Goal: Task Accomplishment & Management: Manage account settings

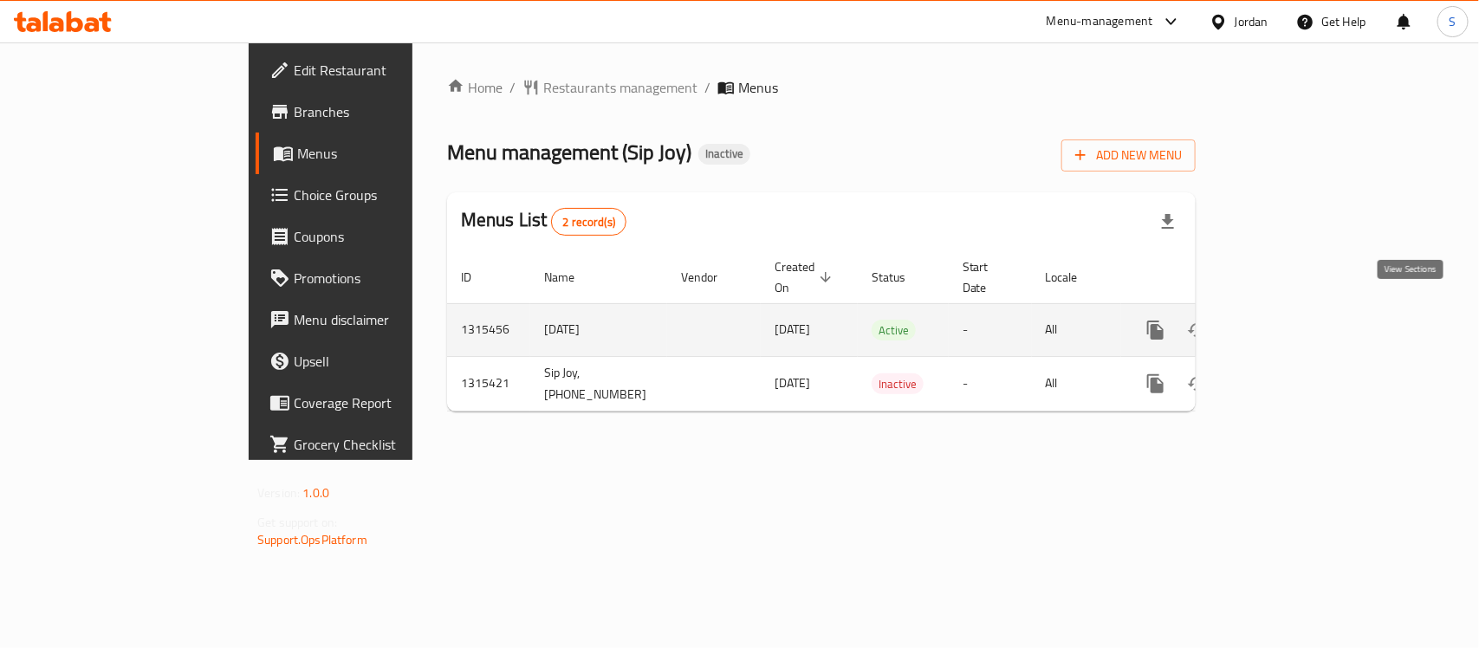
click at [1301, 316] on link "enhanced table" at bounding box center [1281, 330] width 42 height 42
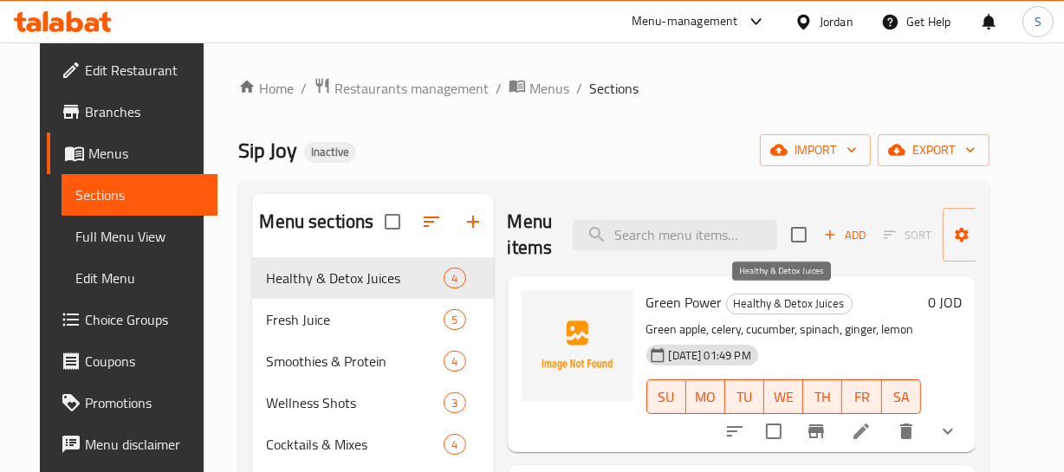
click at [772, 307] on span "Healthy & Detox Juices" at bounding box center [789, 304] width 125 height 20
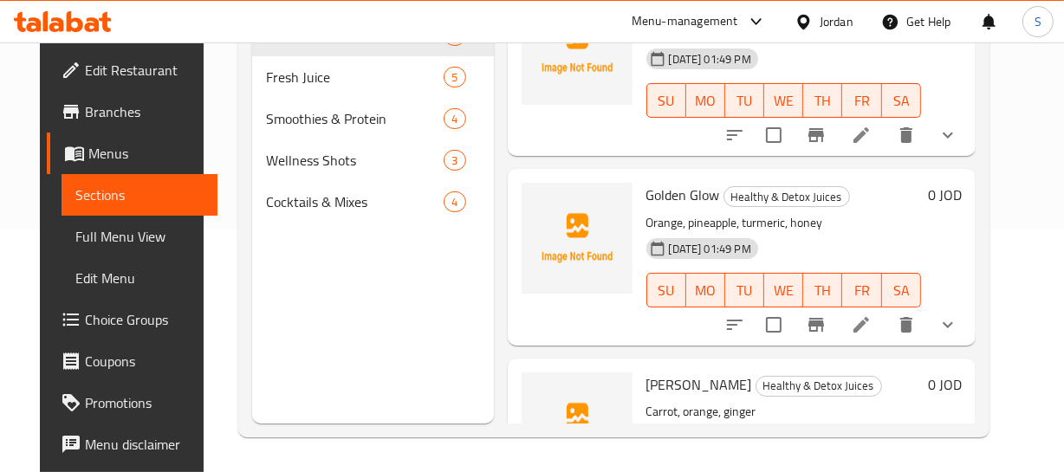
scroll to position [78, 0]
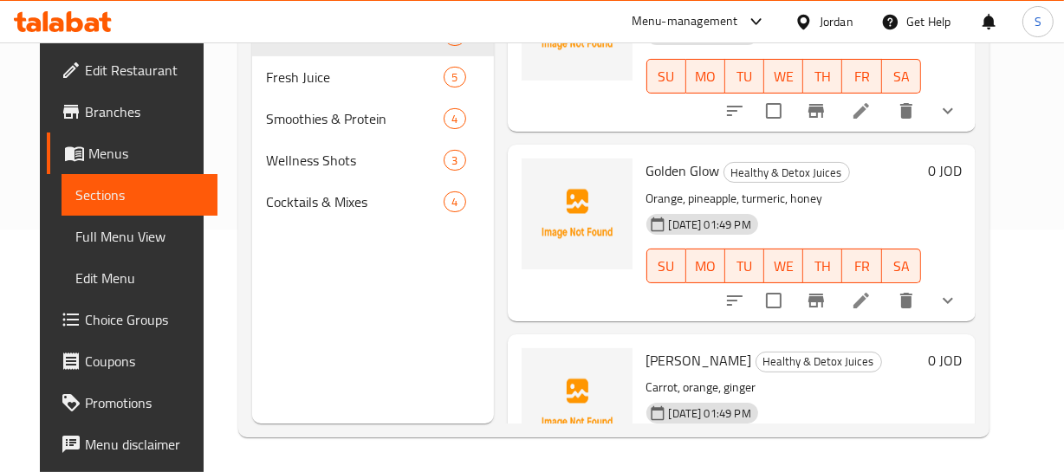
click at [907, 207] on div "01-10-2025 01:49 PM SU MO TU WE TH FR SA" at bounding box center [783, 254] width 289 height 94
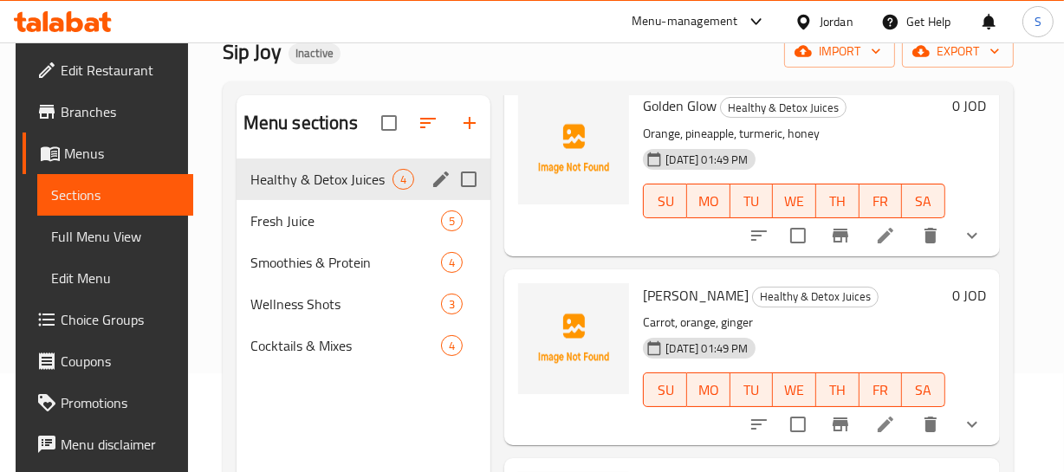
scroll to position [86, 0]
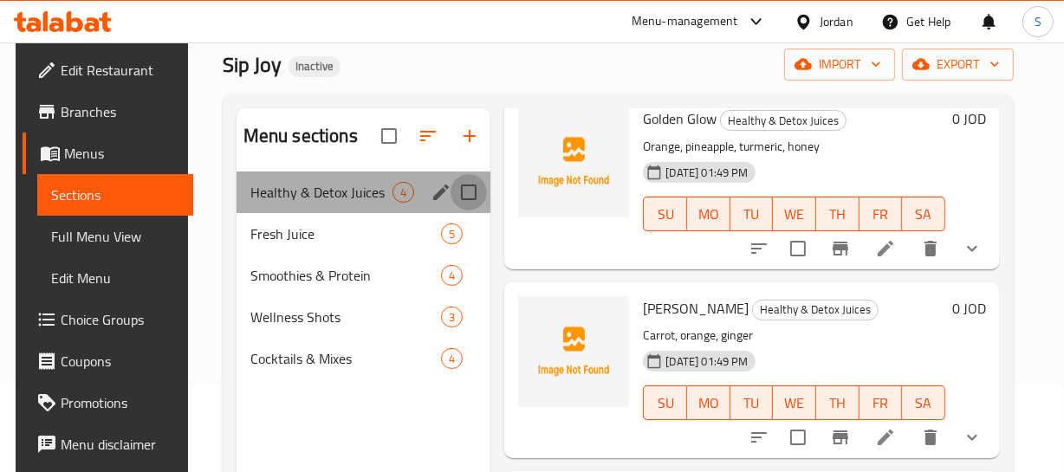
click at [470, 198] on input "Menu sections" at bounding box center [469, 192] width 36 height 36
checkbox input "true"
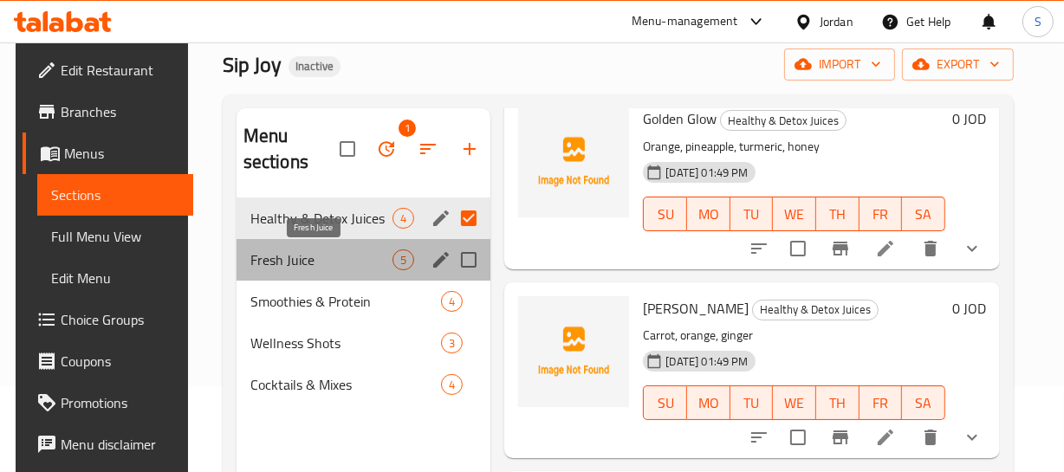
click at [303, 257] on span "Fresh Juice" at bounding box center [321, 260] width 143 height 21
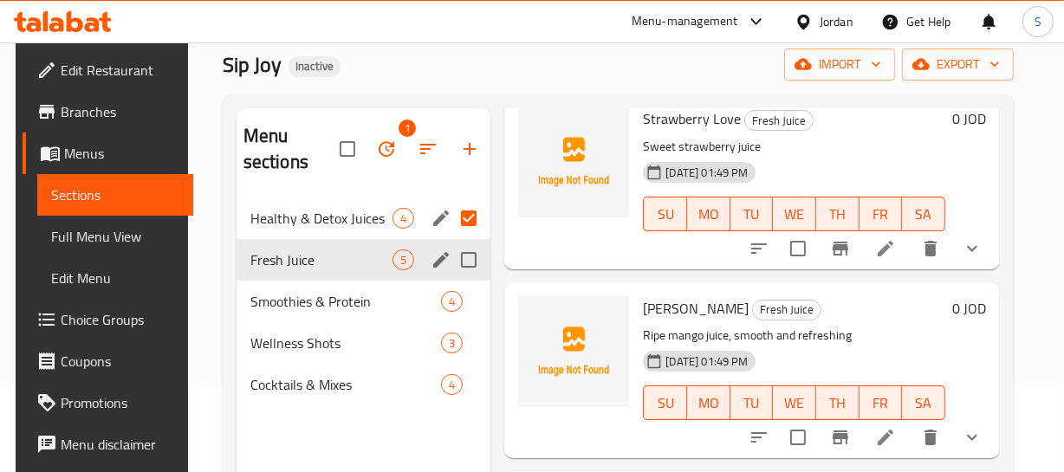
click at [462, 263] on input "Menu sections" at bounding box center [469, 260] width 36 height 36
checkbox input "true"
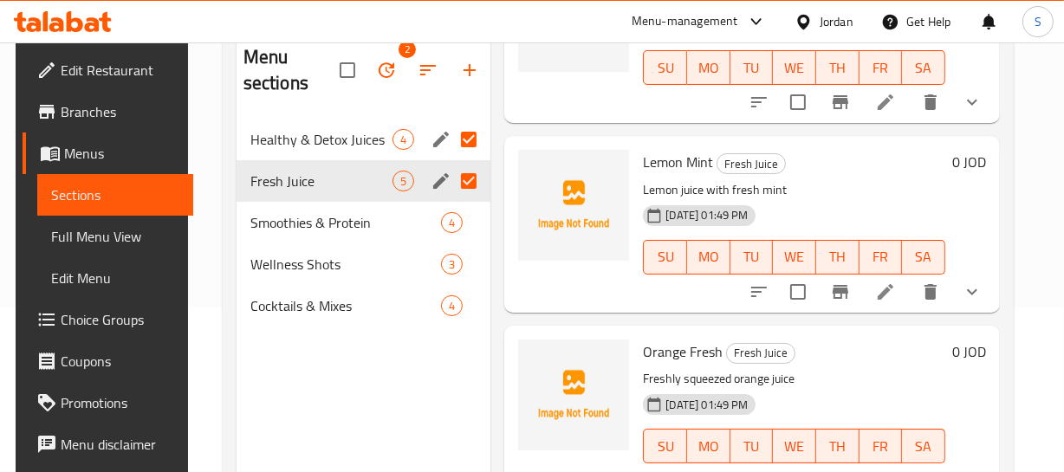
scroll to position [243, 0]
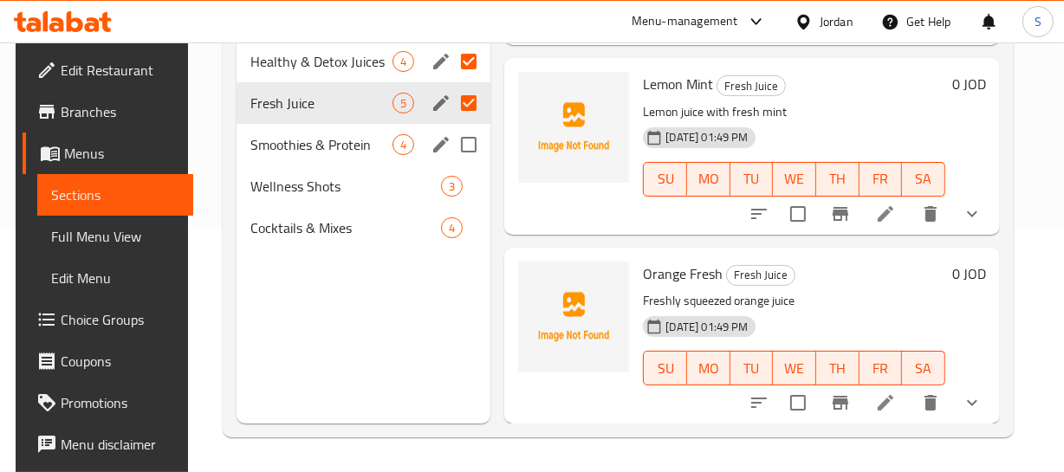
click at [467, 149] on input "Menu sections" at bounding box center [469, 145] width 36 height 36
checkbox input "true"
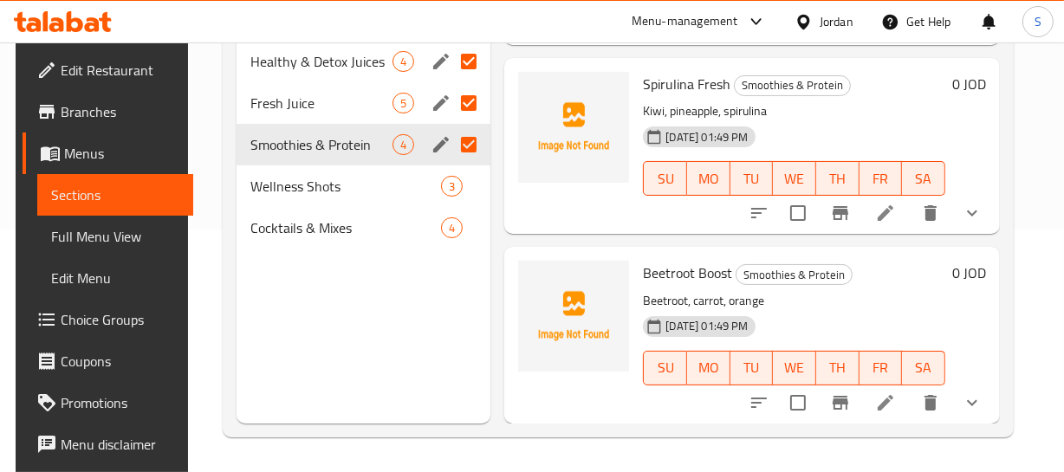
scroll to position [366, 0]
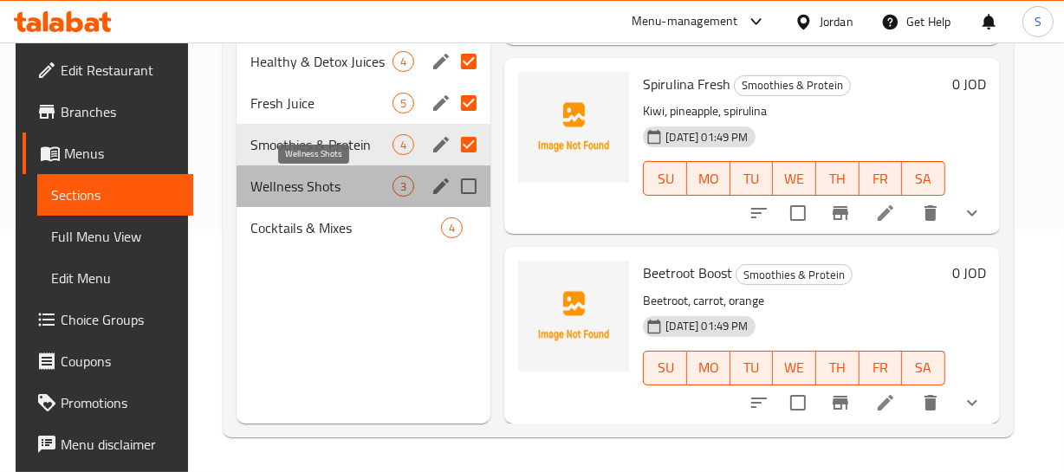
click at [283, 182] on span "Wellness Shots" at bounding box center [321, 186] width 143 height 21
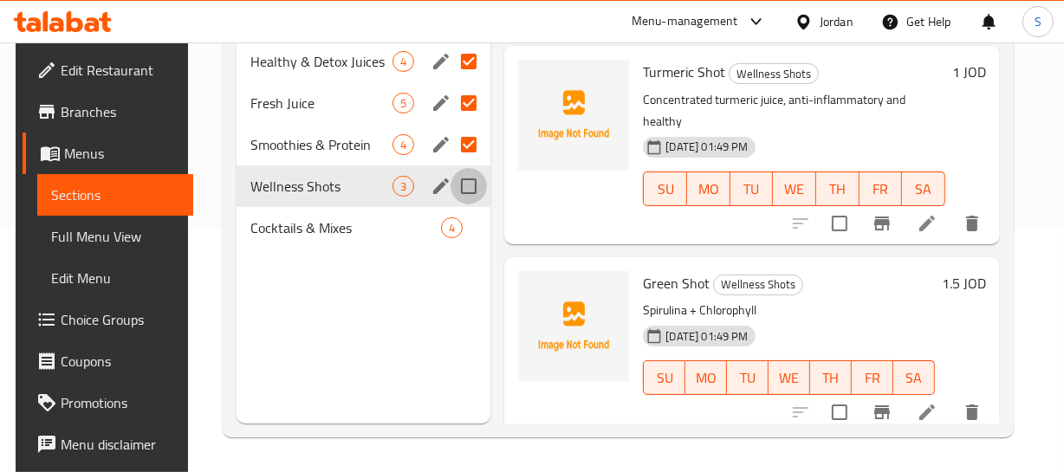
click at [477, 185] on input "Menu sections" at bounding box center [469, 186] width 36 height 36
checkbox input "true"
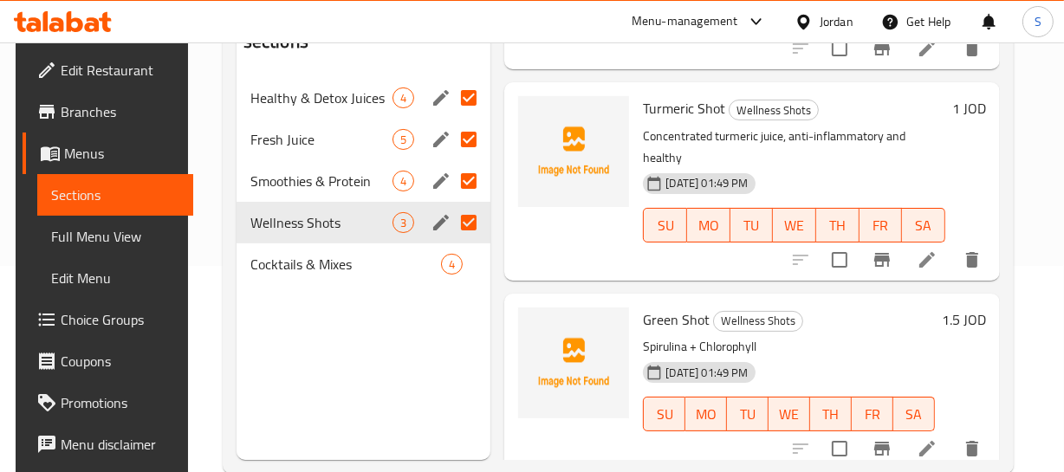
scroll to position [243, 0]
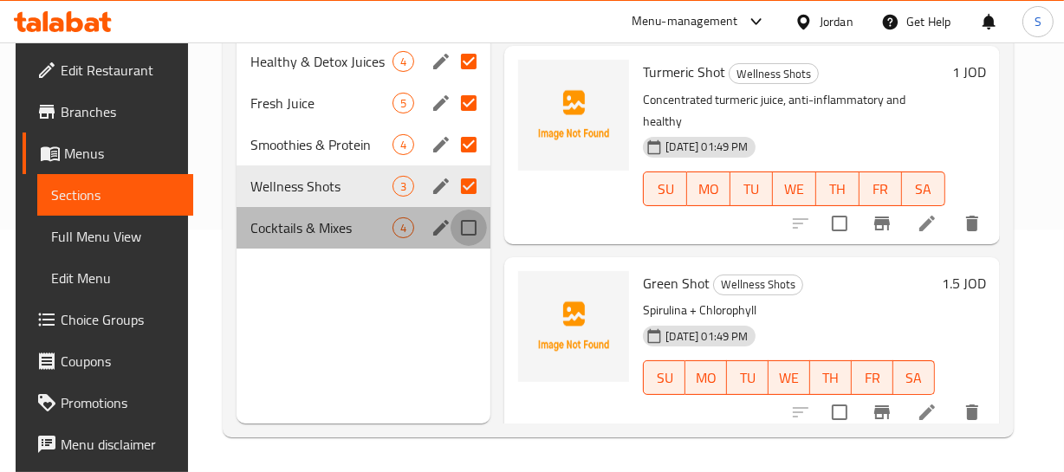
click at [470, 236] on input "Menu sections" at bounding box center [469, 228] width 36 height 36
checkbox input "true"
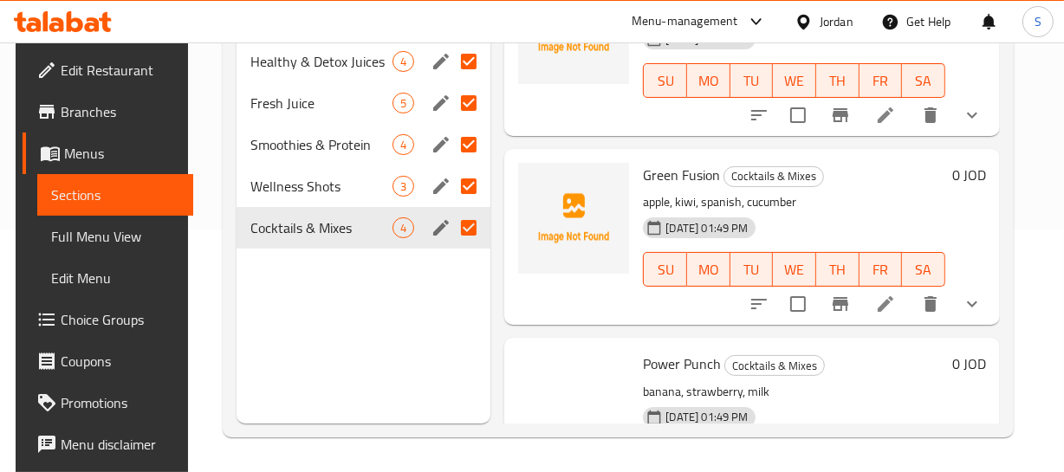
scroll to position [366, 0]
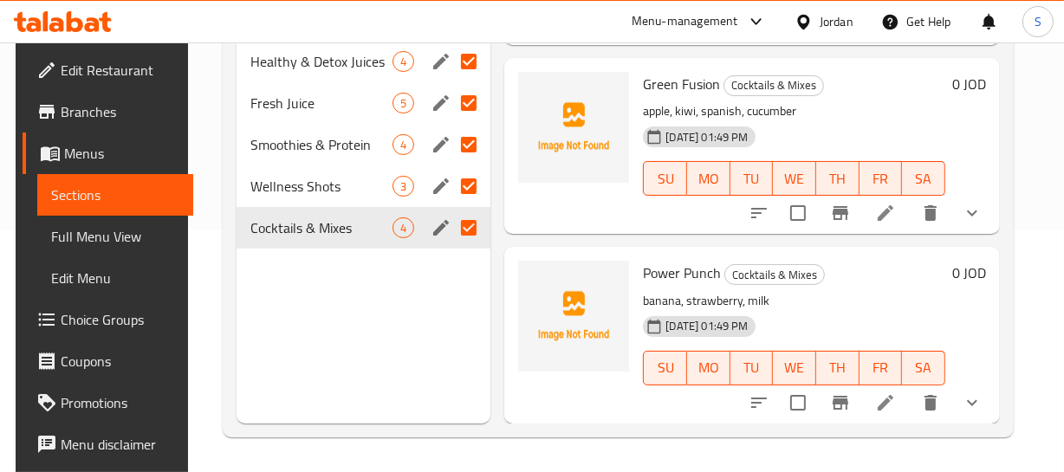
click at [973, 291] on div "0 JOD" at bounding box center [965, 335] width 41 height 148
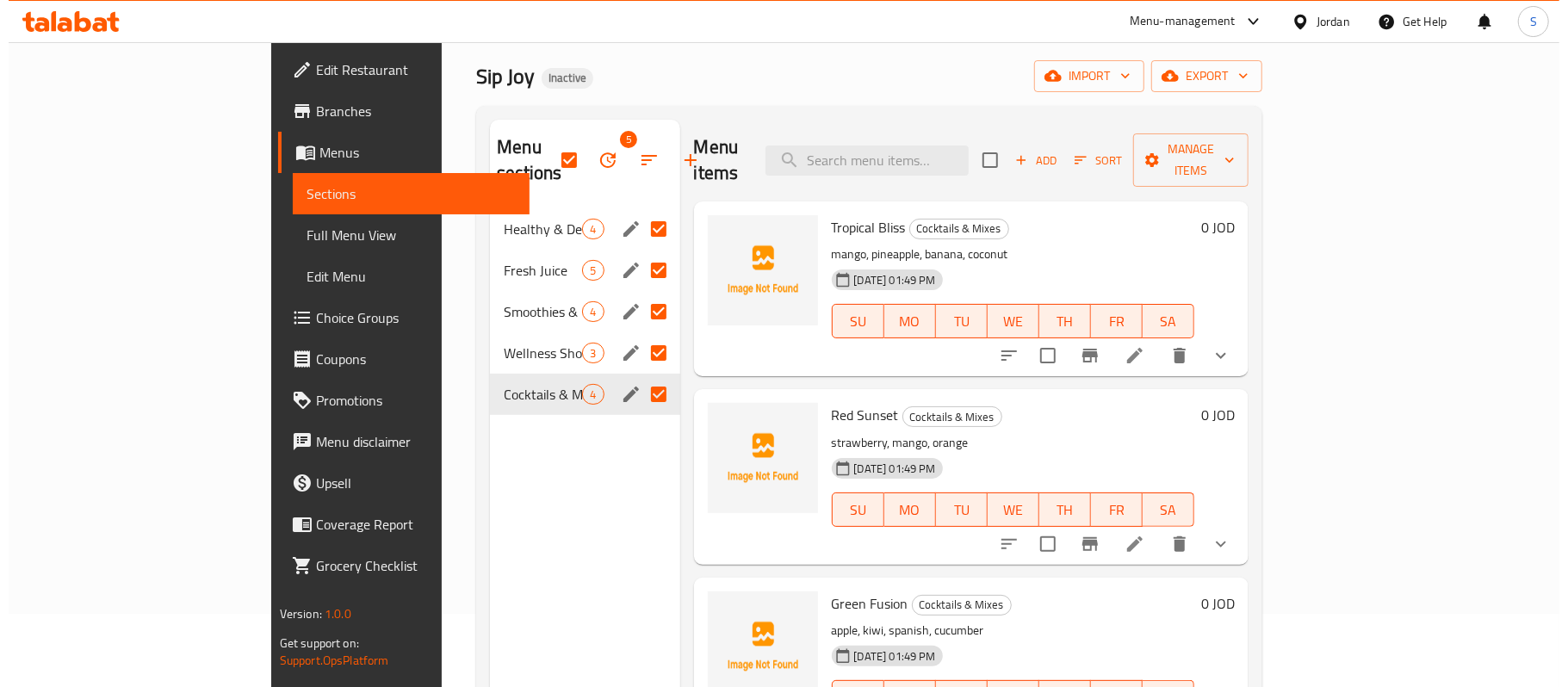
scroll to position [0, 0]
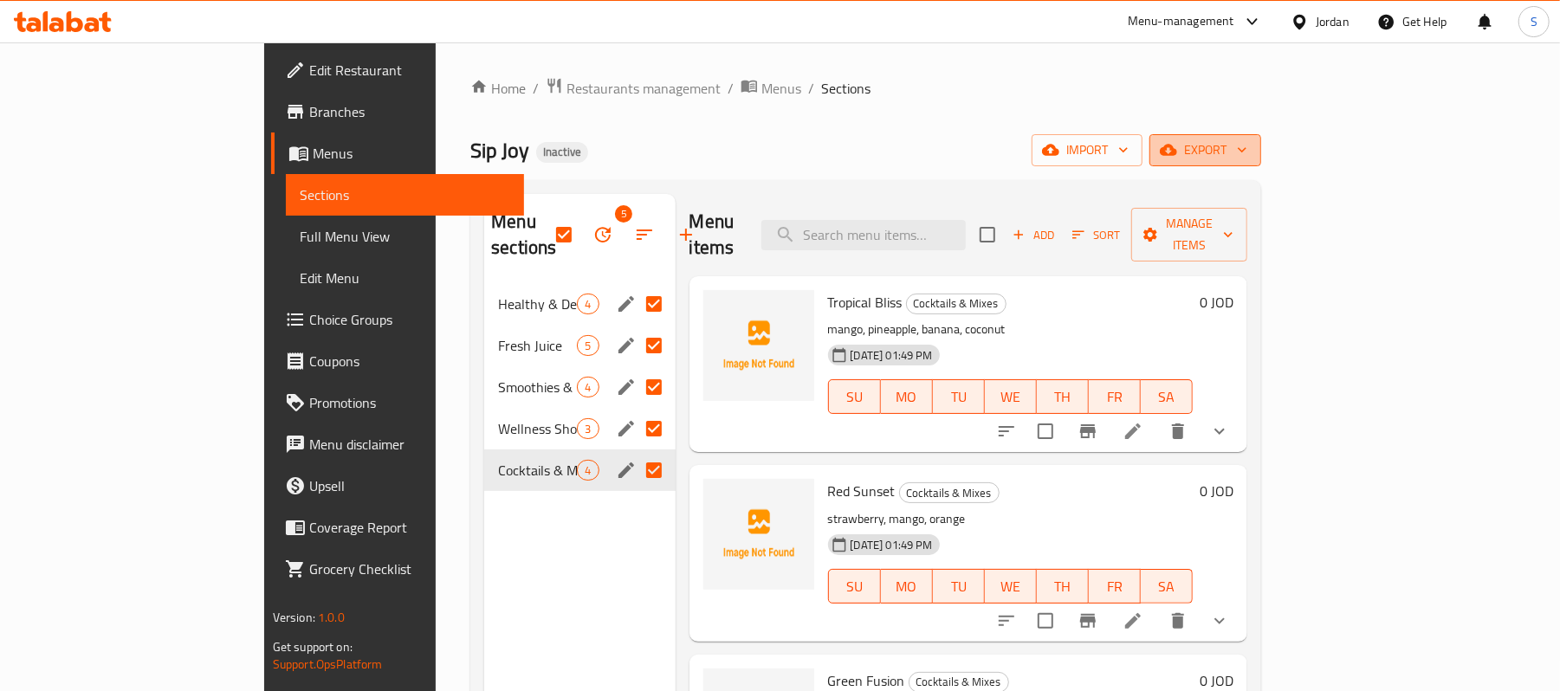
click at [1262, 134] on button "export" at bounding box center [1206, 150] width 112 height 32
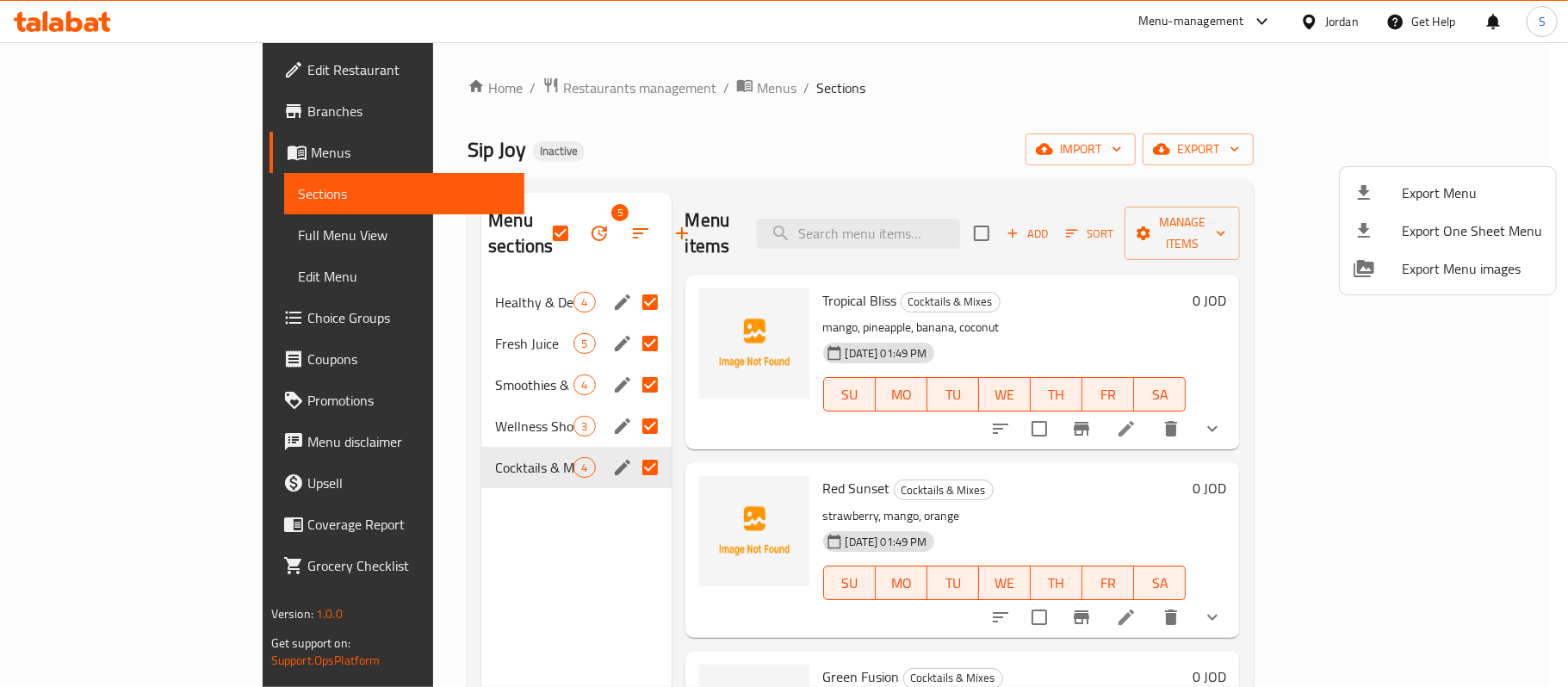
click at [1414, 184] on span "Export Menu" at bounding box center [1472, 193] width 140 height 21
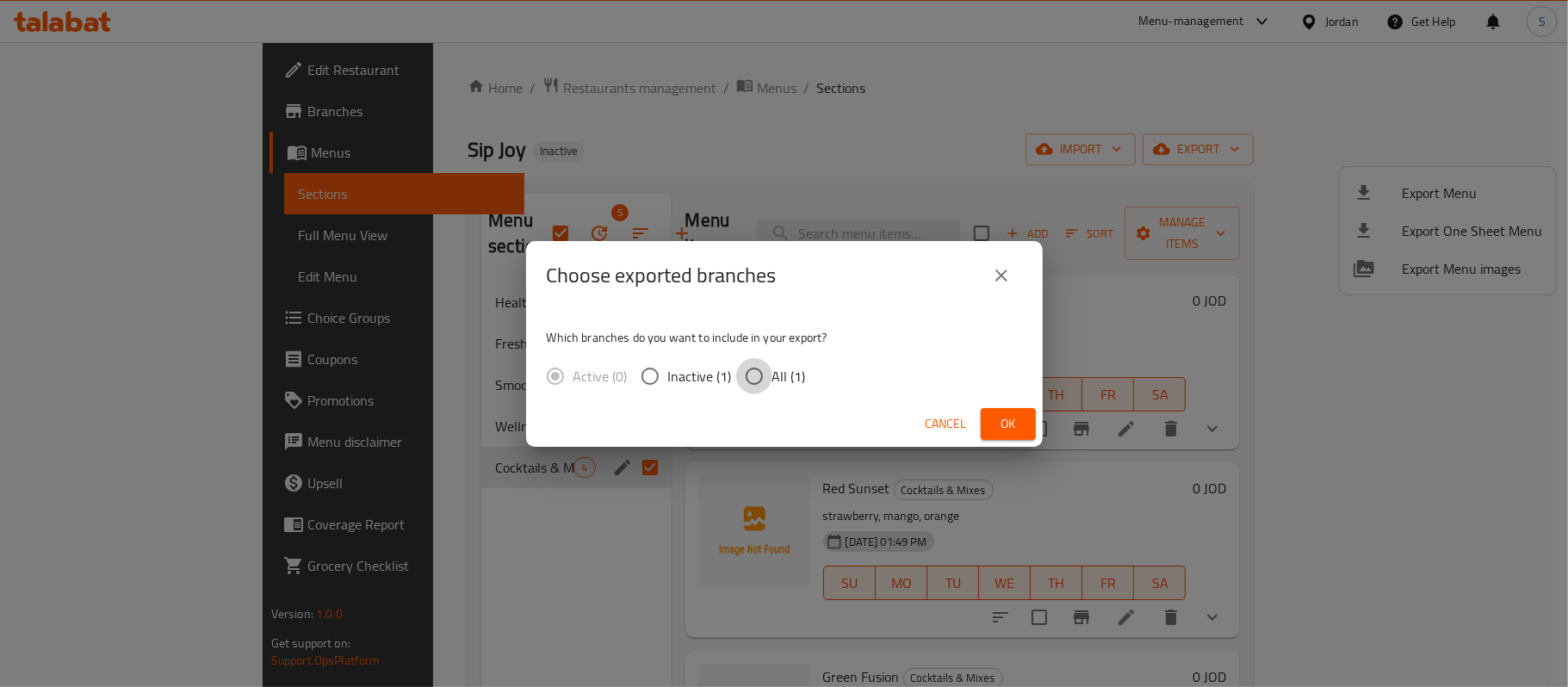
click at [751, 373] on input "All (1)" at bounding box center [754, 376] width 36 height 36
radio input "true"
click at [1006, 423] on span "Ok" at bounding box center [1009, 425] width 28 height 22
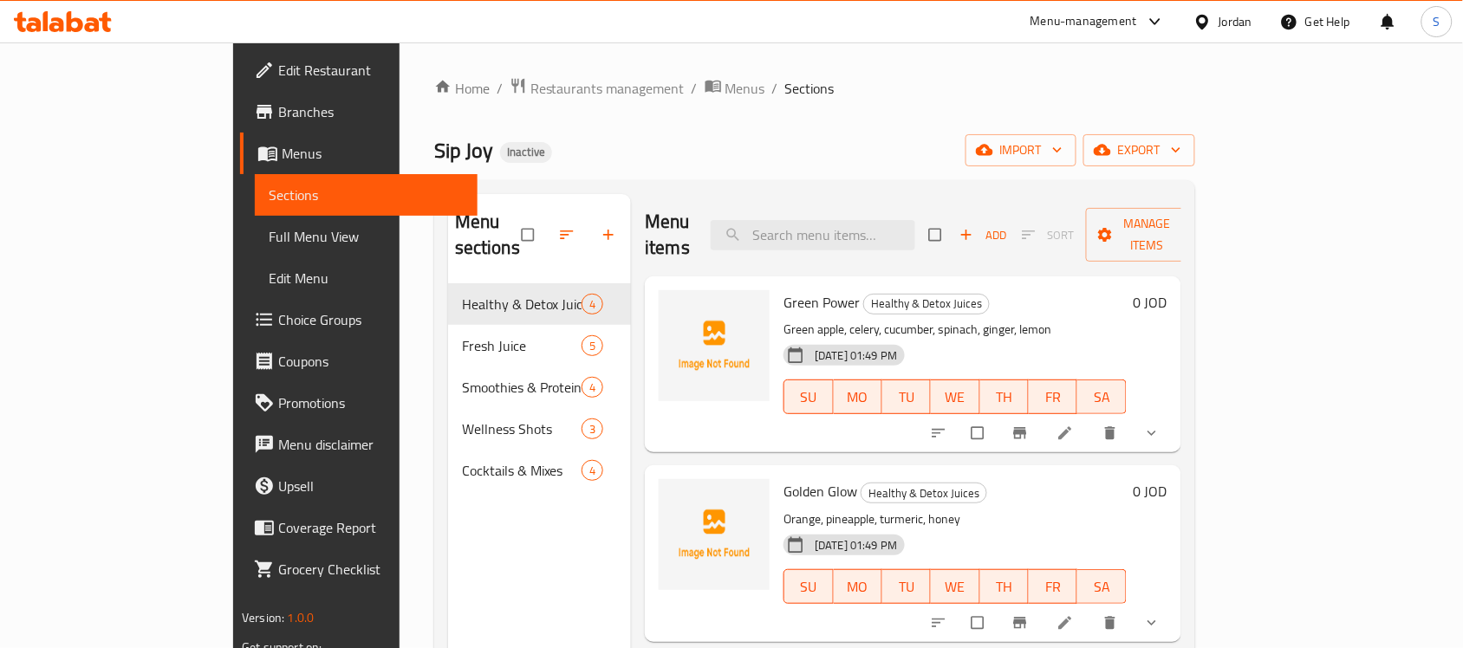
drag, startPoint x: 110, startPoint y: 215, endPoint x: 119, endPoint y: 218, distance: 9.3
click at [255, 216] on link "Full Menu View" at bounding box center [366, 237] width 223 height 42
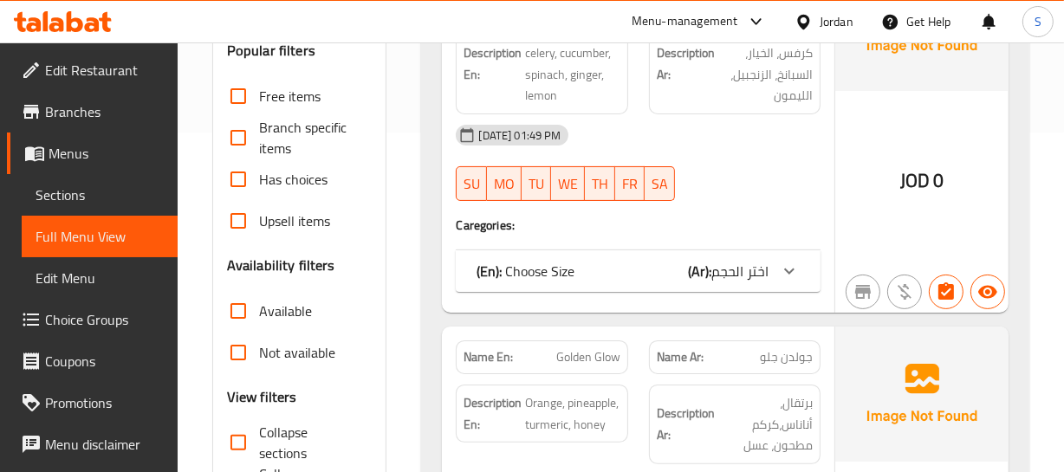
scroll to position [393, 0]
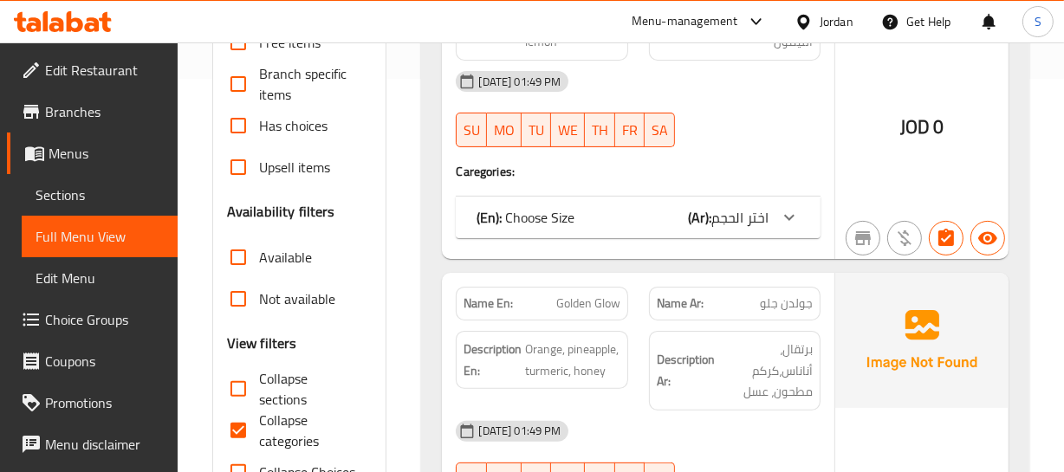
click at [238, 425] on input "Collapse categories" at bounding box center [238, 431] width 42 height 42
checkbox input "false"
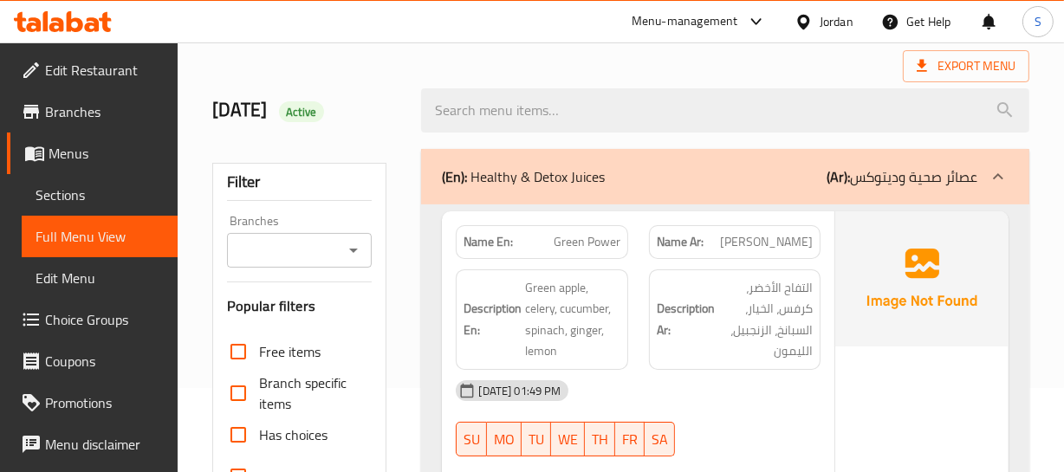
scroll to position [157, 0]
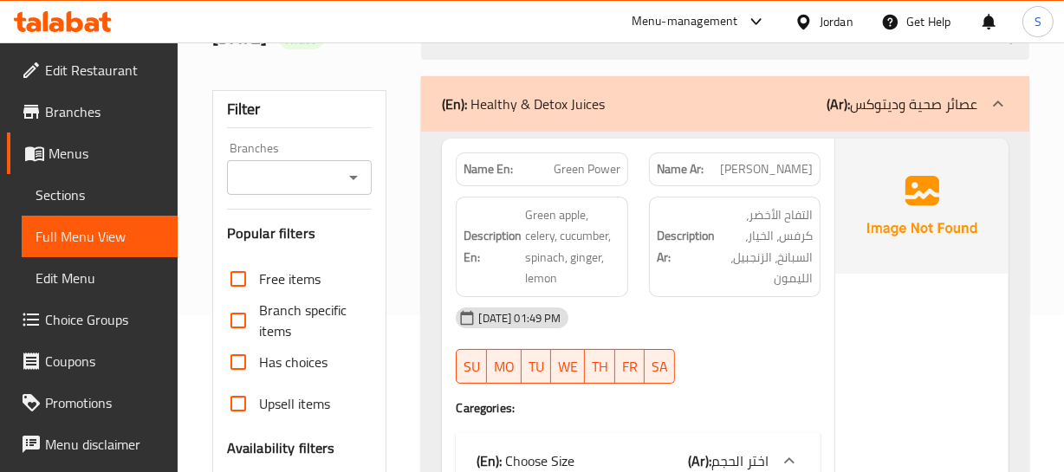
click at [546, 315] on span "01-10-2025 01:49 PM" at bounding box center [519, 318] width 96 height 16
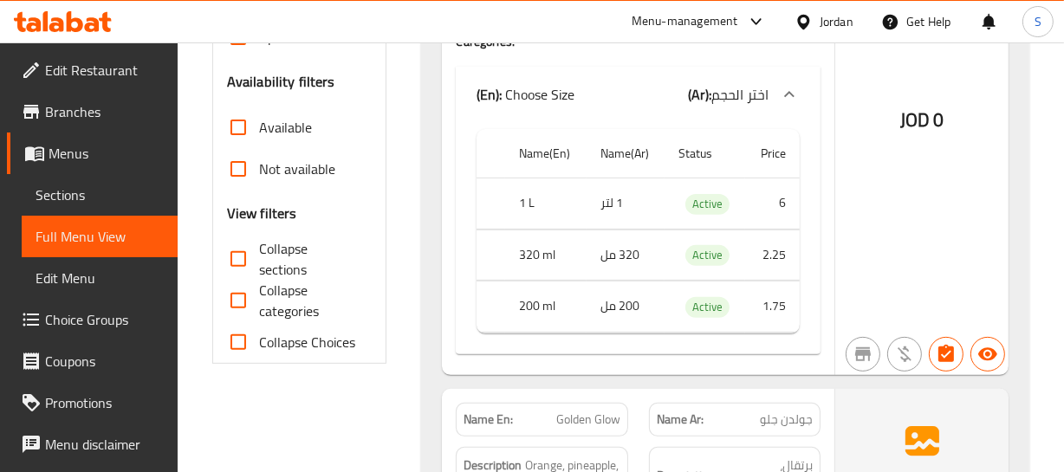
scroll to position [551, 0]
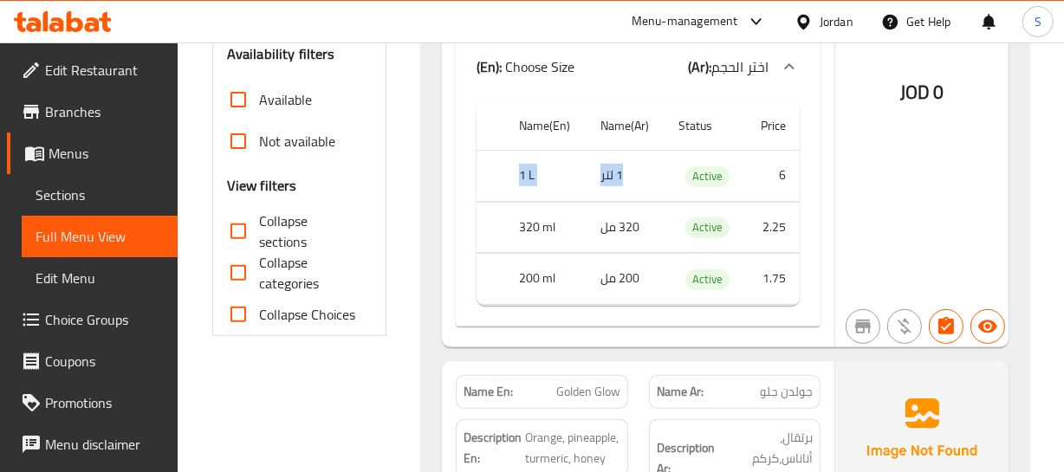
drag, startPoint x: 503, startPoint y: 178, endPoint x: 596, endPoint y: 159, distance: 94.6
click at [596, 159] on tr "1 L 1 لتر Active 6" at bounding box center [638, 176] width 322 height 51
drag, startPoint x: 513, startPoint y: 218, endPoint x: 671, endPoint y: 211, distance: 158.8
click at [660, 215] on tr "320 ml 320 مل Active 2.25" at bounding box center [638, 227] width 322 height 51
drag, startPoint x: 497, startPoint y: 273, endPoint x: 695, endPoint y: 246, distance: 199.4
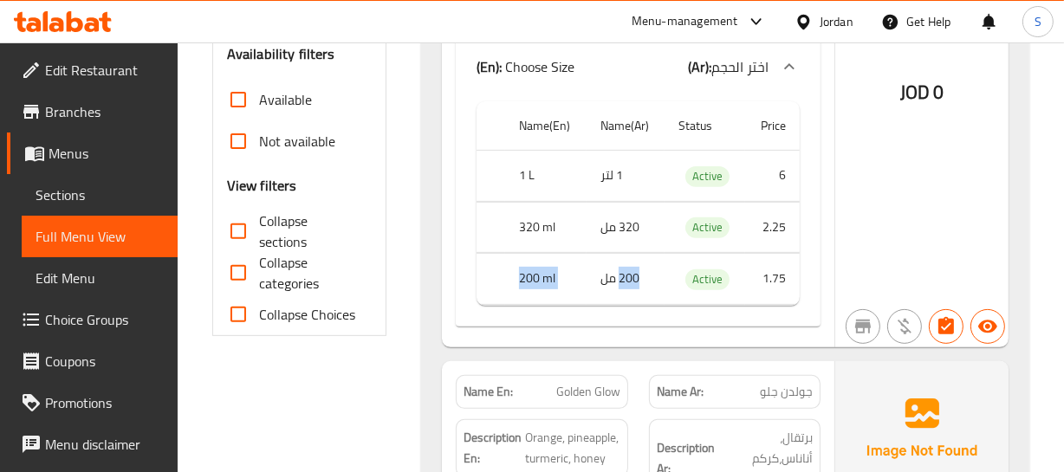
click at [653, 255] on tr "200 ml 200 مل Active 1.75" at bounding box center [638, 279] width 322 height 51
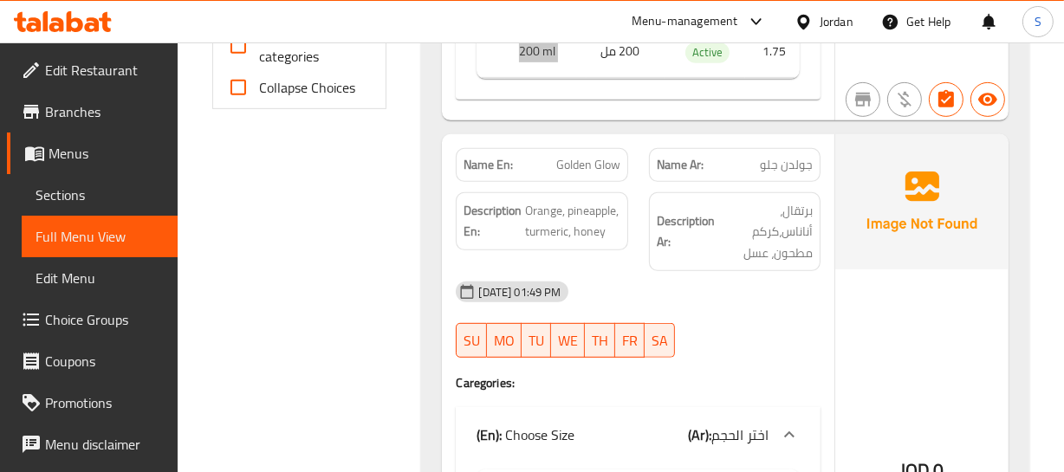
scroll to position [788, 0]
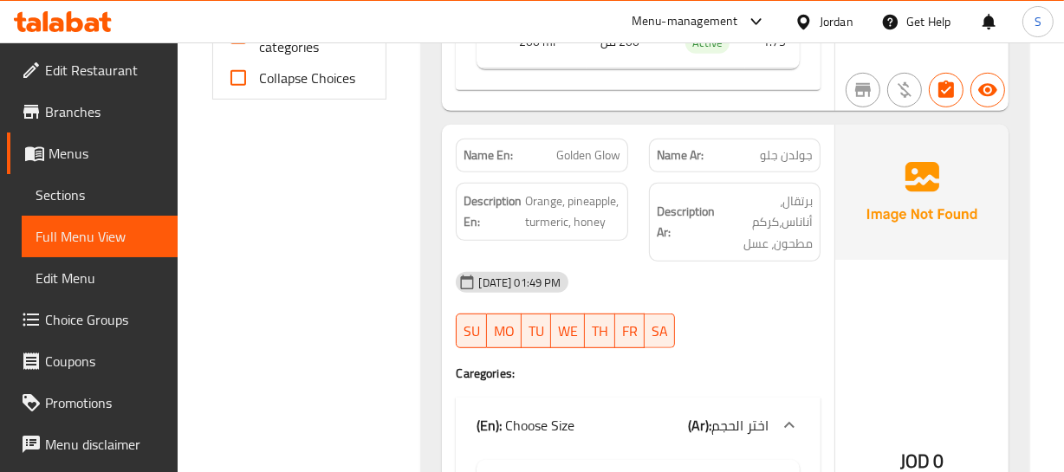
click at [568, 161] on span "Golden Glow" at bounding box center [588, 155] width 64 height 18
click at [775, 214] on span "برتقال، أناناس،كركم مطحون، عسل" at bounding box center [765, 223] width 94 height 64
drag, startPoint x: 791, startPoint y: 207, endPoint x: 814, endPoint y: 267, distance: 64.2
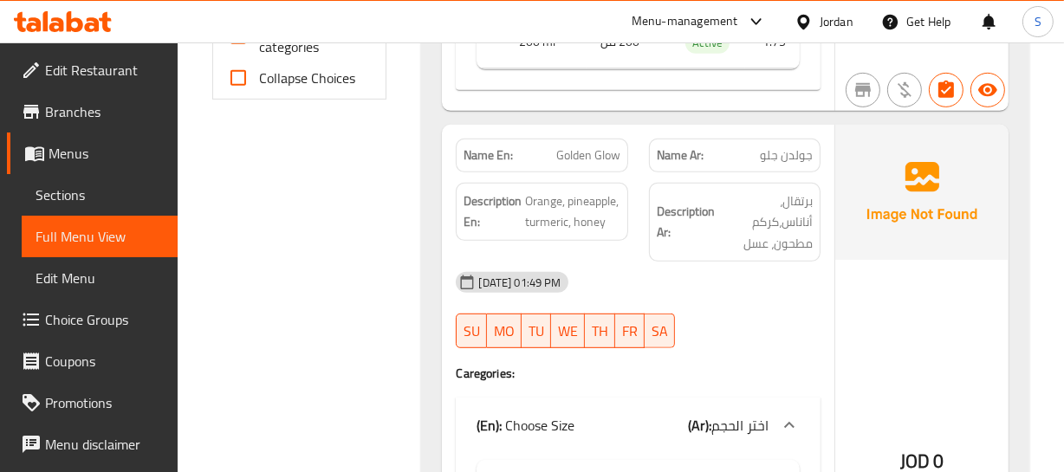
click at [814, 267] on div "Name En: Golden Glow Name Ar: جولدن جلو Description En: Orange, pineapple, turm…" at bounding box center [638, 415] width 392 height 581
click at [802, 257] on div "Description Ar: برتقال، أناناس،كركم مطحون، عسل" at bounding box center [735, 223] width 172 height 80
click at [538, 226] on span "Orange, pineapple, turmeric, honey" at bounding box center [572, 212] width 94 height 42
copy span "turmeric"
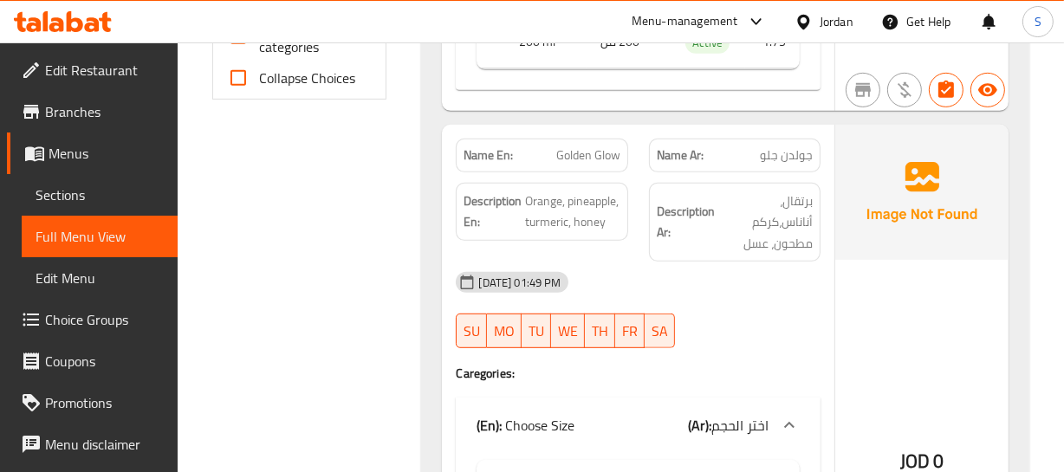
click at [620, 156] on div "Name En: Golden Glow" at bounding box center [542, 156] width 172 height 34
copy span "Golden Glow"
click at [801, 250] on span "برتقال، أناناس،كركم مطحون، عسل" at bounding box center [765, 223] width 94 height 64
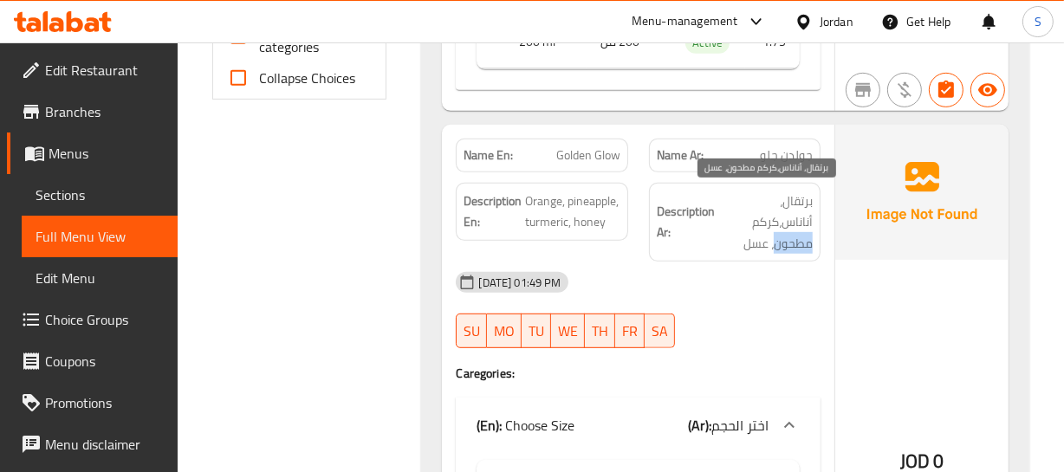
click at [801, 250] on span "برتقال، أناناس،كركم مطحون، عسل" at bounding box center [765, 223] width 94 height 64
copy span "مطحون"
click at [581, 159] on span "Golden Glow" at bounding box center [588, 155] width 64 height 18
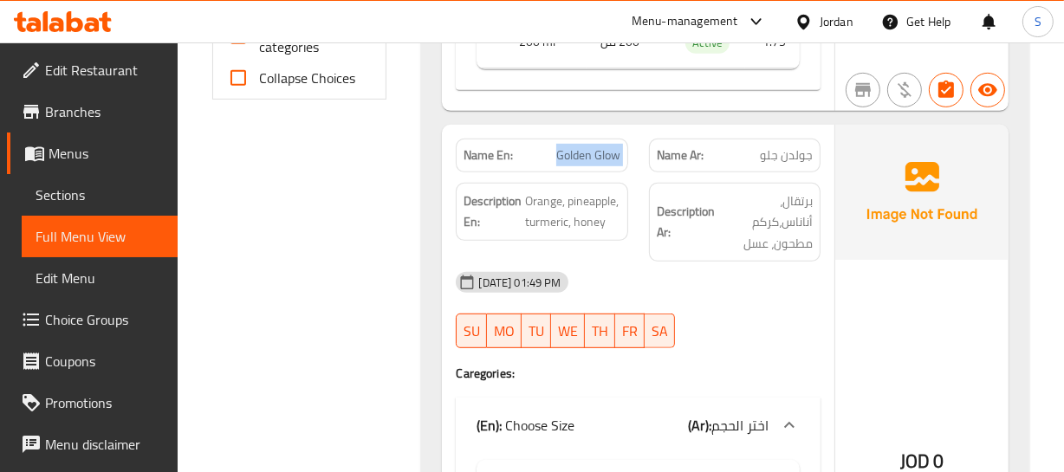
click at [581, 159] on span "Golden Glow" at bounding box center [588, 155] width 64 height 18
copy span "Golden Glow"
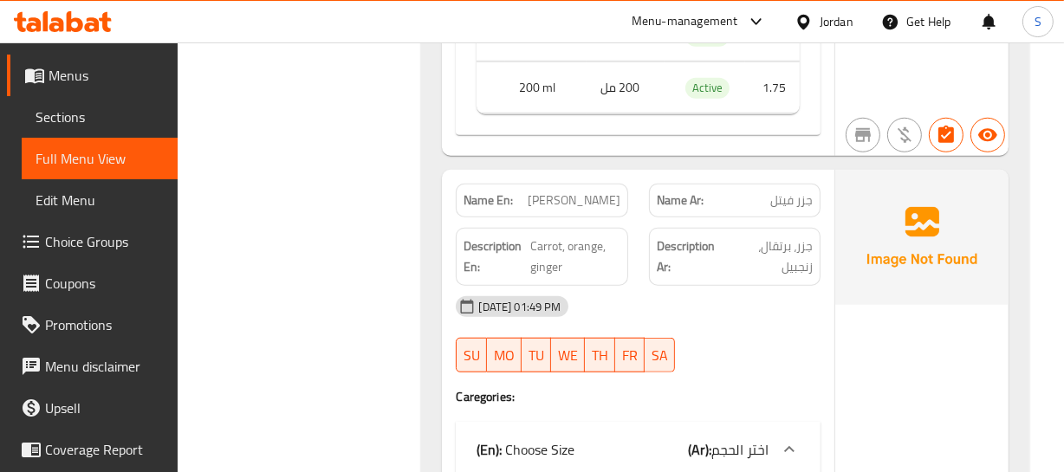
scroll to position [1339, 0]
click at [814, 190] on div "Name Ar: جزر فيتل" at bounding box center [735, 200] width 172 height 34
click at [589, 191] on span "Vital Carrot" at bounding box center [574, 200] width 93 height 18
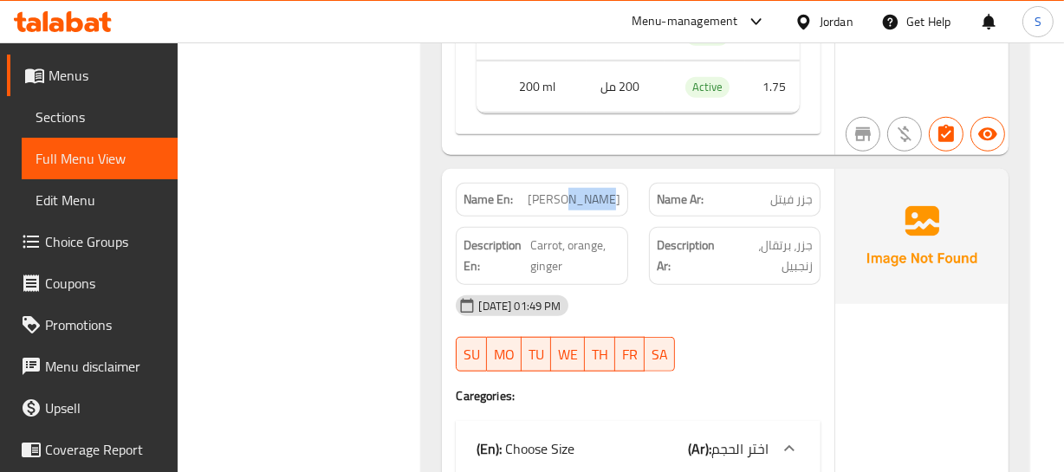
click at [589, 191] on span "Vital Carrot" at bounding box center [574, 200] width 93 height 18
copy span "Vital Carrot"
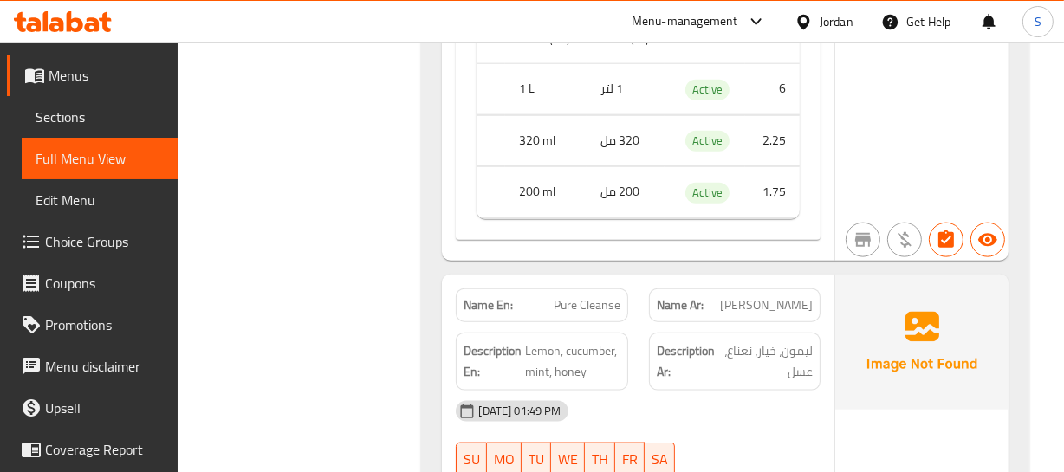
scroll to position [1811, 0]
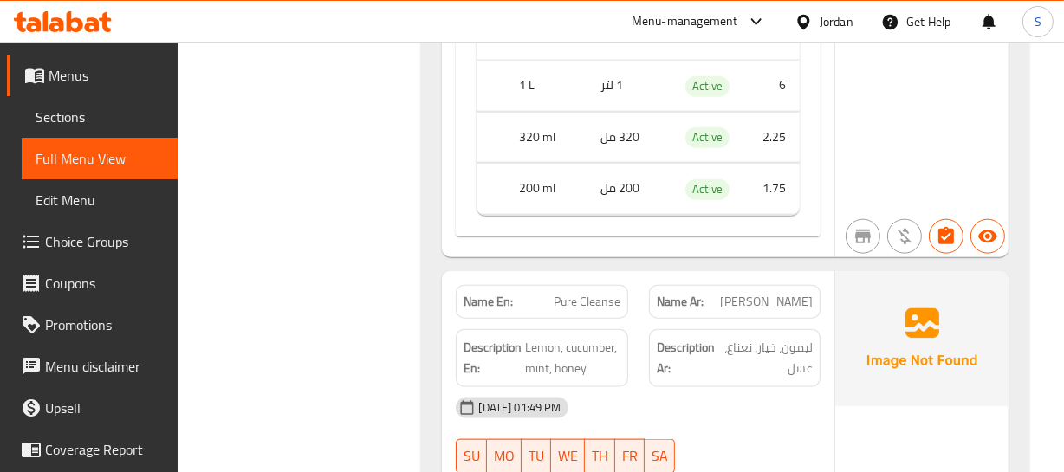
click at [755, 300] on span "بيور كلينزي" at bounding box center [766, 302] width 93 height 18
copy span "بيور كلينزي"
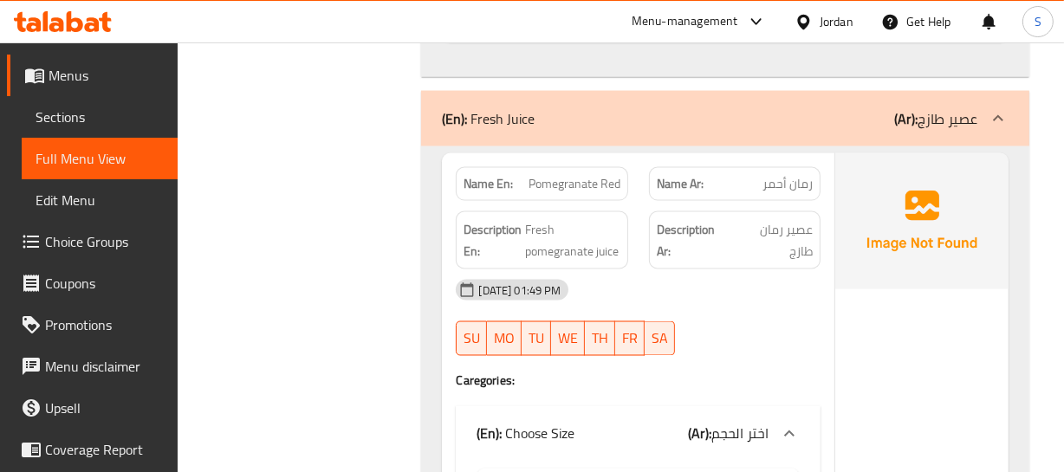
scroll to position [2677, 0]
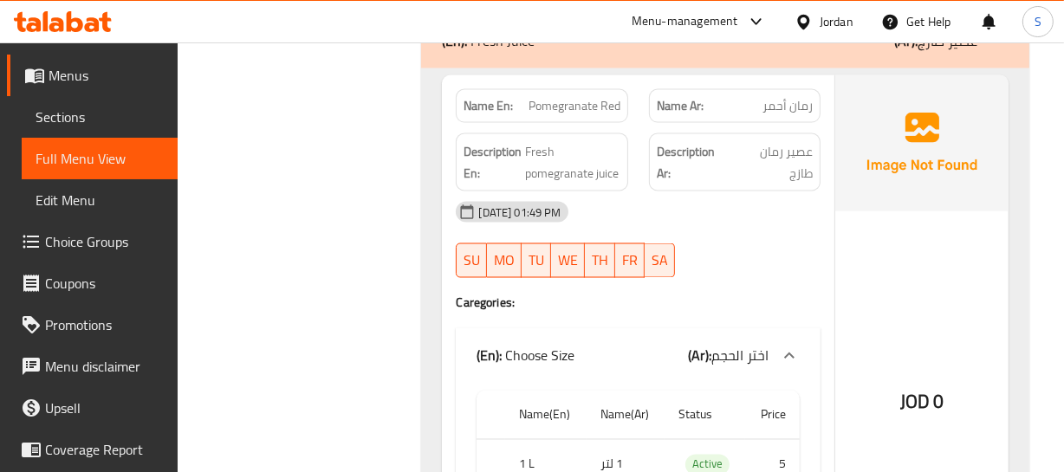
click at [796, 109] on span "رمان أحمر" at bounding box center [787, 106] width 50 height 18
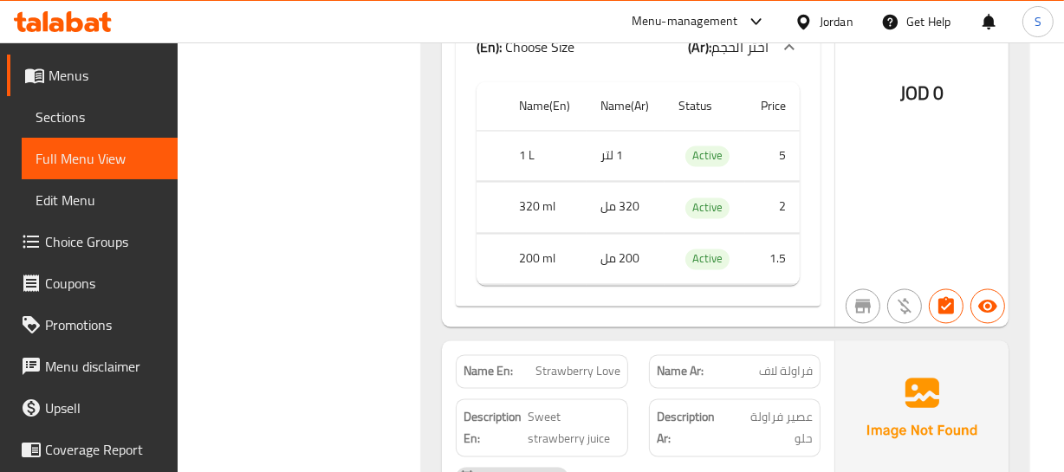
scroll to position [2993, 0]
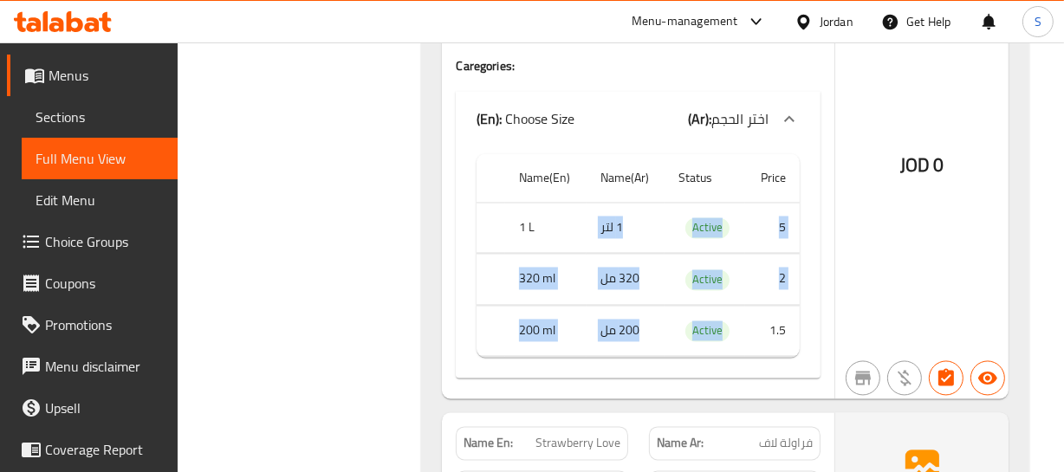
drag, startPoint x: 543, startPoint y: 225, endPoint x: 853, endPoint y: 365, distance: 339.3
click at [841, 379] on div "Name En: Pomegranate Red Name Ar: رمان أحمر Description En: Fresh pomegranate j…" at bounding box center [725, 119] width 566 height 561
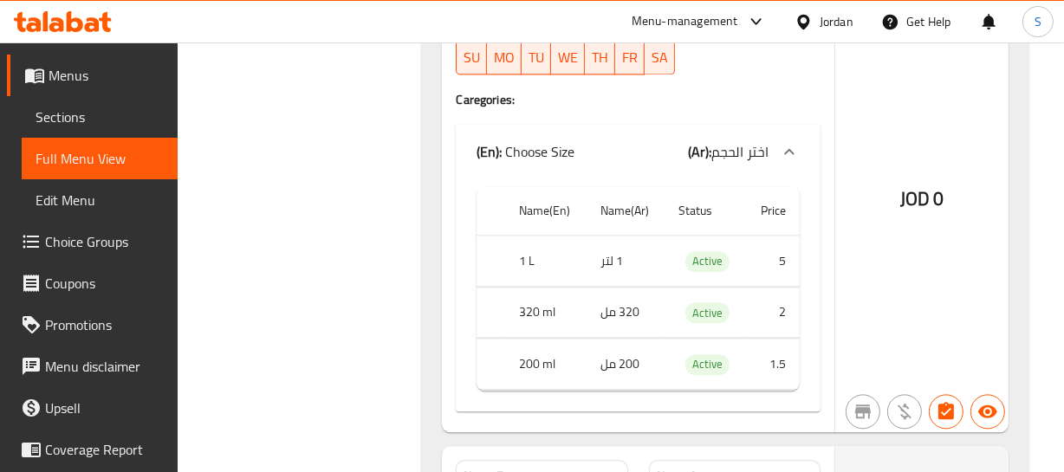
scroll to position [3466, 0]
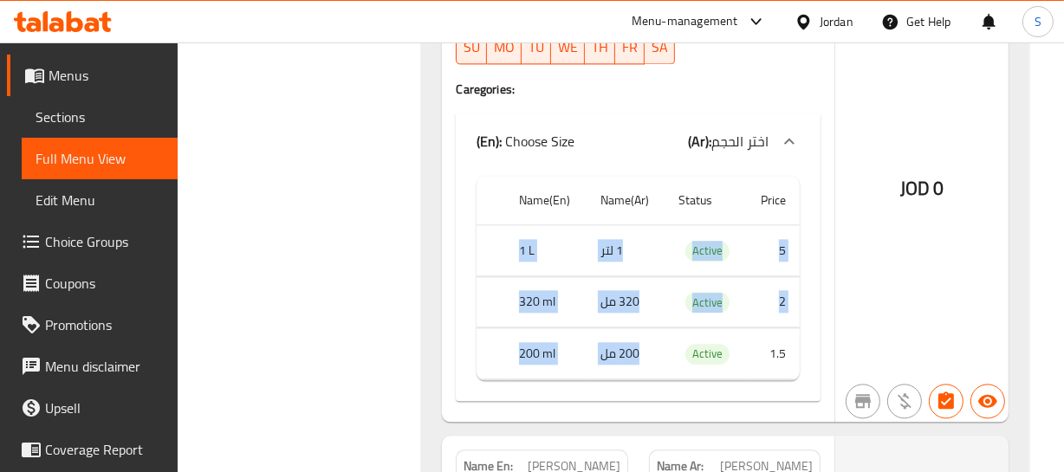
drag, startPoint x: 526, startPoint y: 244, endPoint x: 822, endPoint y: 334, distance: 309.5
click at [760, 336] on tbody "1 L 1 لتر Active 5 320 ml 320 مل Active 2 200 ml 200 مل Active 1.5" at bounding box center [638, 302] width 322 height 155
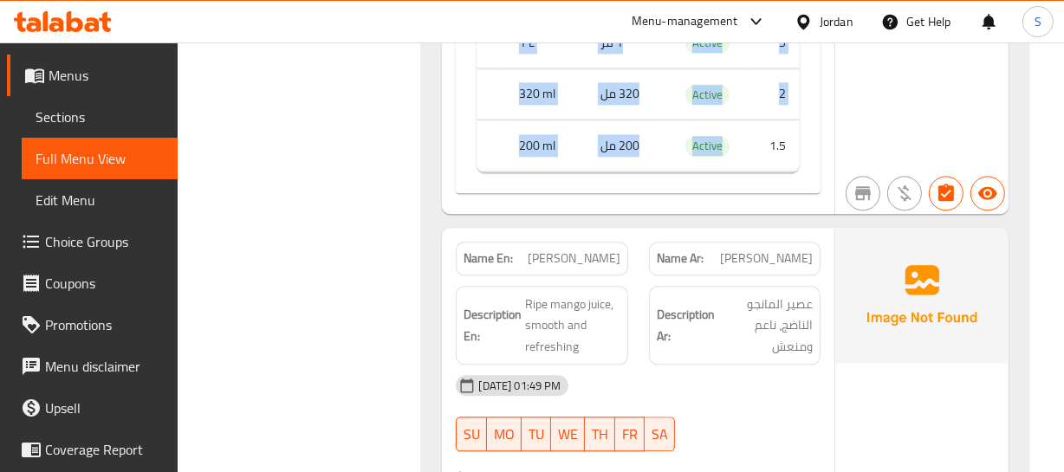
scroll to position [3701, 0]
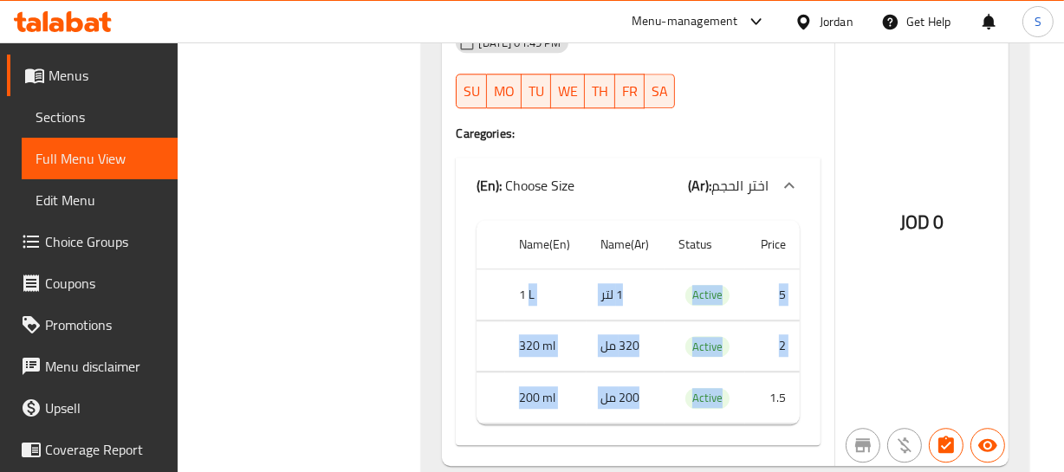
drag, startPoint x: 529, startPoint y: 283, endPoint x: 822, endPoint y: 399, distance: 315.8
click at [795, 402] on tbody "1 L 1 لتر Active 5 320 ml 320 مل Active 2 200 ml 200 مل Active 1.5" at bounding box center [638, 346] width 322 height 155
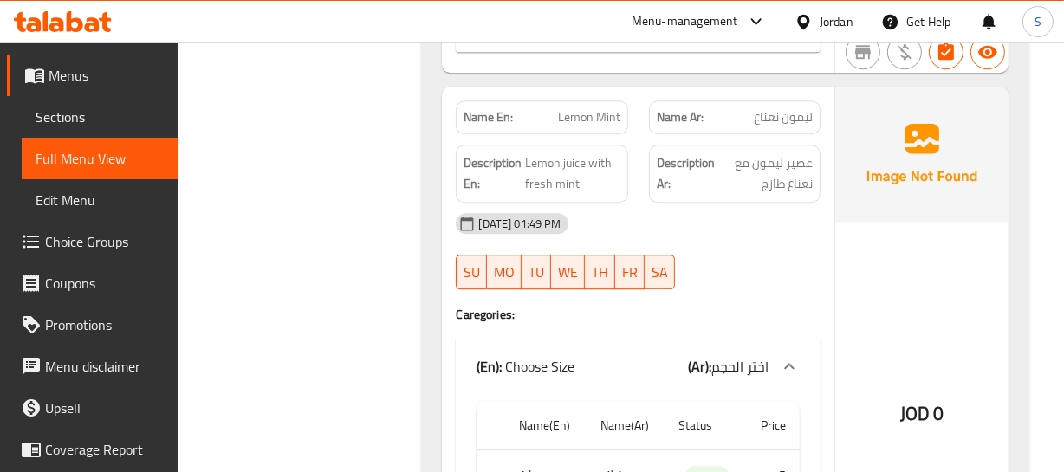
scroll to position [4568, 0]
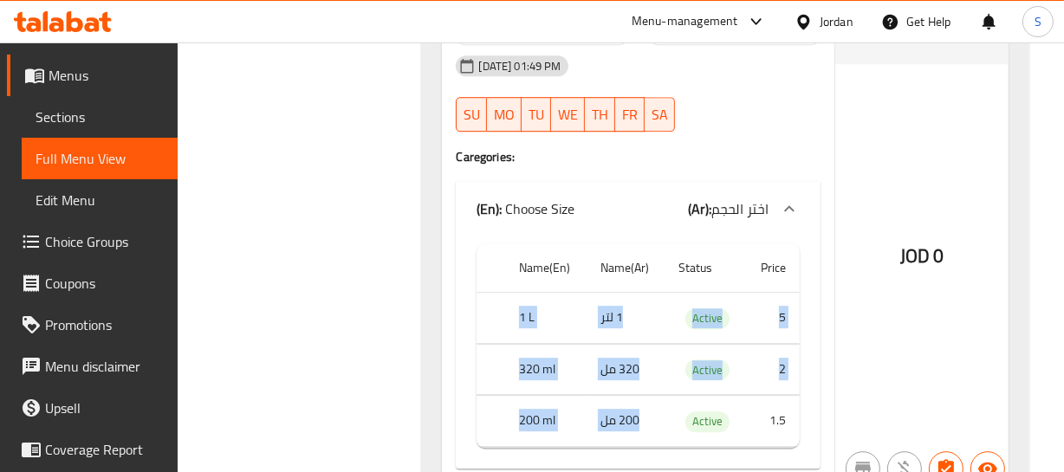
drag, startPoint x: 522, startPoint y: 315, endPoint x: 739, endPoint y: 398, distance: 232.8
click at [693, 398] on tbody "1 L 1 لتر Active 5 320 ml 320 مل Active 2 200 ml 200 مل Active 1.5" at bounding box center [638, 370] width 322 height 155
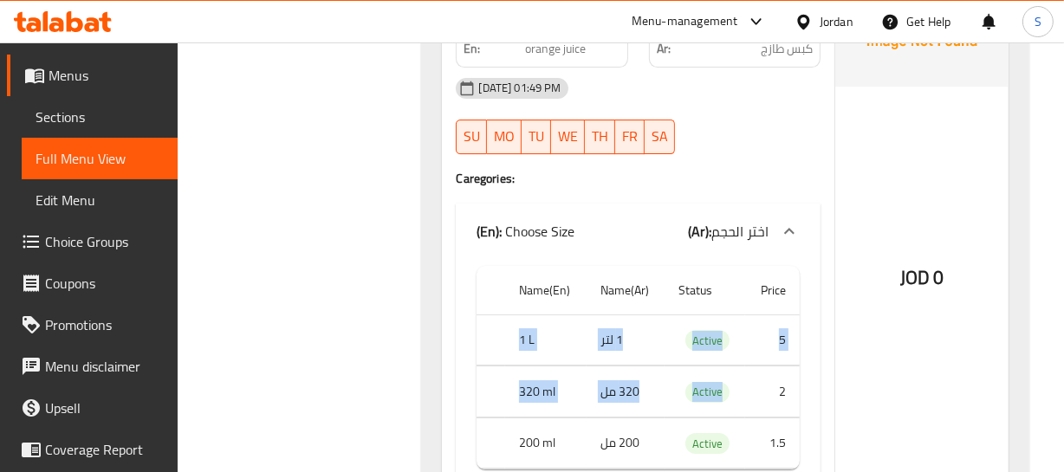
drag, startPoint x: 510, startPoint y: 329, endPoint x: 822, endPoint y: 427, distance: 326.9
click at [781, 416] on tbody "1 L 1 لتر Active 5 320 ml 320 مل Active 2 200 ml 200 مل Active 1.5" at bounding box center [638, 392] width 322 height 155
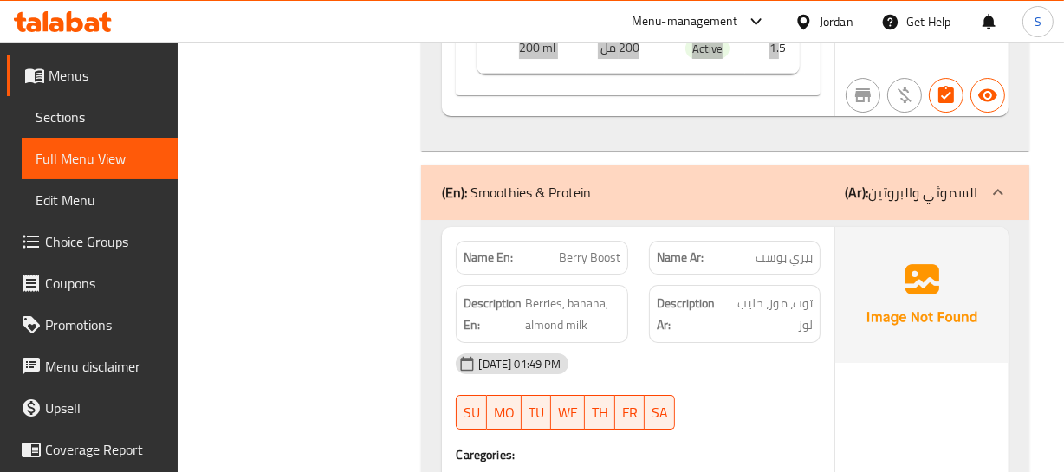
scroll to position [5513, 0]
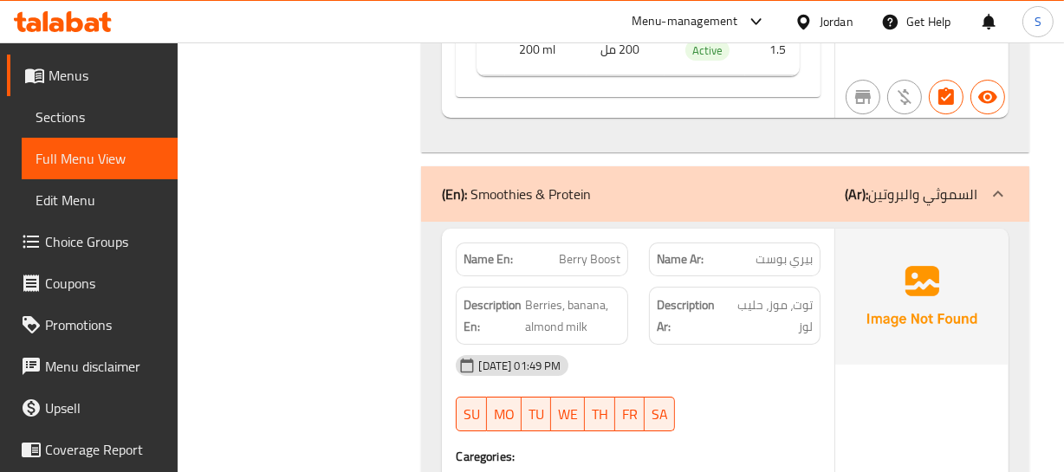
click at [795, 341] on div "Description Ar: توت، موز، حليب لوز" at bounding box center [735, 316] width 172 height 58
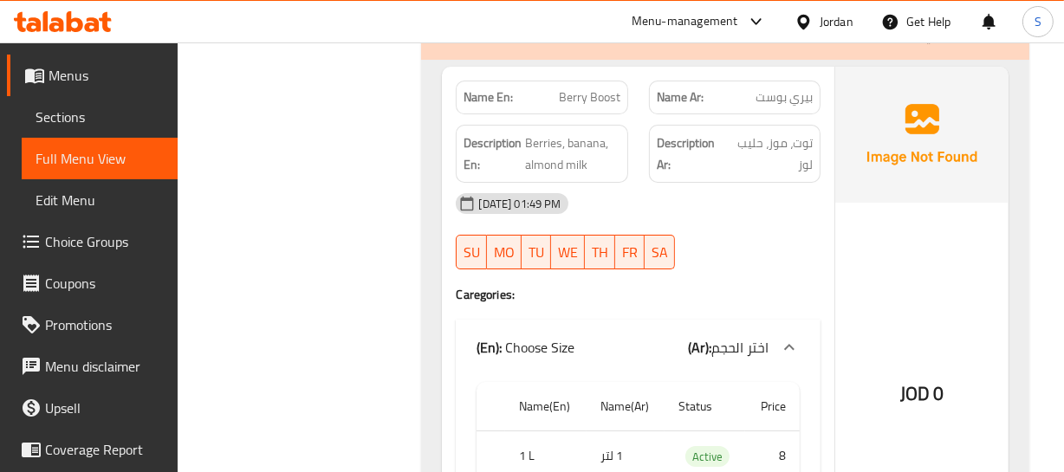
scroll to position [5907, 0]
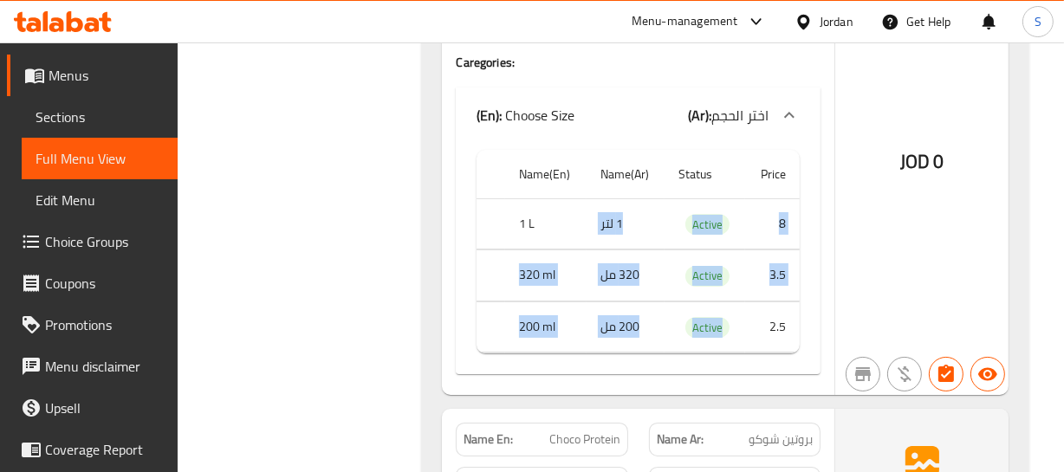
drag, startPoint x: 535, startPoint y: 217, endPoint x: 786, endPoint y: 326, distance: 272.8
click at [783, 326] on tbody "1 L 1 لتر Active 8 320 ml 320 مل Active 3.5 200 ml 200 مل Active 2.5" at bounding box center [638, 275] width 322 height 155
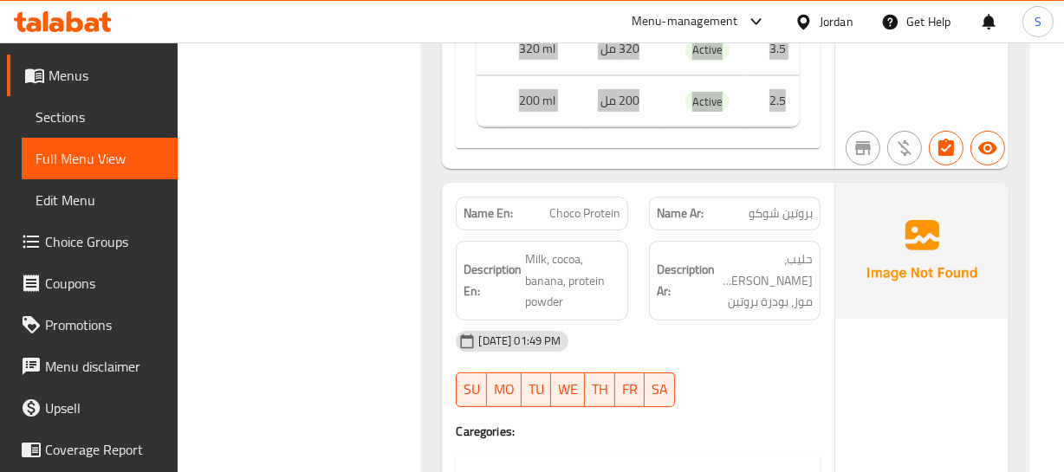
scroll to position [6143, 0]
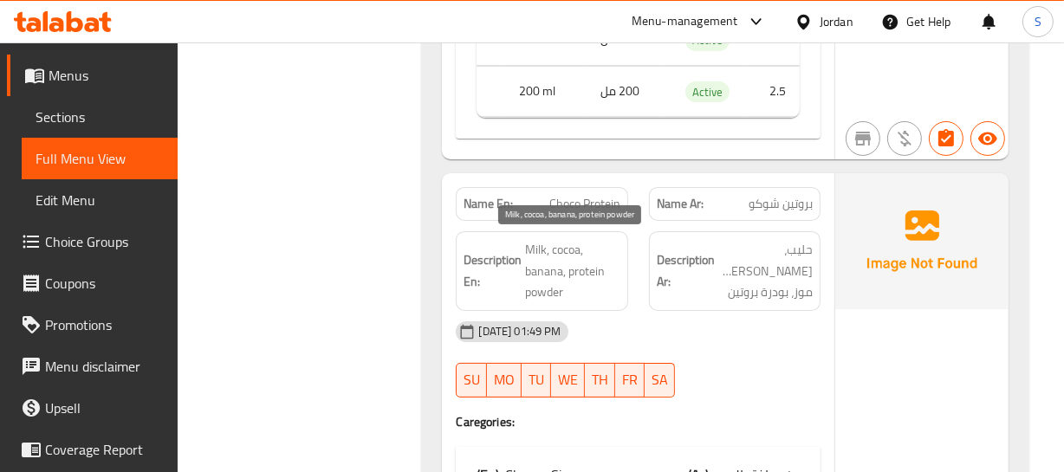
click at [597, 267] on span "Milk, cocoa, banana, protein powder" at bounding box center [572, 271] width 94 height 64
drag, startPoint x: 536, startPoint y: 250, endPoint x: 566, endPoint y: 283, distance: 44.2
click at [566, 283] on span "Milk, cocoa, banana, protein powder" at bounding box center [572, 271] width 94 height 64
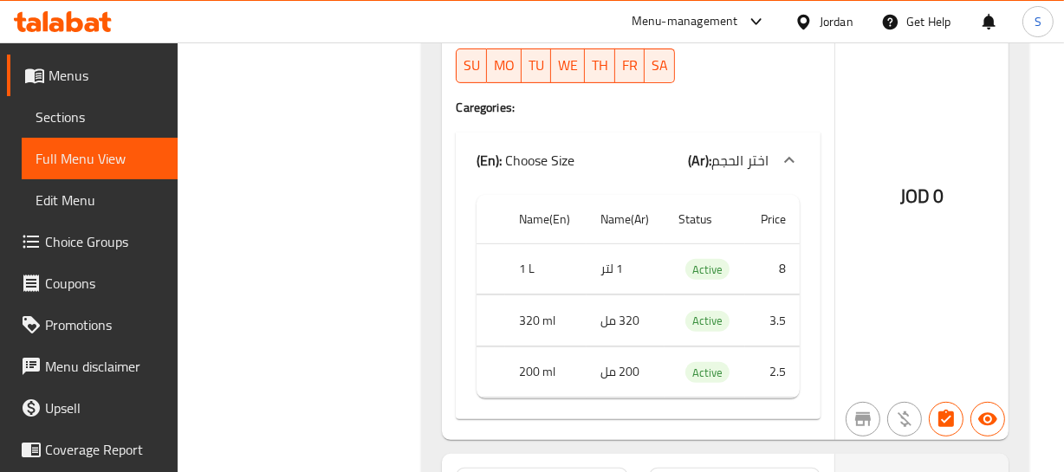
scroll to position [6458, 0]
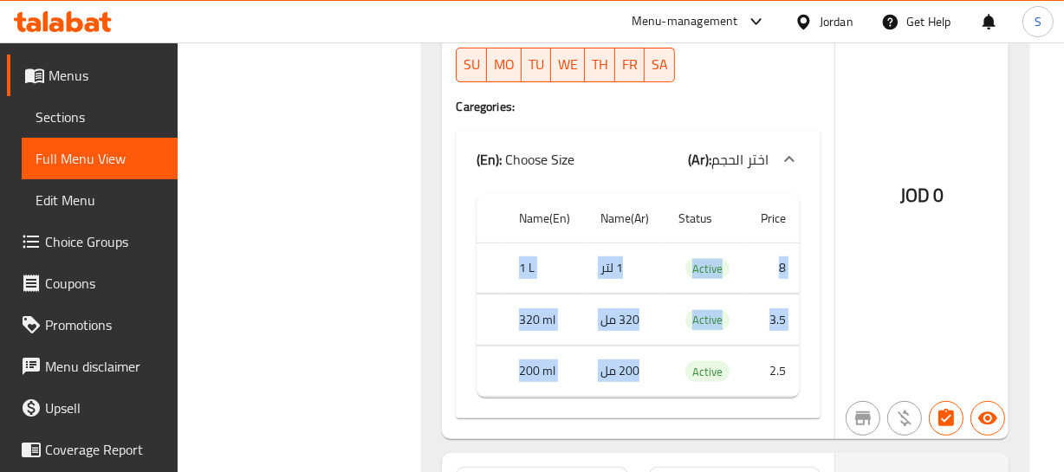
drag, startPoint x: 515, startPoint y: 274, endPoint x: 811, endPoint y: 364, distance: 309.7
click at [762, 357] on tbody "1 L 1 لتر Active 8 320 ml 320 مل Active 3.5 200 ml 200 مل Active 2.5" at bounding box center [638, 320] width 322 height 155
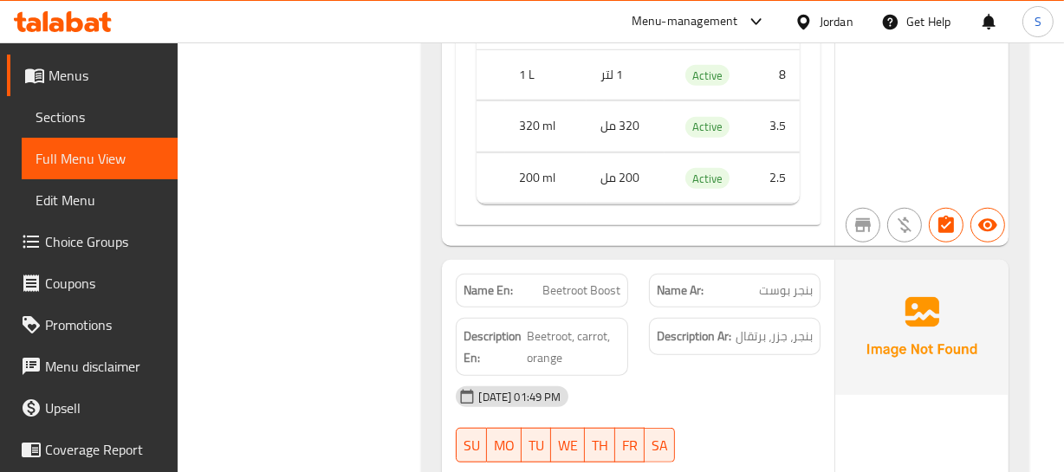
scroll to position [7246, 0]
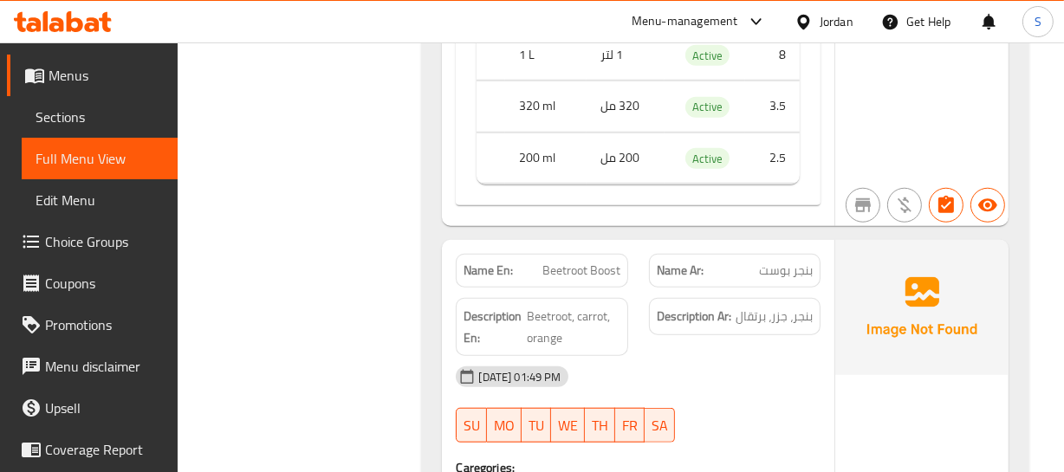
click at [728, 356] on div "01-10-2025 01:49 PM" at bounding box center [637, 377] width 385 height 42
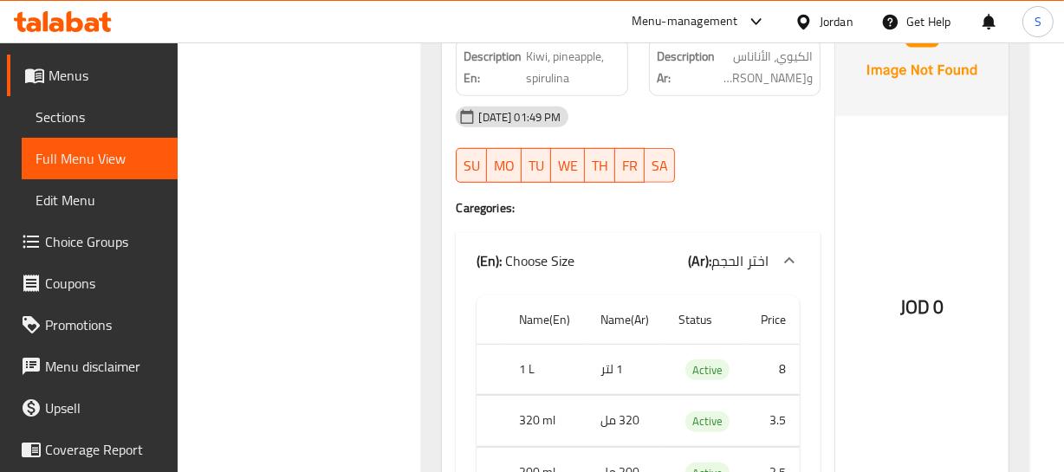
scroll to position [6774, 0]
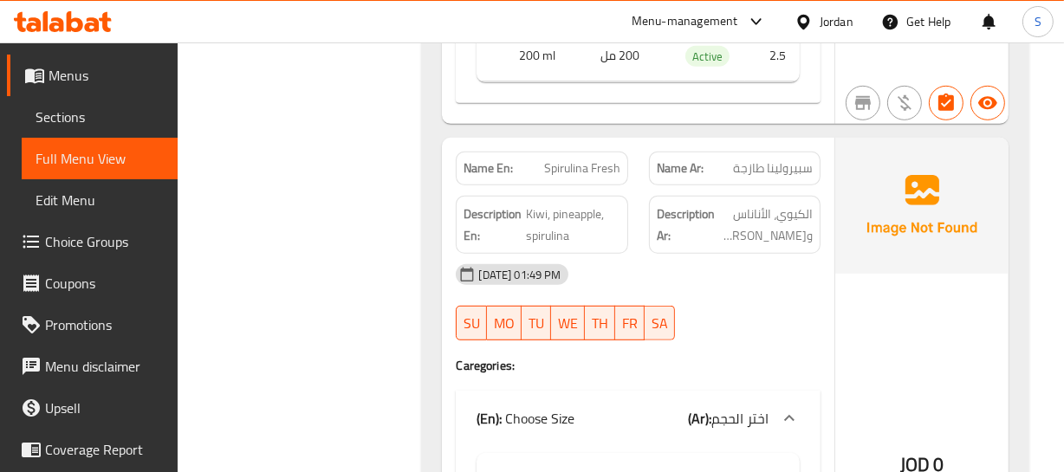
click at [583, 172] on span "Spirulina Fresh" at bounding box center [582, 168] width 76 height 18
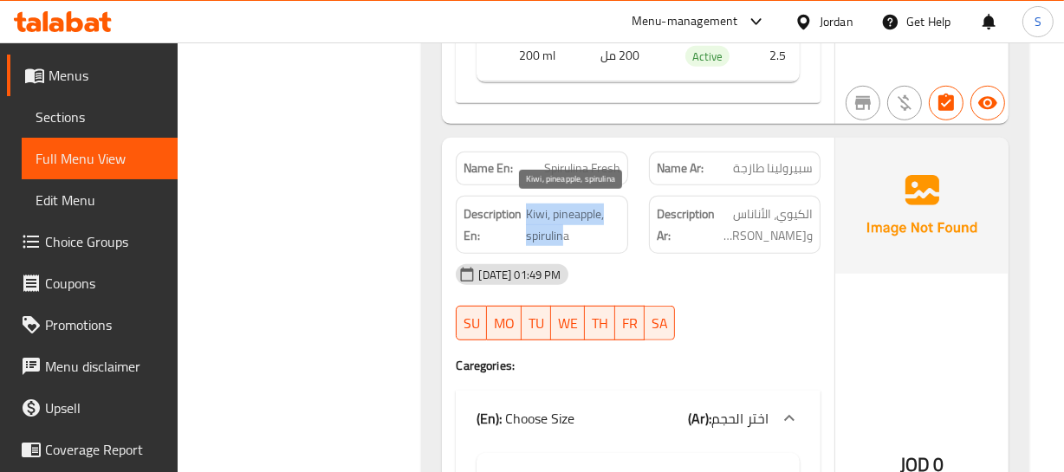
drag, startPoint x: 523, startPoint y: 209, endPoint x: 563, endPoint y: 234, distance: 47.1
click at [563, 234] on h6 "Description En: Kiwi, pineapple, spirulina" at bounding box center [542, 225] width 156 height 42
click at [555, 230] on span "Kiwi, pineapple, spirulina" at bounding box center [573, 225] width 94 height 42
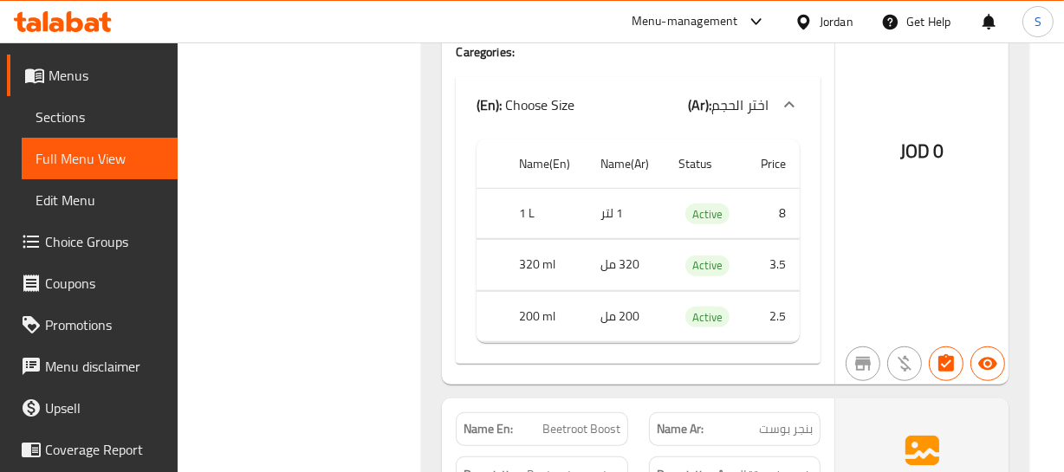
scroll to position [7088, 0]
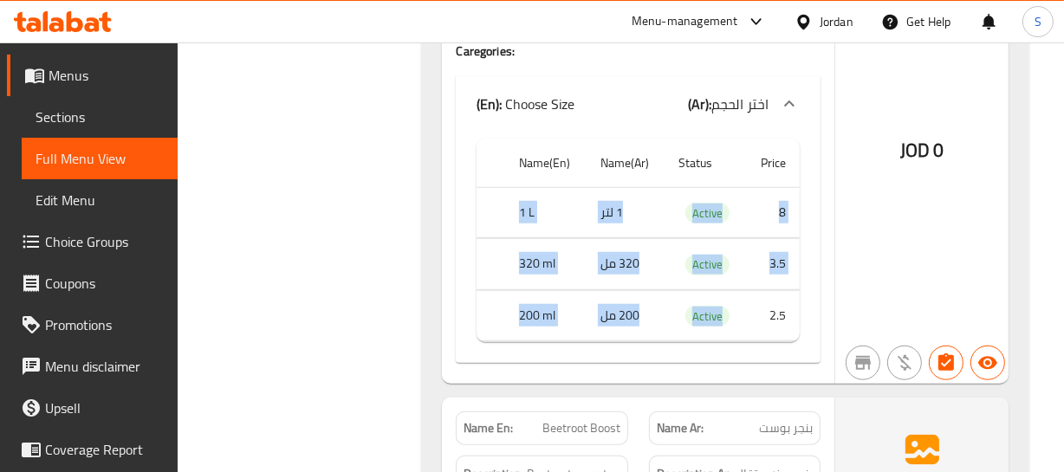
drag, startPoint x: 518, startPoint y: 198, endPoint x: 778, endPoint y: 305, distance: 280.9
click at [766, 309] on tbody "1 L 1 لتر Active 8 320 ml 320 مل Active 3.5 200 ml 200 مل Active 2.5" at bounding box center [638, 264] width 322 height 155
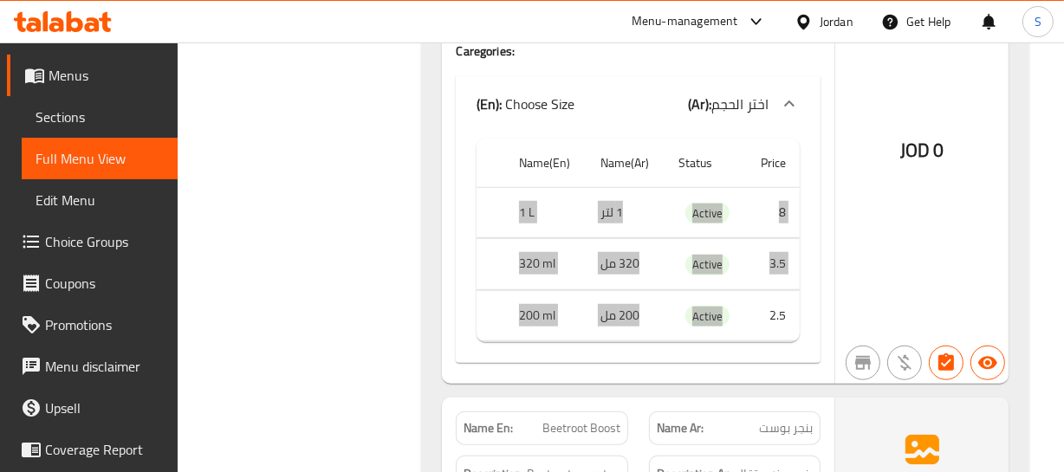
scroll to position [7404, 0]
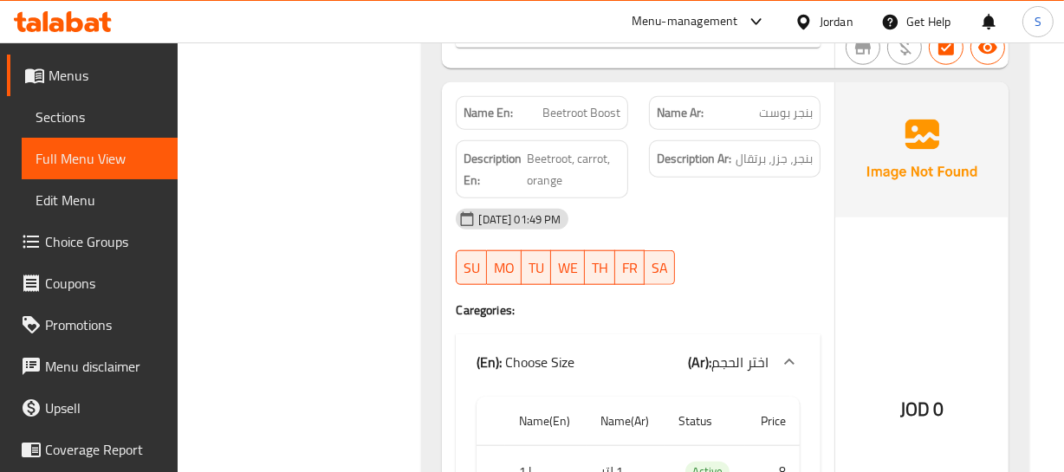
click at [711, 190] on div "Description Ar: بنجر، جزر، برتقال" at bounding box center [735, 169] width 192 height 79
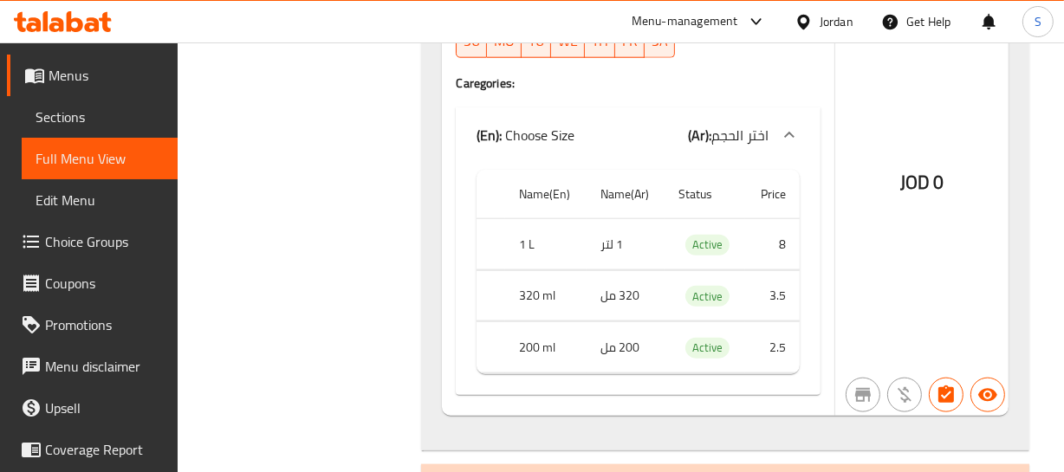
scroll to position [7640, 0]
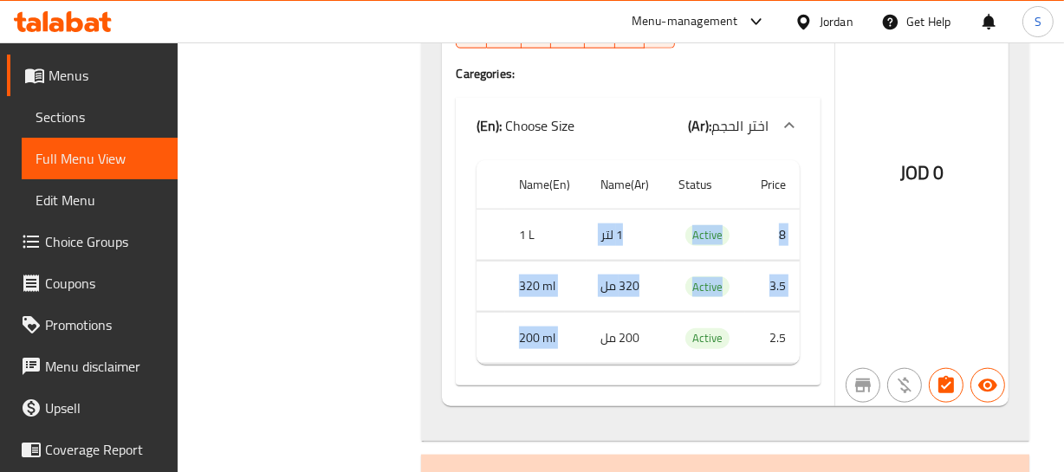
drag, startPoint x: 535, startPoint y: 225, endPoint x: 709, endPoint y: 186, distance: 178.5
click at [695, 334] on tbody "1 L 1 لتر Active 8 320 ml 320 مل Active 3.5 200 ml 200 مل Active 2.5" at bounding box center [638, 287] width 322 height 155
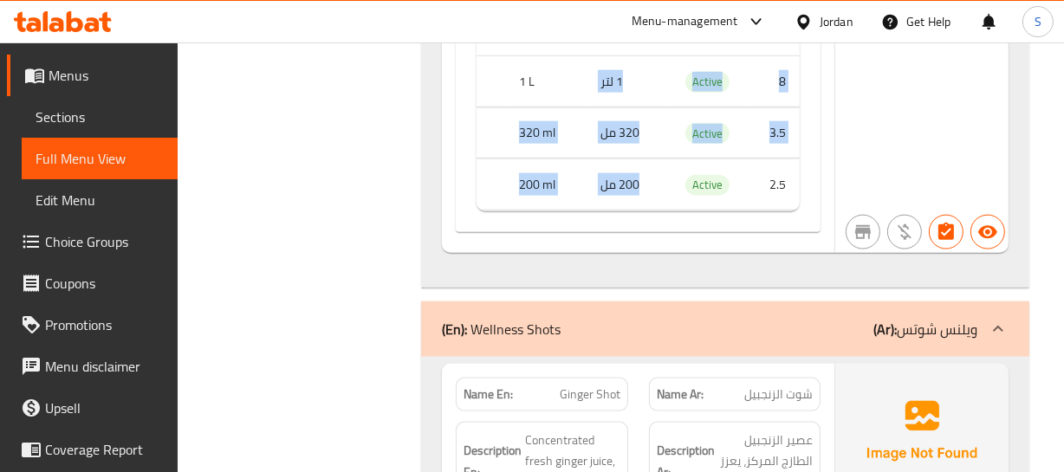
scroll to position [7798, 0]
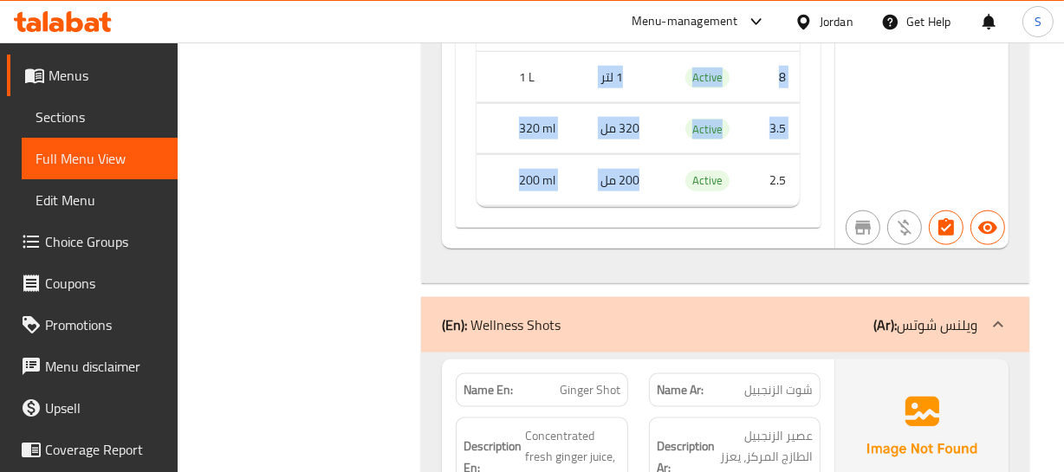
click at [667, 169] on td "Active" at bounding box center [705, 180] width 81 height 51
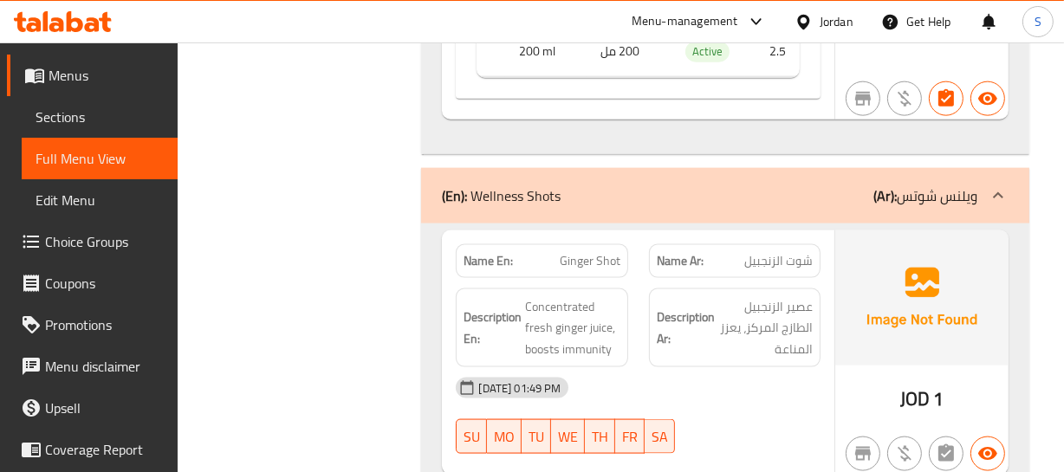
scroll to position [7955, 0]
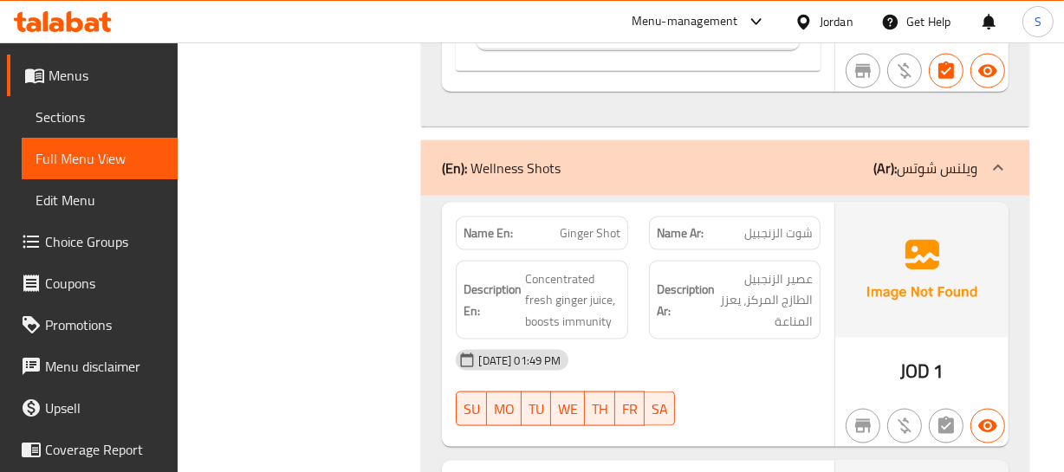
click at [784, 238] on span "شوت الزنجبيل" at bounding box center [778, 233] width 68 height 18
click at [591, 232] on span "Ginger Shot" at bounding box center [590, 233] width 61 height 18
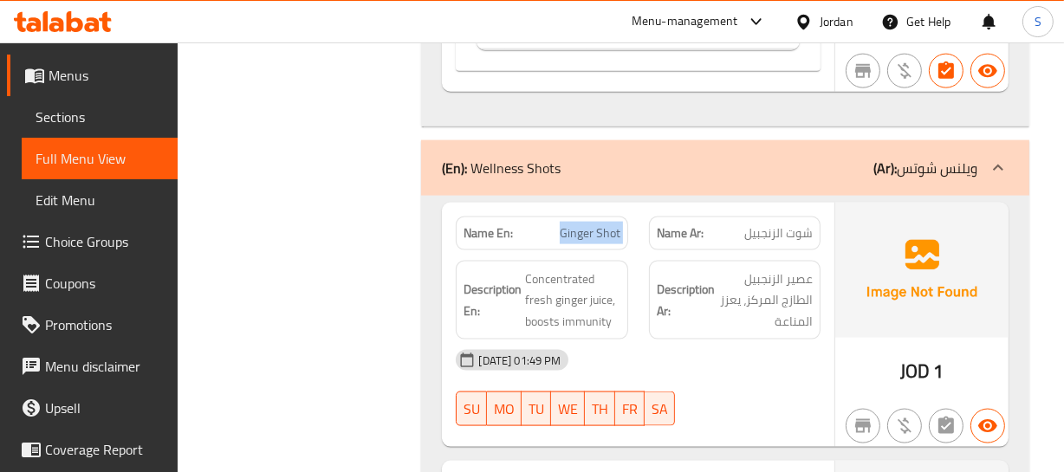
copy span "Ginger Shot"
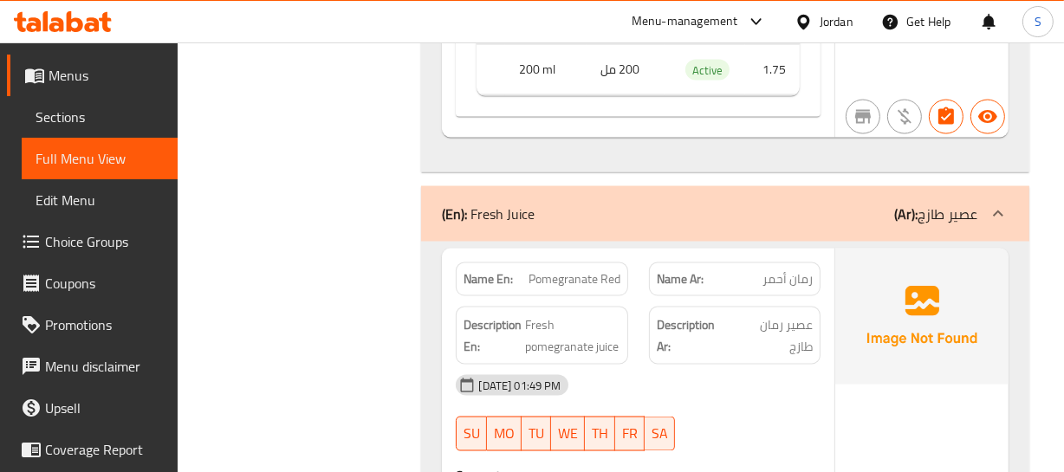
scroll to position [2599, 0]
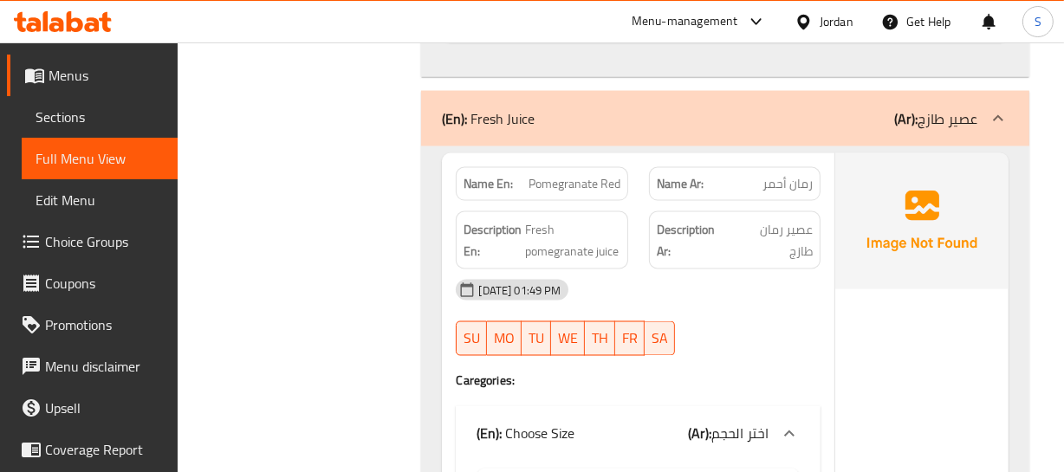
click at [723, 120] on div "(En): Fresh Juice (Ar): عصير طازج" at bounding box center [709, 118] width 535 height 21
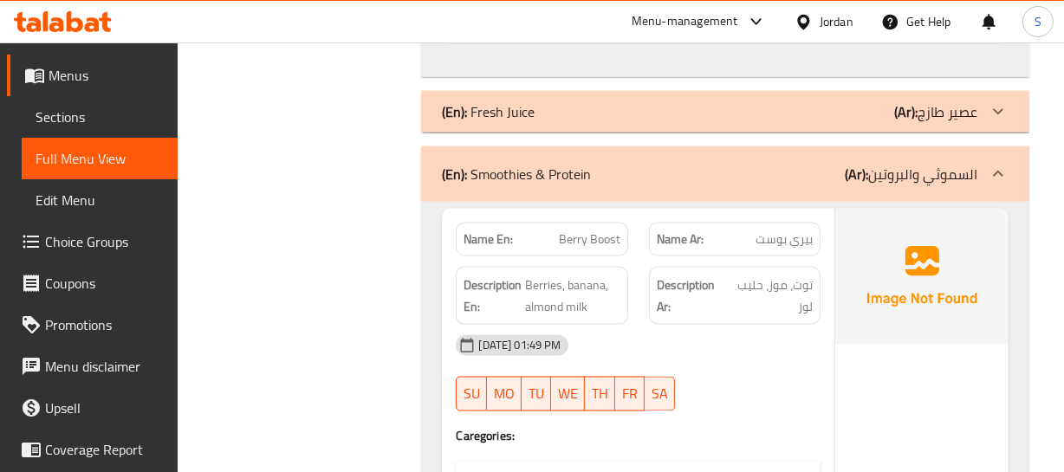
click at [748, 186] on div "(En): Smoothies & Protein (Ar): السموثي والبروتين" at bounding box center [724, 173] width 607 height 55
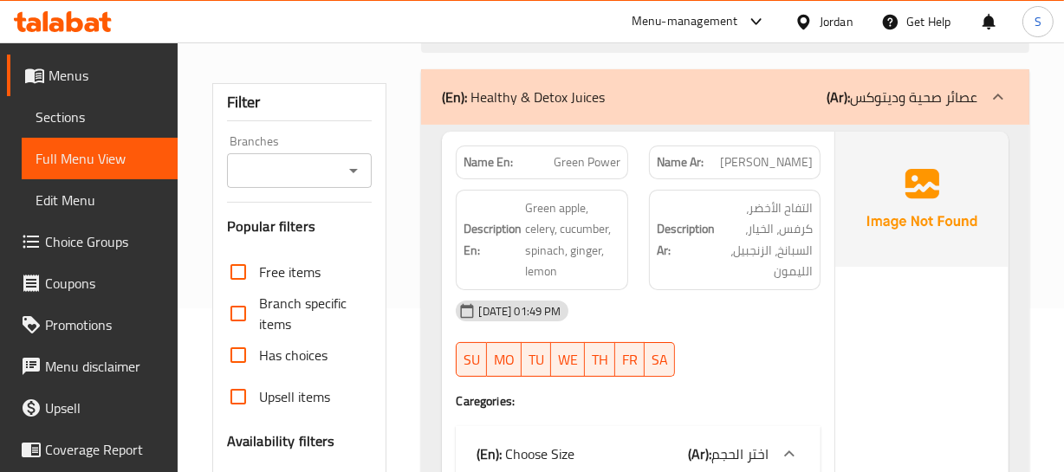
scroll to position [157, 0]
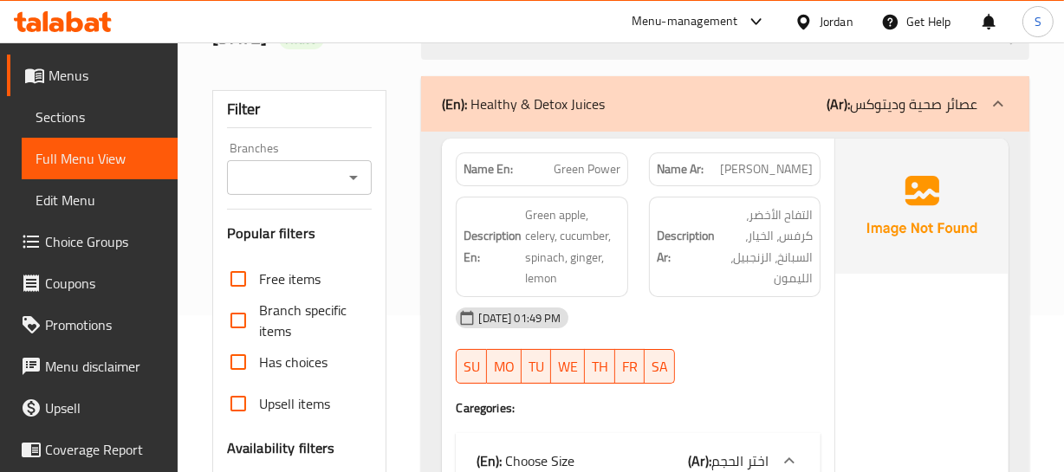
click at [639, 96] on div "(En): Healthy & Detox Juices (Ar): عصائر صحية وديتوكس" at bounding box center [709, 104] width 535 height 21
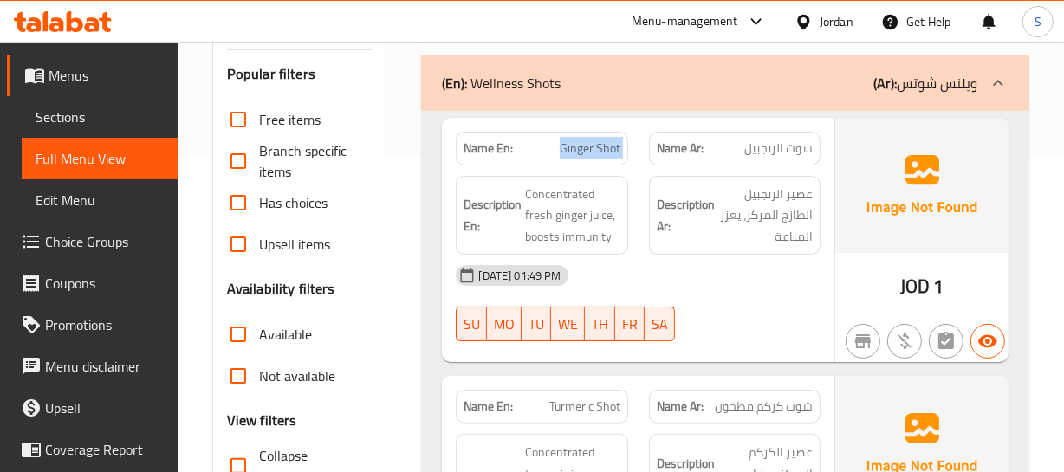
scroll to position [315, 0]
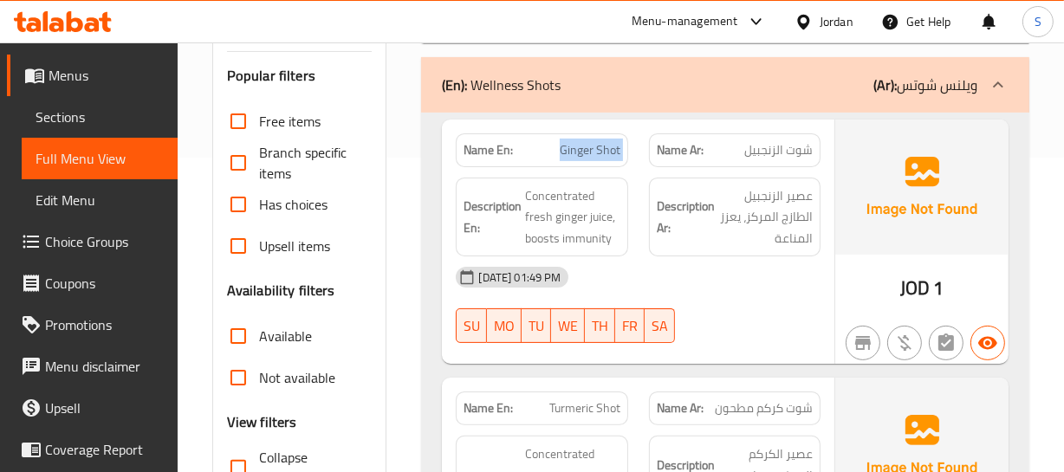
click at [604, 93] on div "(En): Wellness Shots (Ar): ويلنس شوتس" at bounding box center [709, 85] width 535 height 21
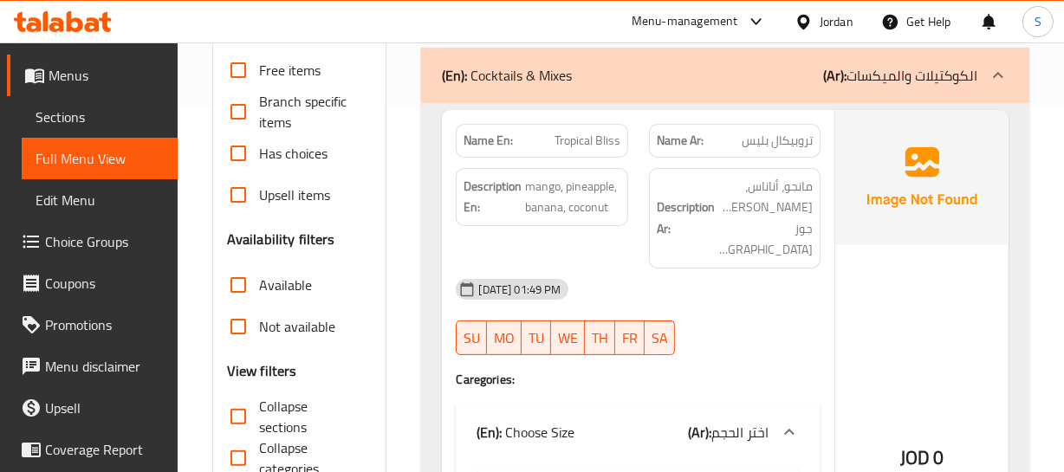
scroll to position [393, 0]
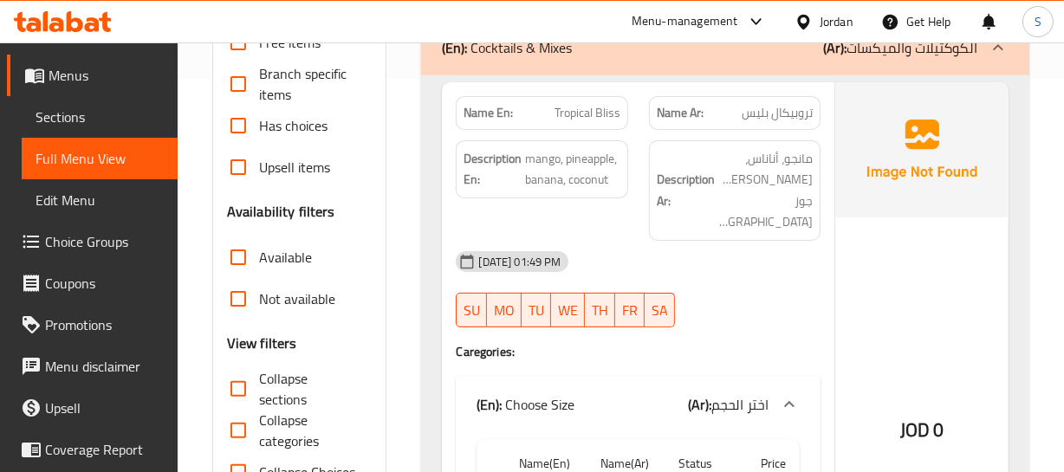
click at [780, 111] on span "تروبيكال بليس" at bounding box center [777, 113] width 71 height 18
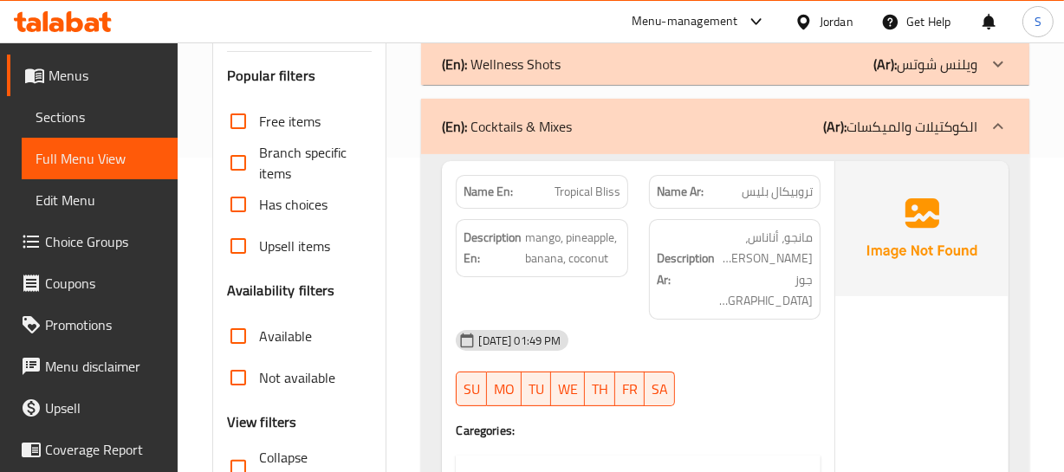
click at [727, 396] on div at bounding box center [735, 406] width 192 height 21
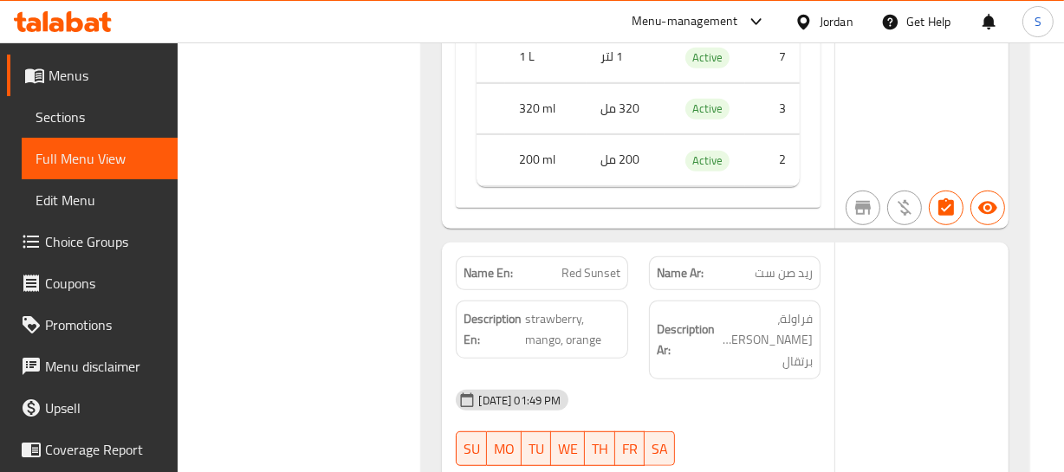
scroll to position [866, 0]
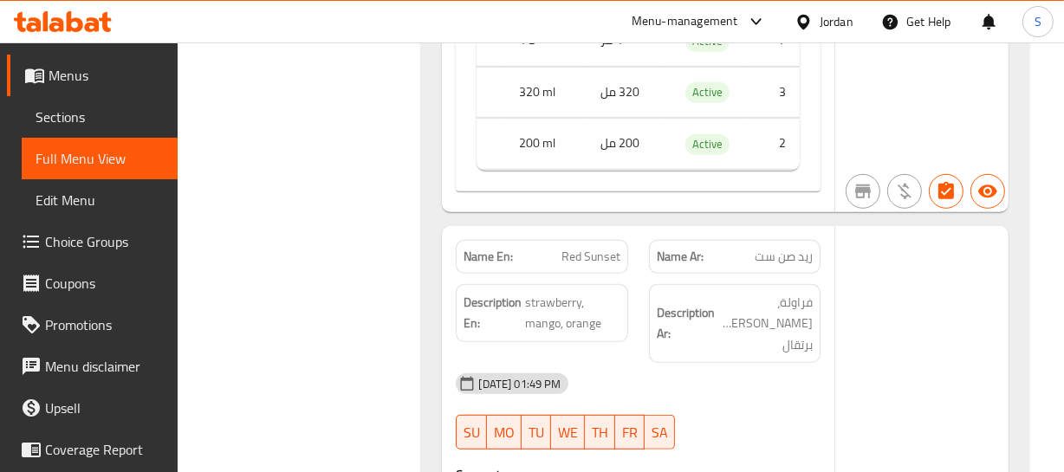
click at [571, 248] on span "Red Sunset" at bounding box center [590, 257] width 59 height 18
drag, startPoint x: 546, startPoint y: 251, endPoint x: 579, endPoint y: 286, distance: 47.8
click at [579, 292] on span "strawberry, mango, orange" at bounding box center [572, 313] width 94 height 42
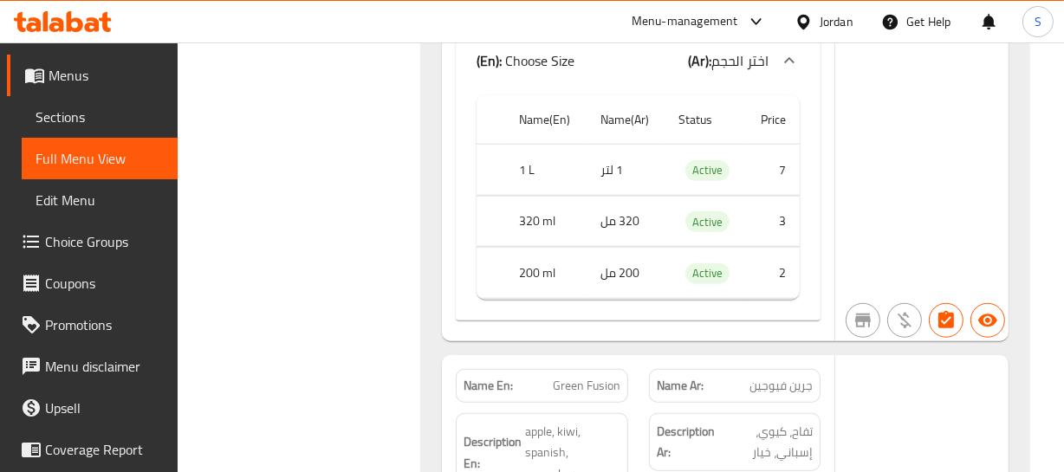
scroll to position [1339, 0]
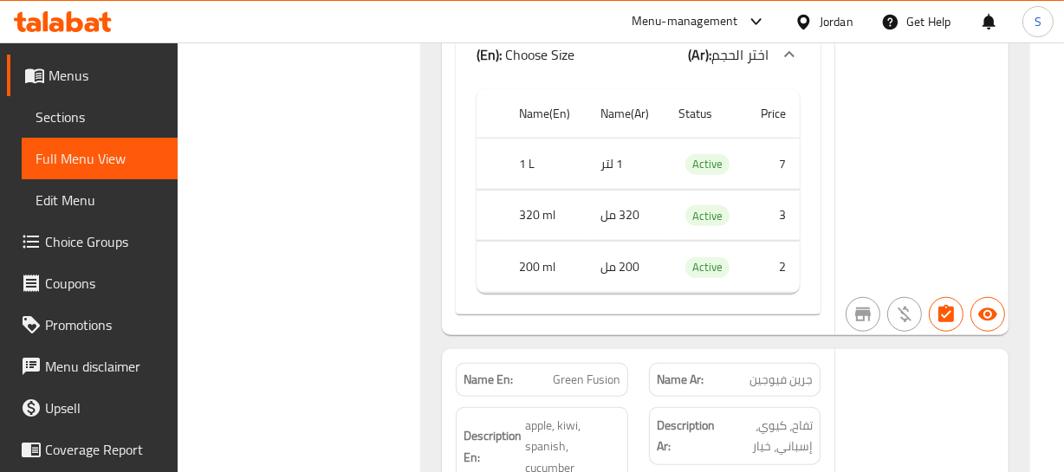
click at [581, 371] on span "Green Fusion" at bounding box center [587, 380] width 68 height 18
copy span "Green Fusion"
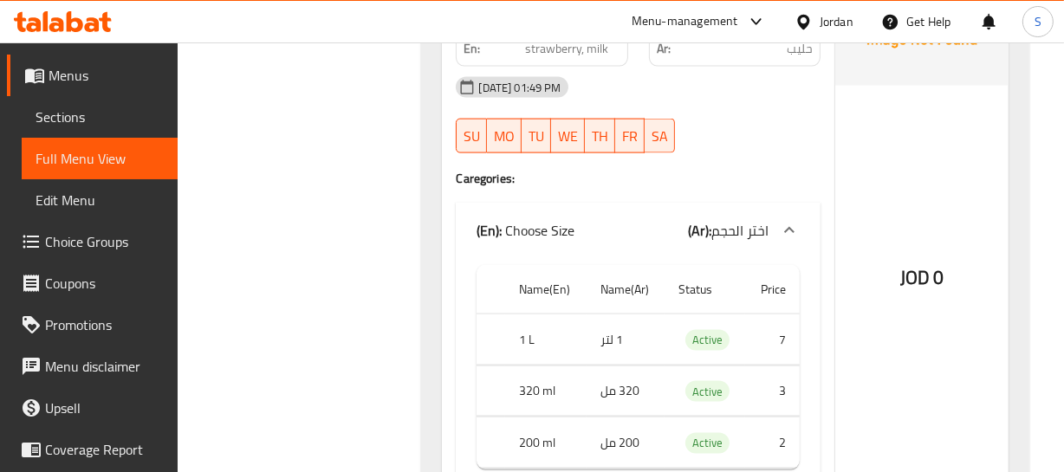
scroll to position [2355, 0]
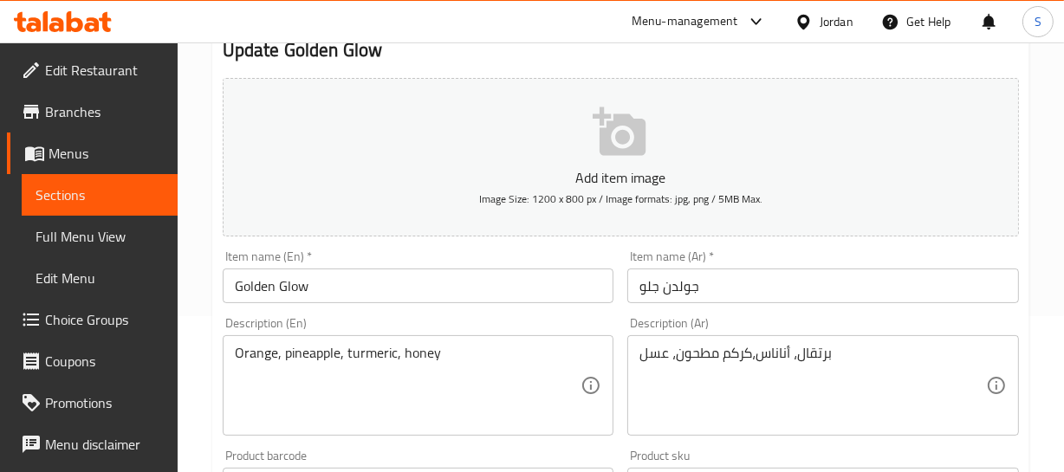
scroll to position [157, 0]
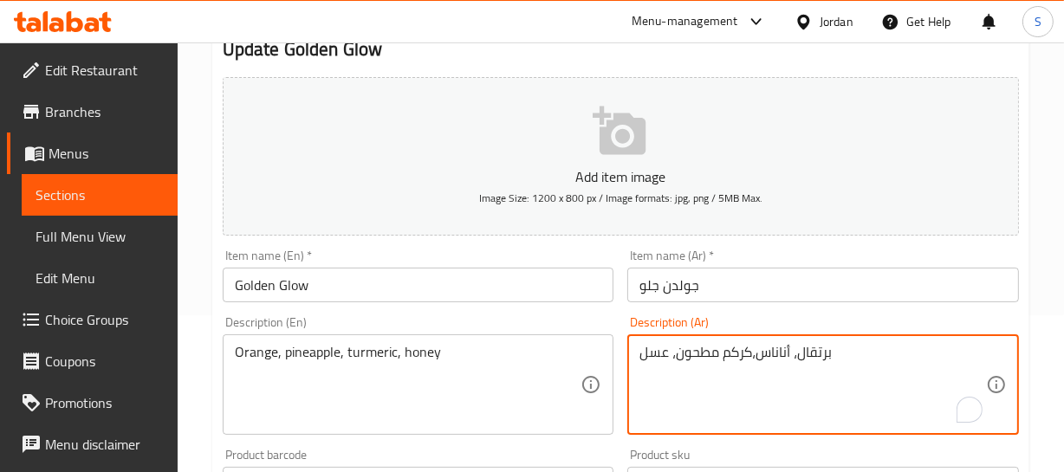
click at [700, 354] on textarea "برتقال، أناناس،كركم مطحون، عسل" at bounding box center [812, 385] width 347 height 82
click at [710, 354] on textarea "برتقال، أناناس،كركم ، عسل" at bounding box center [812, 385] width 347 height 82
click at [679, 360] on textarea "برتقال، أناناس، كركم ، عسل" at bounding box center [812, 385] width 347 height 82
click at [778, 354] on textarea "برتقال، أناناس، كركم، عسل" at bounding box center [812, 385] width 347 height 82
type textarea "برتقال، أناناس، كركم، عسل"
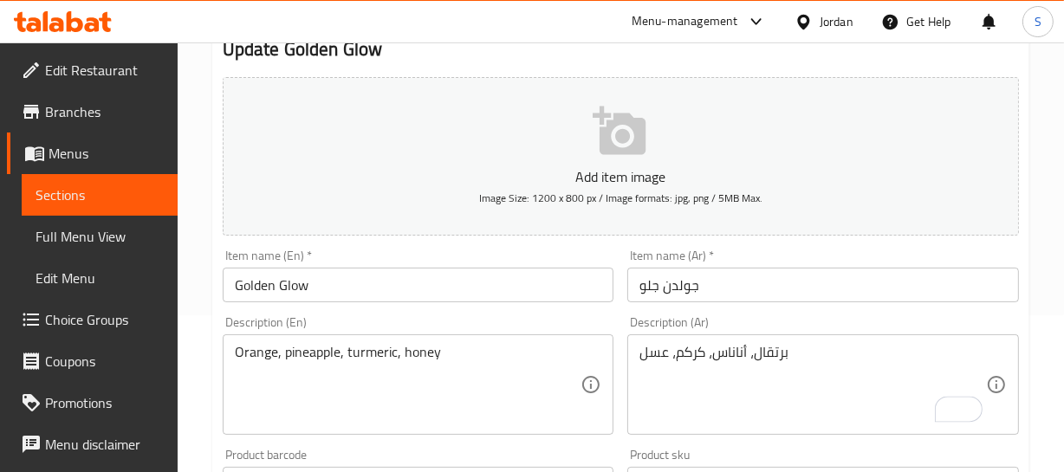
click at [458, 303] on div "Item name (En)   * Golden Glow Item name (En) *" at bounding box center [418, 276] width 405 height 67
click at [381, 263] on div "Item name (En)   * Golden Glow Item name (En) *" at bounding box center [419, 276] width 392 height 53
click at [313, 257] on div "Item name (En)   * Golden Glow Item name (En) *" at bounding box center [419, 276] width 392 height 53
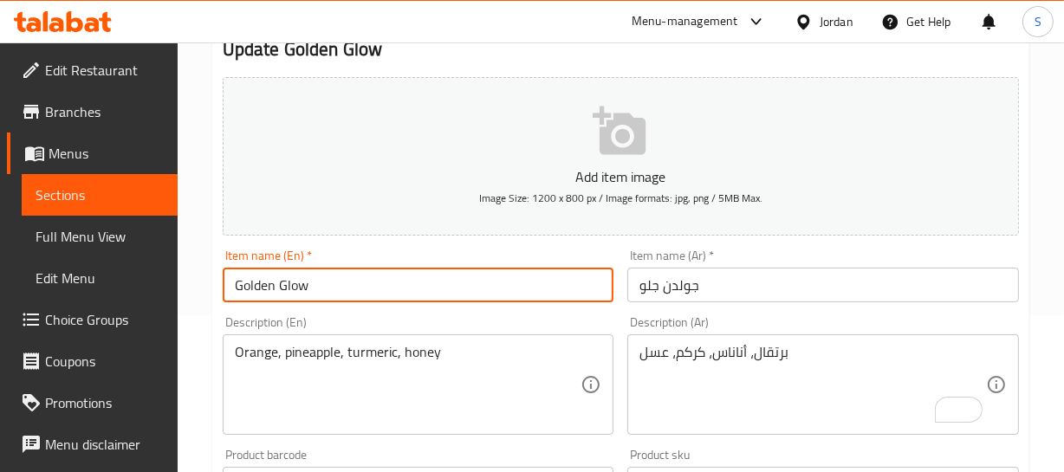
click at [318, 277] on input "Golden Glow" at bounding box center [419, 285] width 392 height 35
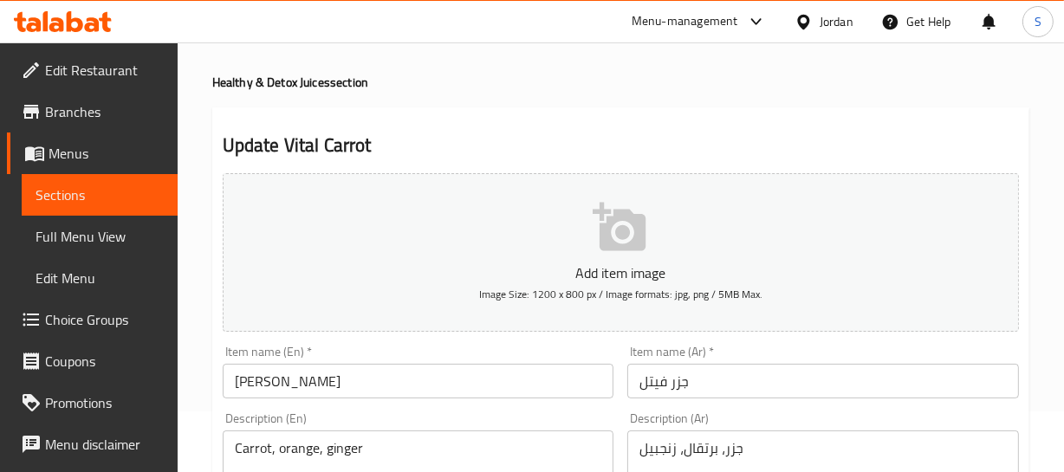
scroll to position [157, 0]
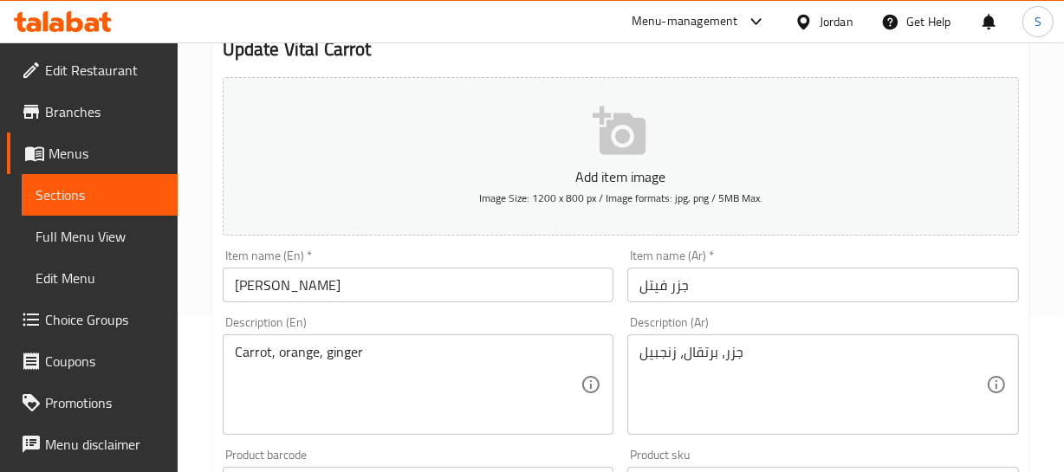
click at [676, 282] on input "جزر فيتل" at bounding box center [823, 285] width 392 height 35
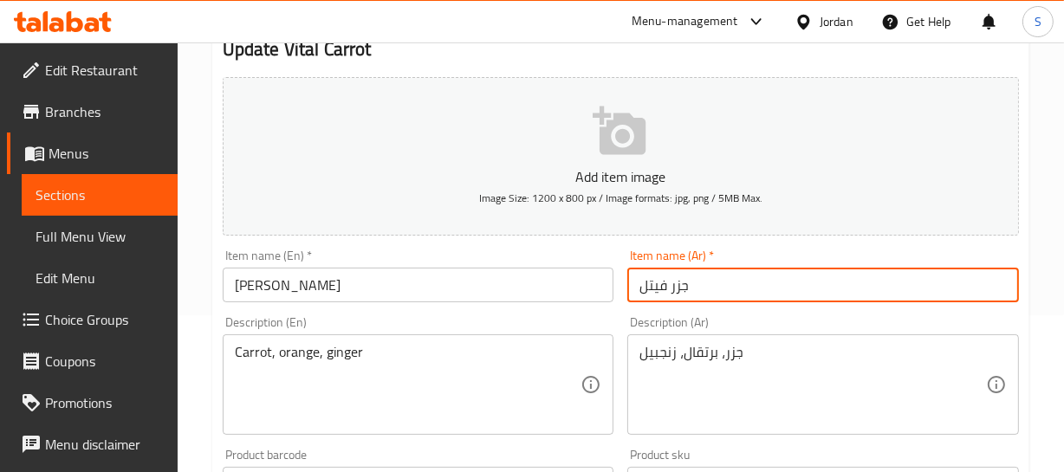
click at [676, 282] on input "جزر فيتل" at bounding box center [823, 285] width 392 height 35
click at [726, 290] on input "فيتل" at bounding box center [823, 285] width 392 height 35
click at [724, 284] on input "فيتل كارووت" at bounding box center [823, 285] width 392 height 35
click at [723, 287] on input "فيتل كارووت" at bounding box center [823, 285] width 392 height 35
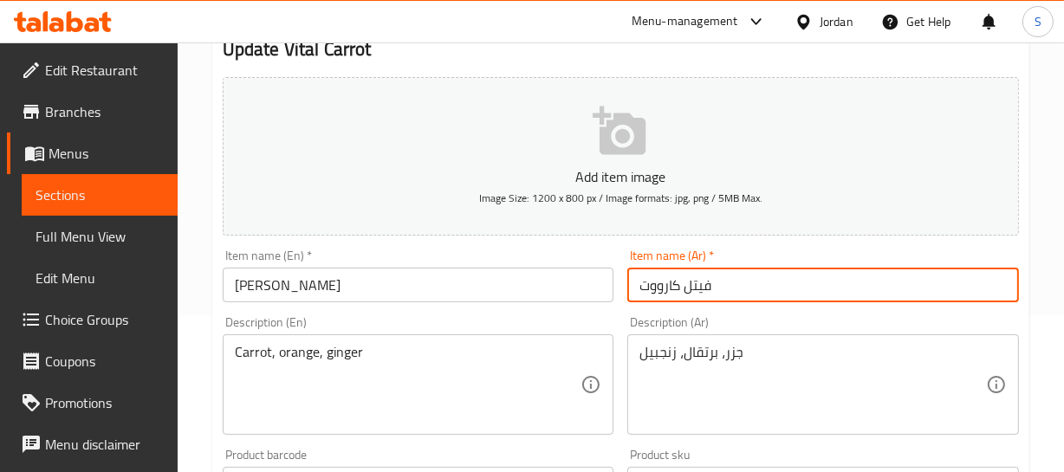
type input "فيتل كارووت"
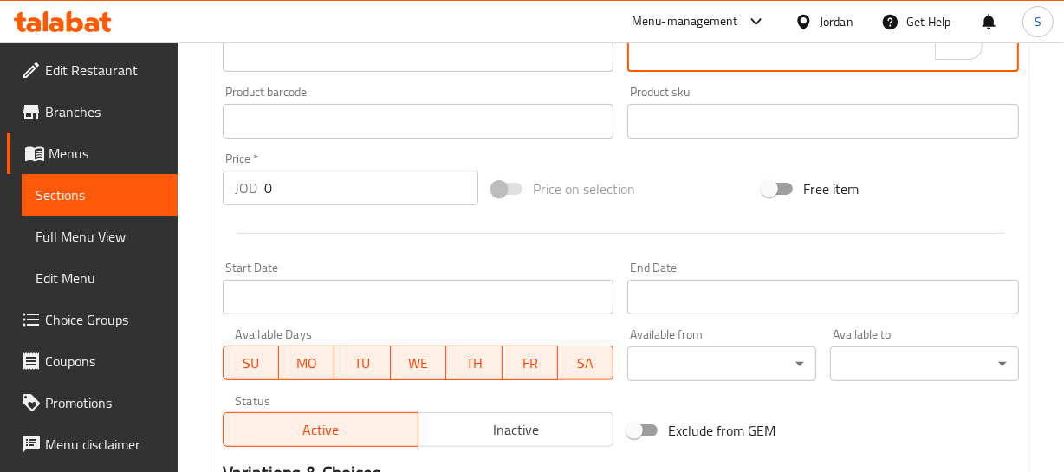
scroll to position [209, 0]
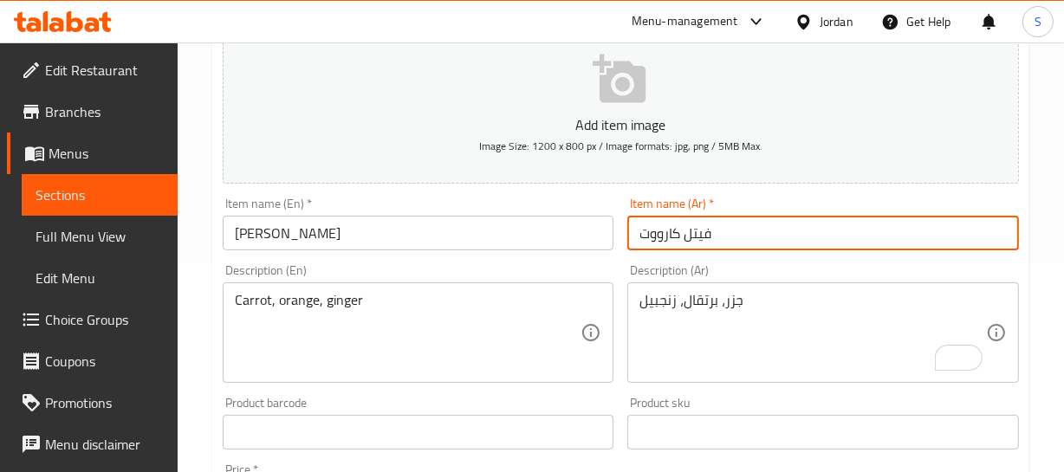
click at [752, 220] on input "فيتل كارووت" at bounding box center [823, 233] width 392 height 35
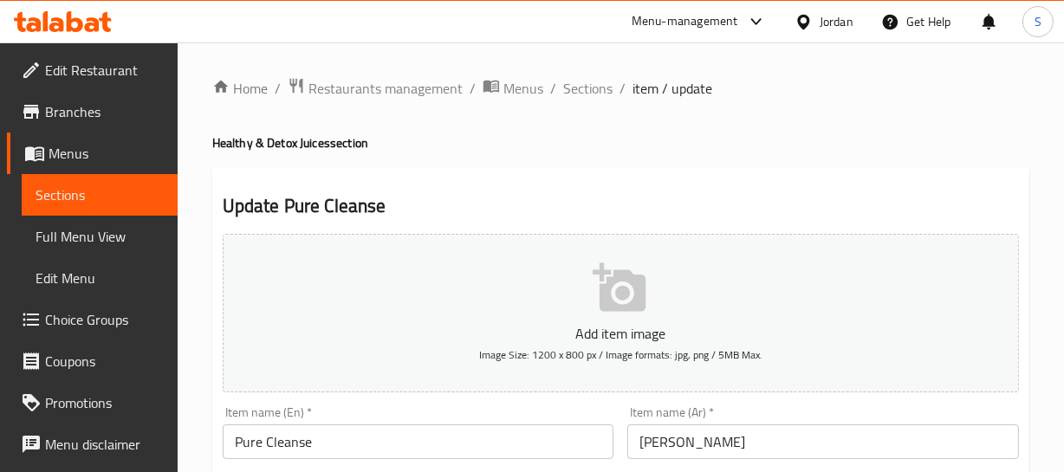
click at [686, 433] on input "[PERSON_NAME]" at bounding box center [823, 442] width 392 height 35
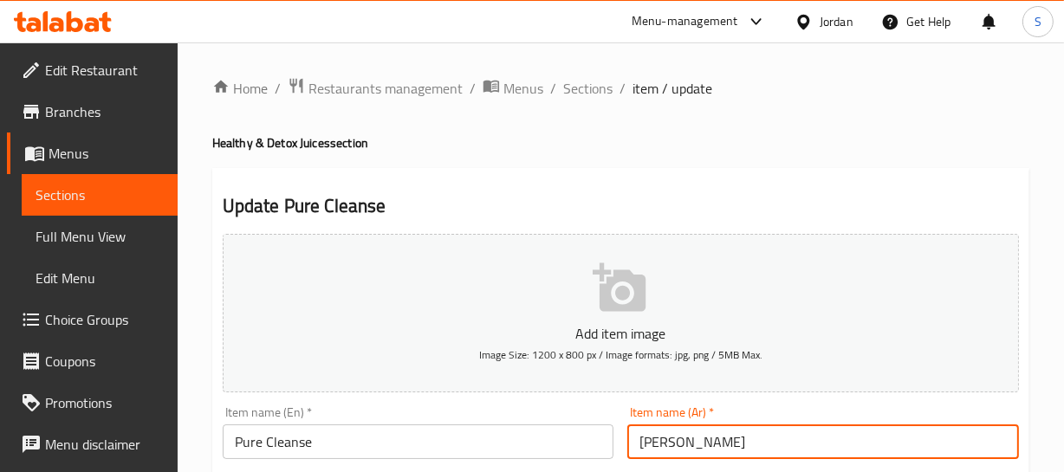
click at [686, 433] on input "[PERSON_NAME]" at bounding box center [823, 442] width 392 height 35
paste input "text"
click at [686, 433] on input "بيور كلينس" at bounding box center [823, 442] width 392 height 35
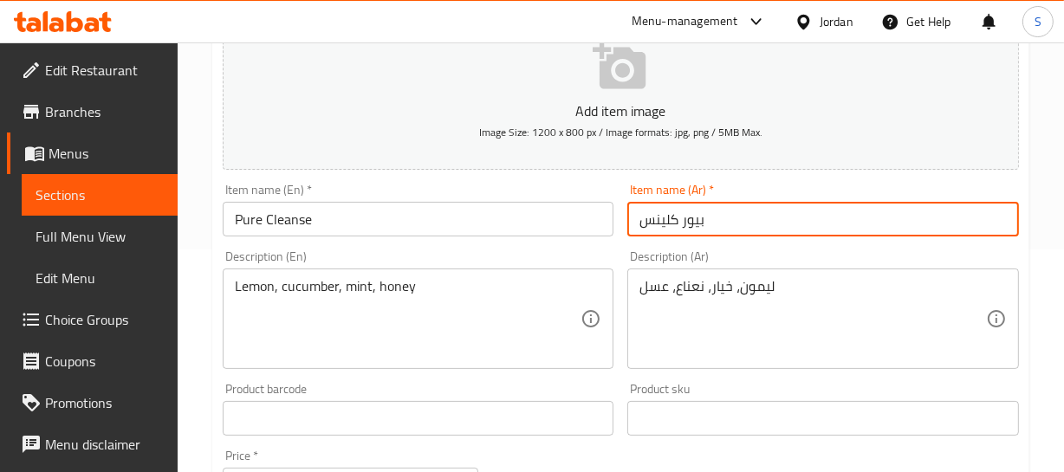
scroll to position [236, 0]
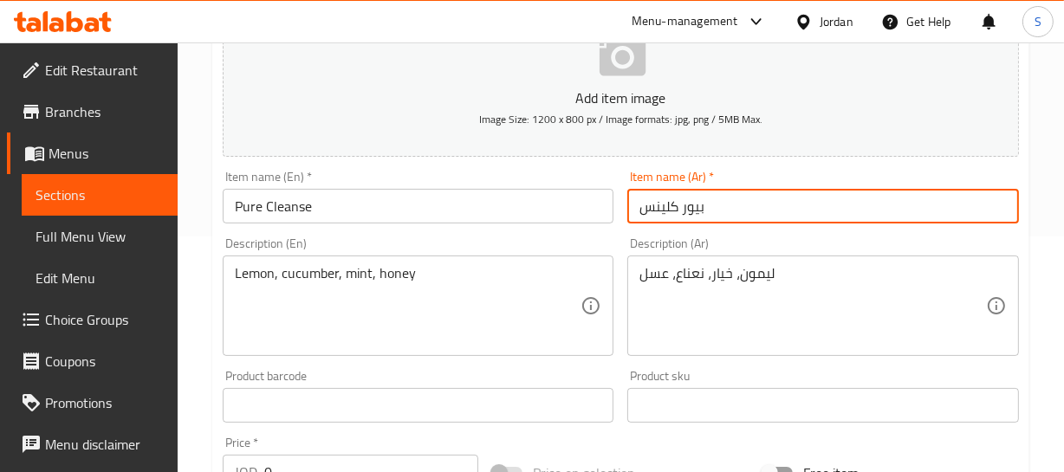
type input "بيور كلينس"
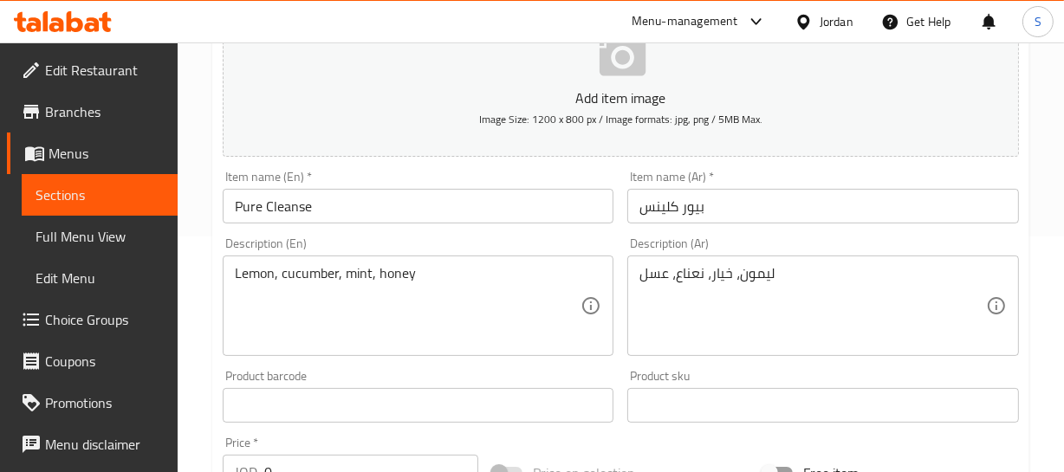
drag, startPoint x: 761, startPoint y: 289, endPoint x: 759, endPoint y: 271, distance: 18.3
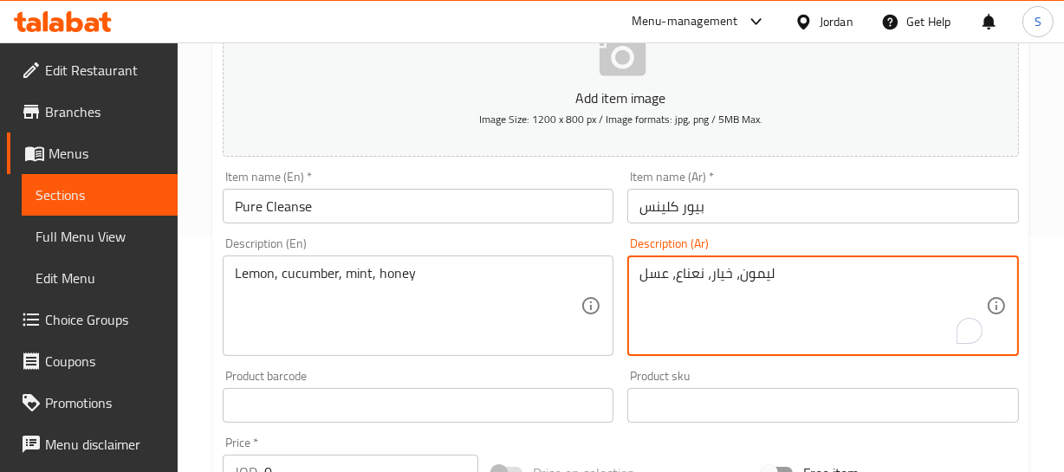
click at [759, 271] on textarea "ليمون، خيار، نعناع، عسل" at bounding box center [812, 306] width 347 height 82
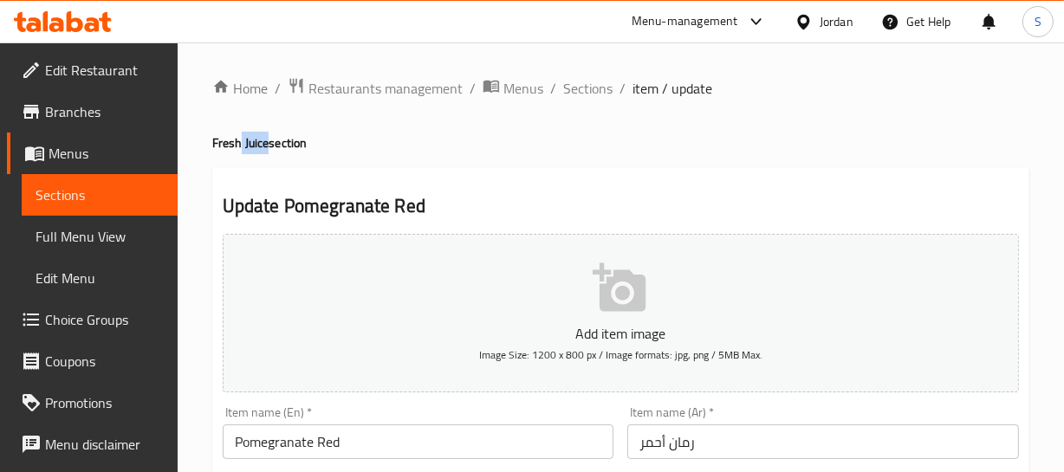
drag, startPoint x: 237, startPoint y: 147, endPoint x: 265, endPoint y: 135, distance: 30.3
click at [265, 135] on h4 "Fresh Juice section" at bounding box center [620, 142] width 817 height 17
copy h4 "Juice"
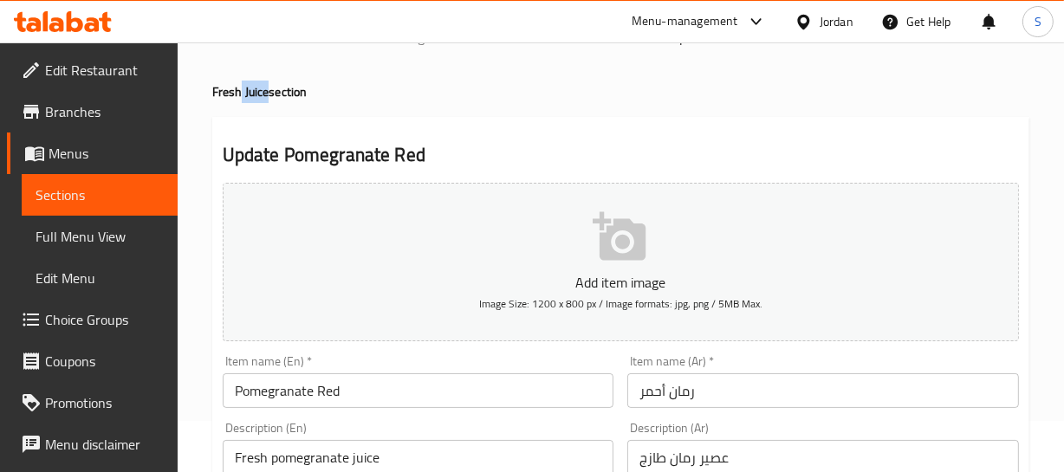
scroll to position [78, 0]
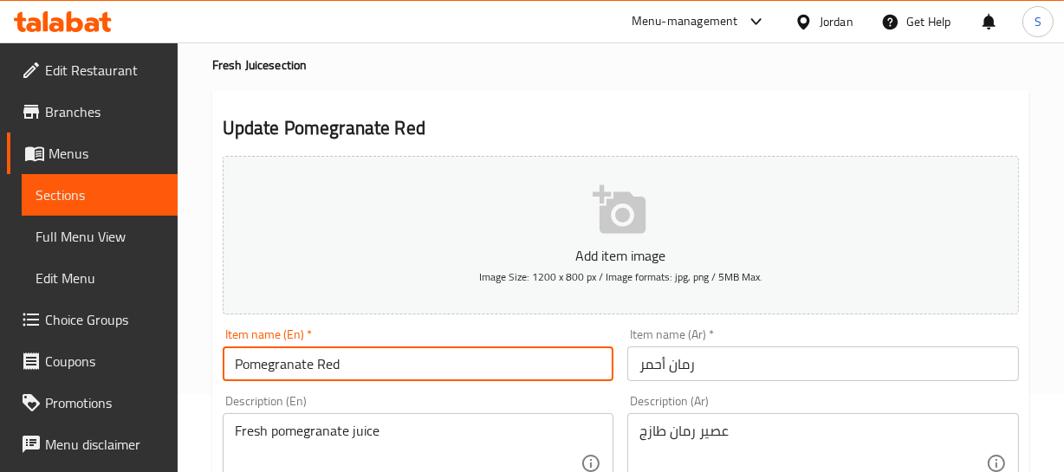
drag, startPoint x: 373, startPoint y: 347, endPoint x: 381, endPoint y: 373, distance: 28.0
click at [377, 355] on input "Pomegranate Red" at bounding box center [419, 364] width 392 height 35
paste input "Juice"
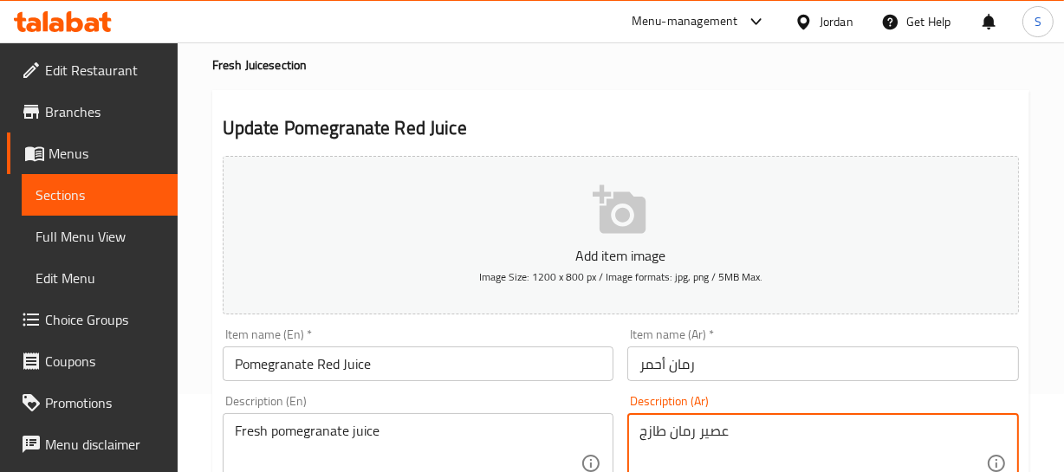
click at [712, 429] on textarea "عصير رمان طازج" at bounding box center [812, 464] width 347 height 82
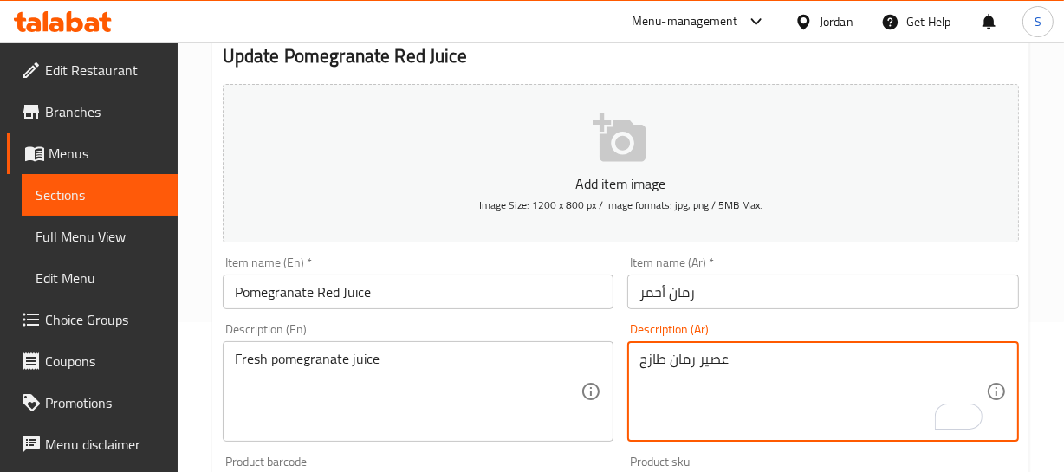
scroll to position [236, 0]
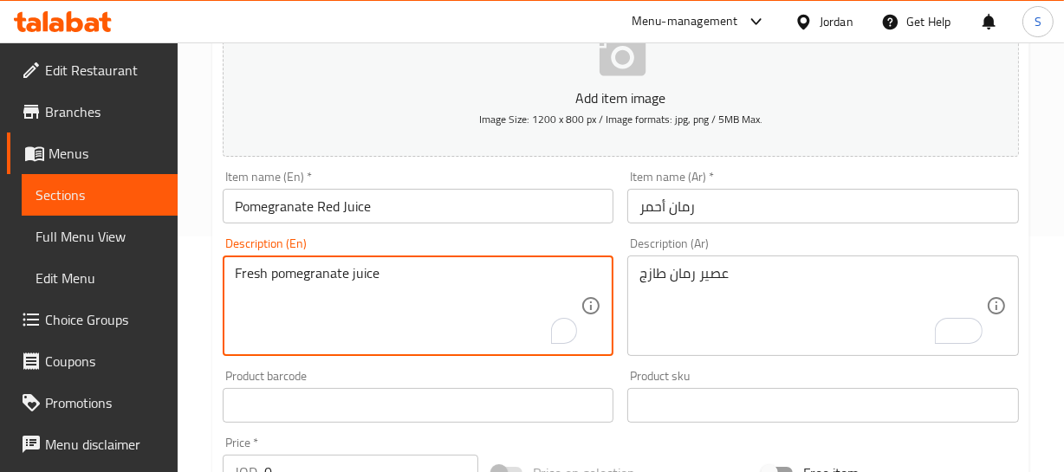
click at [262, 273] on textarea "Fresh pomegranate juice" at bounding box center [408, 306] width 347 height 82
click at [455, 278] on textarea "Fresh pomegranate juice" at bounding box center [408, 306] width 347 height 82
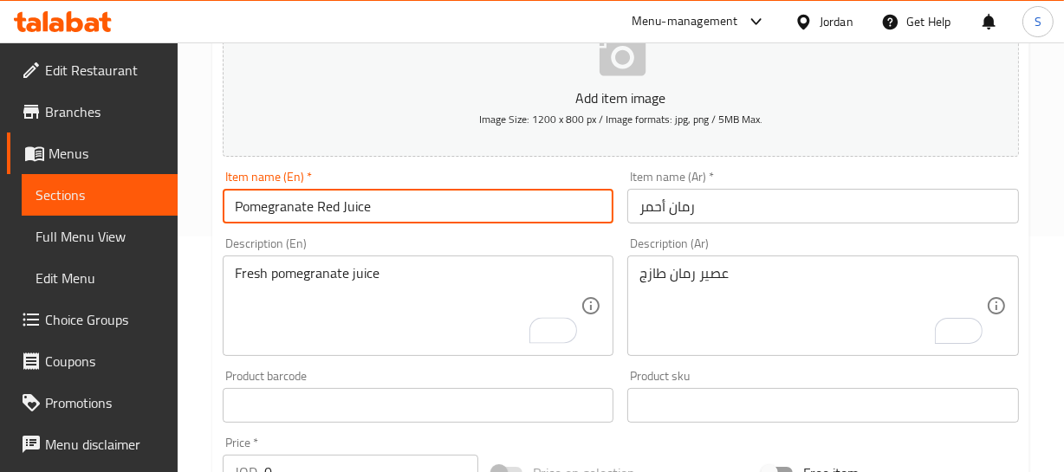
click at [234, 205] on input "Pomegranate Red Juice" at bounding box center [419, 206] width 392 height 35
paste input "Fresh"
click at [244, 205] on input "Fresh Pomegranate Red Juice" at bounding box center [419, 206] width 392 height 35
click at [243, 205] on input "Fresh Pomegranate Red Juice" at bounding box center [419, 206] width 392 height 35
type input "Fresh Pomegranate Red Juice"
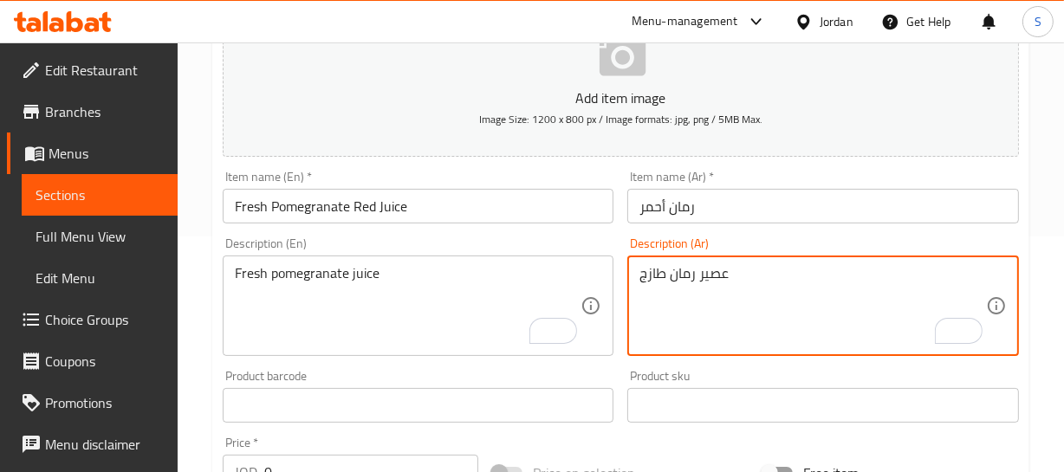
click at [714, 272] on textarea "عصير رمان طازج" at bounding box center [812, 306] width 347 height 82
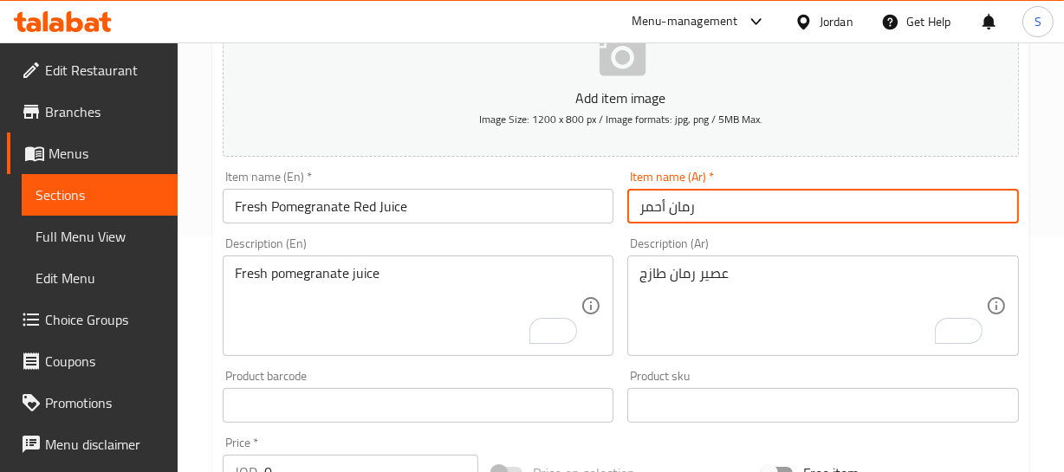
click at [640, 194] on input "رمان أحمر" at bounding box center [823, 206] width 392 height 35
paste input "عصير"
click at [774, 204] on input "عصير رمان أحمر" at bounding box center [823, 206] width 392 height 35
paste input "طازج"
type input "عصير رمان أحمر طازج"
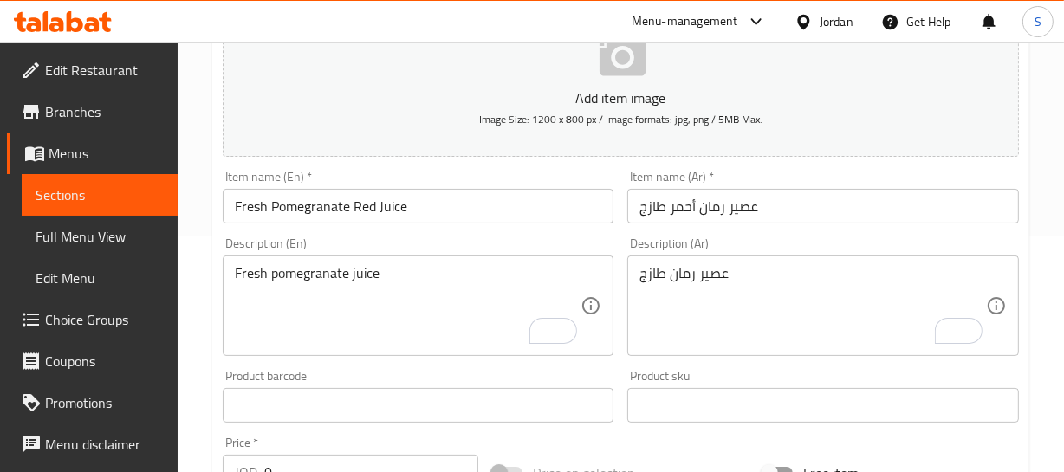
click at [756, 201] on input "عصير رمان أحمر طازج" at bounding box center [823, 206] width 392 height 35
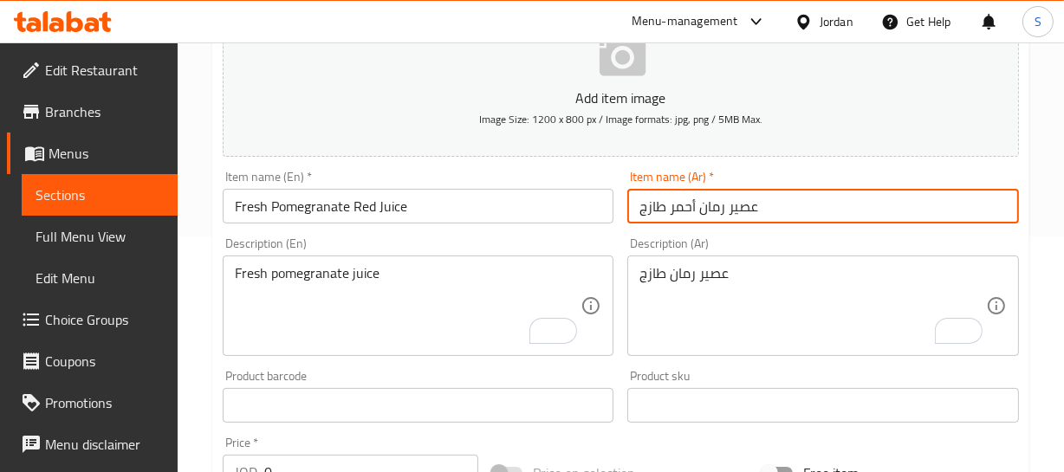
click at [713, 199] on input "عصير رمان أحمر طازج" at bounding box center [823, 206] width 392 height 35
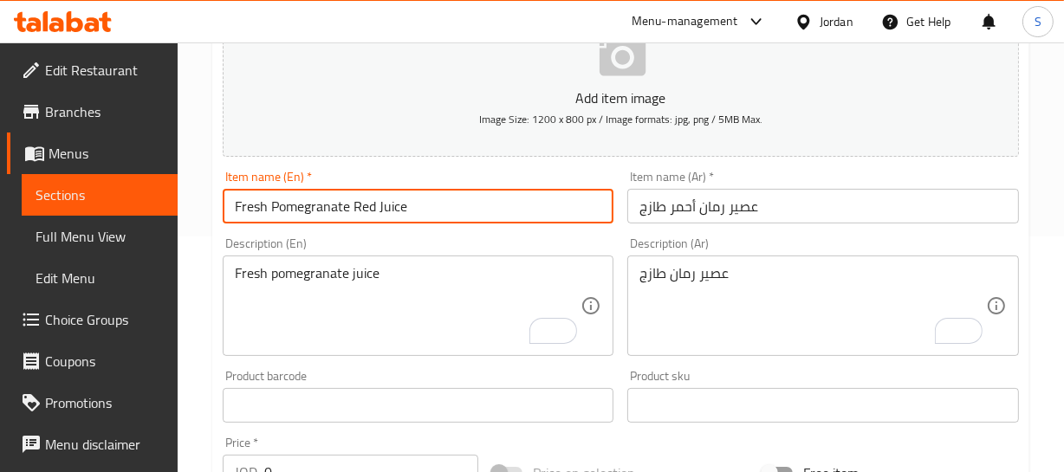
drag, startPoint x: 278, startPoint y: 221, endPoint x: 402, endPoint y: 217, distance: 124.0
click at [402, 217] on input "Fresh Pomegranate Red Juice" at bounding box center [419, 206] width 392 height 35
click at [451, 204] on input "Fresh Pomegranate Red Juice" at bounding box center [419, 206] width 392 height 35
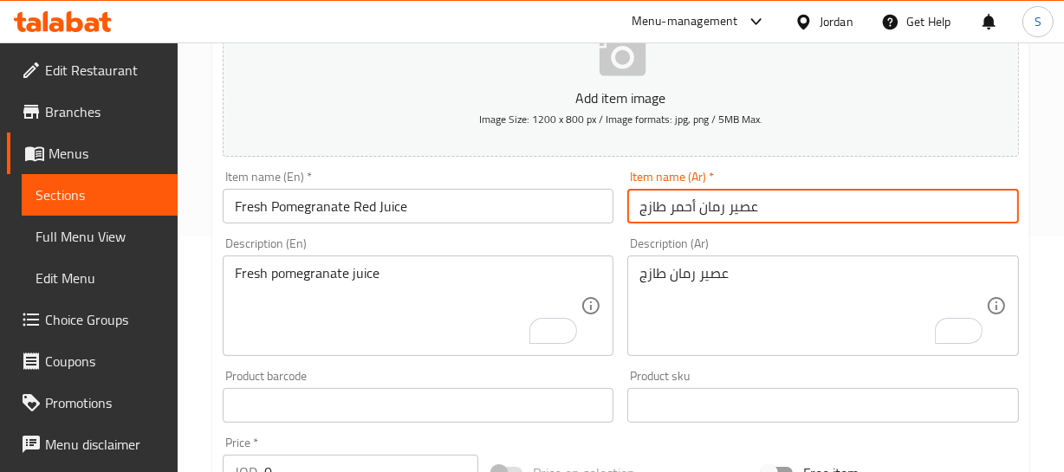
drag, startPoint x: 736, startPoint y: 201, endPoint x: 591, endPoint y: 211, distance: 145.9
click at [681, 208] on input "عصير رمان أحمر طازج" at bounding box center [823, 206] width 392 height 35
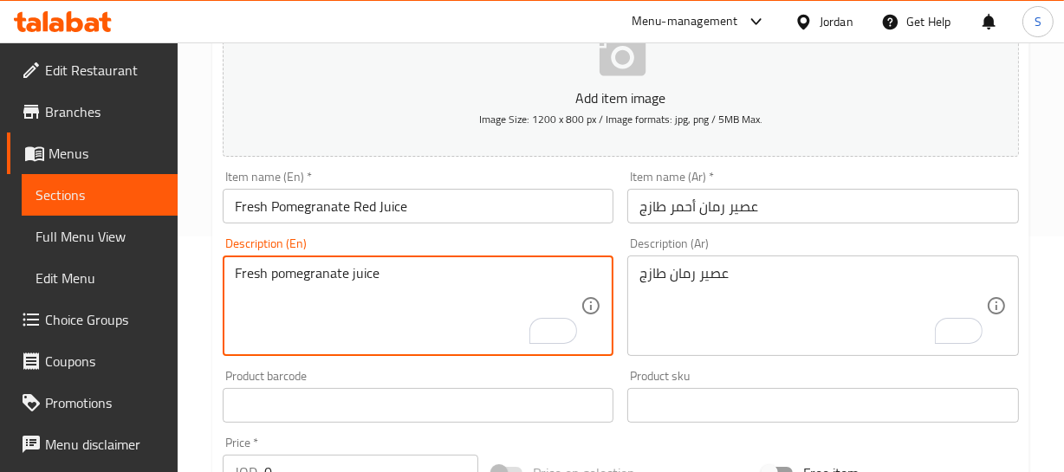
click at [309, 273] on textarea "Fresh pomegranate juice" at bounding box center [408, 306] width 347 height 82
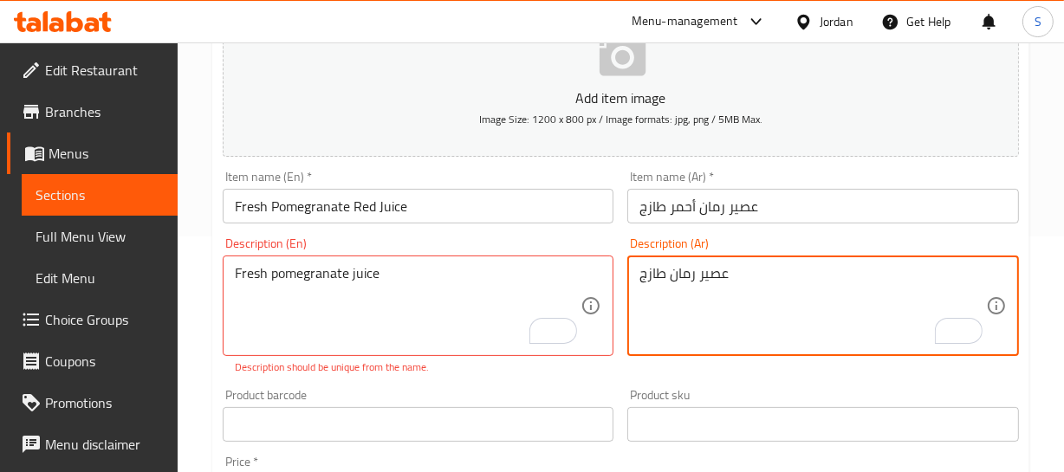
click at [690, 269] on textarea "عصير رمان طازج" at bounding box center [812, 306] width 347 height 82
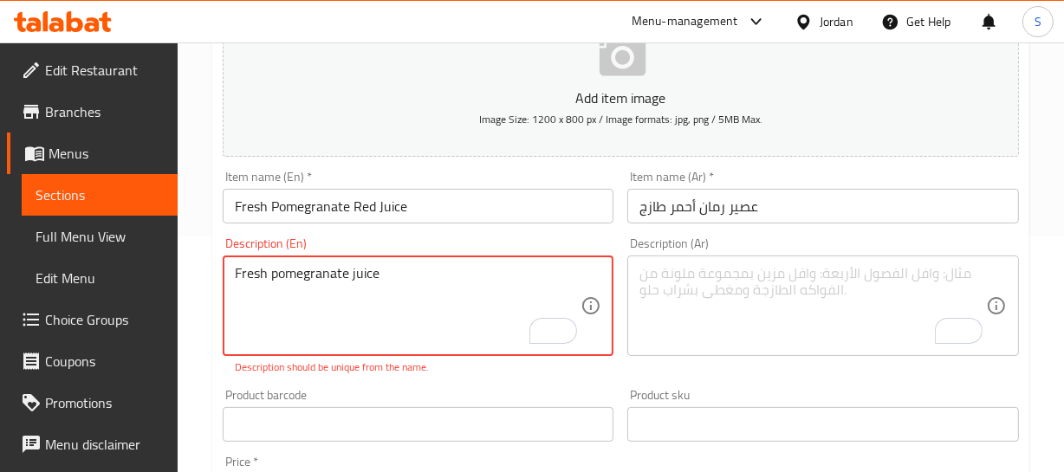
click at [404, 277] on textarea "Fresh pomegranate juice" at bounding box center [408, 306] width 347 height 82
click at [403, 277] on textarea "Fresh pomegranate juice" at bounding box center [408, 306] width 347 height 82
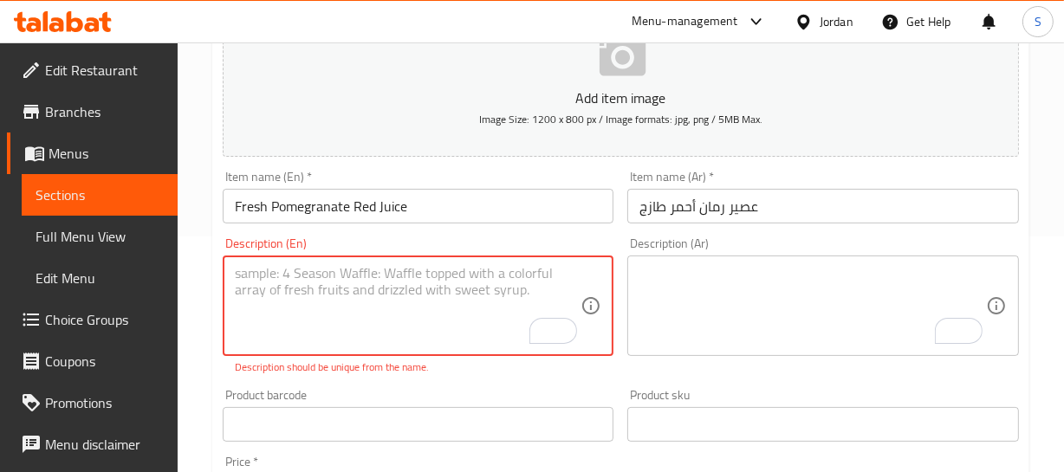
click at [402, 205] on input "Fresh Pomegranate Red Juice" at bounding box center [419, 206] width 392 height 35
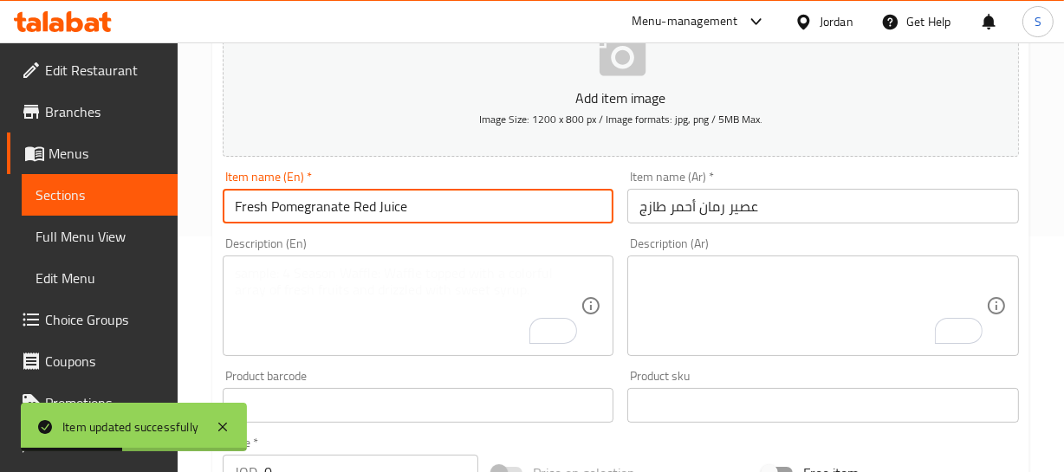
drag, startPoint x: 276, startPoint y: 203, endPoint x: 341, endPoint y: 198, distance: 65.2
click at [341, 198] on input "Fresh Pomegranate Red Juice" at bounding box center [419, 206] width 392 height 35
click at [275, 204] on input "Fresh Pomegranate Red Juice" at bounding box center [419, 206] width 392 height 35
drag, startPoint x: 269, startPoint y: 207, endPoint x: 411, endPoint y: 179, distance: 144.8
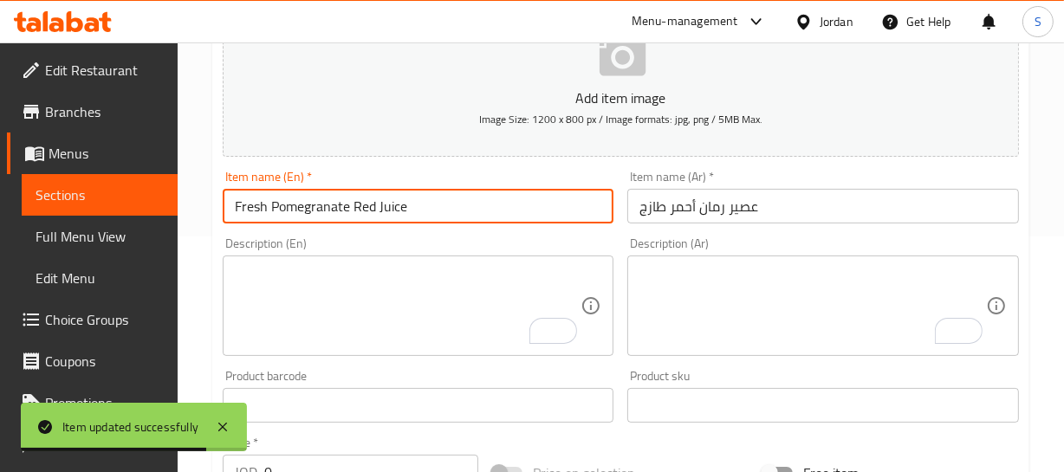
click at [406, 189] on input "Fresh Pomegranate Red Juice" at bounding box center [419, 206] width 392 height 35
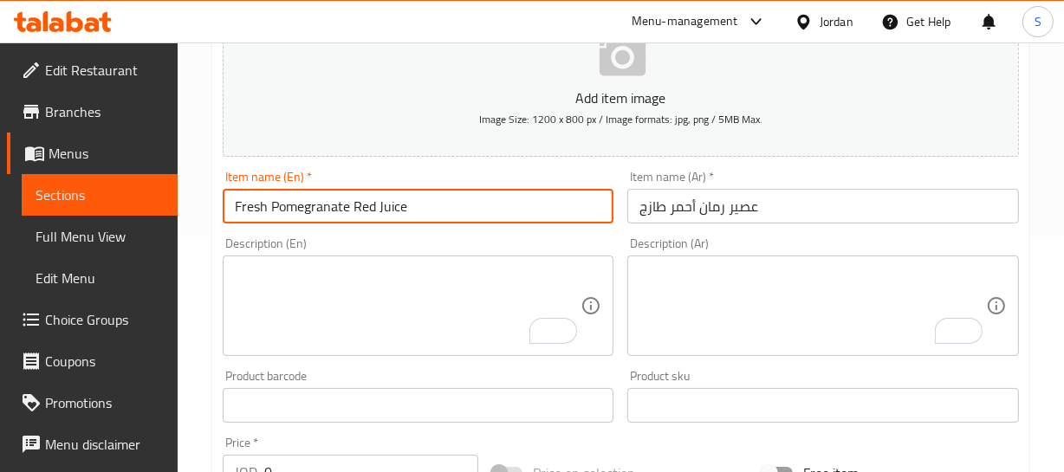
click at [292, 205] on input "Fresh Pomegranate Red Juice" at bounding box center [419, 206] width 392 height 35
click at [399, 205] on input "Fresh Pomegranate Red Juice" at bounding box center [419, 206] width 392 height 35
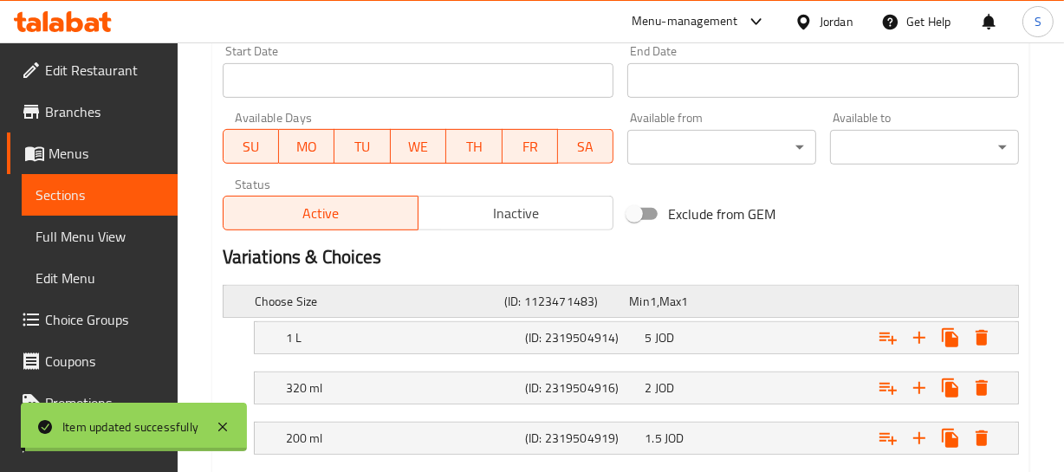
scroll to position [840, 0]
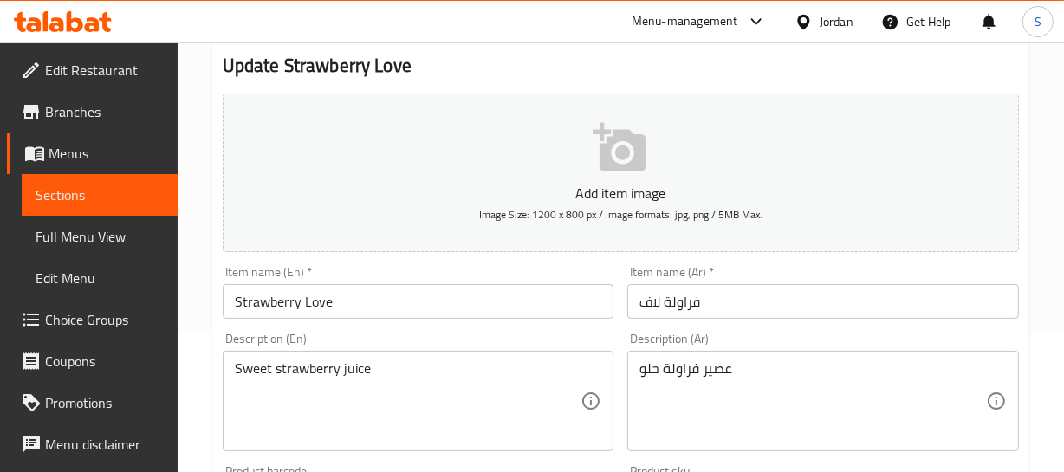
scroll to position [157, 0]
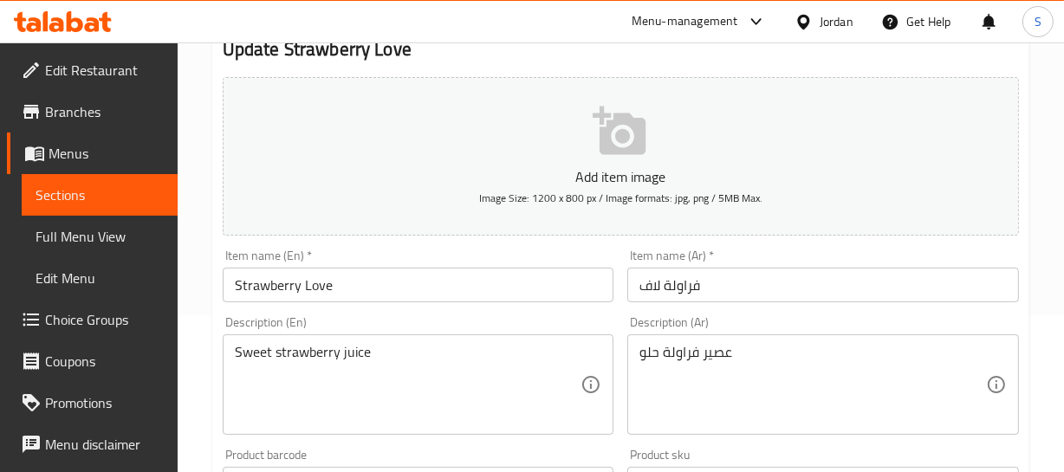
click at [376, 297] on input "Strawberry Love" at bounding box center [419, 285] width 392 height 35
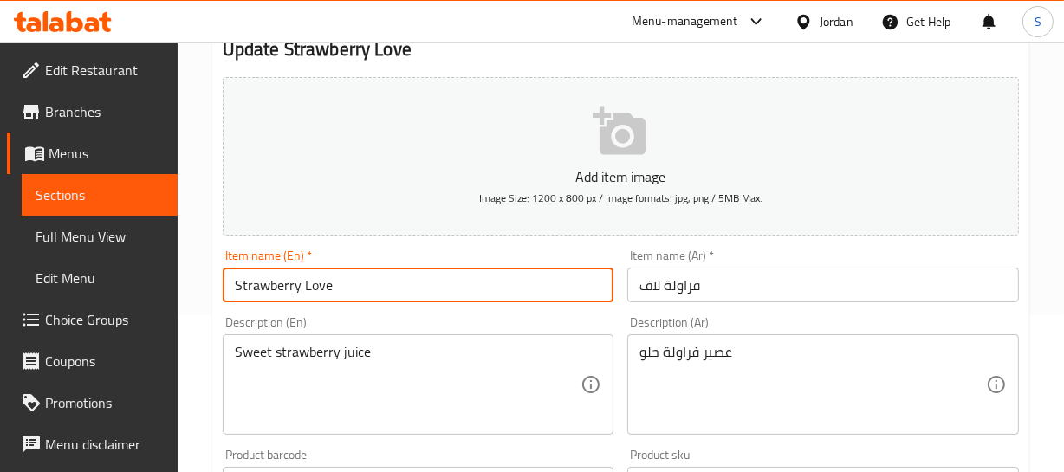
paste input "Juice"
click at [230, 272] on input "Strawberry Love Juice" at bounding box center [419, 285] width 392 height 35
paste input "Fresh"
type input "Fresh Strawberry Love Juice"
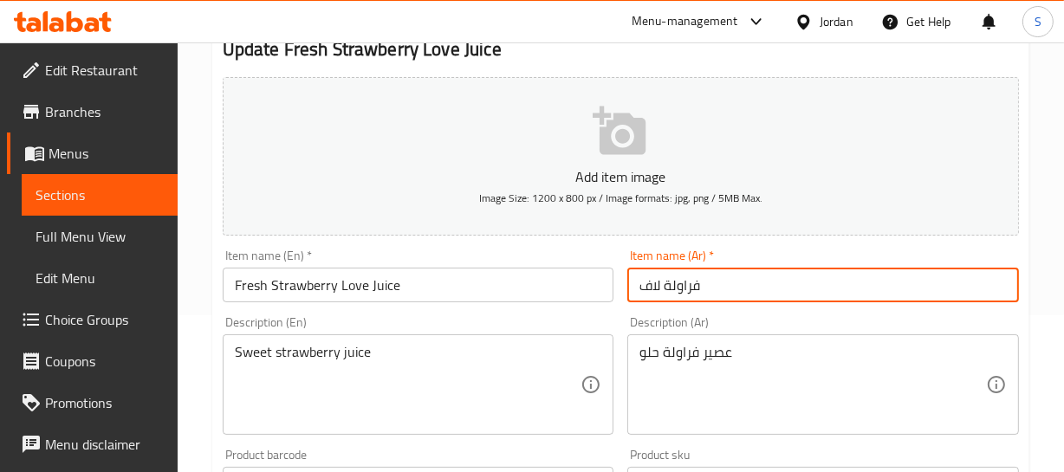
click at [641, 294] on input "فراولة لاف" at bounding box center [823, 285] width 392 height 35
paste input "عصير"
click at [798, 265] on div "Item name (Ar)   * عصير فراولة لاف Item name (Ar) *" at bounding box center [823, 276] width 392 height 53
click at [770, 289] on input "عصير فراولة لاف" at bounding box center [823, 285] width 392 height 35
paste input "طازج"
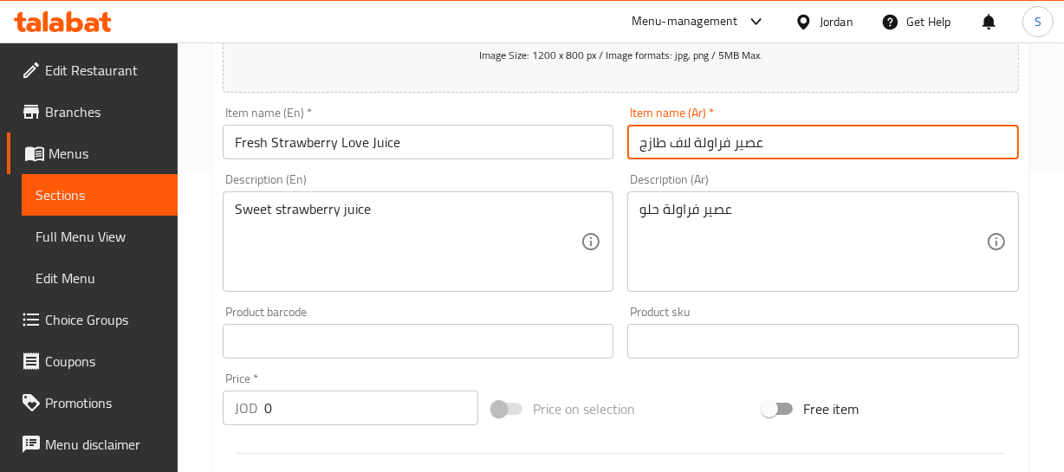
scroll to position [315, 0]
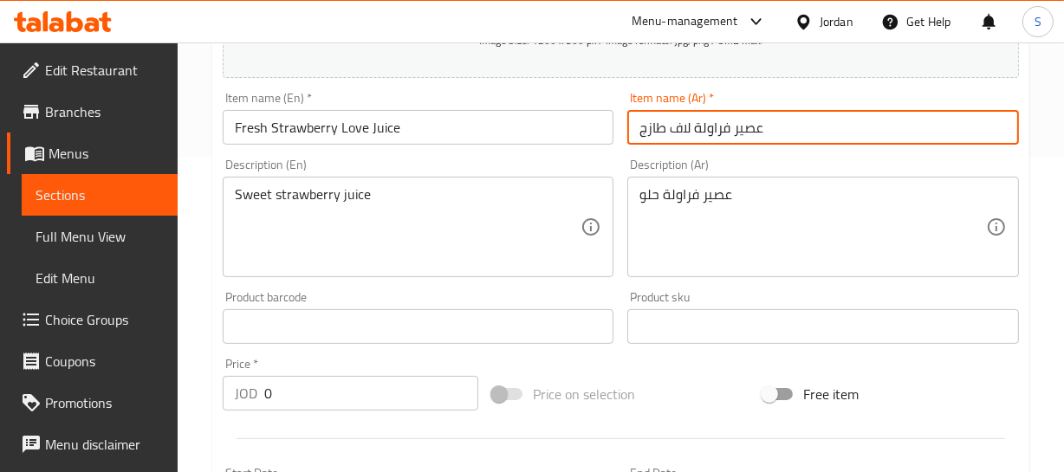
click at [757, 129] on input "عصير فراولة لاف طازج" at bounding box center [823, 127] width 392 height 35
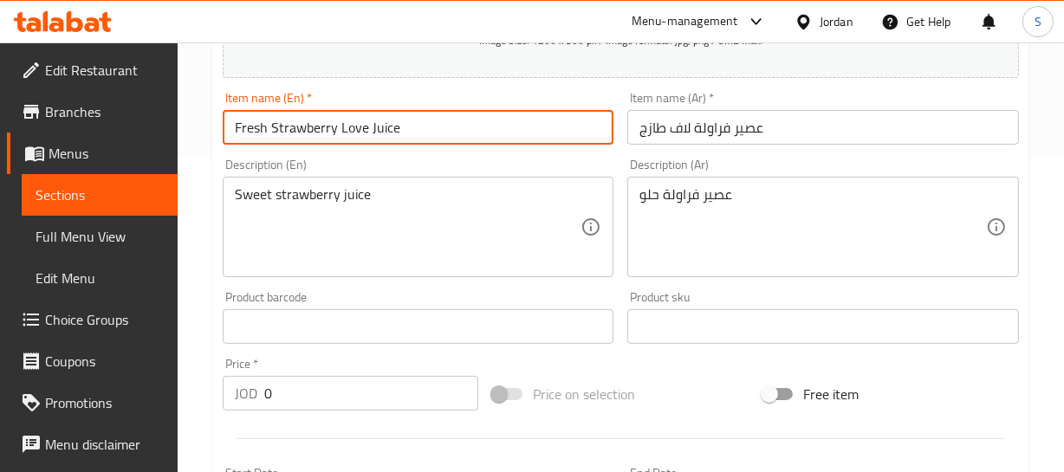
drag, startPoint x: 247, startPoint y: 131, endPoint x: 420, endPoint y: 130, distance: 173.3
click at [420, 130] on input "Fresh Strawberry Love Juice" at bounding box center [419, 127] width 392 height 35
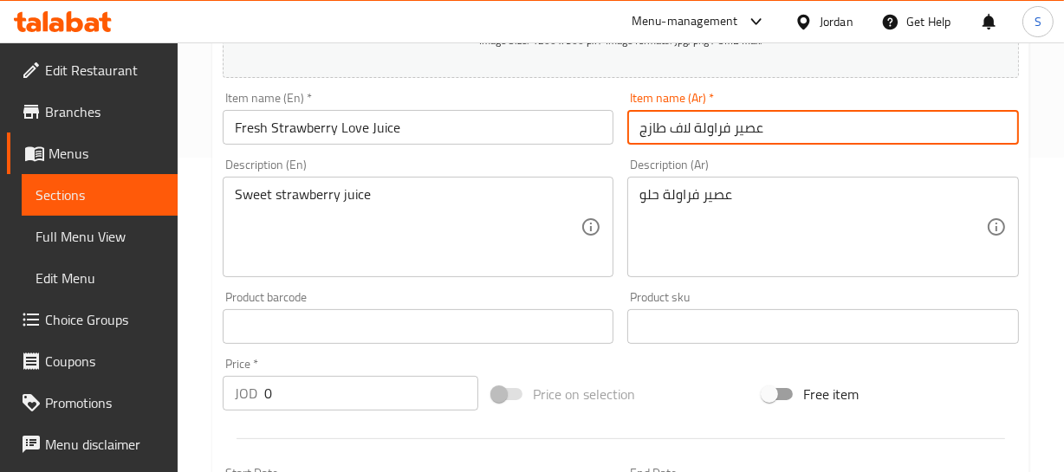
click at [716, 125] on input "عصير فراولة لاف طازج" at bounding box center [823, 127] width 392 height 35
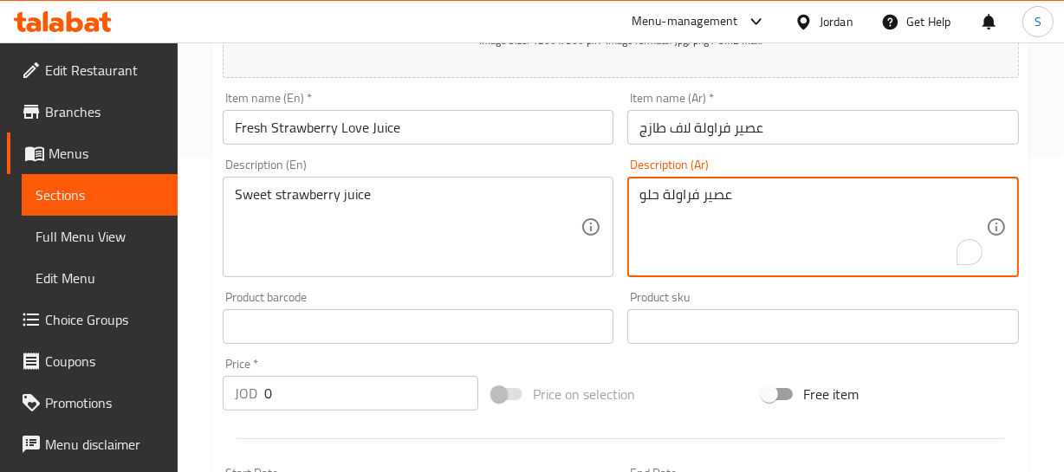
click at [694, 198] on textarea "عصير فراولة حلو" at bounding box center [812, 227] width 347 height 82
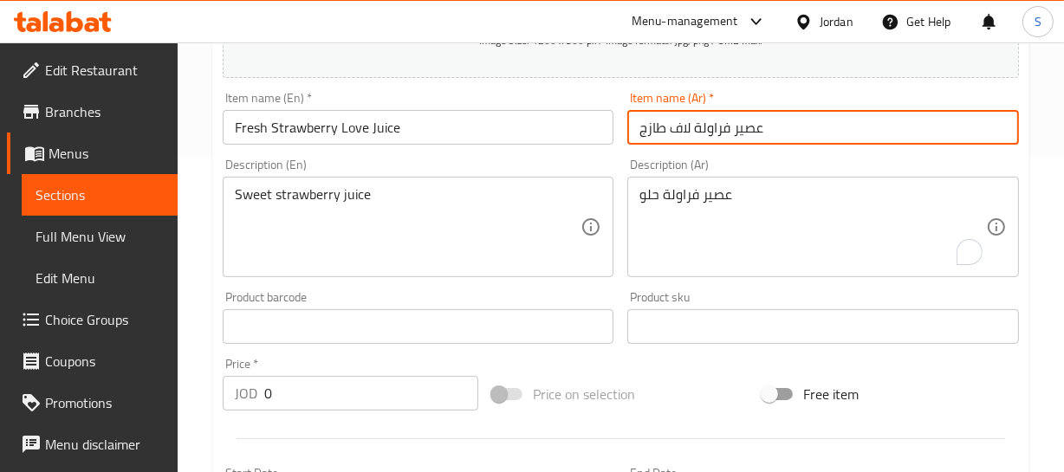
click at [717, 131] on input "عصير فراولة لاف طازج" at bounding box center [823, 127] width 392 height 35
type input "عصير ستروبيري لاف طازج"
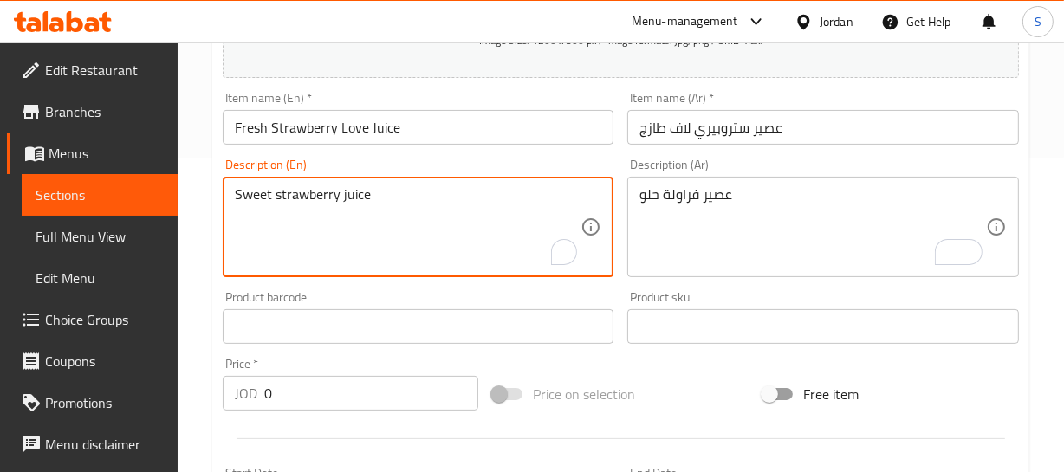
drag, startPoint x: 246, startPoint y: 191, endPoint x: 499, endPoint y: 198, distance: 253.1
click at [520, 113] on input "Fresh Strawberry Love Juice" at bounding box center [419, 127] width 392 height 35
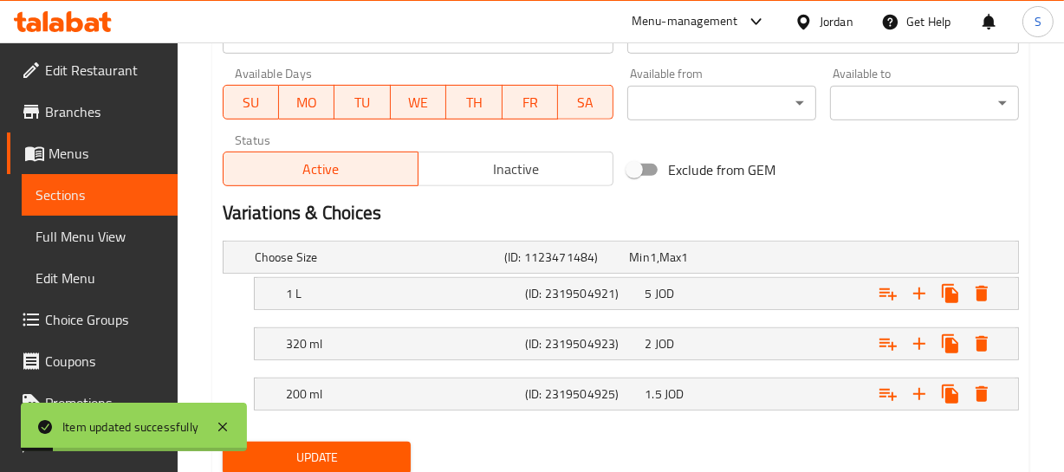
scroll to position [840, 0]
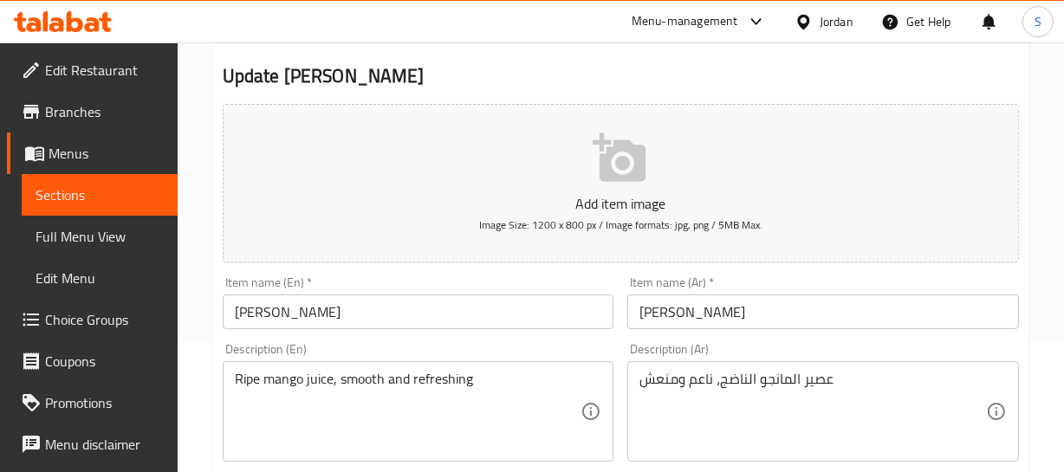
scroll to position [157, 0]
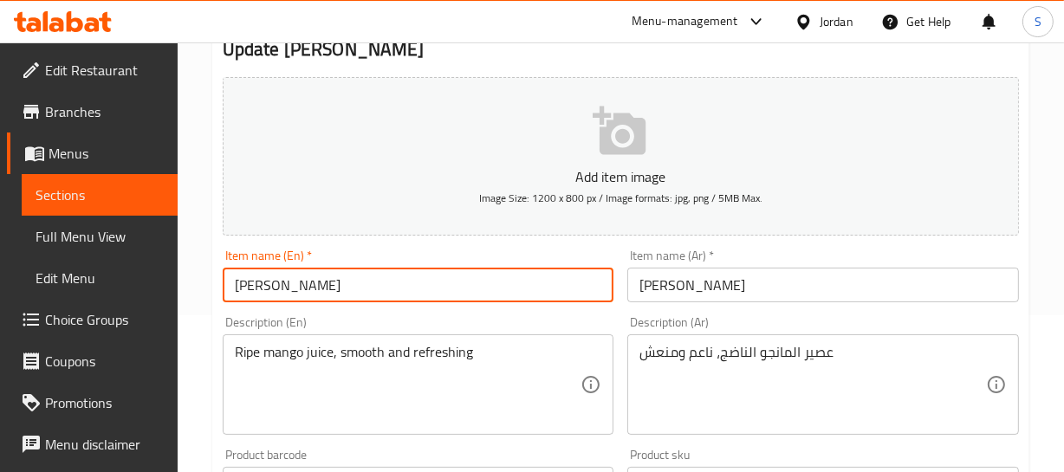
click at [353, 291] on input "[PERSON_NAME]" at bounding box center [419, 285] width 392 height 35
paste input "Juice"
click at [224, 281] on input "Mango Bliss Juice" at bounding box center [419, 285] width 392 height 35
paste input "Fresh"
type input "Fresh Mango Bliss Juice"
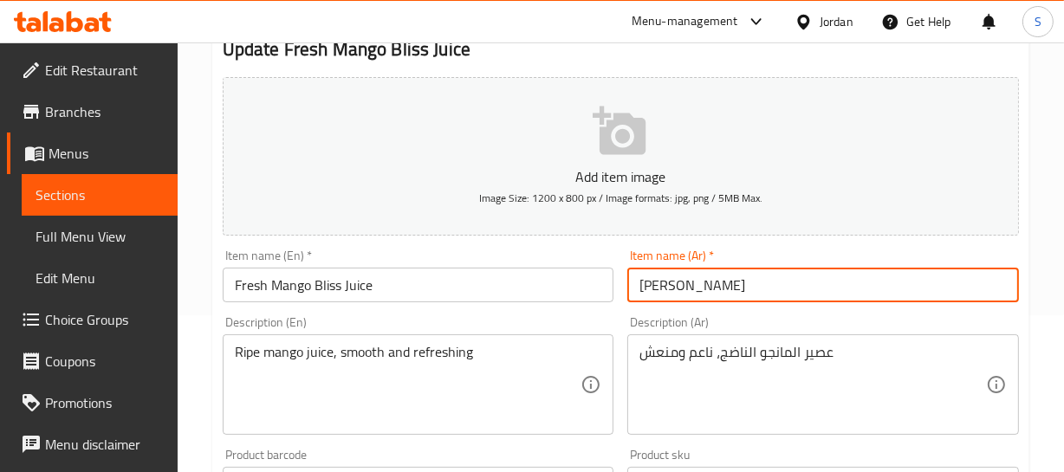
click at [639, 298] on input "[PERSON_NAME]" at bounding box center [823, 285] width 392 height 35
paste input "عصير"
click at [810, 302] on div "Item name (Ar)   * عصير [PERSON_NAME] Item name (Ar) *" at bounding box center [822, 276] width 405 height 67
paste input "طازج"
click at [776, 279] on input "عصير [PERSON_NAME]" at bounding box center [823, 285] width 392 height 35
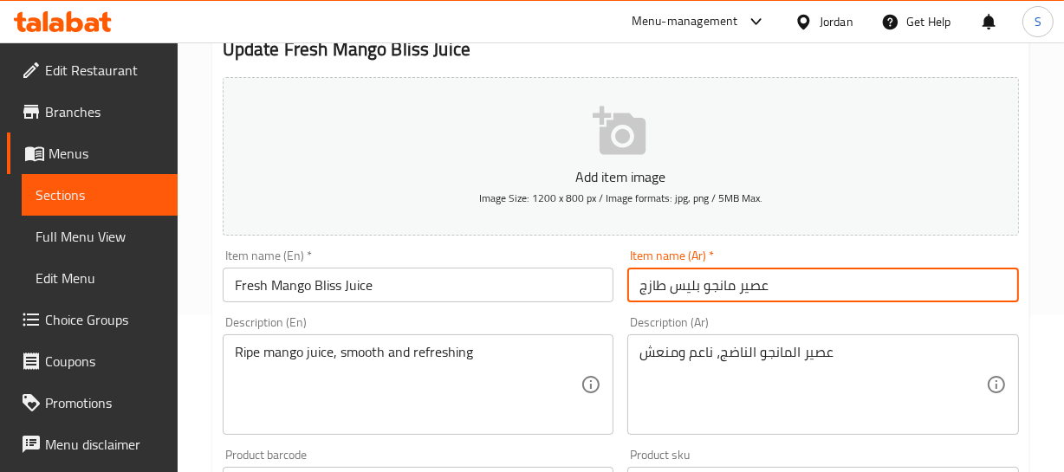
type input "عصير مانجو بليس طازج"
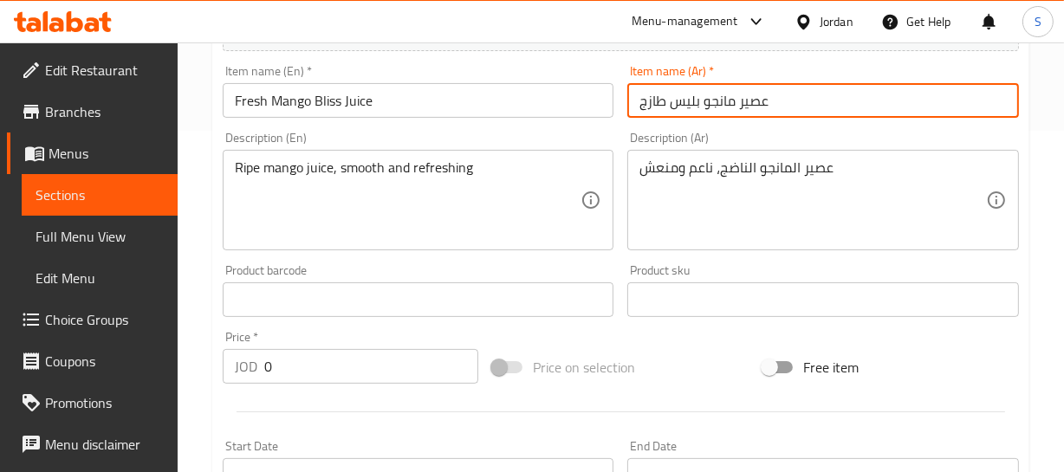
scroll to position [315, 0]
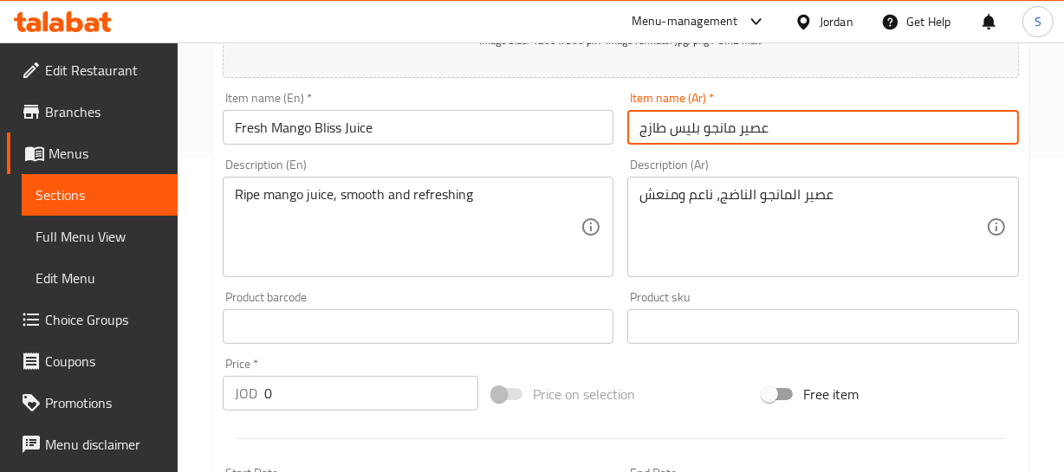
click at [747, 124] on input "عصير مانجو بليس طازج" at bounding box center [823, 127] width 392 height 35
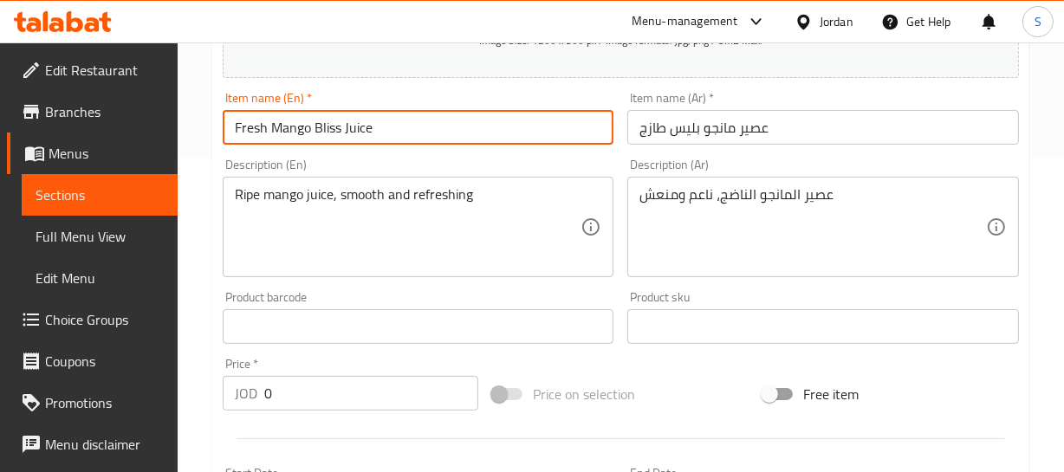
drag, startPoint x: 237, startPoint y: 127, endPoint x: 618, endPoint y: 121, distance: 380.4
click at [489, 123] on input "Fresh Mango Bliss Juice" at bounding box center [419, 127] width 392 height 35
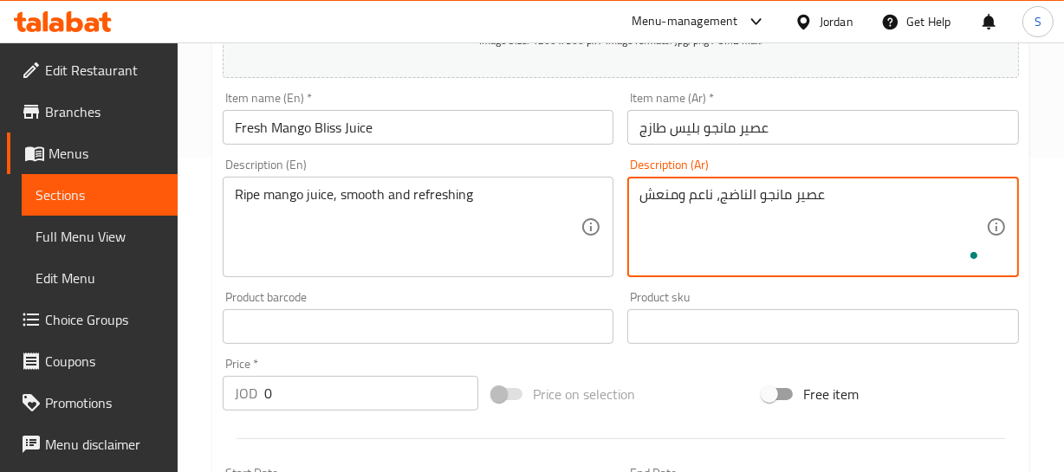
click at [750, 189] on textarea "عصير مانجو الناضج، ناعم ومنعش" at bounding box center [812, 227] width 347 height 82
click at [704, 204] on textarea "عصير مانجو ناضج، ناعم ومنعش" at bounding box center [812, 227] width 347 height 82
type textarea "عصير مانجو ناضج، سلس ومنعش"
click at [409, 135] on input "Fresh Mango Bliss Juice" at bounding box center [419, 127] width 392 height 35
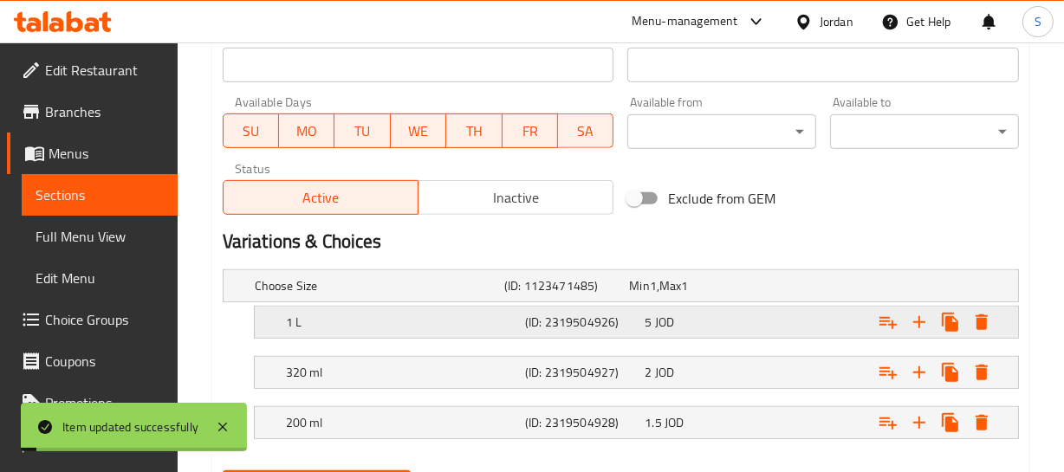
scroll to position [840, 0]
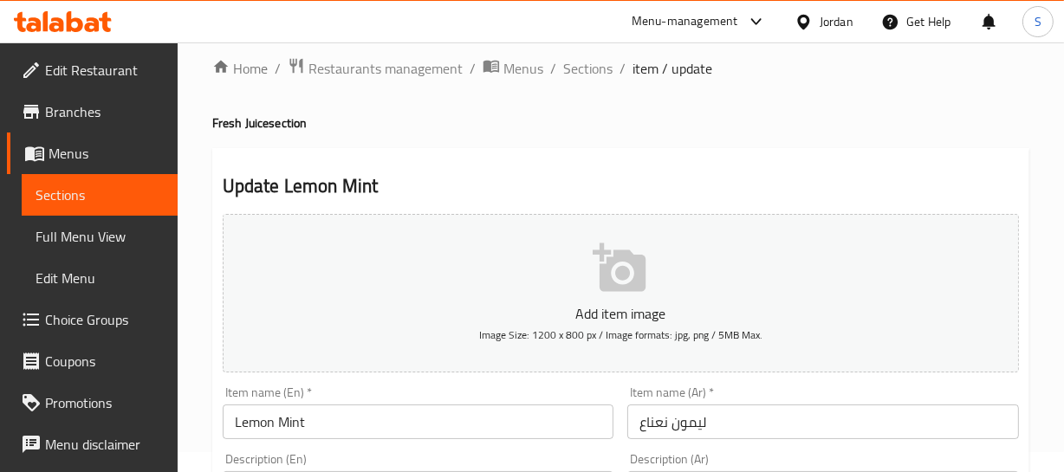
scroll to position [78, 0]
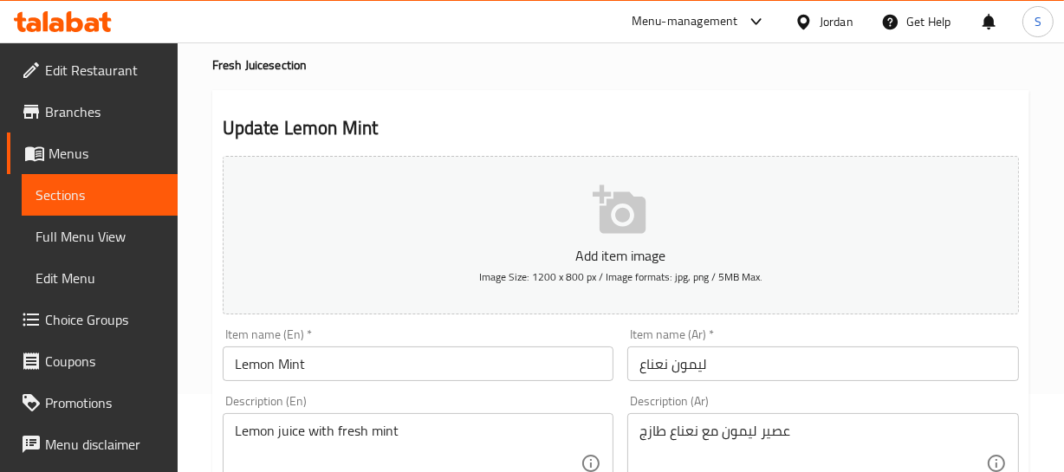
click at [318, 358] on input "Lemon Mint" at bounding box center [419, 364] width 392 height 35
paste input "Juice"
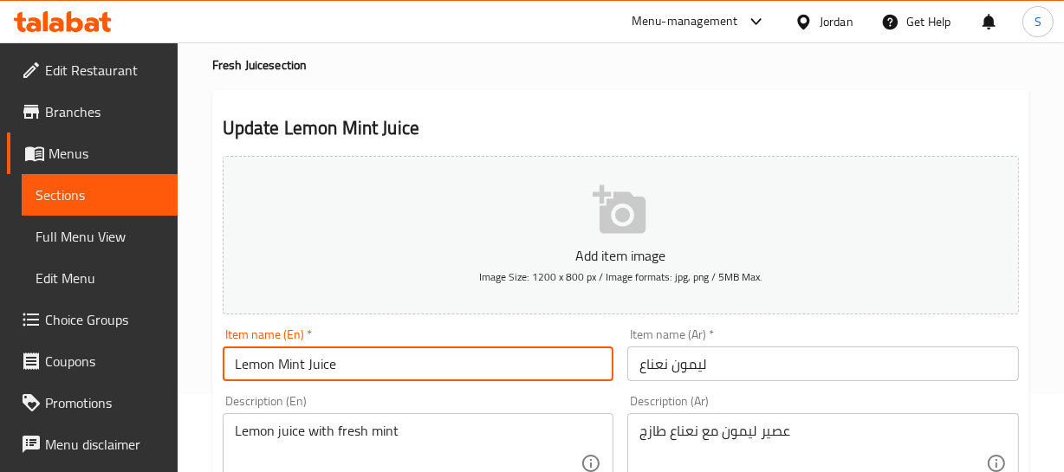
click at [234, 355] on input "Lemon Mint Juice" at bounding box center [419, 364] width 392 height 35
paste input "Fresh"
type input "Fresh Lemon Mint Juice"
click at [637, 364] on input "ليمون نعناع" at bounding box center [823, 364] width 392 height 35
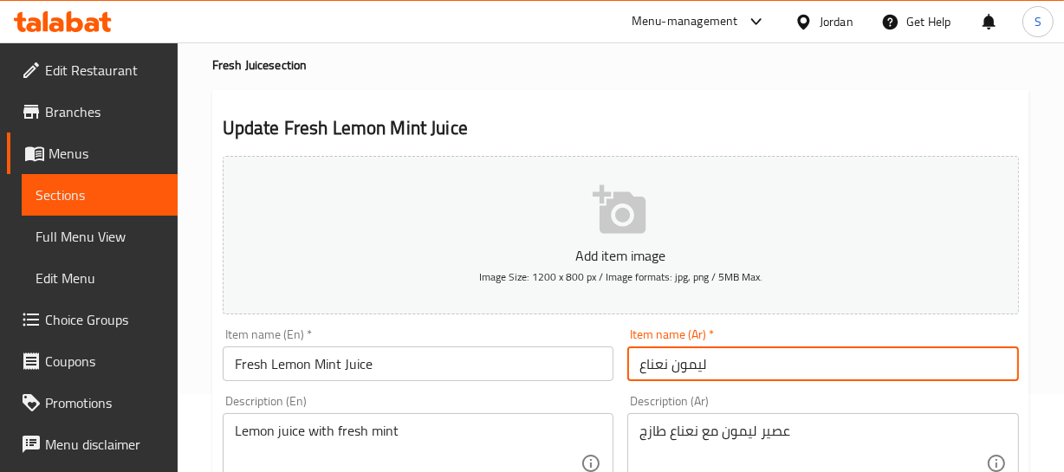
paste input "عصير"
click at [816, 363] on input "عصير ليمون نعناع" at bounding box center [823, 364] width 392 height 35
paste input "طازج"
type input "عصير ليمون نعناع طازج"
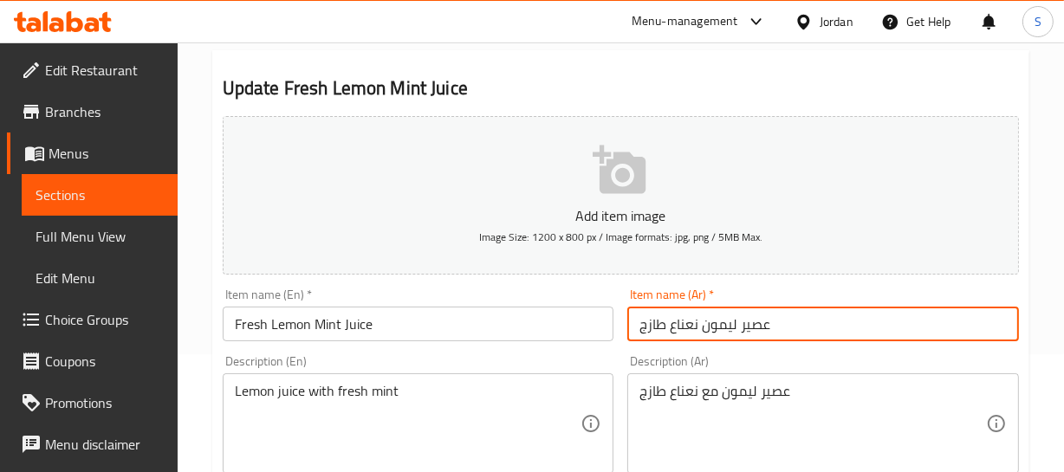
scroll to position [157, 0]
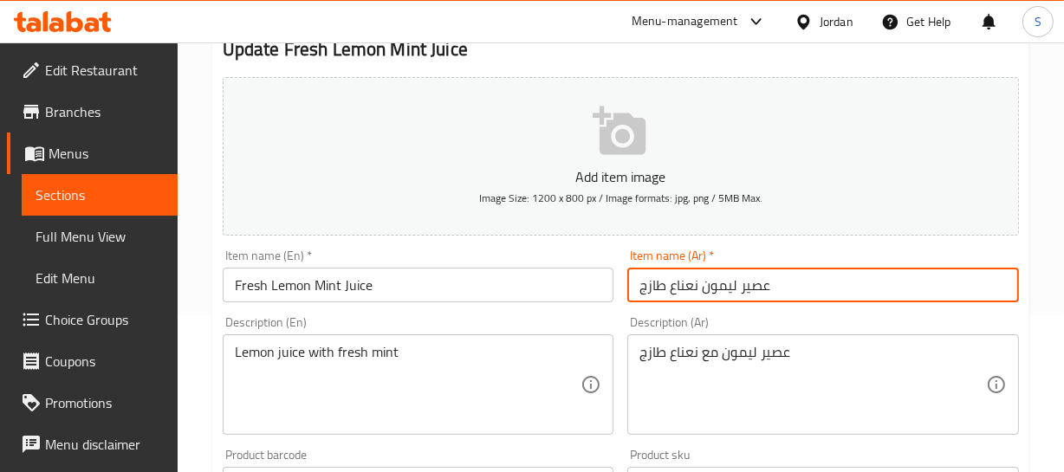
click at [739, 277] on input "عصير ليمون نعناع طازج" at bounding box center [823, 285] width 392 height 35
click at [328, 288] on input "Fresh Lemon Mint Juice" at bounding box center [419, 285] width 392 height 35
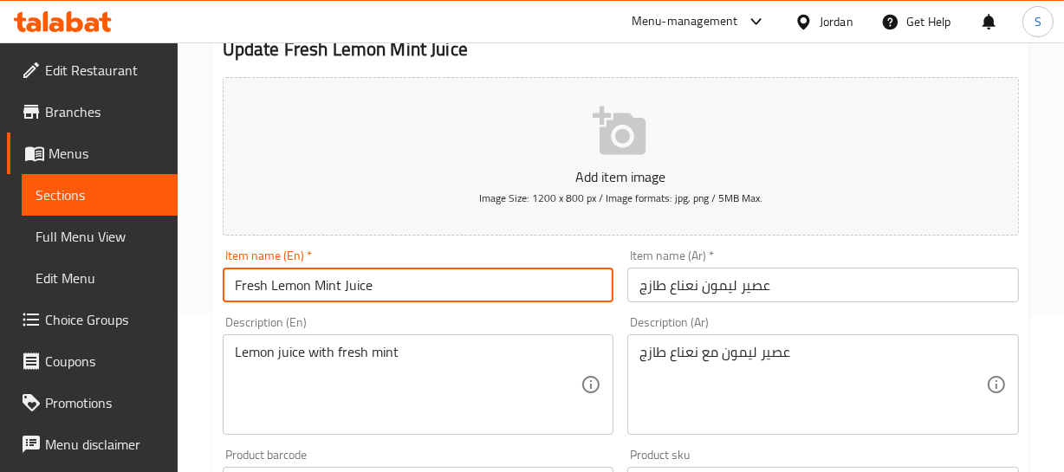
click at [328, 288] on input "Fresh Lemon Mint Juice" at bounding box center [419, 285] width 392 height 35
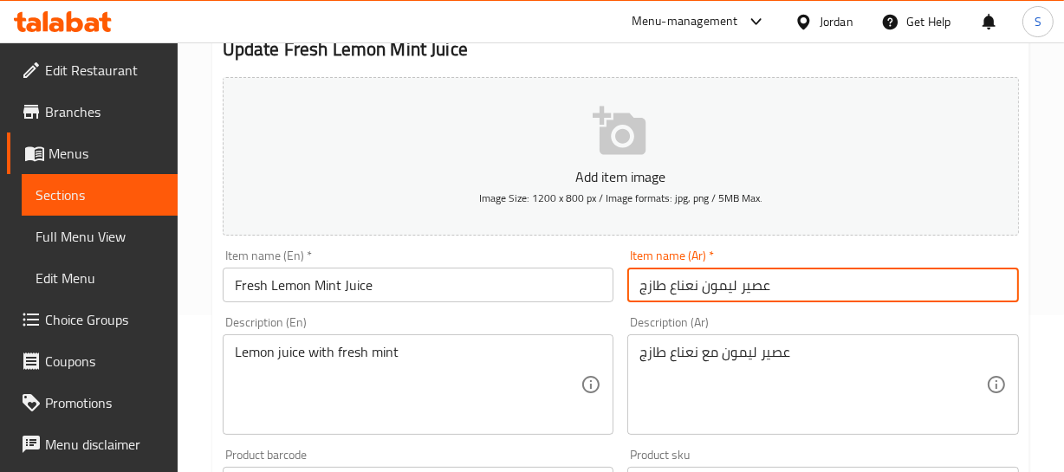
click at [710, 285] on input "عصير ليمون نعناع طازج" at bounding box center [823, 285] width 392 height 35
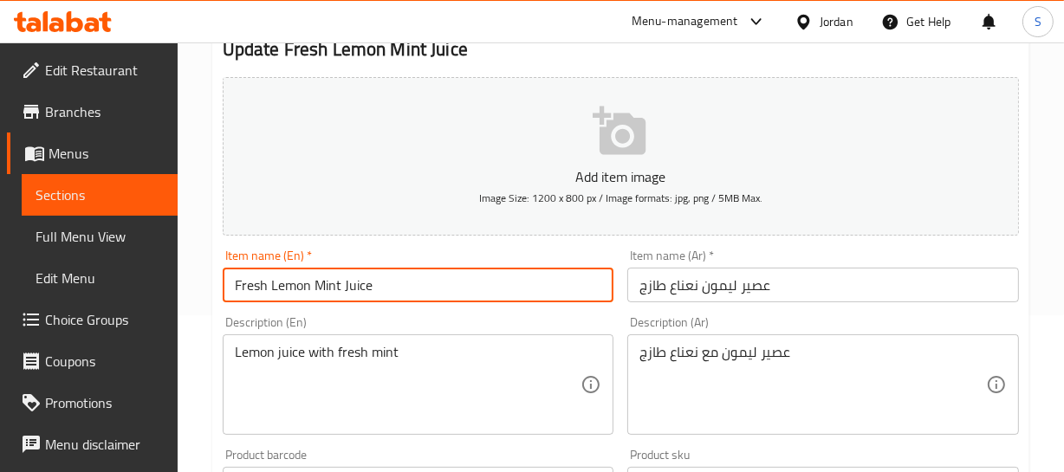
drag, startPoint x: 275, startPoint y: 277, endPoint x: 788, endPoint y: 307, distance: 514.6
click at [445, 276] on input "Fresh Lemon Mint Juice" at bounding box center [419, 285] width 392 height 35
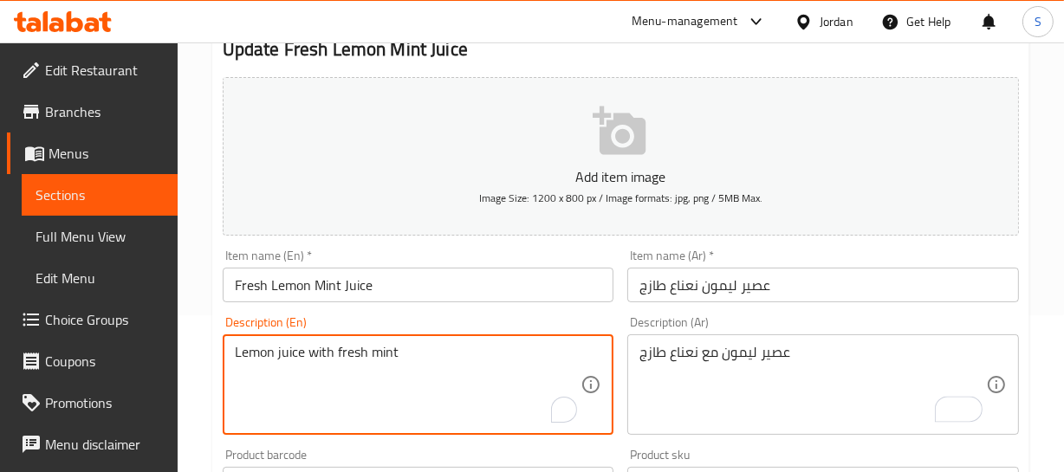
click at [405, 292] on input "Fresh Lemon Mint Juice" at bounding box center [419, 285] width 392 height 35
drag, startPoint x: 255, startPoint y: 348, endPoint x: 293, endPoint y: 347, distance: 38.2
click at [332, 346] on textarea "Lemon juice with fresh mint" at bounding box center [408, 385] width 347 height 82
click at [315, 353] on textarea "Lemon juice with fresh mint" at bounding box center [408, 385] width 347 height 82
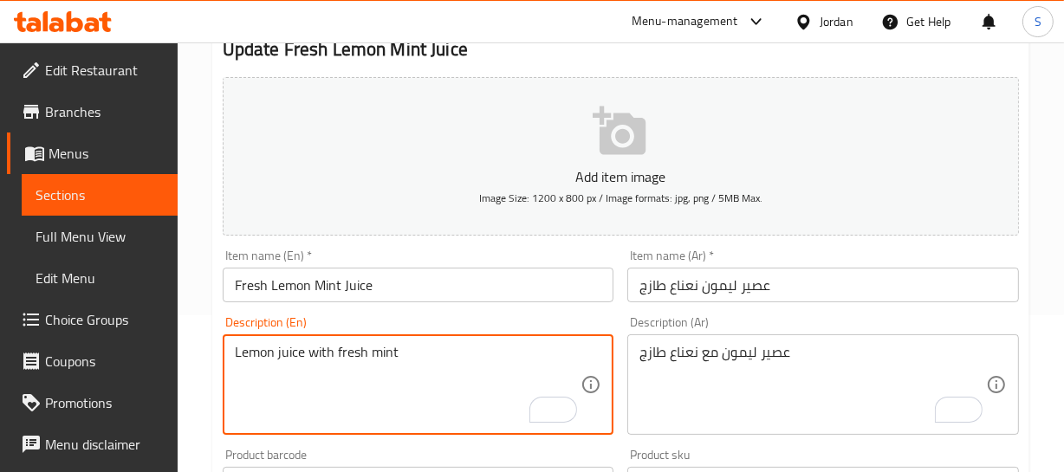
click at [314, 353] on textarea "Lemon juice with fresh mint" at bounding box center [408, 385] width 347 height 82
type textarea "Lemon juice fresh mint"
click at [380, 355] on textarea "Lemon juice fresh mint" at bounding box center [408, 385] width 347 height 82
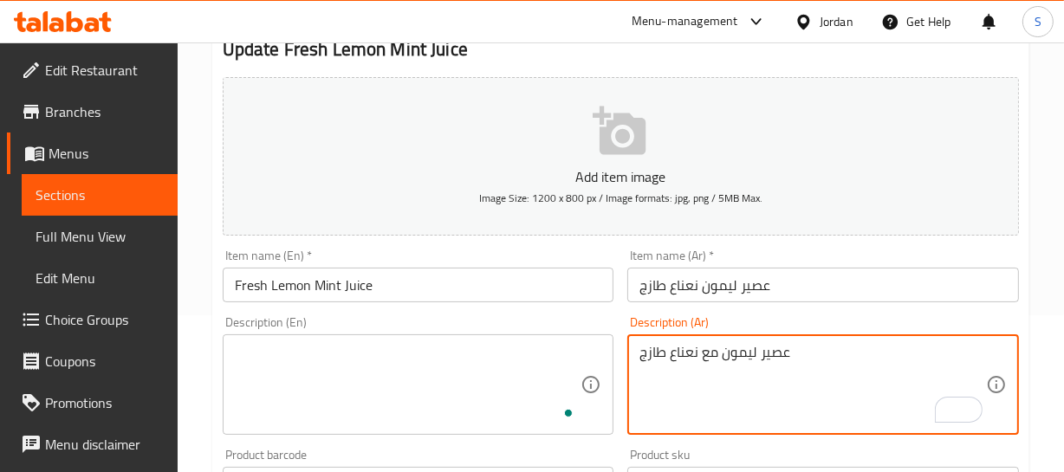
click at [769, 362] on textarea "عصير ليمون مع نعناع طازج" at bounding box center [812, 385] width 347 height 82
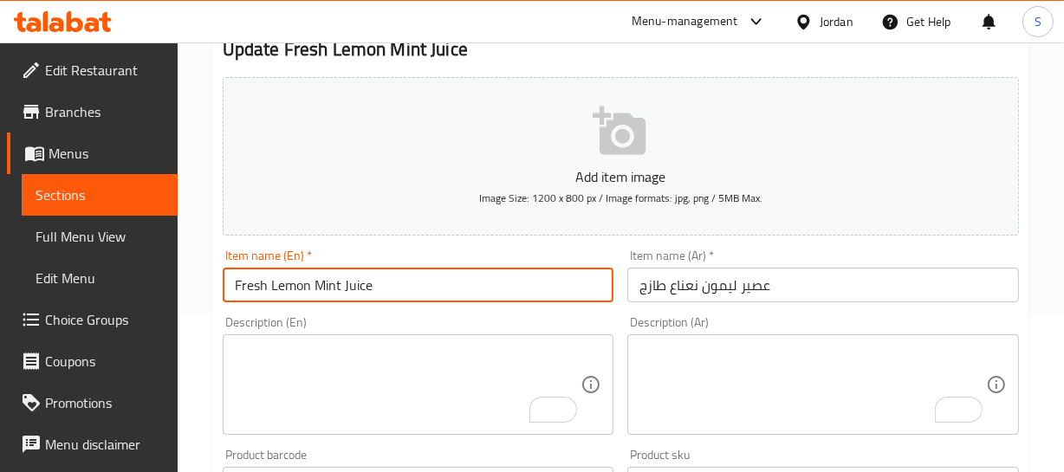
click at [282, 287] on input "Fresh Lemon Mint Juice" at bounding box center [419, 285] width 392 height 35
click at [407, 286] on input "Fresh Lemon Mint Juice" at bounding box center [419, 285] width 392 height 35
drag, startPoint x: 316, startPoint y: 400, endPoint x: 321, endPoint y: 376, distance: 24.6
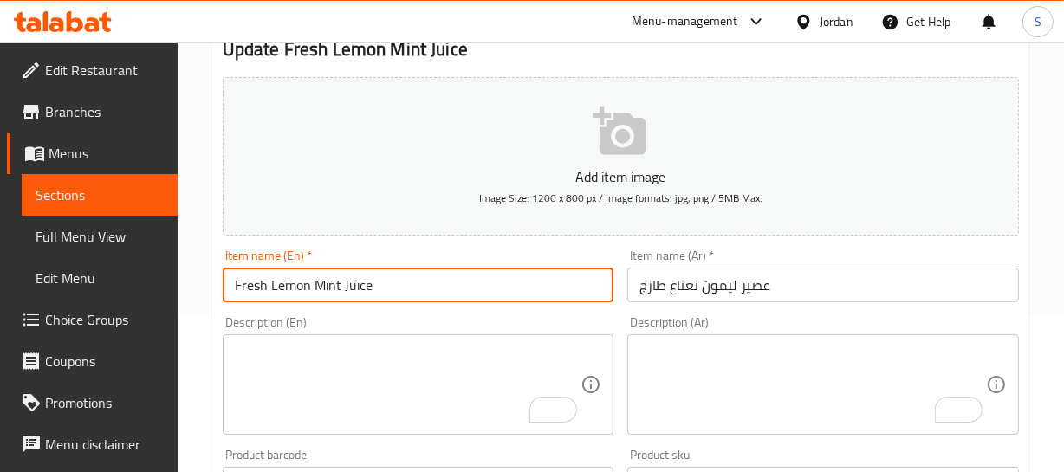
click at [316, 391] on textarea "To enrich screen reader interactions, please activate Accessibility in Grammarl…" at bounding box center [408, 385] width 347 height 82
paste textarea "Made with real lemons, fresh mint and a hint of sweetness."
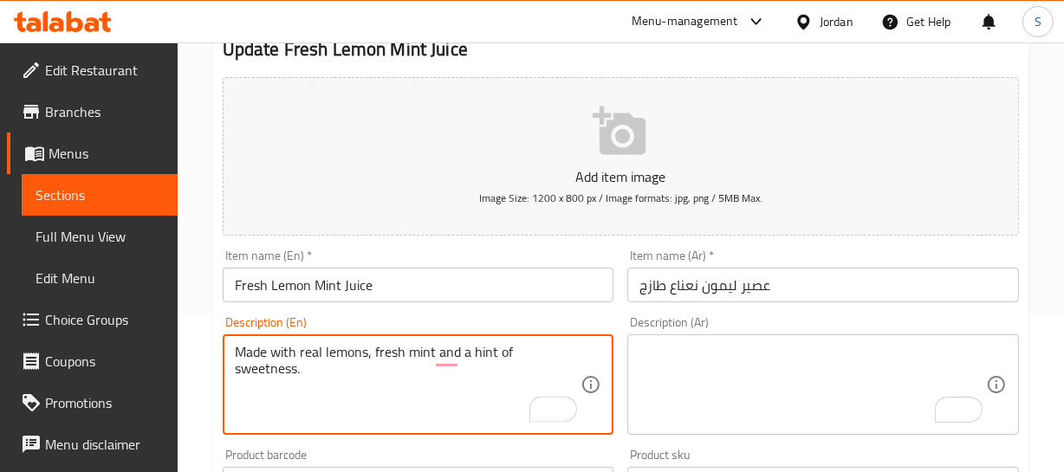
type textarea "Made with real lemons, fresh mint and a hint of sweetness."
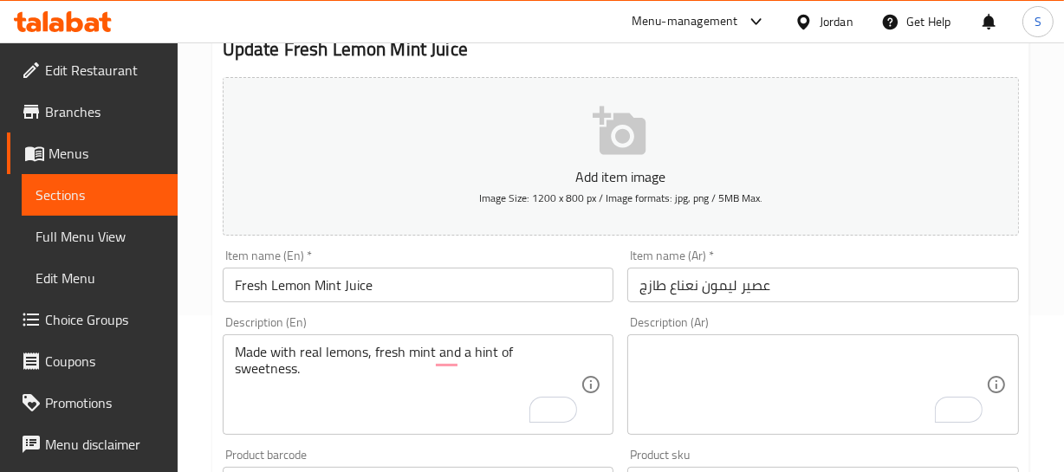
paste textarea "مصنوع من الليمون الحقيقي والنعناع الطازج وقليل من الحلاوة"
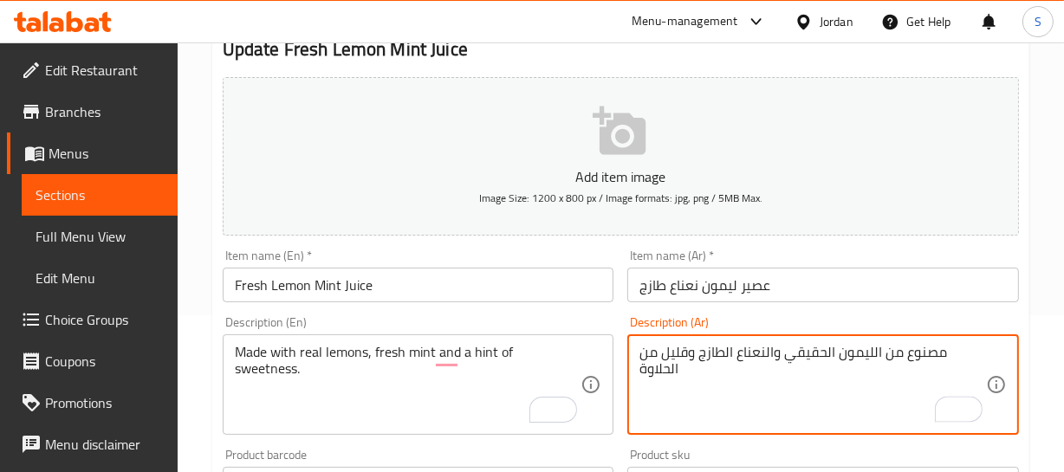
click at [924, 355] on textarea "مصنوع من الليمون الحقيقي والنعناع الطازج وقليل من الحلاوة" at bounding box center [812, 385] width 347 height 82
type textarea "محضر من الليمون الحقيقي والنعناع الطازج وقليل من الحلاوة"
click at [390, 250] on div "Item name (En)   * Fresh Lemon Mint Juice Item name (En) *" at bounding box center [419, 276] width 392 height 53
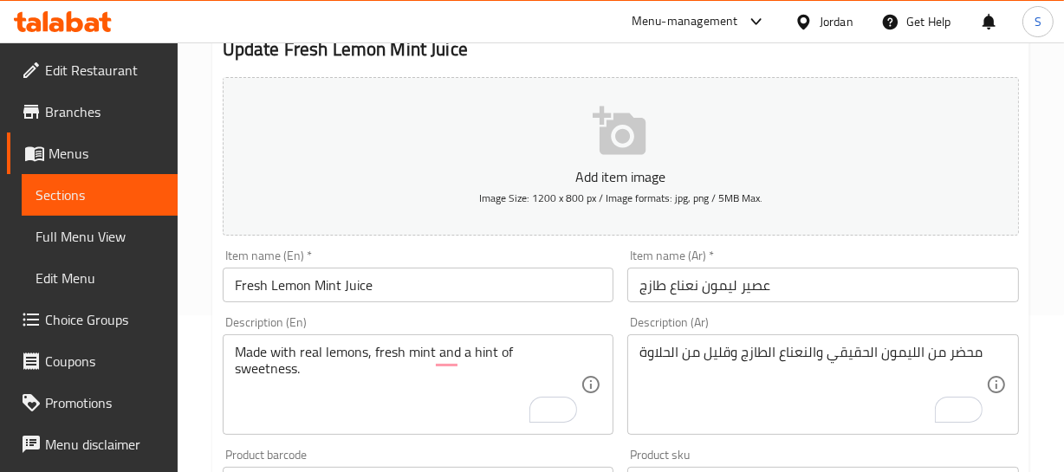
click at [387, 297] on input "Fresh Lemon Mint Juice" at bounding box center [419, 285] width 392 height 35
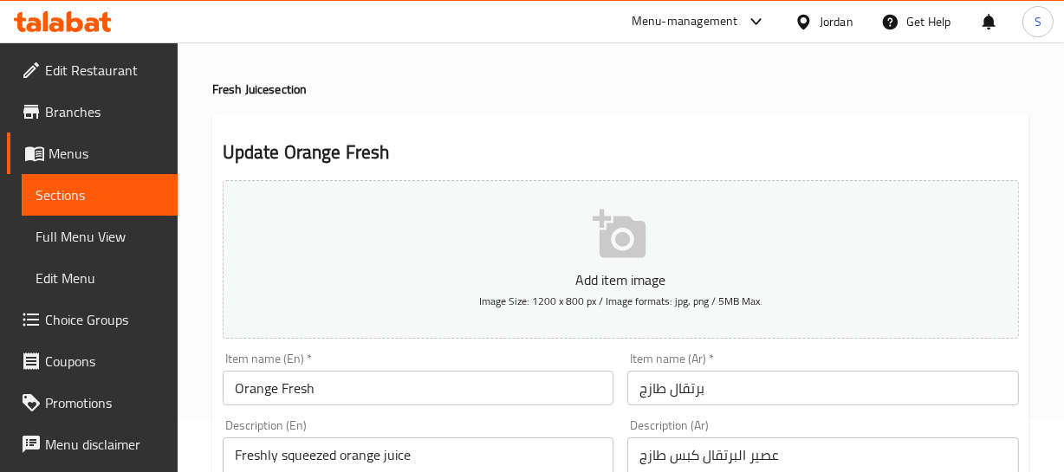
scroll to position [78, 0]
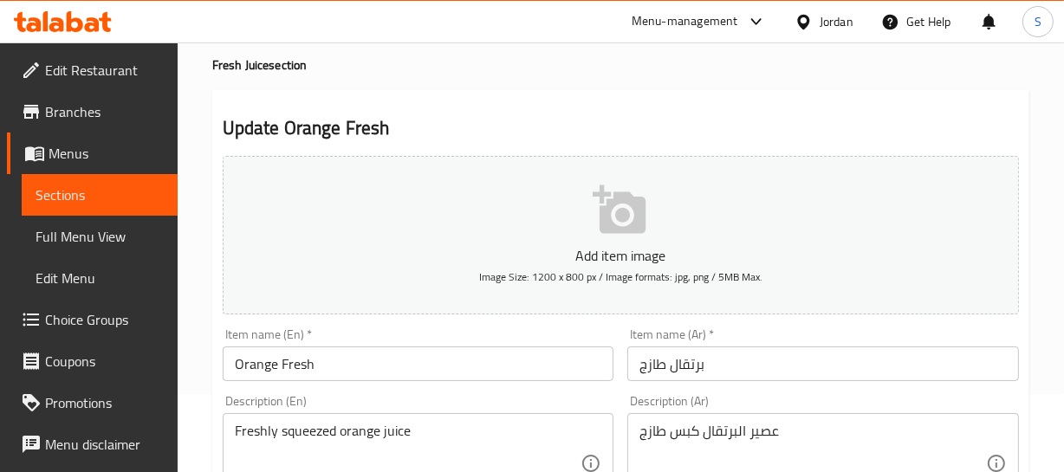
click at [340, 354] on input "Orange Fresh" at bounding box center [419, 364] width 392 height 35
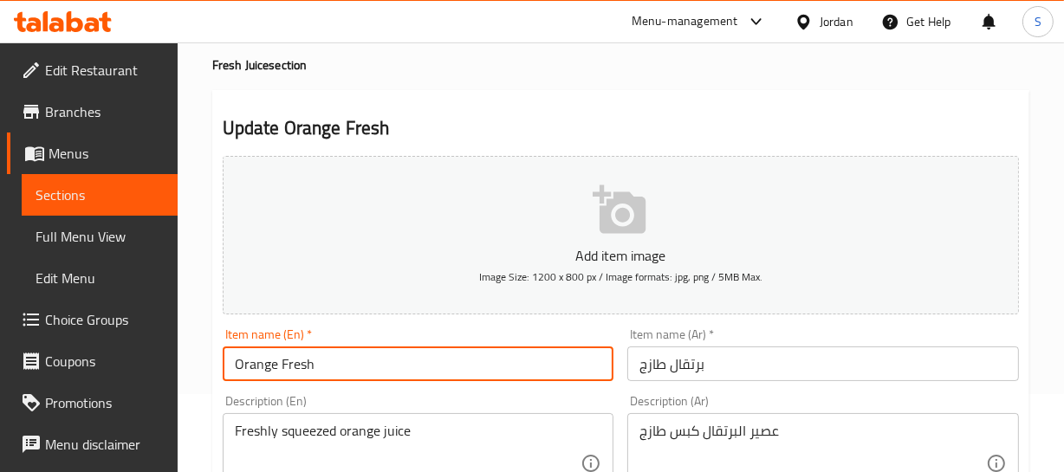
paste input "Juice"
click at [274, 364] on input "Orange Fresh Juice" at bounding box center [419, 364] width 392 height 35
click at [302, 362] on input "Orange Fresh Juice" at bounding box center [419, 364] width 392 height 35
click at [225, 365] on input "Orange Juice" at bounding box center [419, 364] width 392 height 35
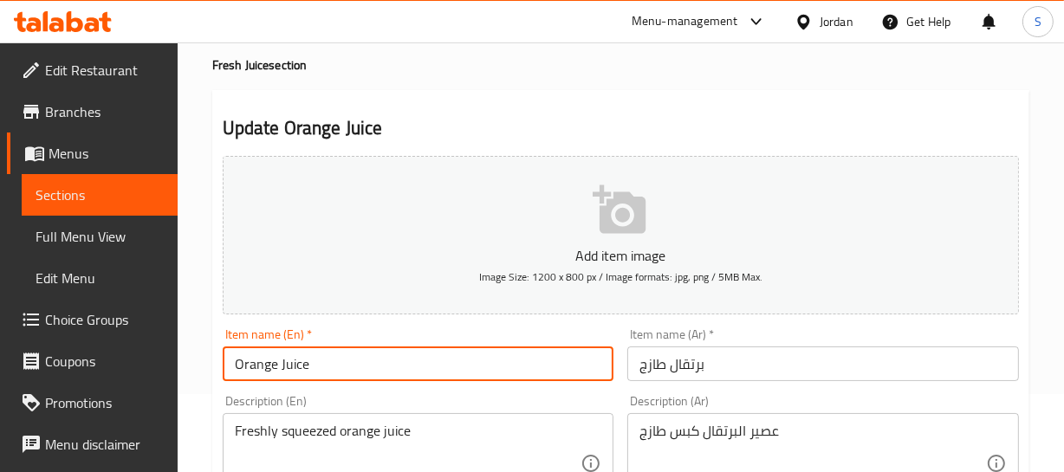
paste input "Fresh"
type input "Fresh Orange Juice"
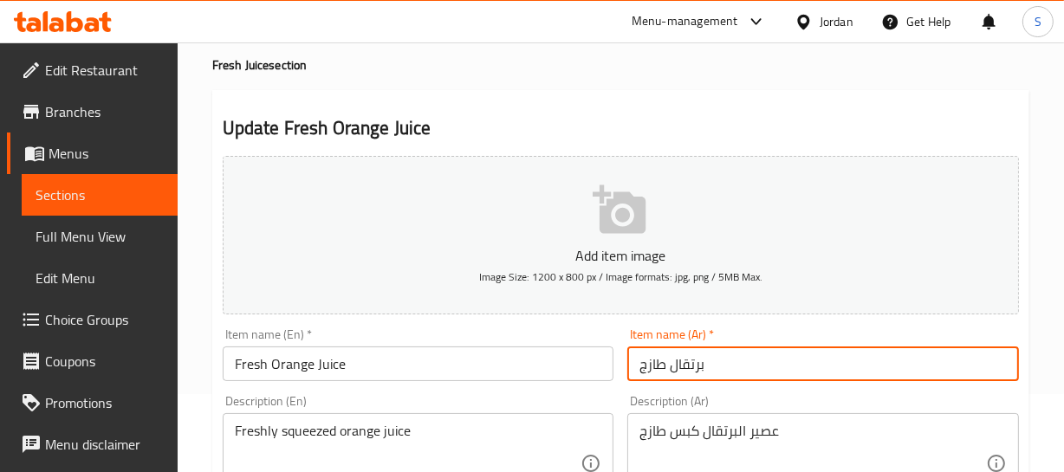
click at [641, 367] on input "برتقال طازج" at bounding box center [823, 364] width 392 height 35
paste input "عصير"
click at [741, 361] on input "عصير برتقال طازج" at bounding box center [823, 364] width 392 height 35
click at [672, 364] on input "عصير برتقال طازج" at bounding box center [823, 364] width 392 height 35
drag, startPoint x: 672, startPoint y: 364, endPoint x: 641, endPoint y: 367, distance: 31.4
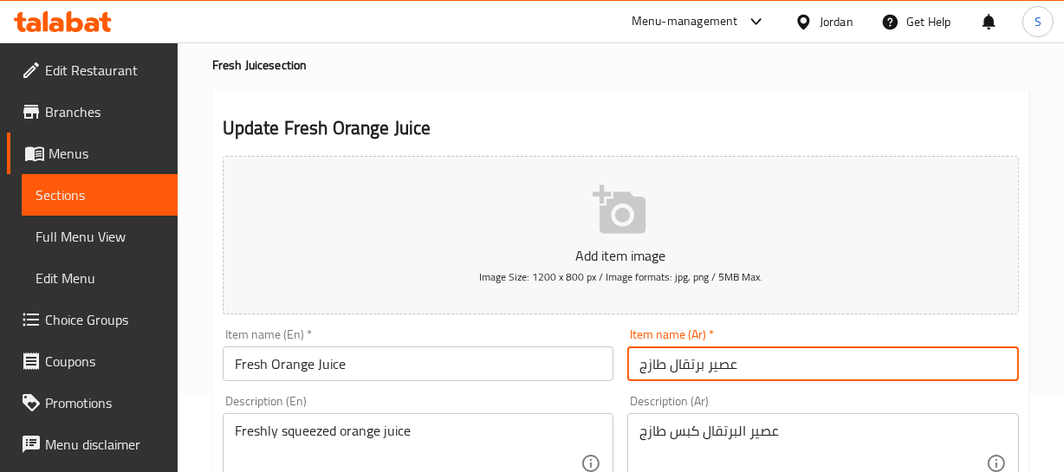
click at [641, 367] on input "عصير برتقال طازج" at bounding box center [823, 364] width 392 height 35
drag, startPoint x: 832, startPoint y: 358, endPoint x: 824, endPoint y: 374, distance: 18.2
click at [833, 358] on input "عصير برتقال طازج" at bounding box center [823, 364] width 392 height 35
type input "عصير برتقال طازج"
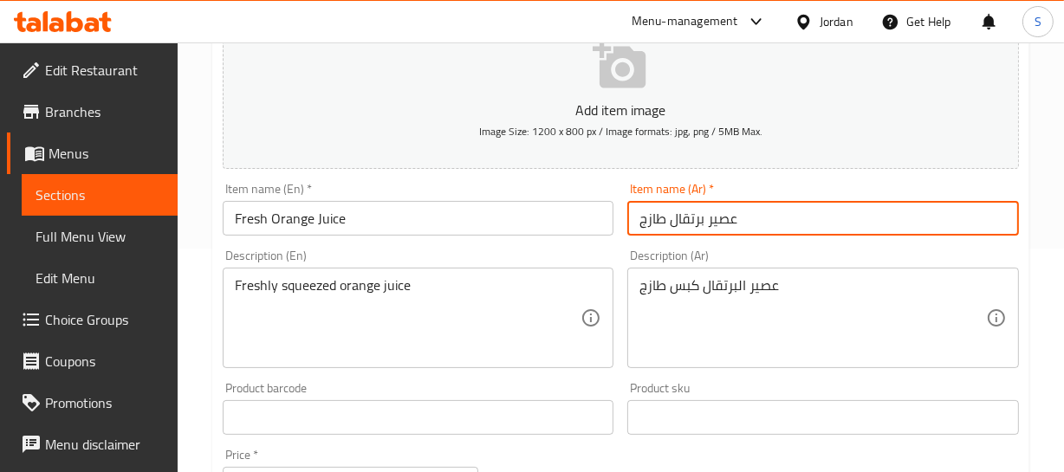
scroll to position [236, 0]
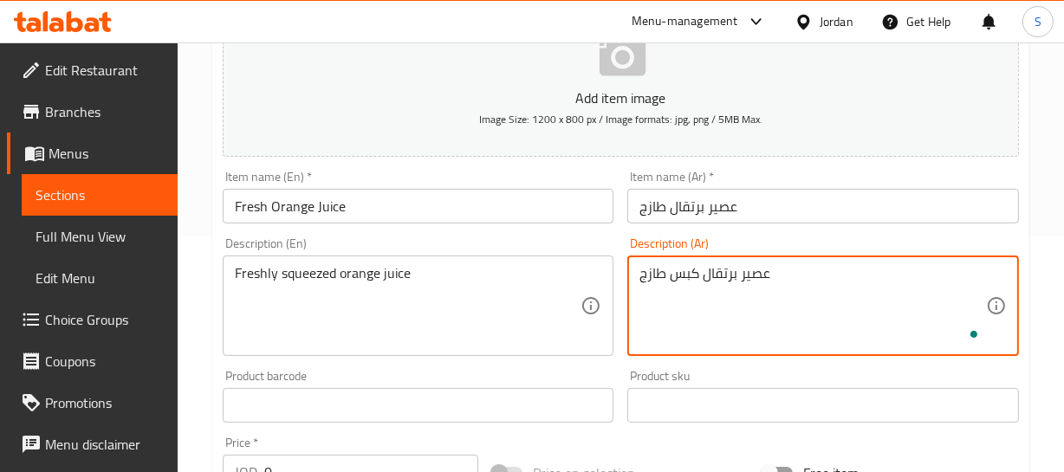
click at [693, 271] on textarea "عصير برتقال كبس طازج" at bounding box center [812, 306] width 347 height 82
type textarea "عصير برتقال معصور طازج"
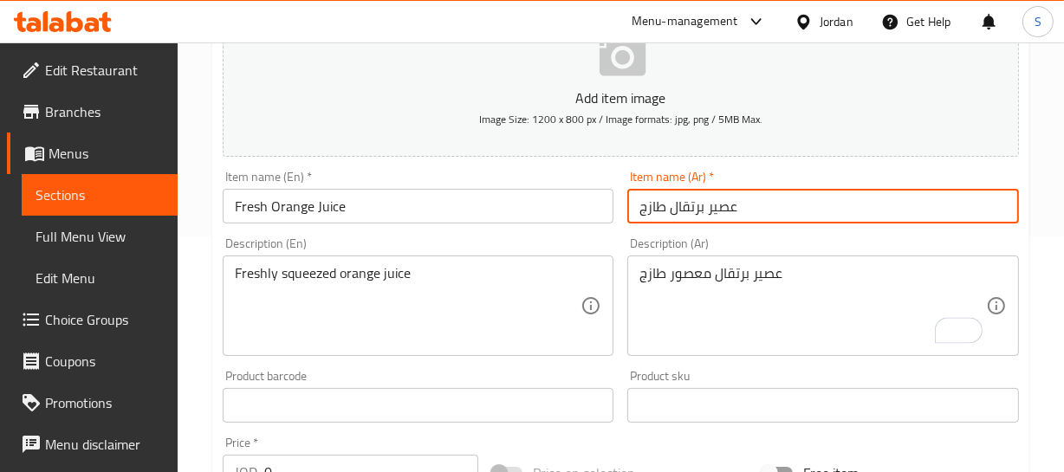
click at [723, 202] on input "عصير برتقال طازج" at bounding box center [823, 206] width 392 height 35
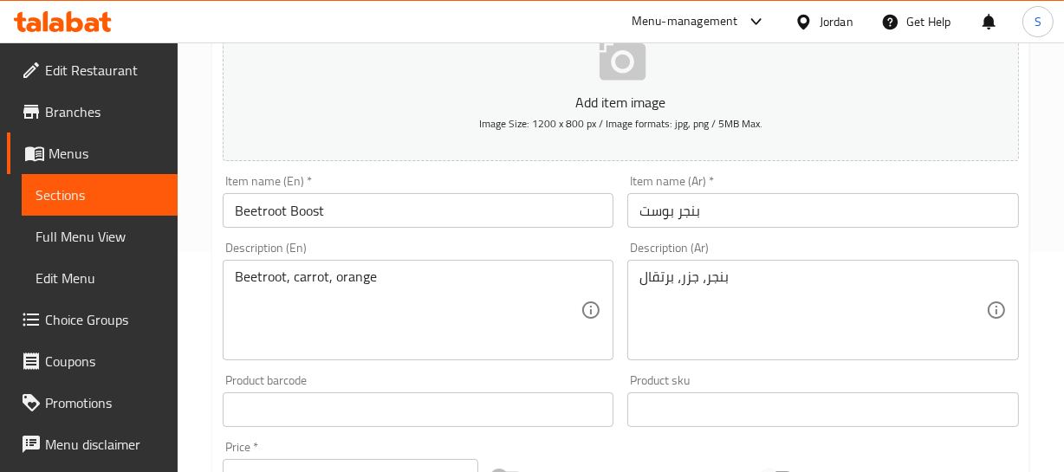
scroll to position [236, 0]
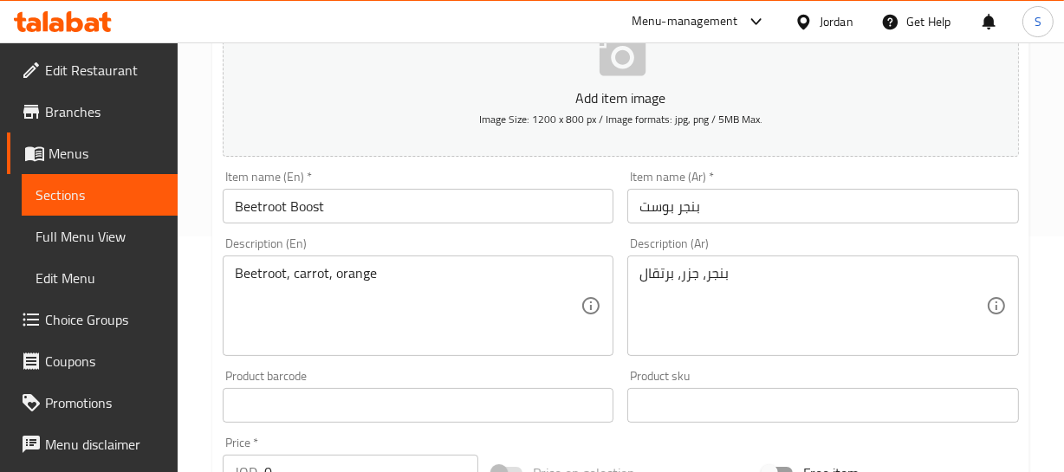
click at [690, 194] on input "بنجر بوست" at bounding box center [823, 206] width 392 height 35
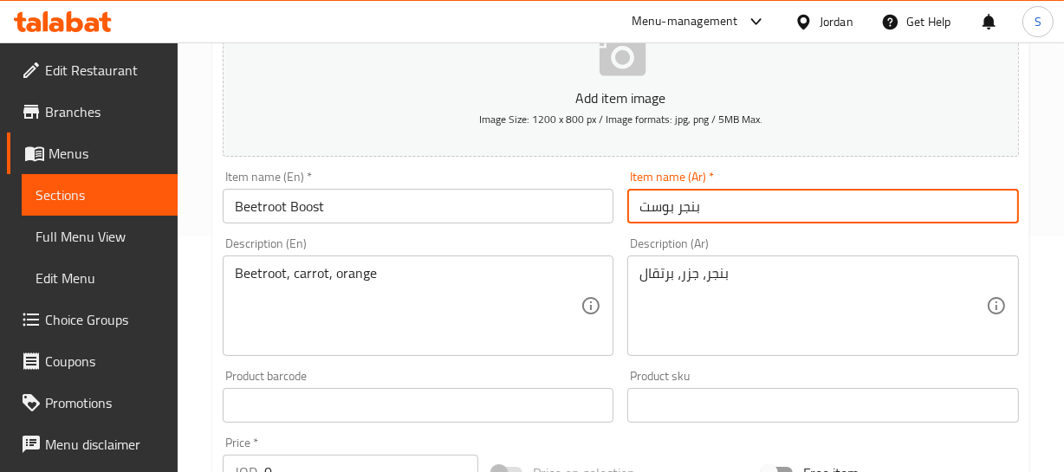
click at [690, 194] on input "بنجر بوست" at bounding box center [823, 206] width 392 height 35
type input "[PERSON_NAME]"
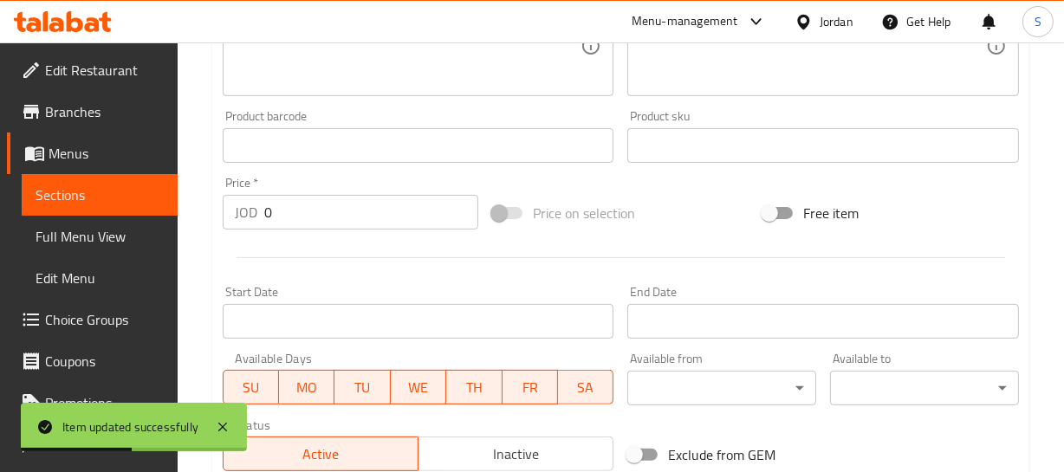
scroll to position [445, 0]
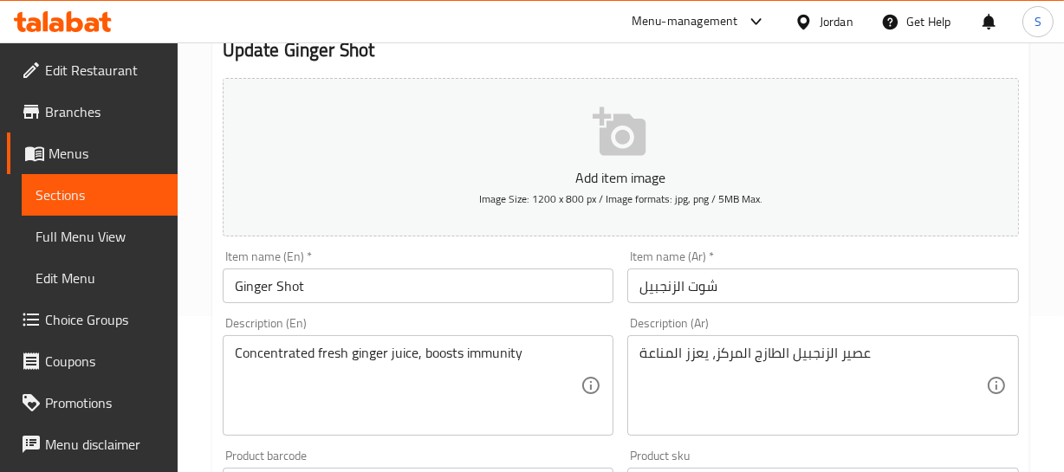
scroll to position [157, 0]
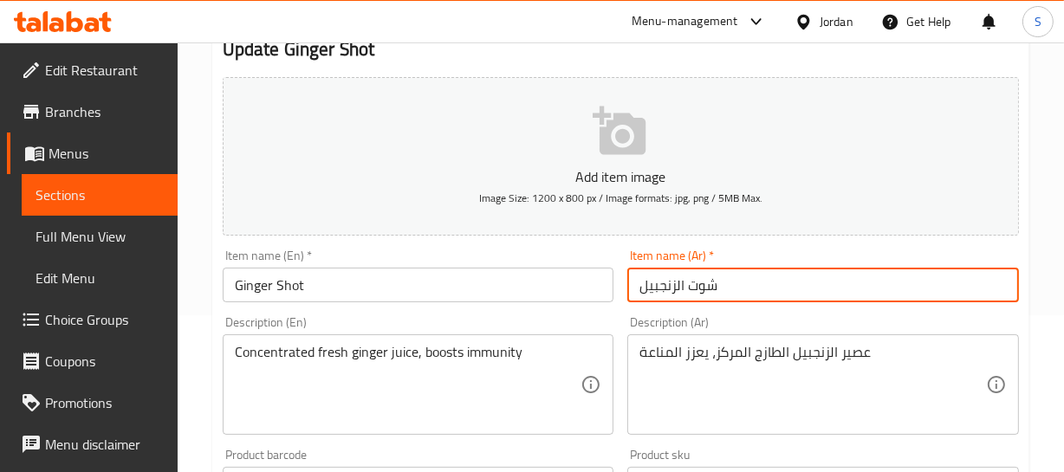
click at [670, 274] on input "شوت الزنجبيل" at bounding box center [823, 285] width 392 height 35
click at [630, 277] on input "شوت" at bounding box center [823, 285] width 392 height 35
click at [678, 290] on input "[PERSON_NAME]" at bounding box center [823, 285] width 392 height 35
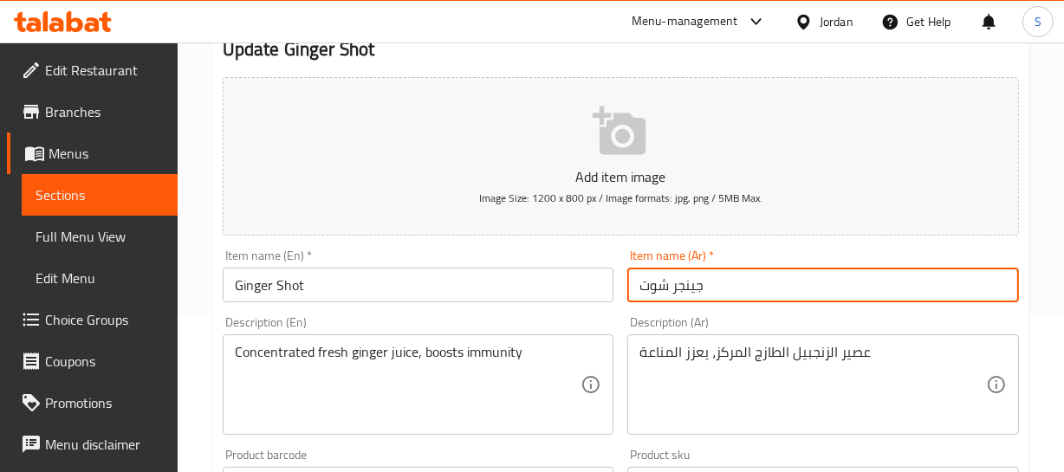
click at [697, 289] on input "جينجر شوت" at bounding box center [823, 285] width 392 height 35
click at [745, 285] on input "جينجر شوت" at bounding box center [823, 285] width 392 height 35
click at [690, 286] on input "جينجر شوت" at bounding box center [823, 285] width 392 height 35
type input "جينجر شوت"
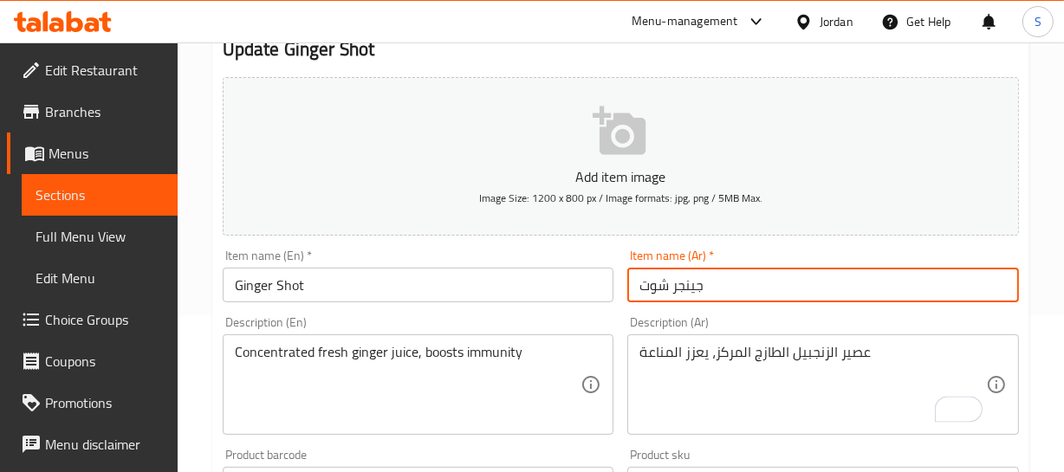
click at [698, 288] on input "جينجر شوت" at bounding box center [823, 285] width 392 height 35
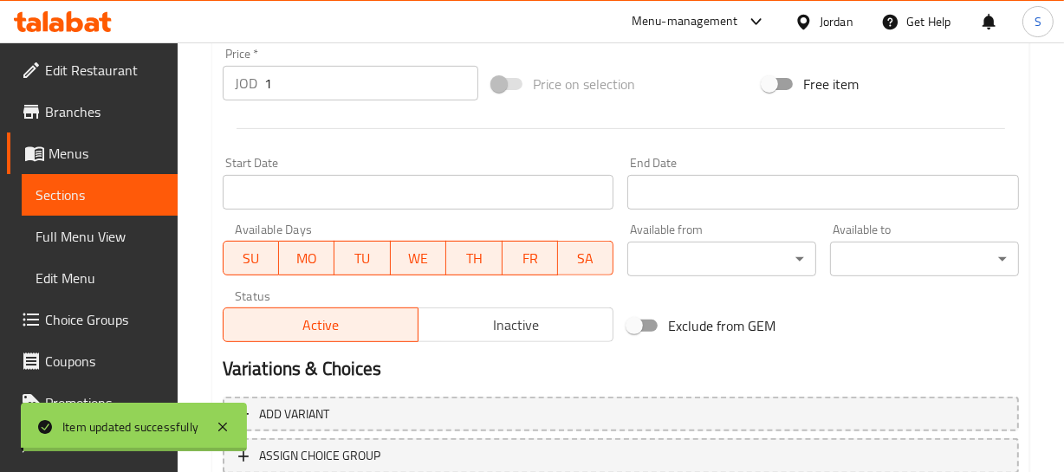
scroll to position [630, 0]
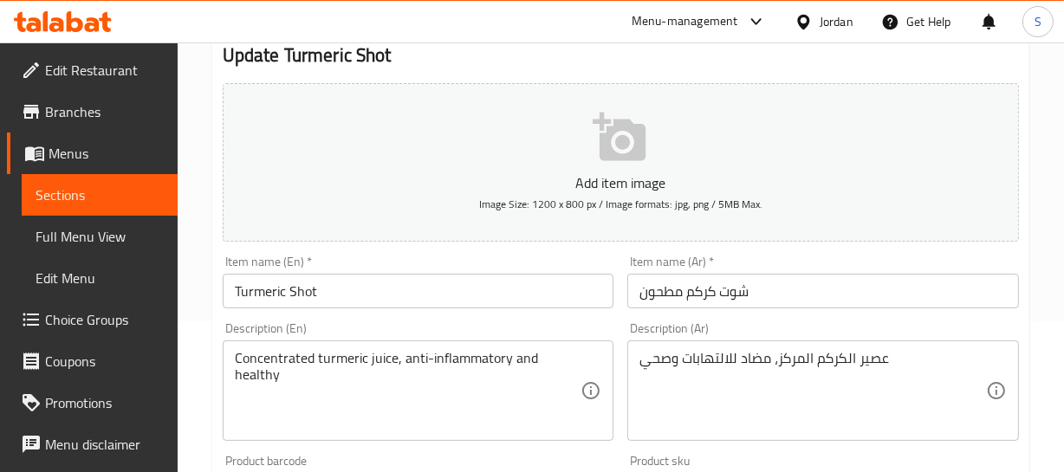
scroll to position [157, 0]
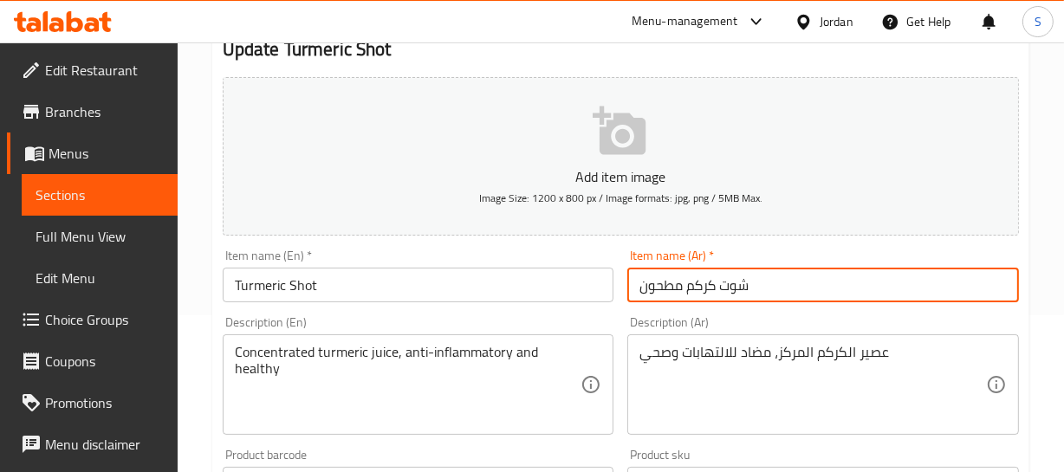
click at [707, 285] on input "شوت كركم مطحون" at bounding box center [823, 285] width 392 height 35
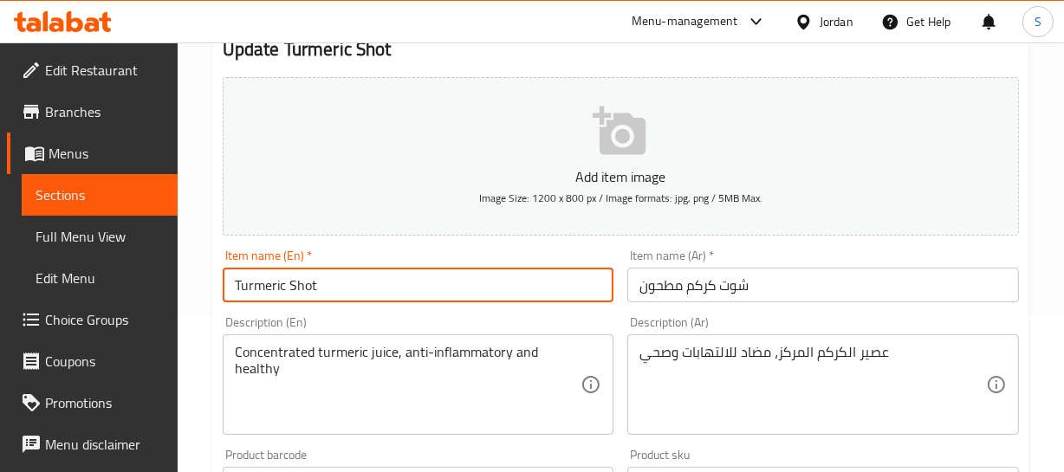
click at [379, 293] on input "Turmeric Shot" at bounding box center [419, 285] width 392 height 35
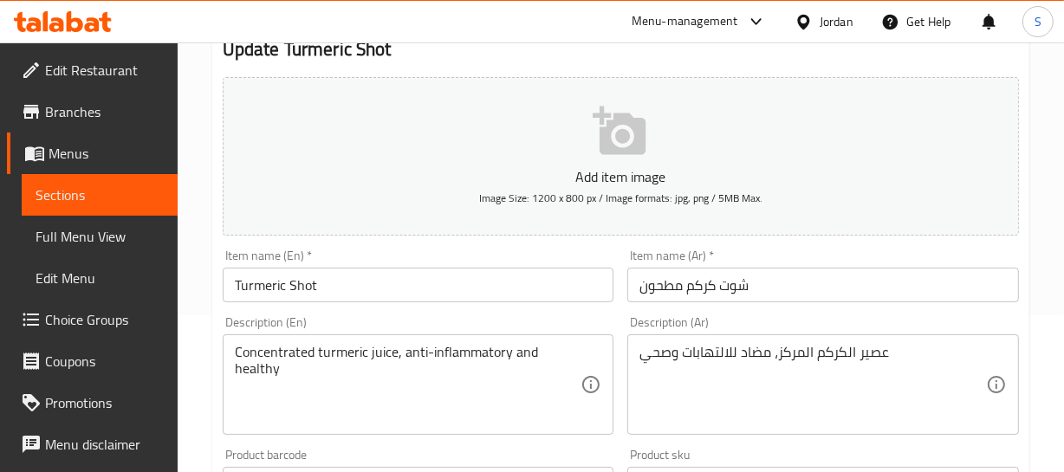
click at [685, 281] on input "شوت كركم مطحون" at bounding box center [823, 285] width 392 height 35
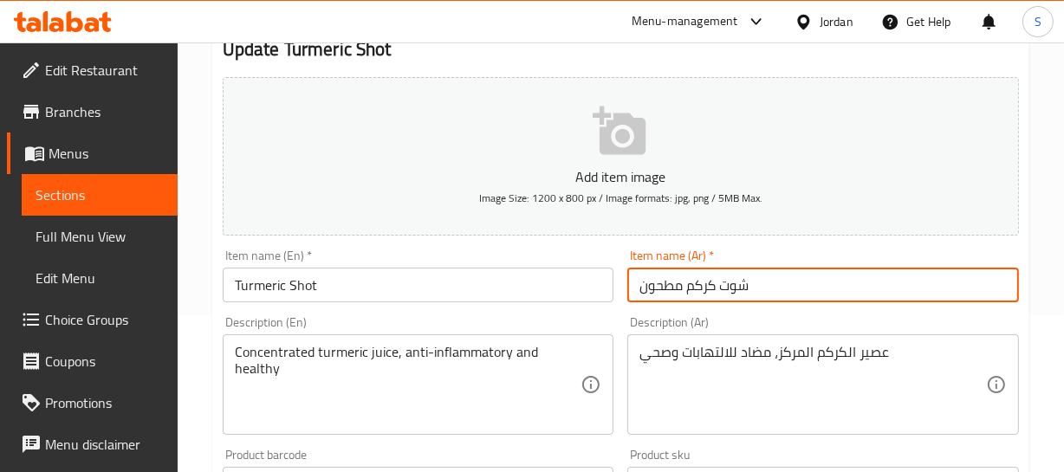
click at [685, 281] on input "شوت كركم مطحون" at bounding box center [823, 285] width 392 height 35
click at [741, 286] on input "شوت كركم مطحون" at bounding box center [823, 285] width 392 height 35
type input "j"
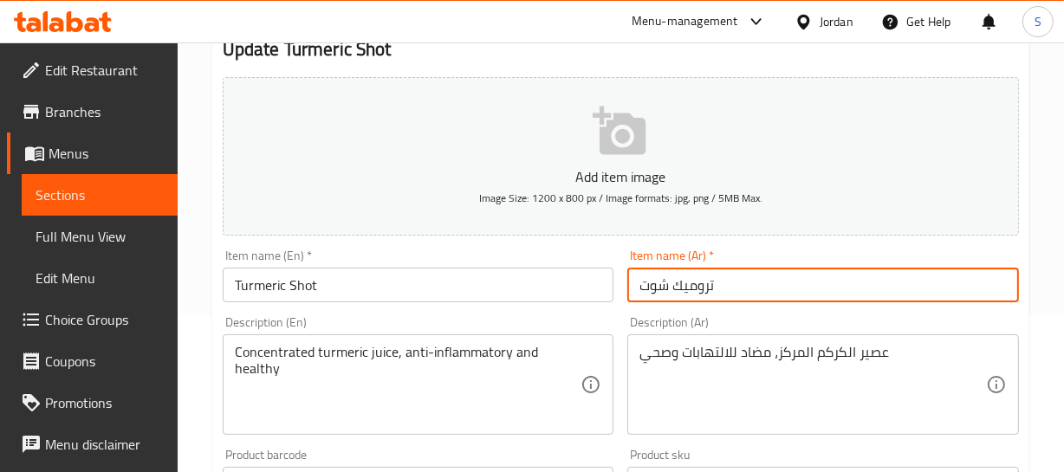
click at [727, 289] on input "تروميك شوت" at bounding box center [823, 285] width 392 height 35
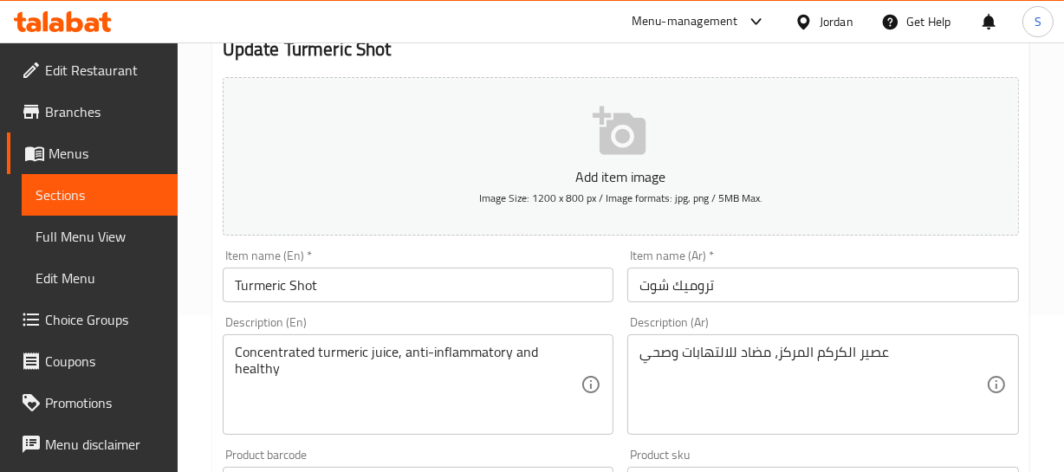
click at [258, 288] on input "Turmeric Shot" at bounding box center [419, 285] width 392 height 35
click at [689, 285] on input "تروميك شوت" at bounding box center [823, 285] width 392 height 35
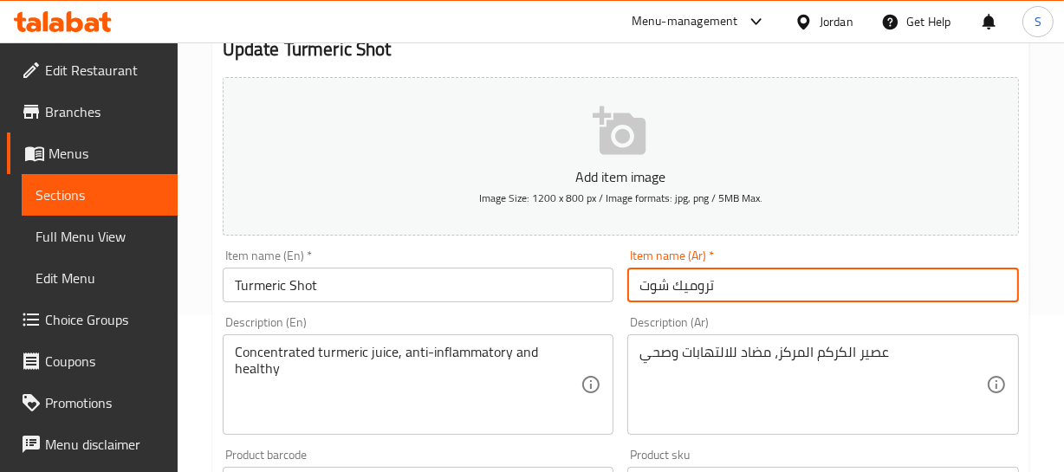
click at [689, 285] on input "تروميك شوت" at bounding box center [823, 285] width 392 height 35
click at [689, 285] on input "ترومريك شوت" at bounding box center [823, 285] width 392 height 35
type input "ترومريك شوت"
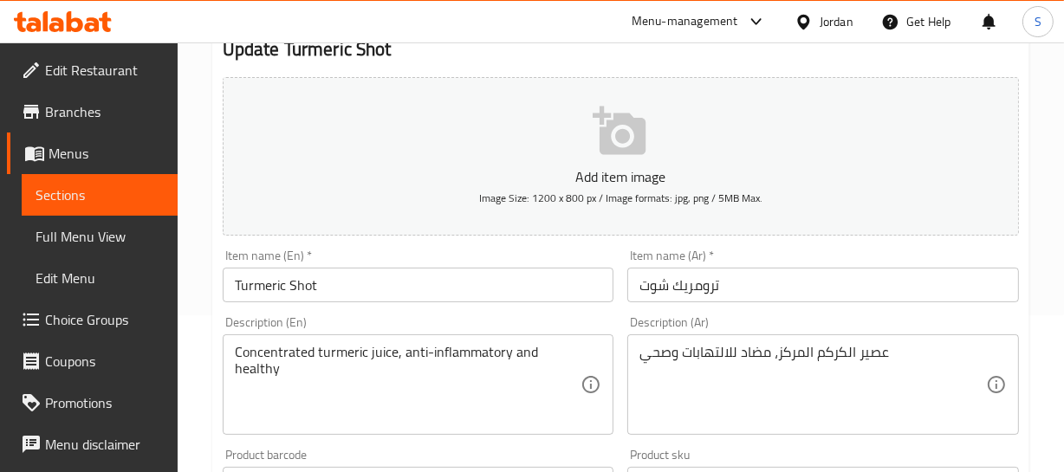
drag, startPoint x: 814, startPoint y: 277, endPoint x: 814, endPoint y: 269, distance: 8.7
click at [814, 277] on input "ترومريك شوت" at bounding box center [823, 285] width 392 height 35
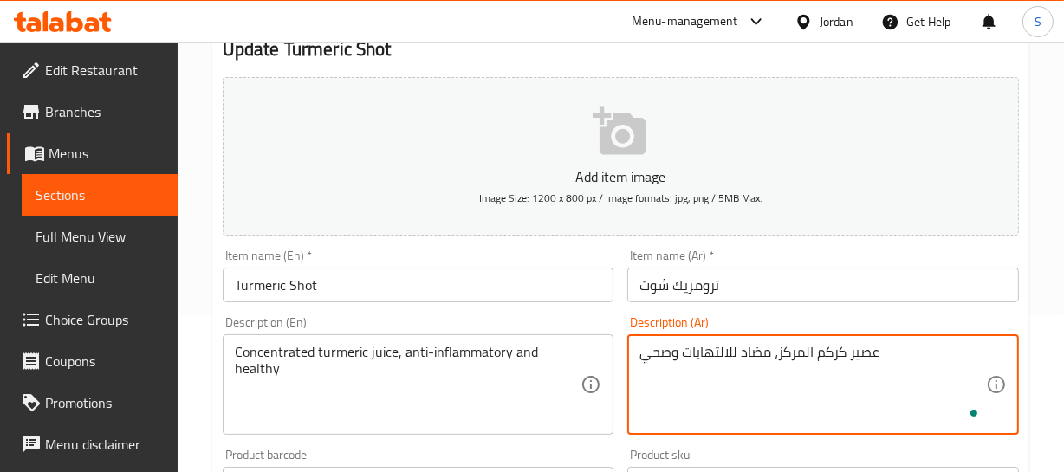
click at [864, 359] on textarea "عصير كركم المركز، مضاد للالتهابات وصحي" at bounding box center [812, 385] width 347 height 82
type textarea "عصير كركم مركز، مضاد للالتهابات وصحي"
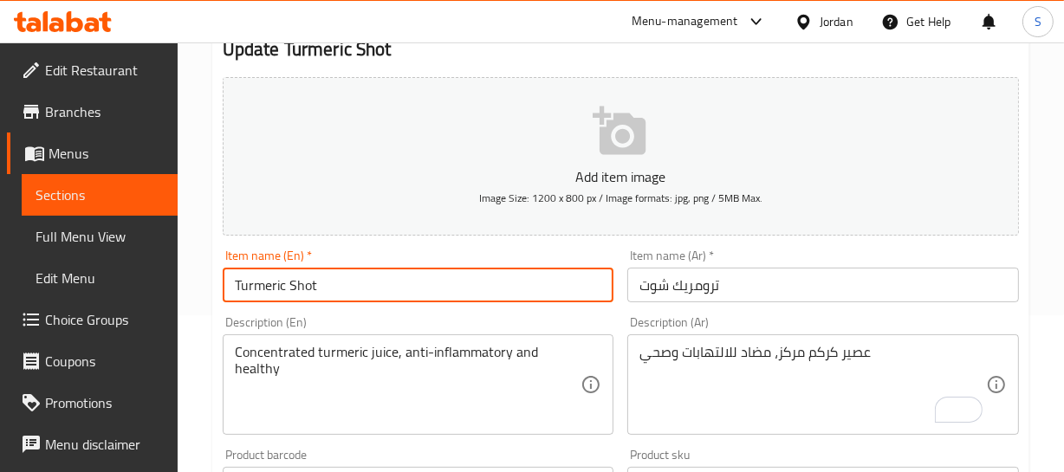
click at [283, 281] on input "Turmeric Shot" at bounding box center [419, 285] width 392 height 35
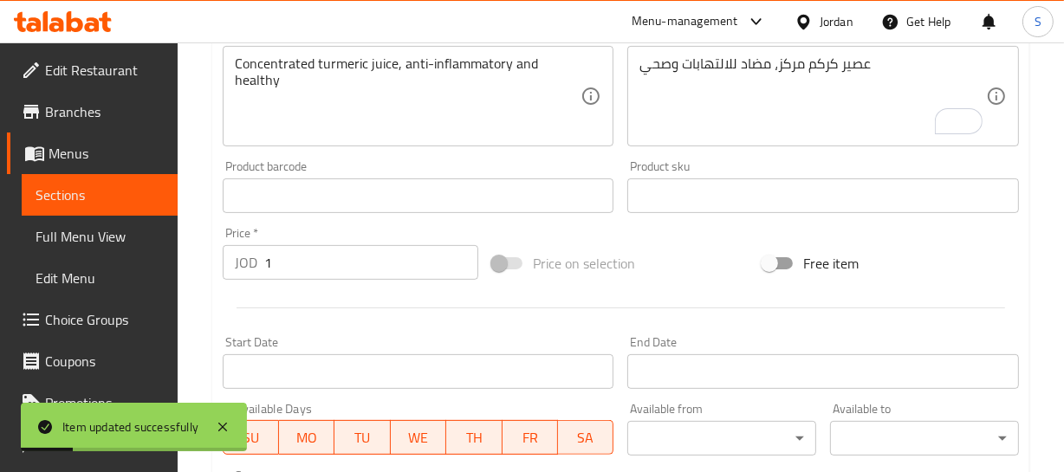
scroll to position [472, 0]
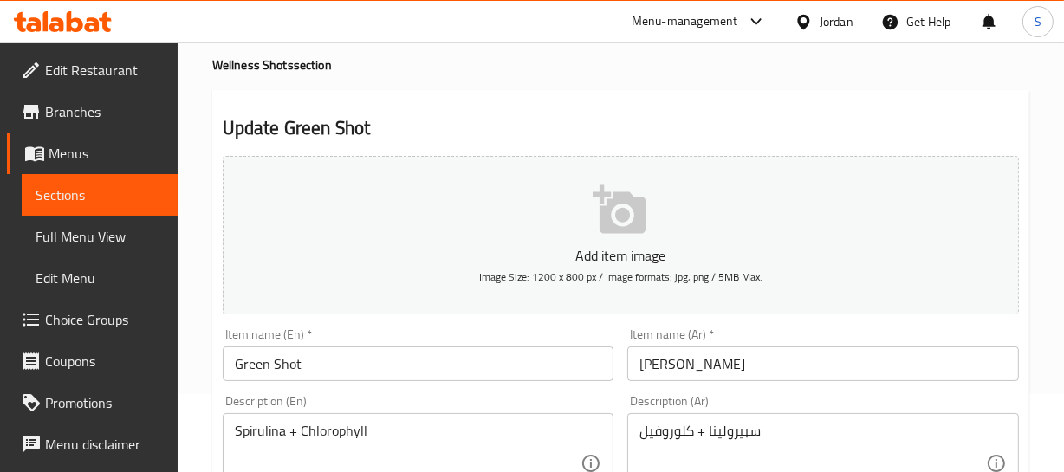
click at [730, 360] on input "[PERSON_NAME]" at bounding box center [823, 364] width 392 height 35
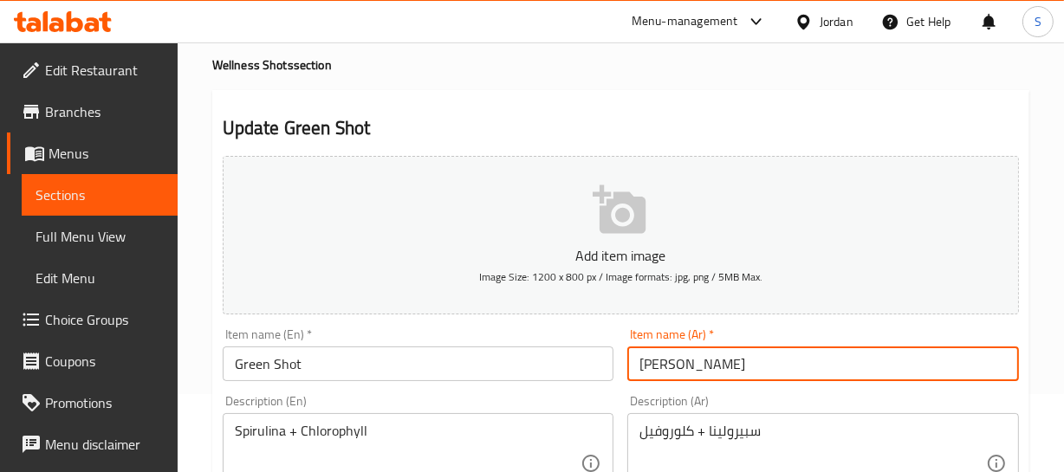
scroll to position [236, 0]
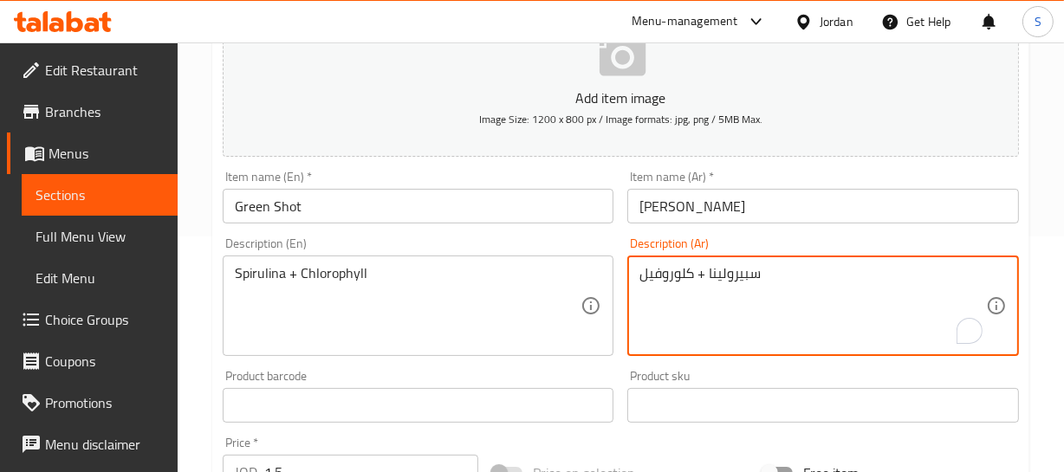
click at [736, 277] on textarea "سبيرولينا + كلوروفيل" at bounding box center [812, 306] width 347 height 82
click at [702, 277] on textarea "سبيرولينا + كلوروفيل" at bounding box center [812, 306] width 347 height 82
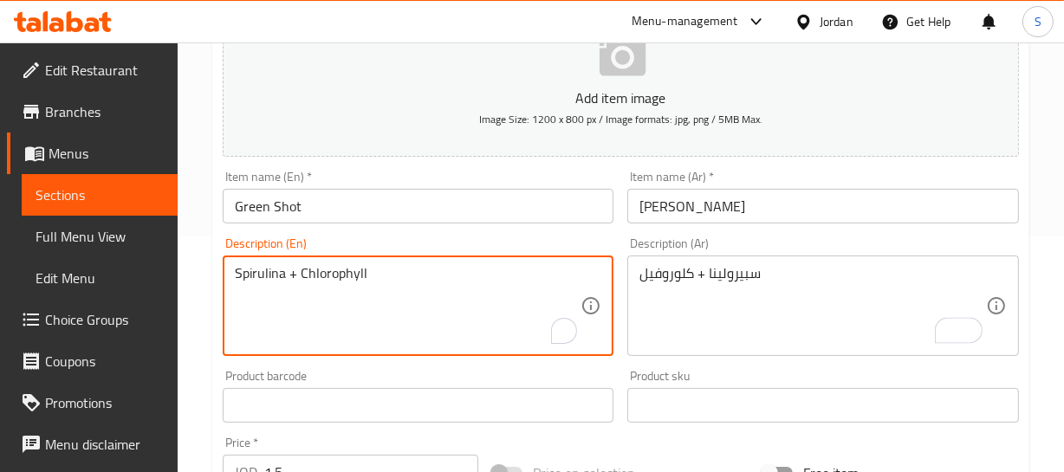
click at [316, 278] on textarea "Spirulina + Chlorophyll" at bounding box center [408, 306] width 347 height 82
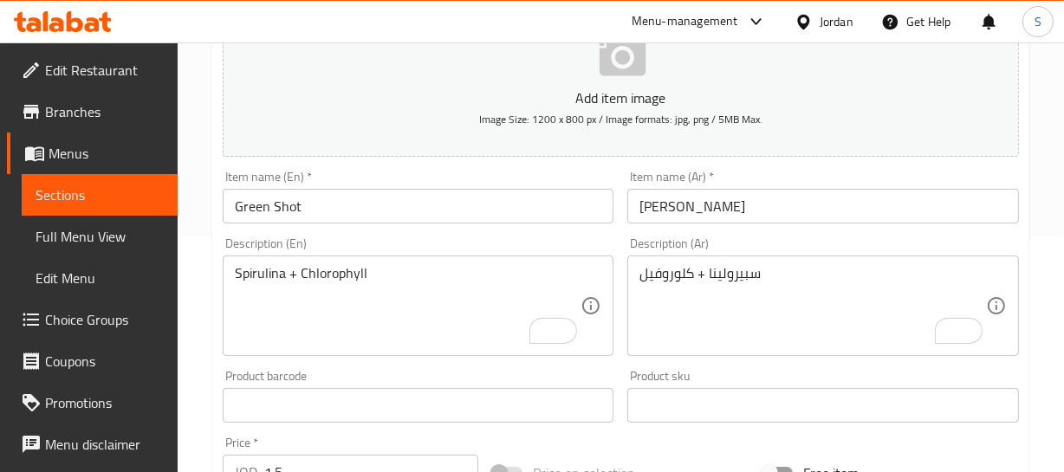
click at [747, 209] on input "[PERSON_NAME]" at bounding box center [823, 206] width 392 height 35
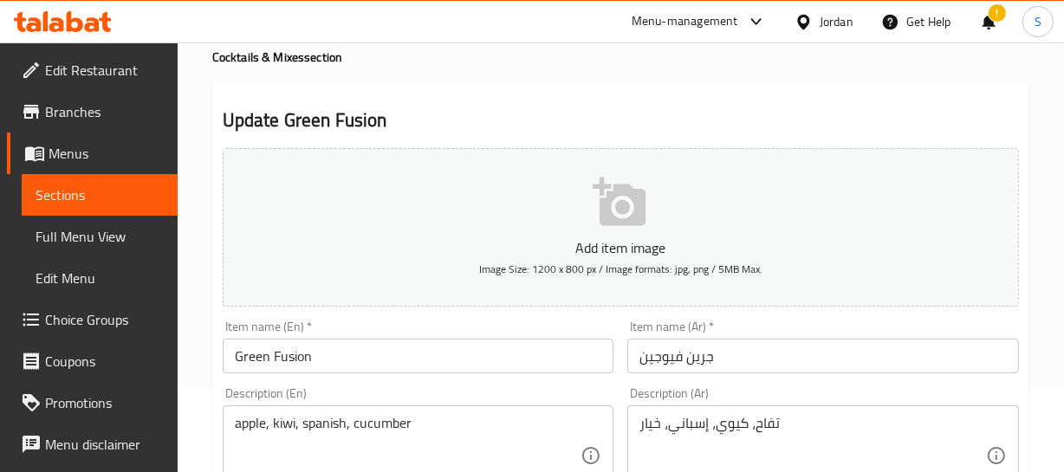
scroll to position [236, 0]
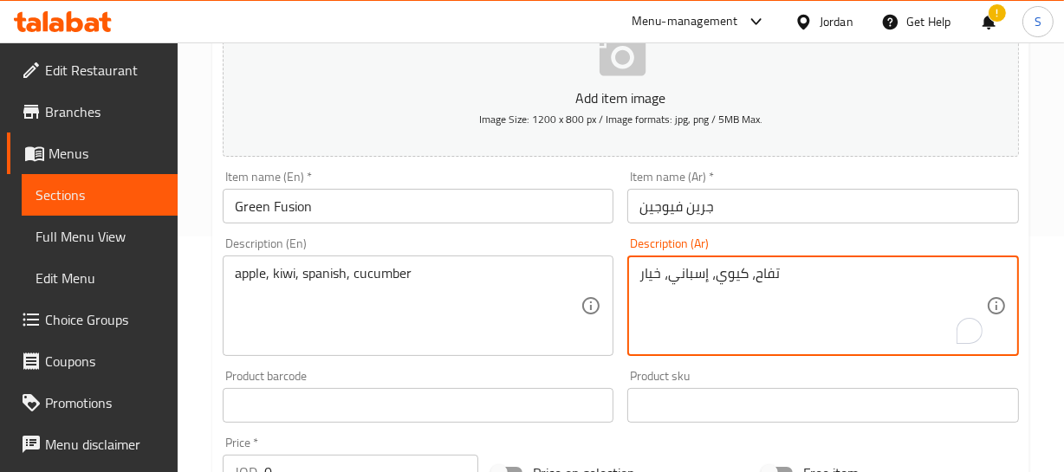
click at [686, 276] on textarea "تفاح، كيوي، إسباني، خيار" at bounding box center [812, 306] width 347 height 82
type textarea "تفاح، [PERSON_NAME]، [PERSON_NAME]، خيار"
click at [707, 205] on div "Home / Restaurants management / Menus / Sections / item / update Cocktails & Mi…" at bounding box center [620, 442] width 817 height 1202
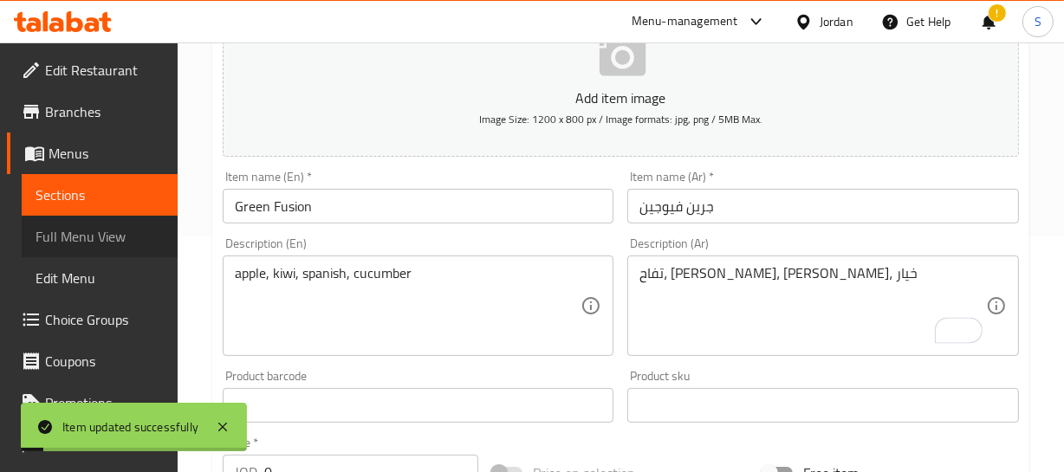
click at [101, 247] on span "Full Menu View" at bounding box center [100, 236] width 128 height 21
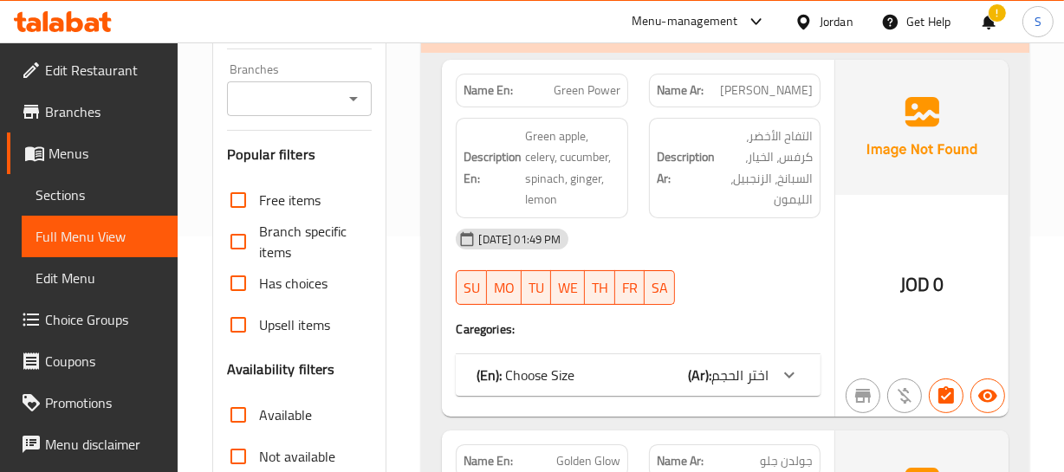
click at [728, 194] on span "التفاح الأخضر، كرفس، الخيار، السبانخ، الزنجبيل، الليمون" at bounding box center [765, 168] width 94 height 85
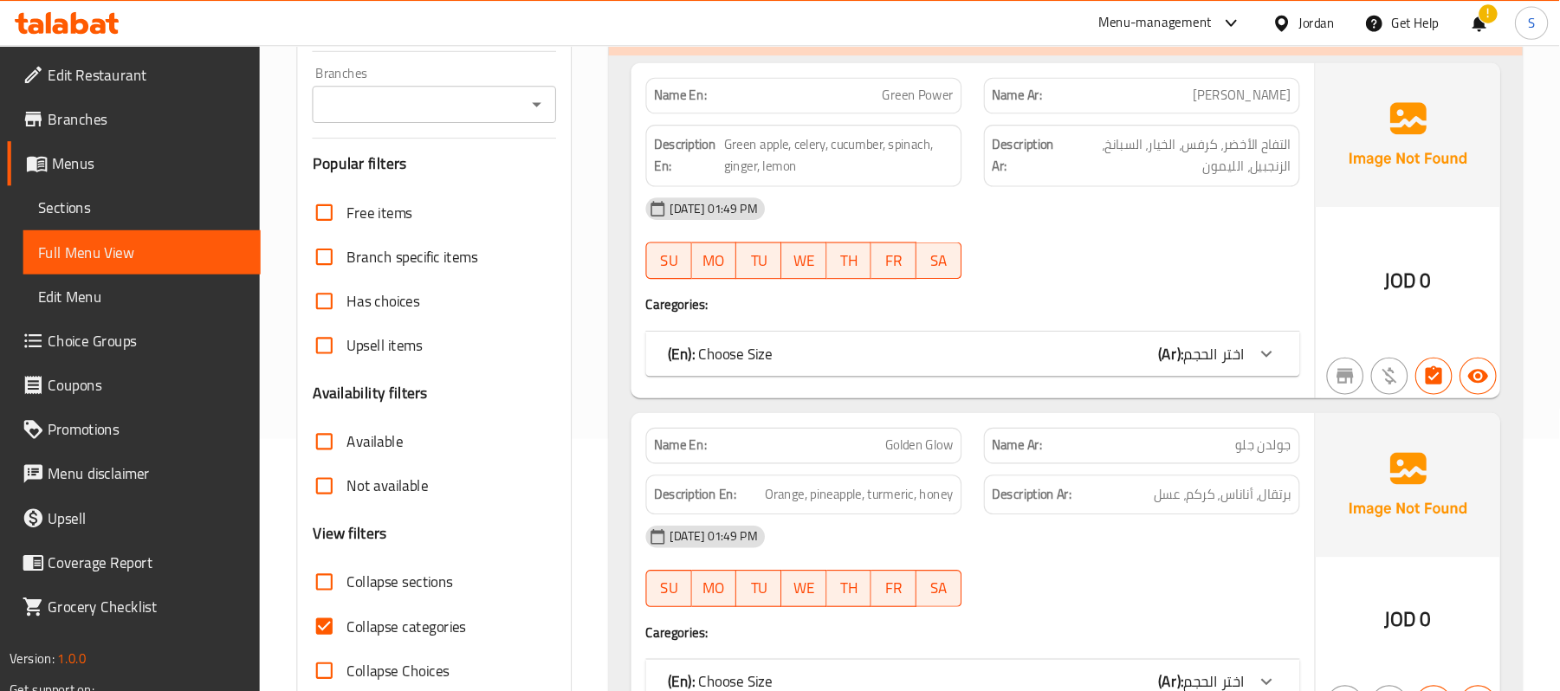
scroll to position [237, 0]
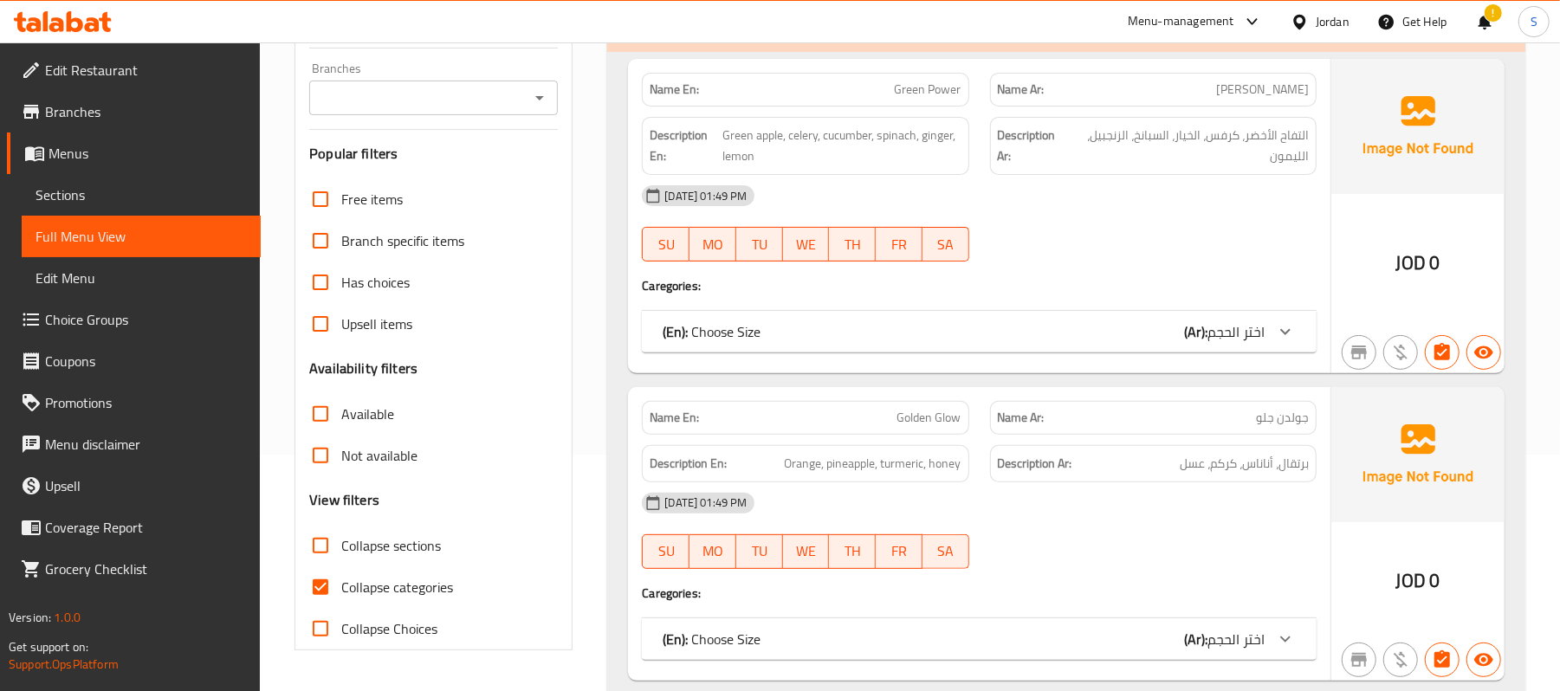
drag, startPoint x: 372, startPoint y: 582, endPoint x: 376, endPoint y: 565, distance: 17.9
click at [372, 471] on span "Collapse categories" at bounding box center [397, 587] width 112 height 21
click at [341, 471] on input "Collapse categories" at bounding box center [321, 588] width 42 height 42
checkbox input "false"
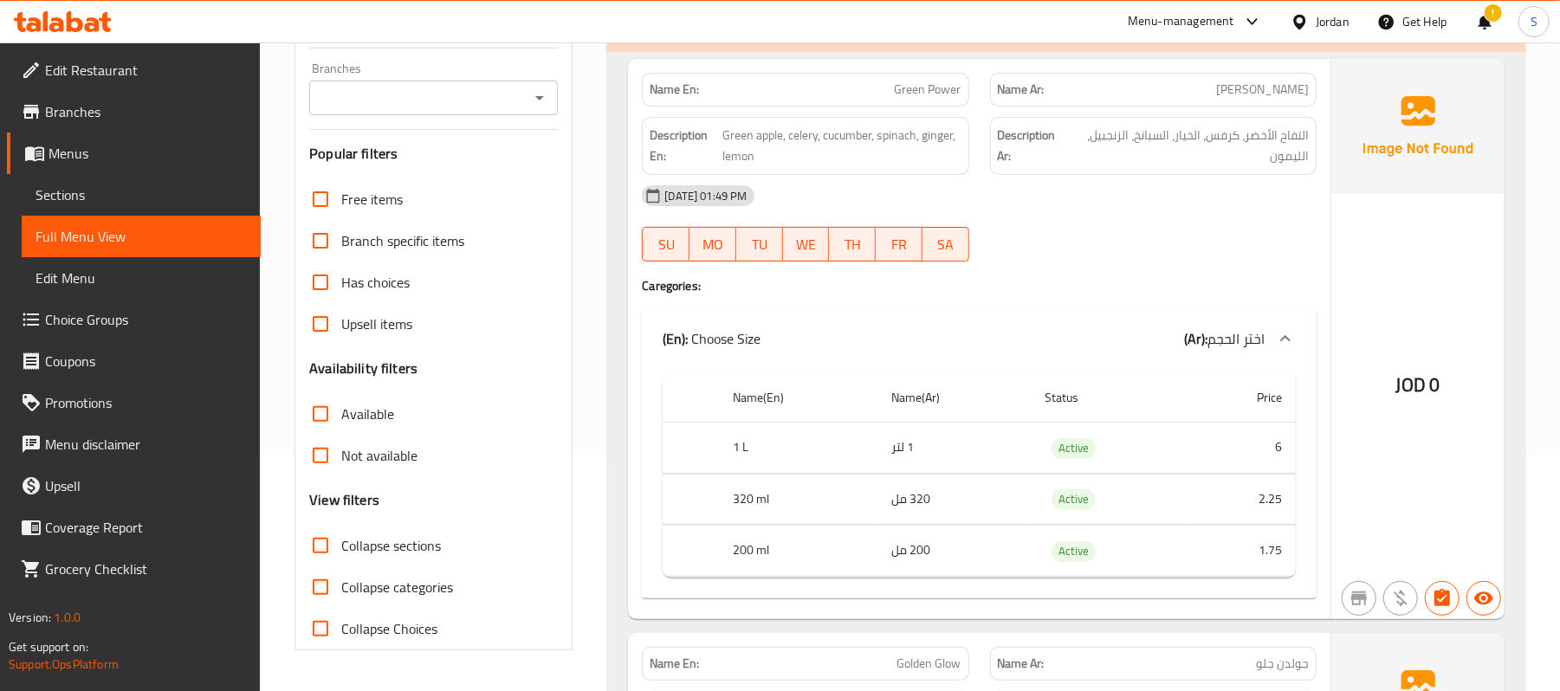
click at [1019, 212] on div "[DATE] 01:49 PM" at bounding box center [980, 196] width 696 height 42
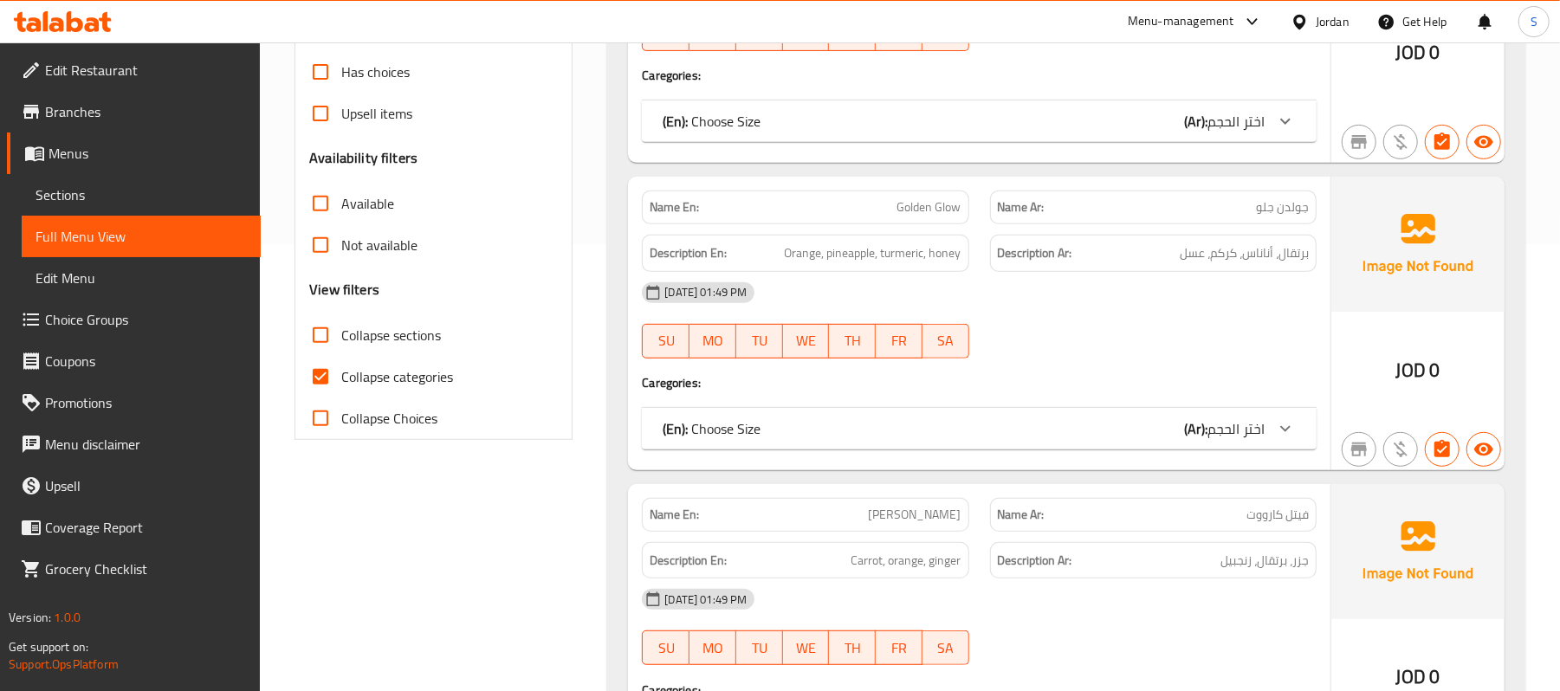
scroll to position [462, 0]
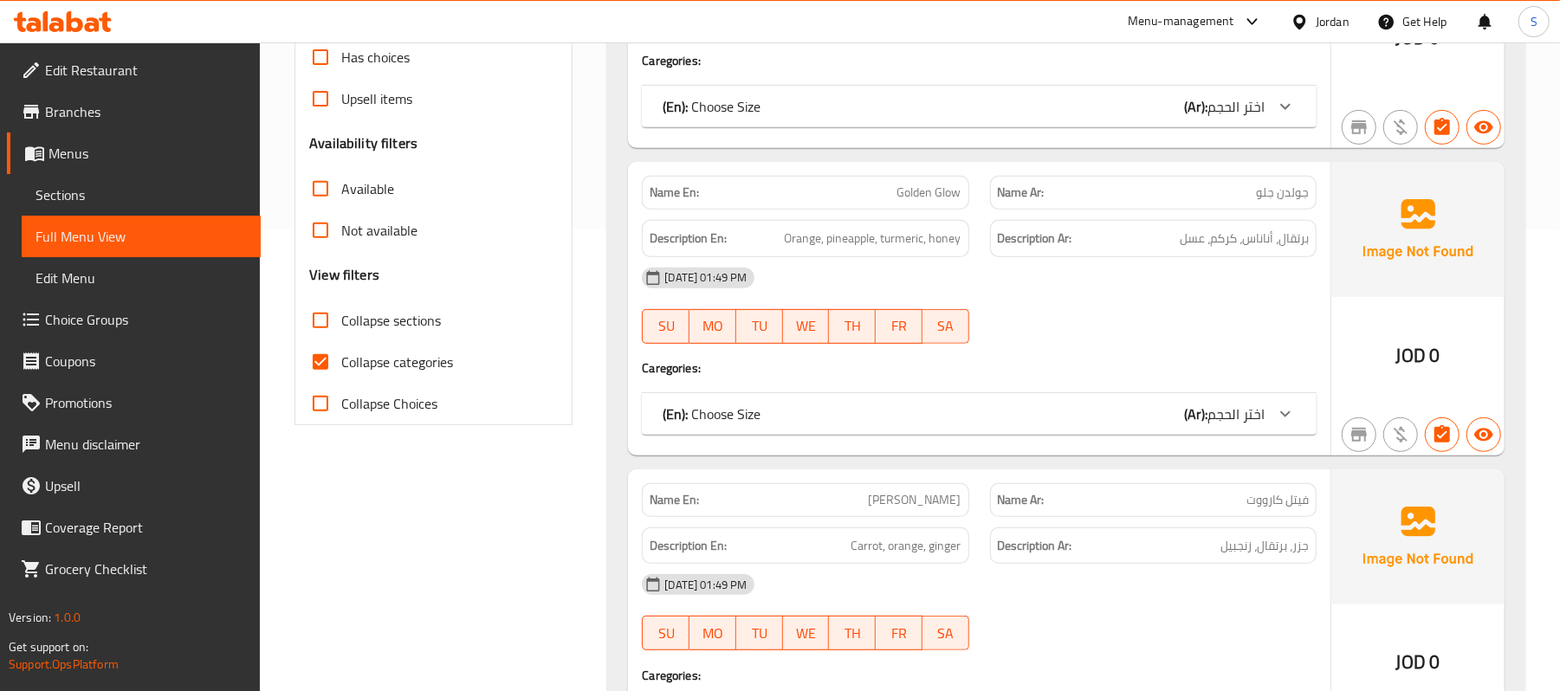
click at [348, 347] on label "Collapse categories" at bounding box center [376, 362] width 153 height 42
click at [341, 347] on input "Collapse categories" at bounding box center [321, 362] width 42 height 42
checkbox input "false"
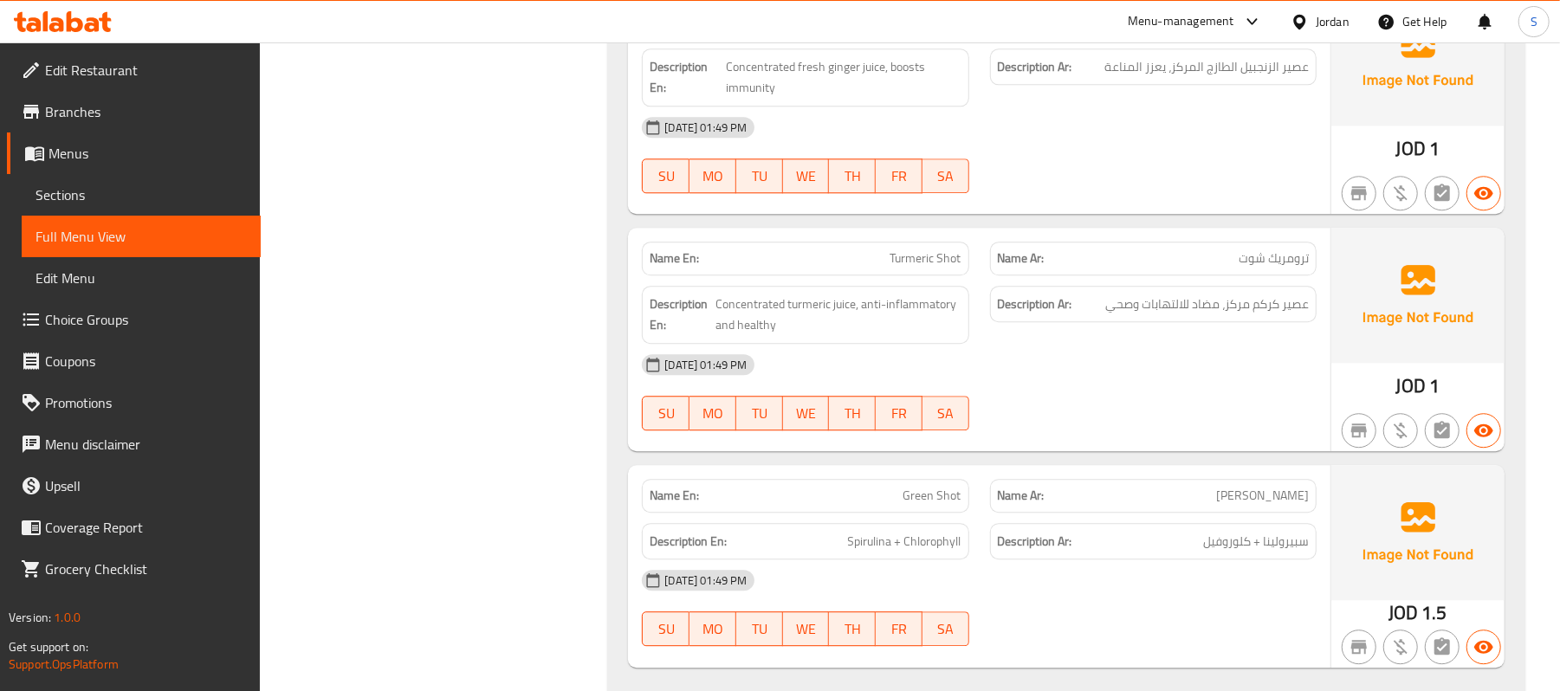
scroll to position [7366, 0]
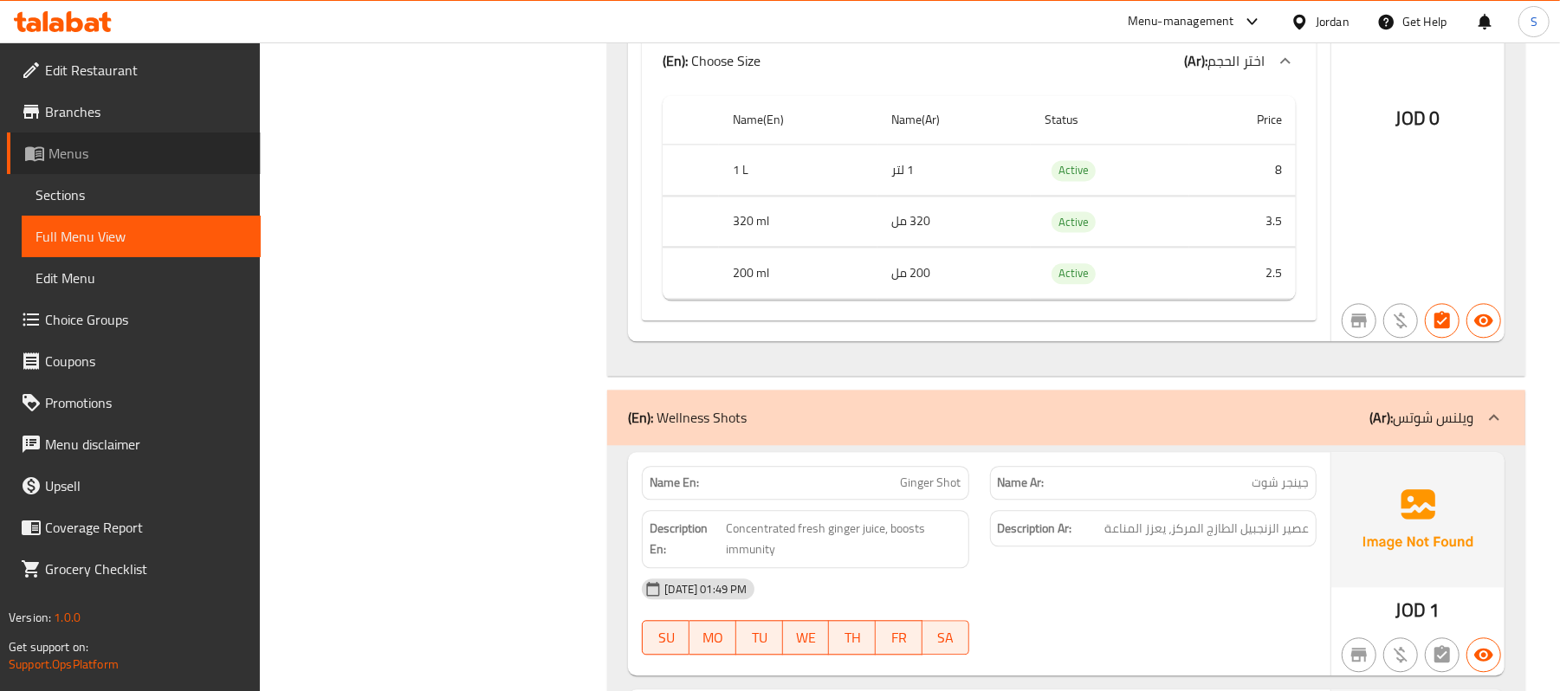
click at [88, 146] on span "Menus" at bounding box center [148, 153] width 198 height 21
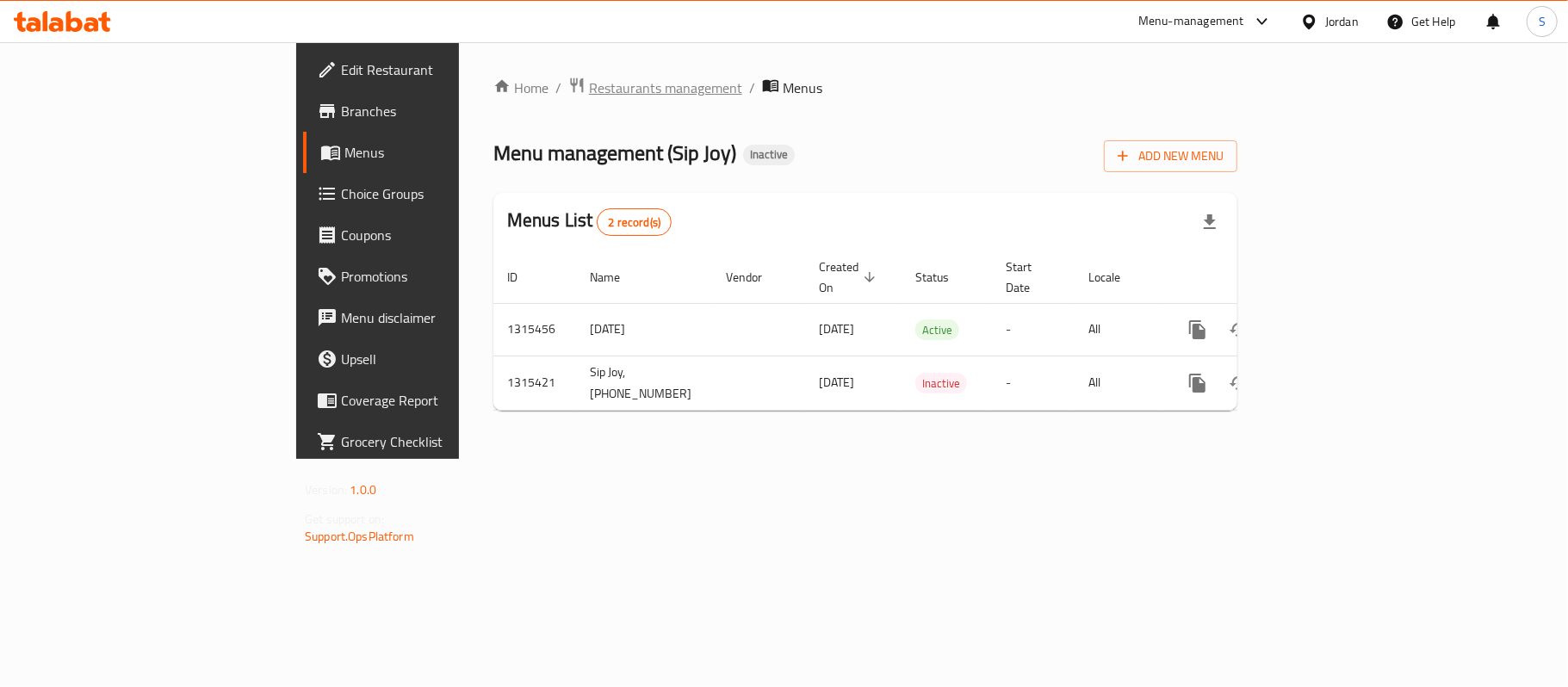
click at [589, 83] on span "Restaurants management" at bounding box center [666, 87] width 153 height 21
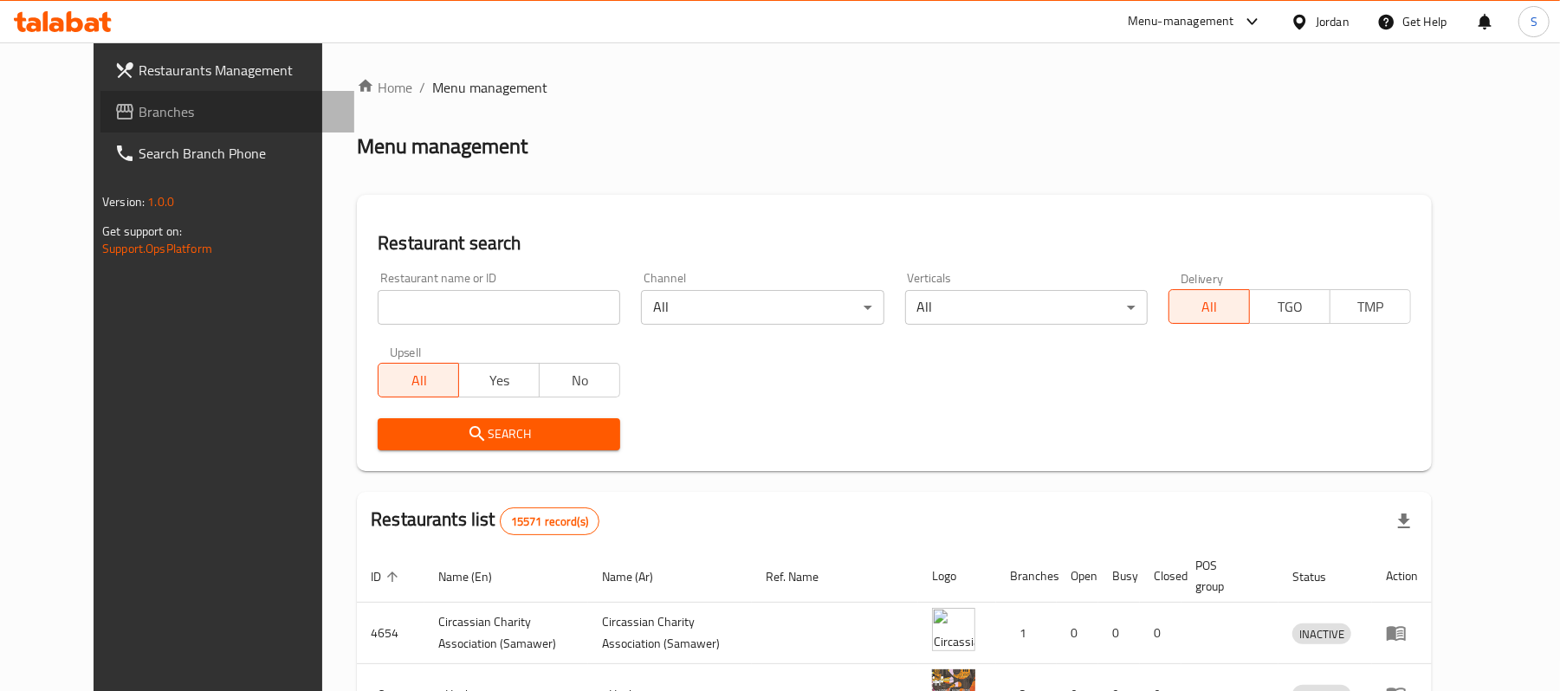
click at [114, 109] on span at bounding box center [126, 111] width 24 height 21
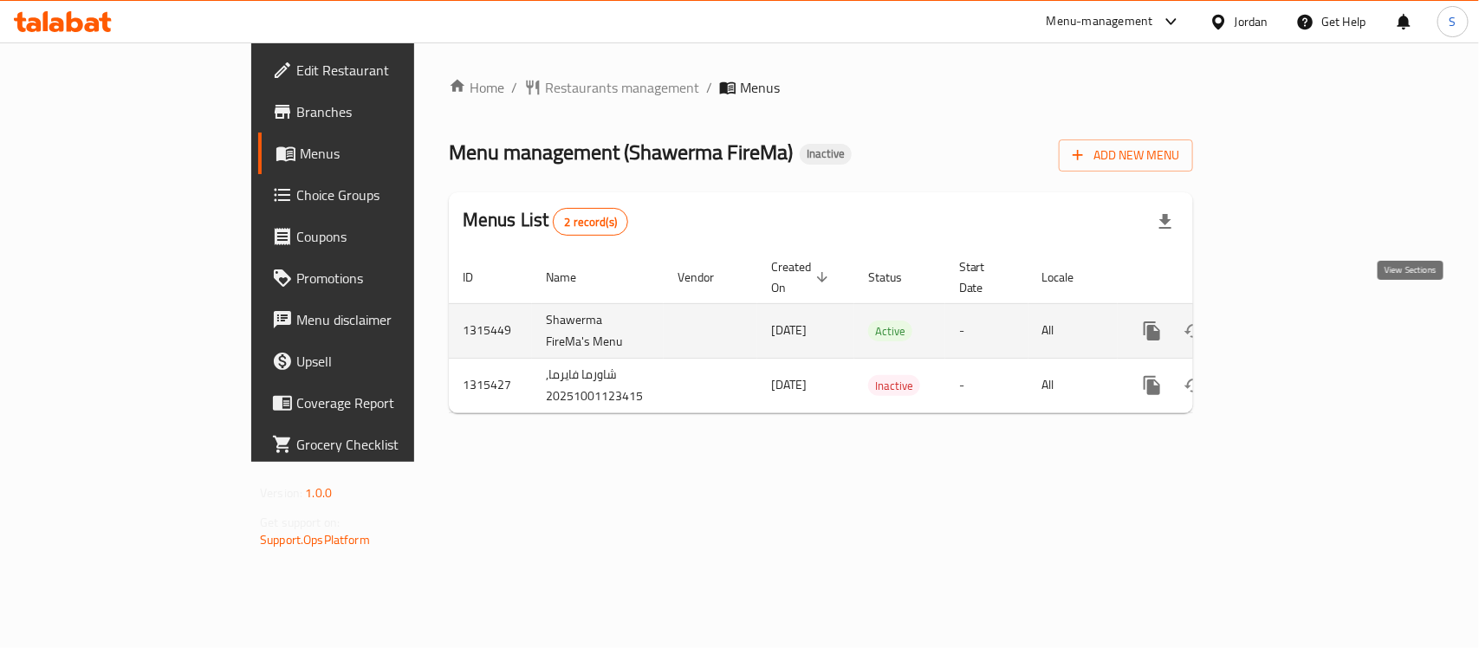
click at [1288, 321] on icon "enhanced table" at bounding box center [1277, 331] width 21 height 21
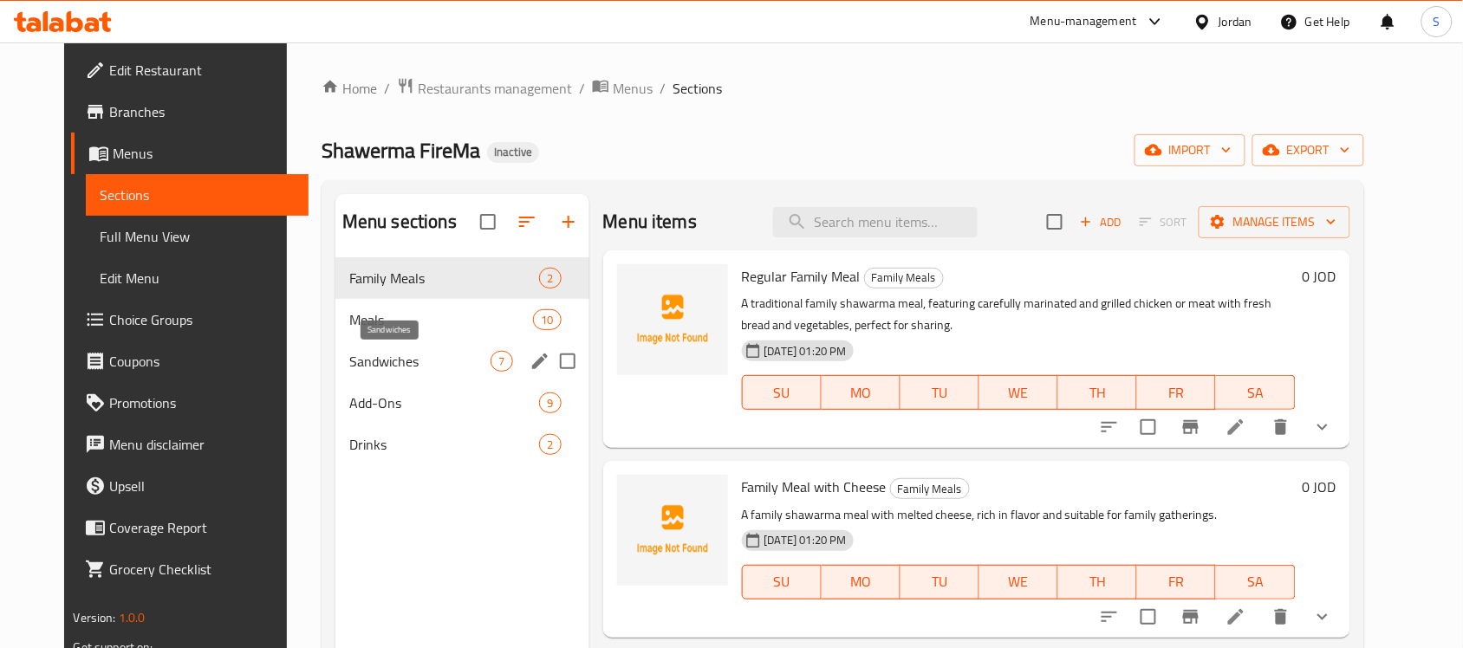
click at [431, 366] on span "Sandwiches" at bounding box center [420, 361] width 142 height 21
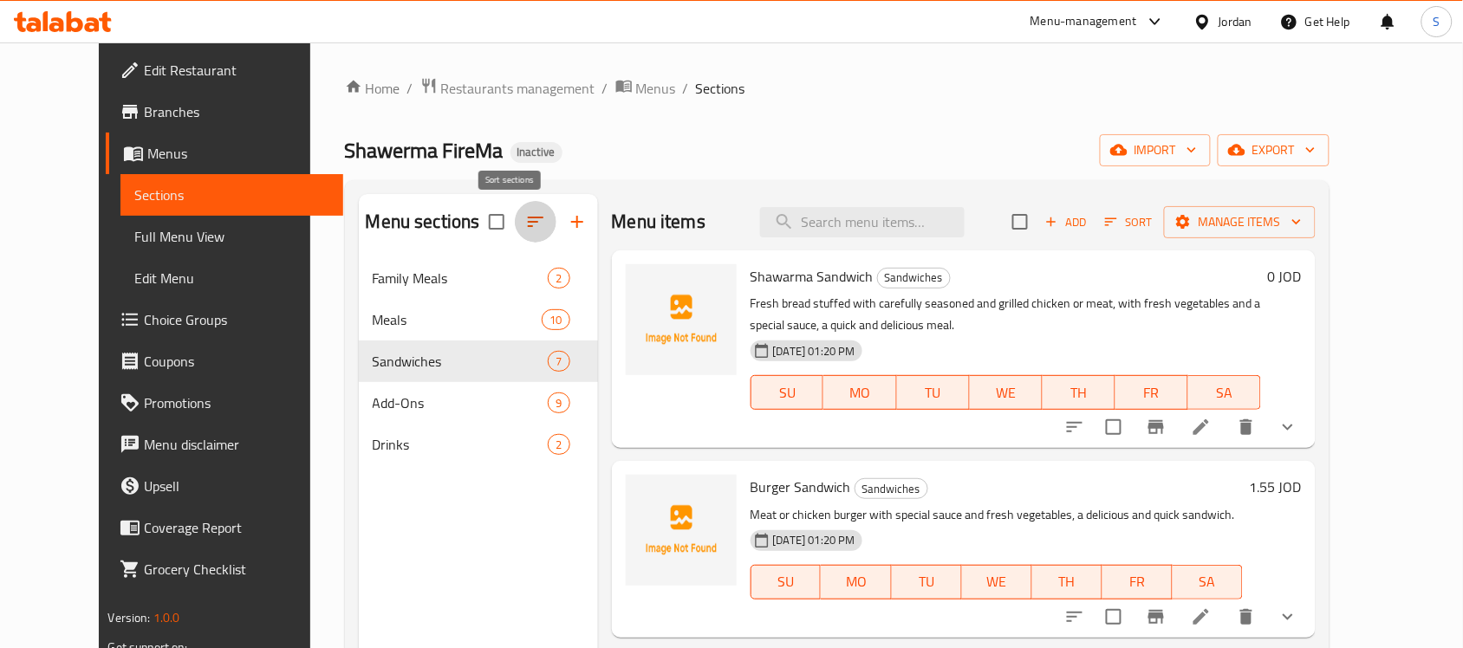
click at [525, 219] on icon "button" at bounding box center [535, 221] width 21 height 21
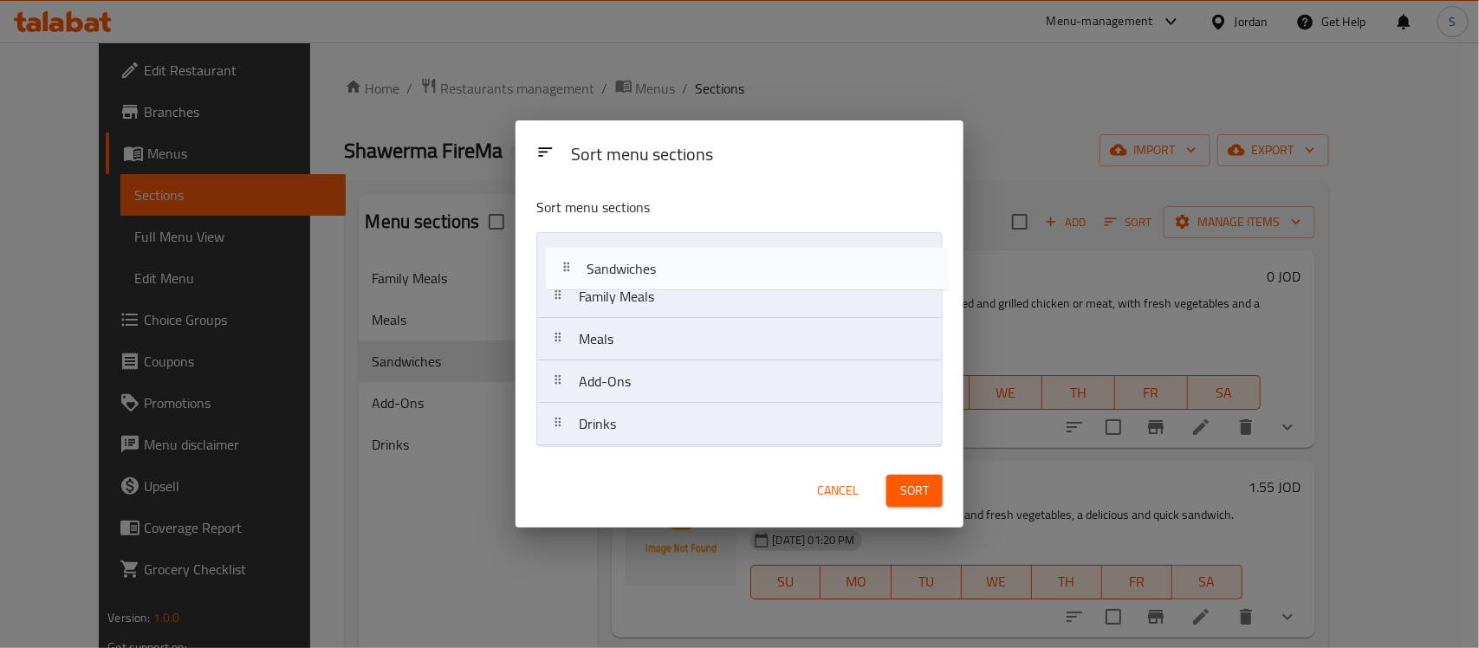
drag, startPoint x: 729, startPoint y: 343, endPoint x: 741, endPoint y: 237, distance: 107.3
click at [736, 252] on nav "Family Meals Meals Sandwiches Add-Ons Drinks" at bounding box center [739, 339] width 406 height 214
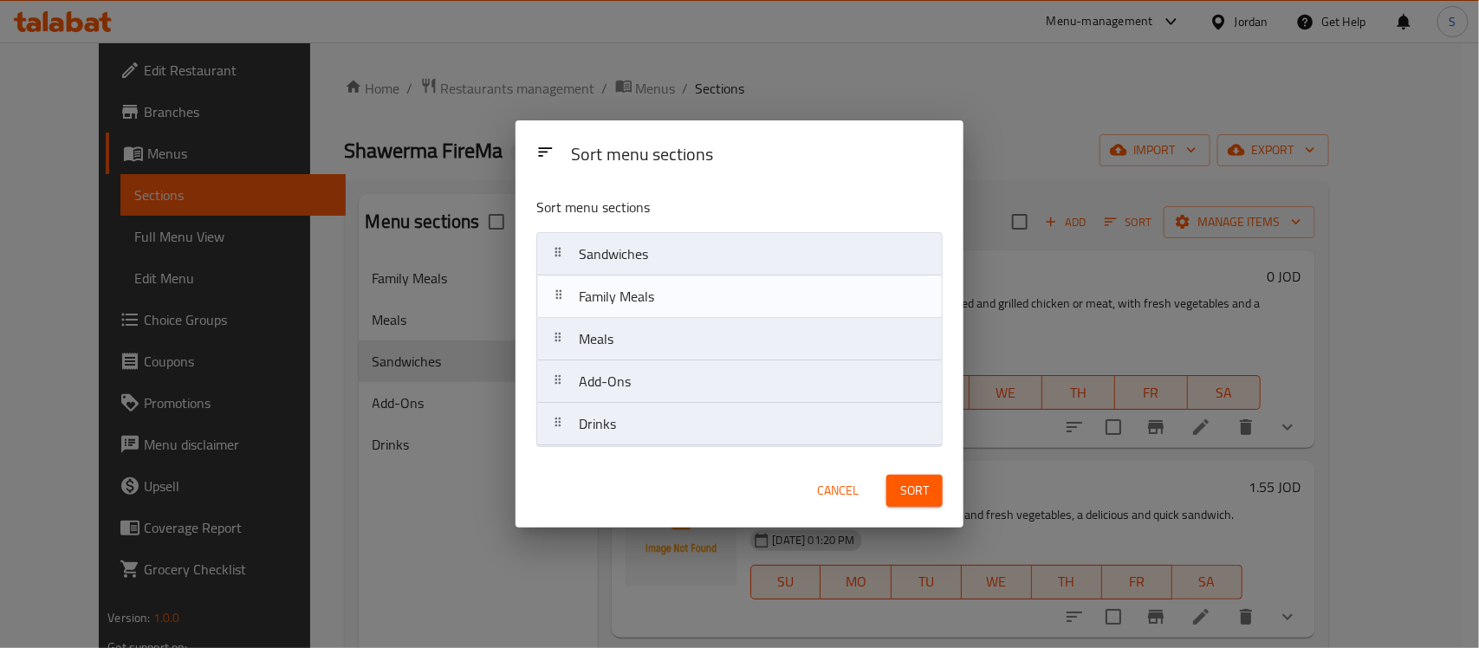
click at [709, 296] on nav "Sandwiches Family Meals Meals Add-Ons Drinks" at bounding box center [739, 339] width 406 height 214
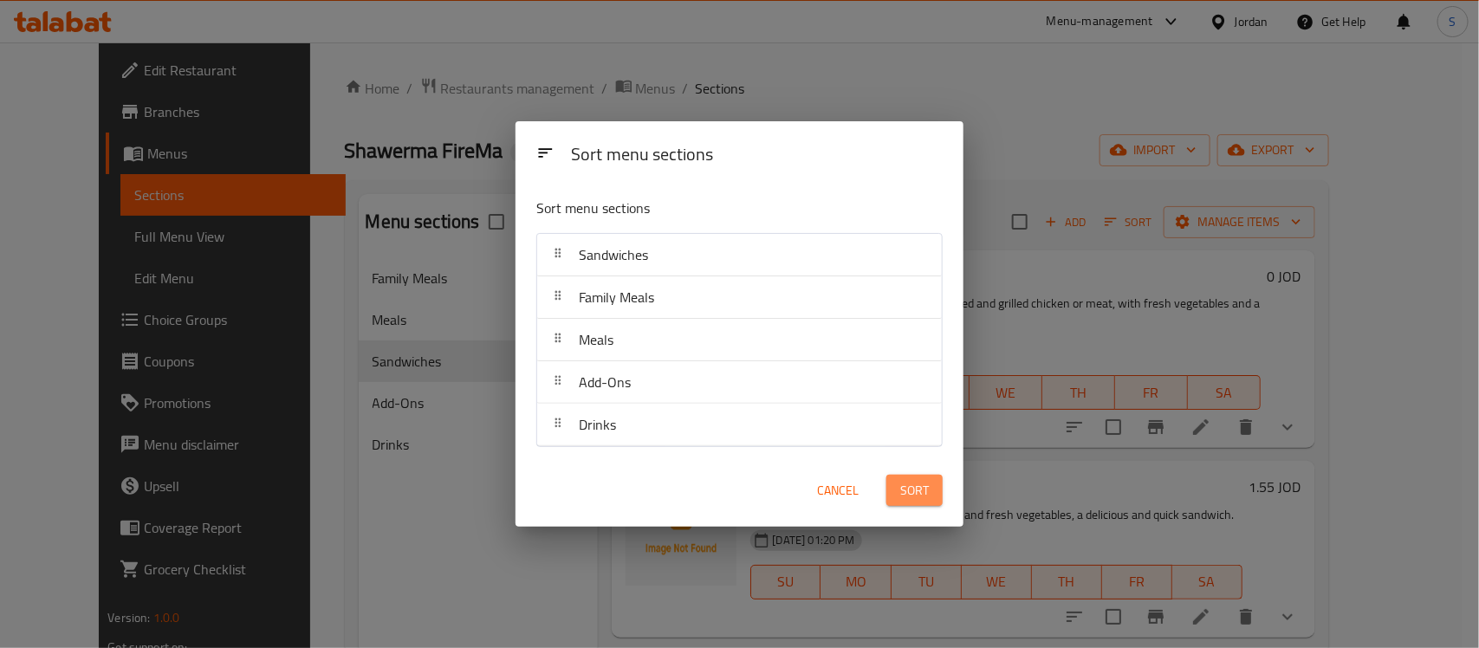
click at [915, 492] on span "Sort" at bounding box center [914, 491] width 29 height 22
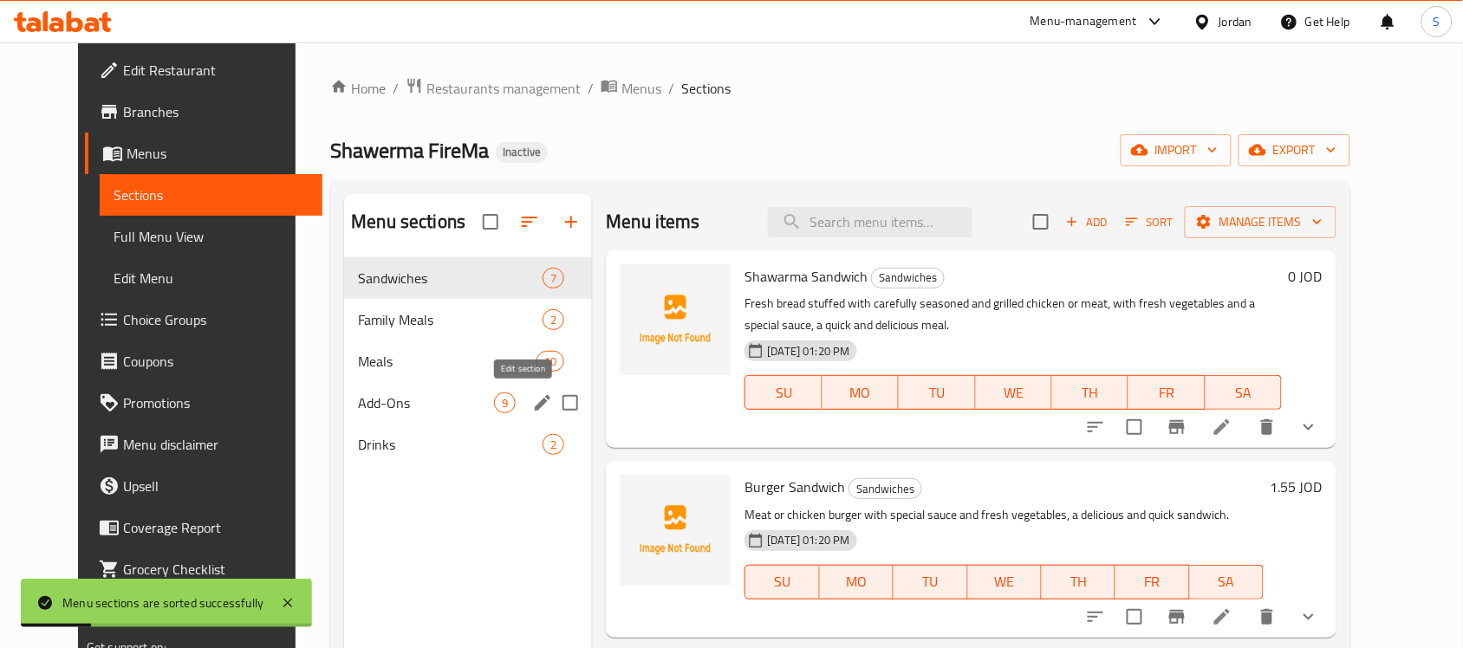
click at [535, 401] on icon "edit" at bounding box center [543, 403] width 16 height 16
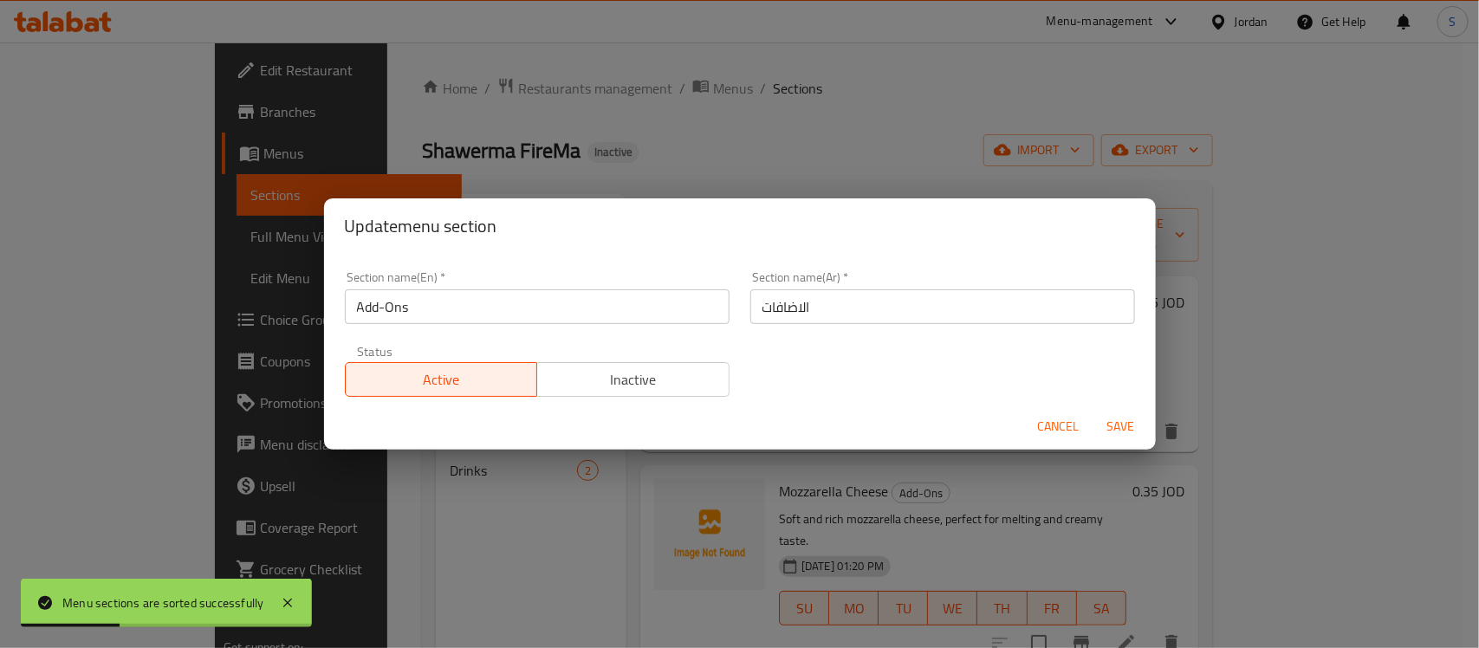
click at [435, 299] on input "Add-Ons" at bounding box center [537, 306] width 385 height 35
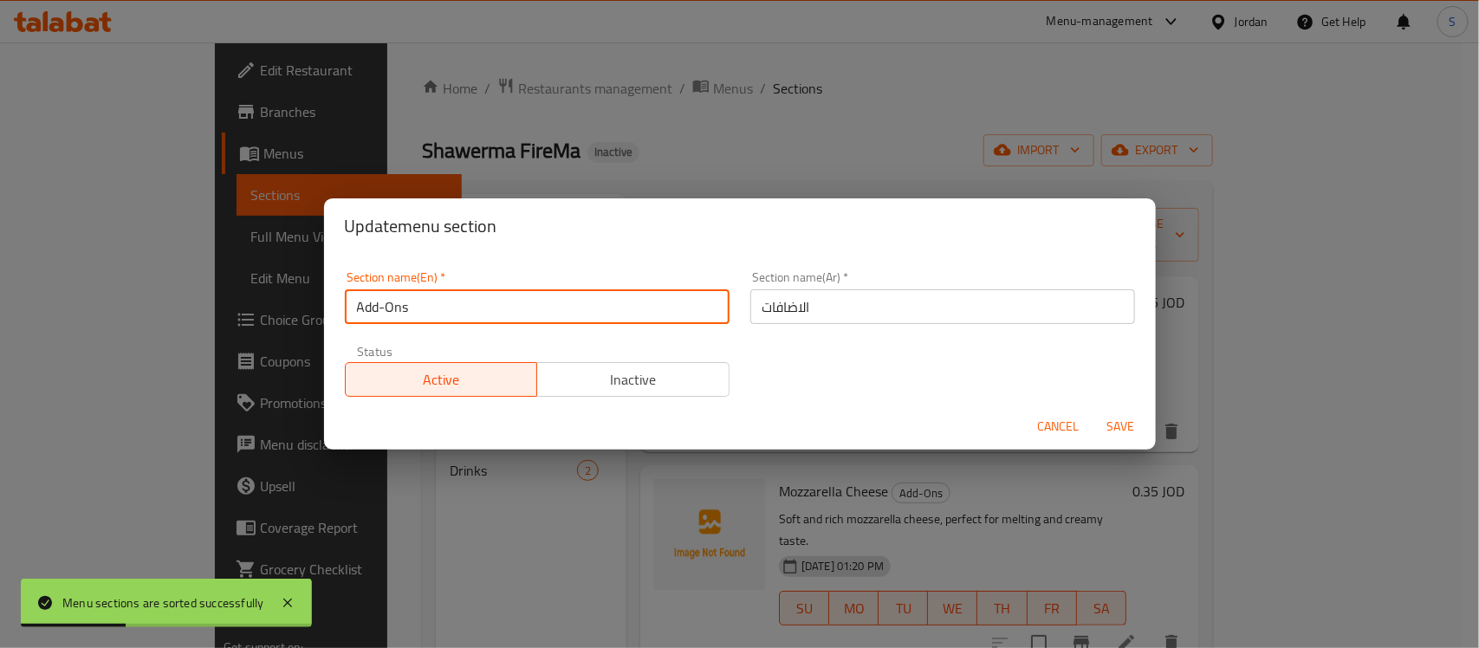
click at [435, 299] on input "Add-Ons" at bounding box center [537, 306] width 385 height 35
type input "Extras"
click at [1093, 411] on button "Save" at bounding box center [1120, 427] width 55 height 32
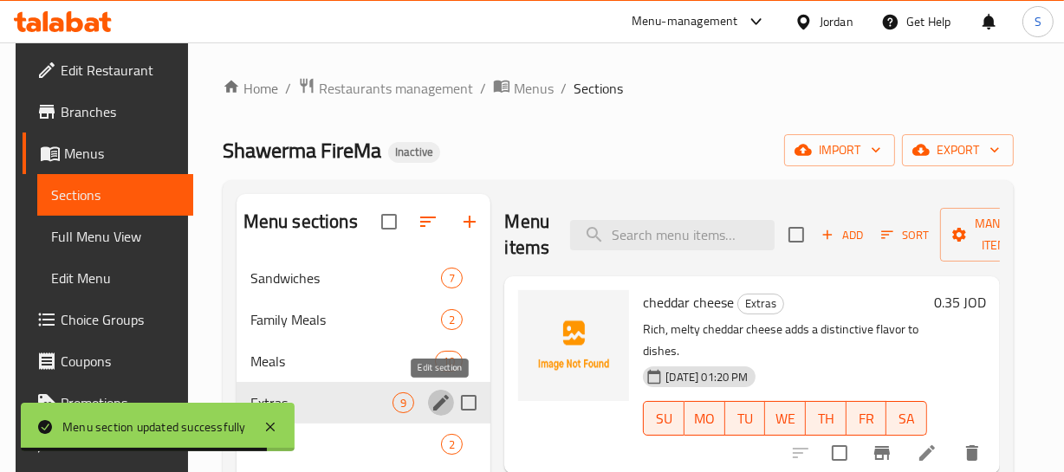
click at [808, 321] on p "Rich, melty cheddar cheese adds a distinctive flavor to dishes." at bounding box center [784, 340] width 283 height 43
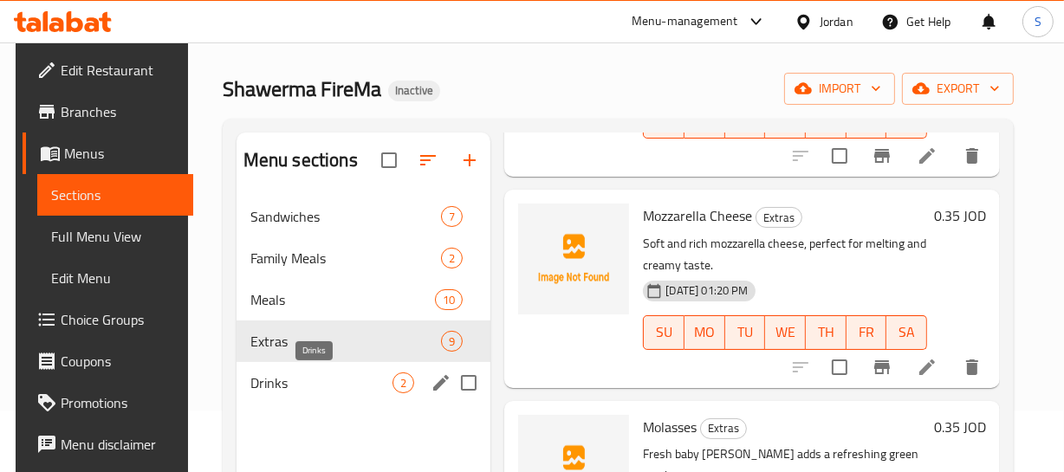
scroll to position [157, 0]
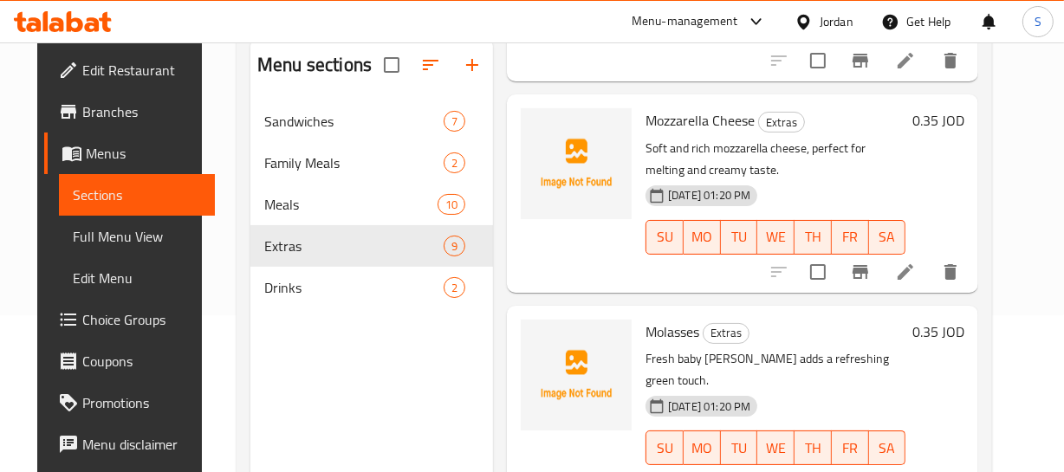
drag, startPoint x: 295, startPoint y: 329, endPoint x: 283, endPoint y: 277, distance: 53.4
click at [290, 299] on div "Menu sections Sandwiches 7 Family Meals 2 Meals 10 Extras 9 Drinks 2" at bounding box center [371, 273] width 243 height 472
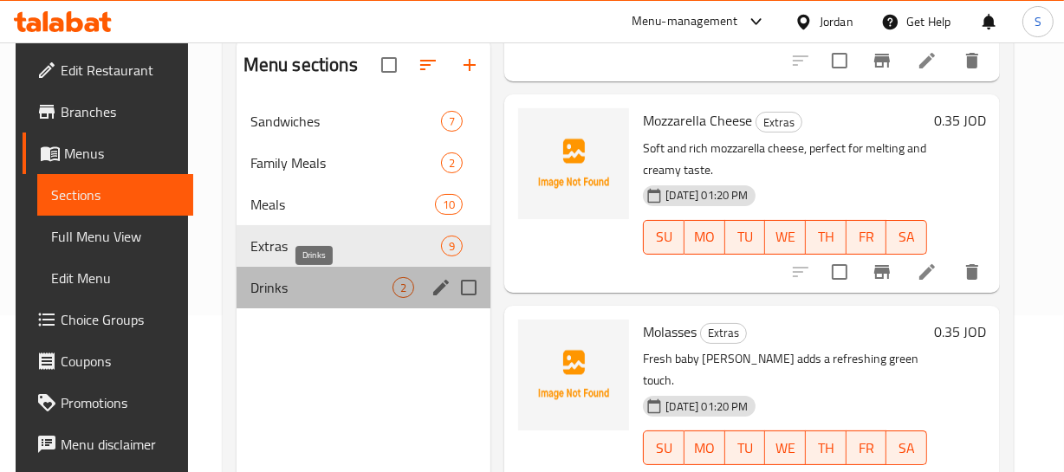
click at [283, 277] on span "Drinks" at bounding box center [321, 287] width 143 height 21
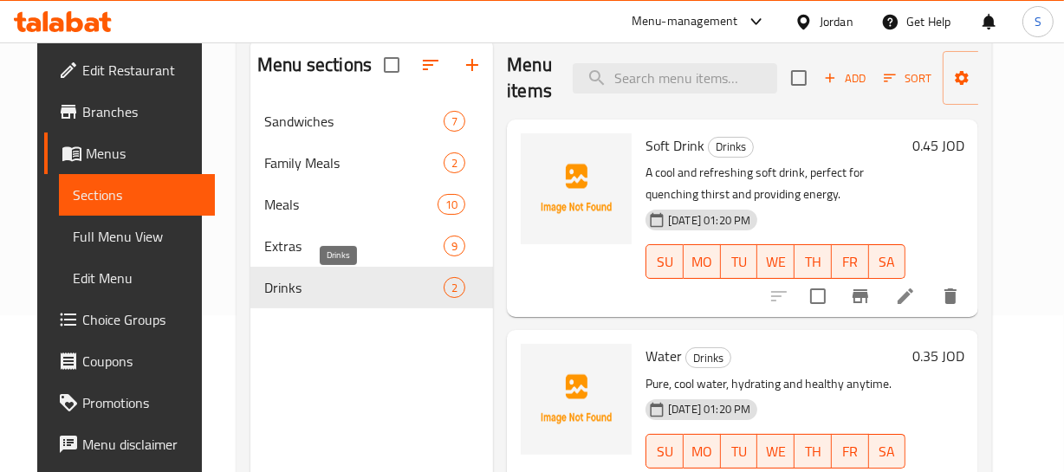
scroll to position [9, 0]
click at [830, 276] on div at bounding box center [864, 297] width 213 height 42
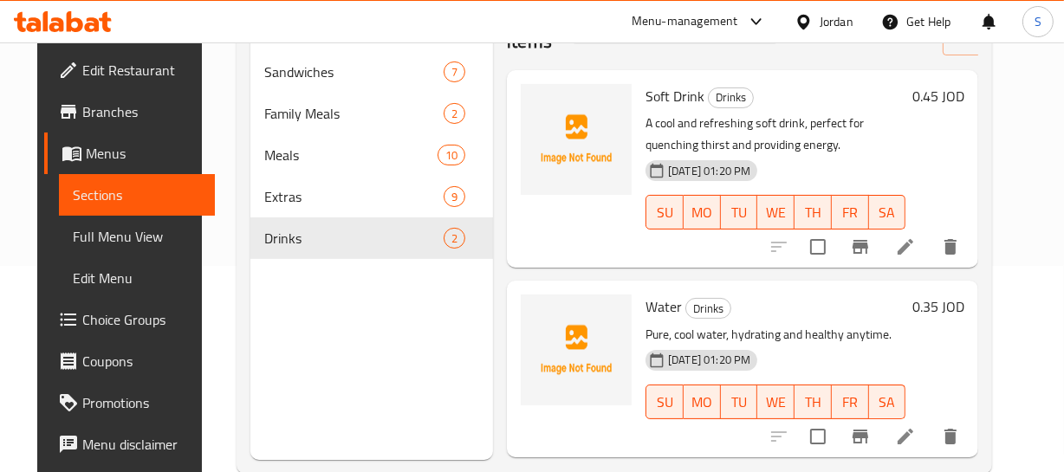
scroll to position [243, 0]
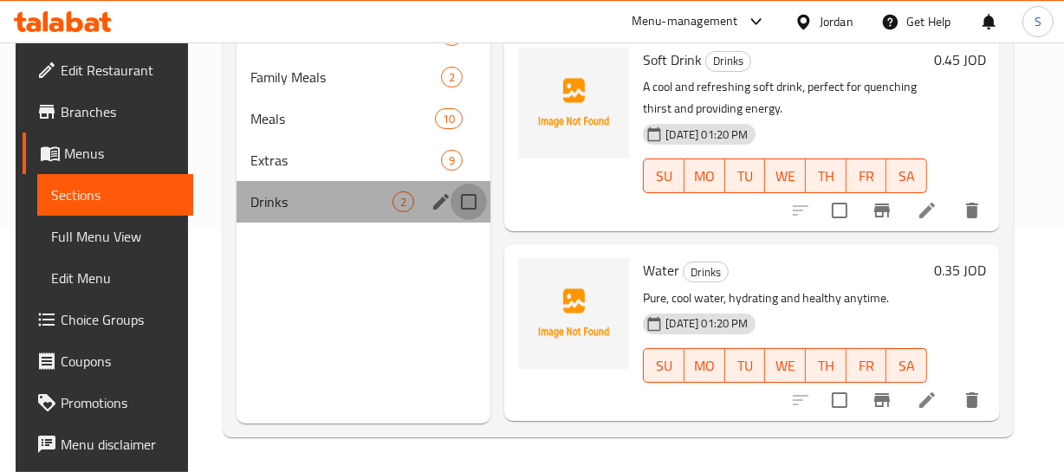
click at [476, 205] on input "Menu sections" at bounding box center [469, 202] width 36 height 36
checkbox input "true"
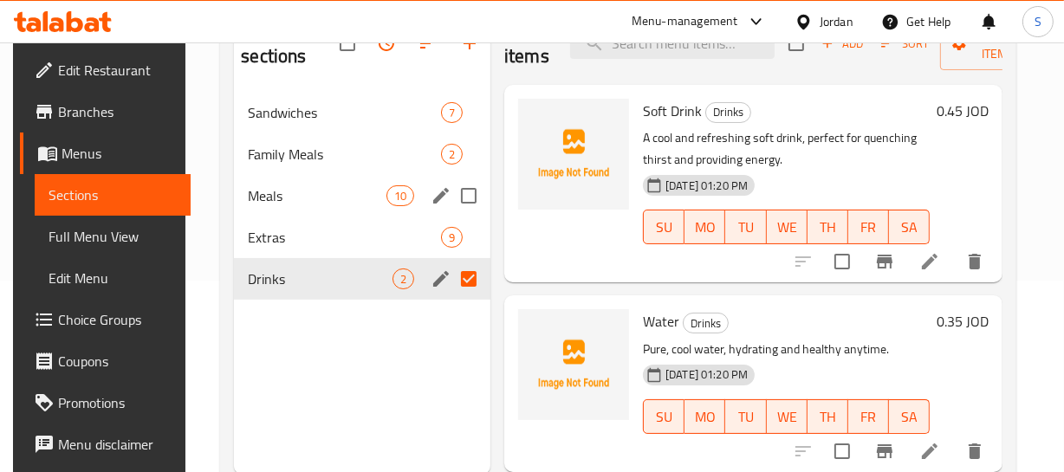
scroll to position [165, 0]
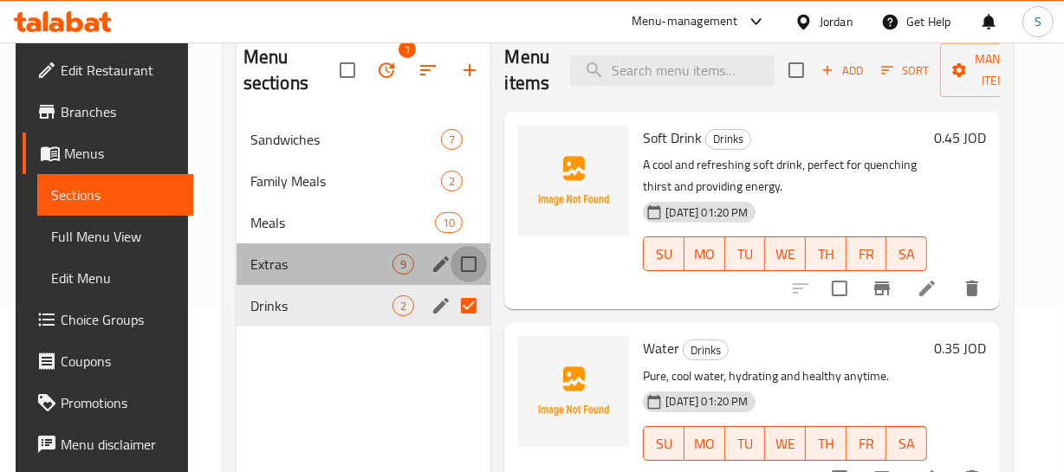
click at [469, 258] on input "Menu sections" at bounding box center [469, 264] width 36 height 36
checkbox input "true"
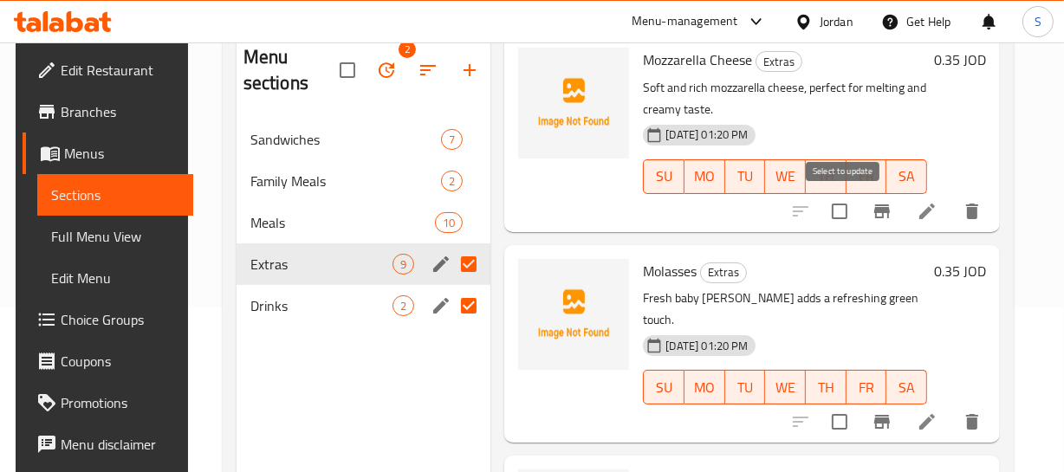
scroll to position [403, 0]
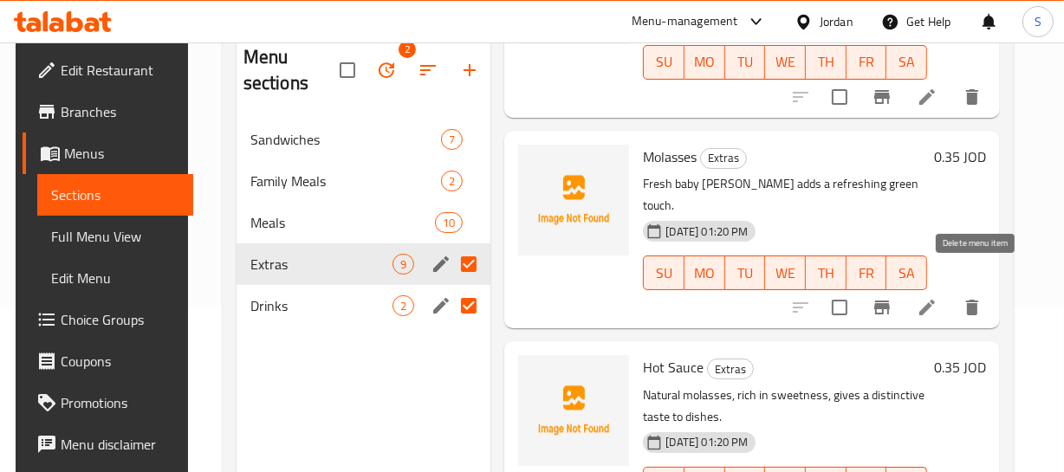
click at [972, 297] on icon "delete" at bounding box center [972, 307] width 21 height 21
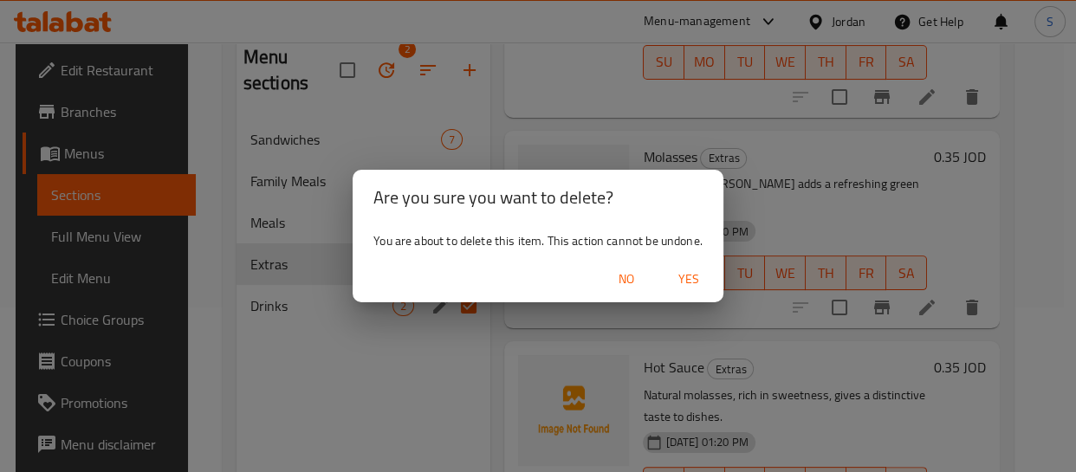
click at [679, 282] on span "Yes" at bounding box center [689, 280] width 42 height 22
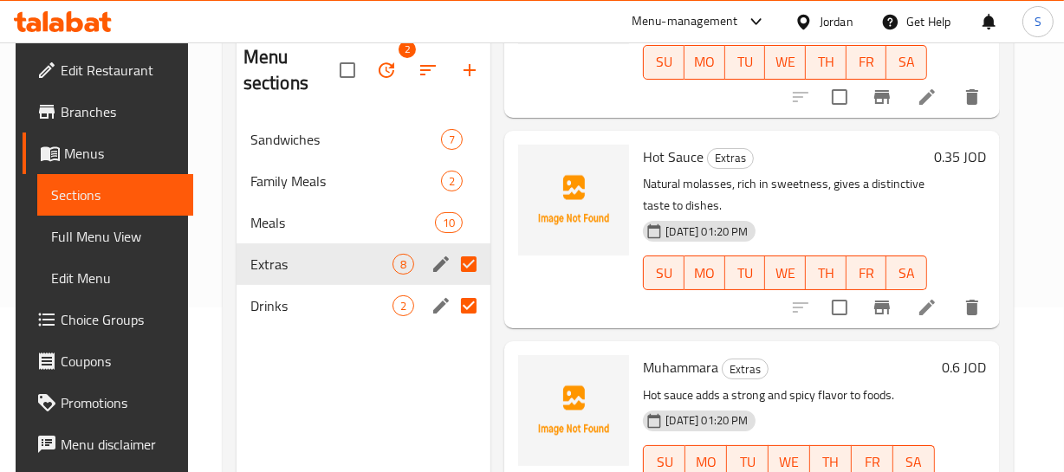
click at [675, 147] on span "Hot Sauce" at bounding box center [673, 157] width 61 height 26
copy h6 "Hot Sauce"
click at [978, 312] on icon "delete" at bounding box center [972, 308] width 12 height 16
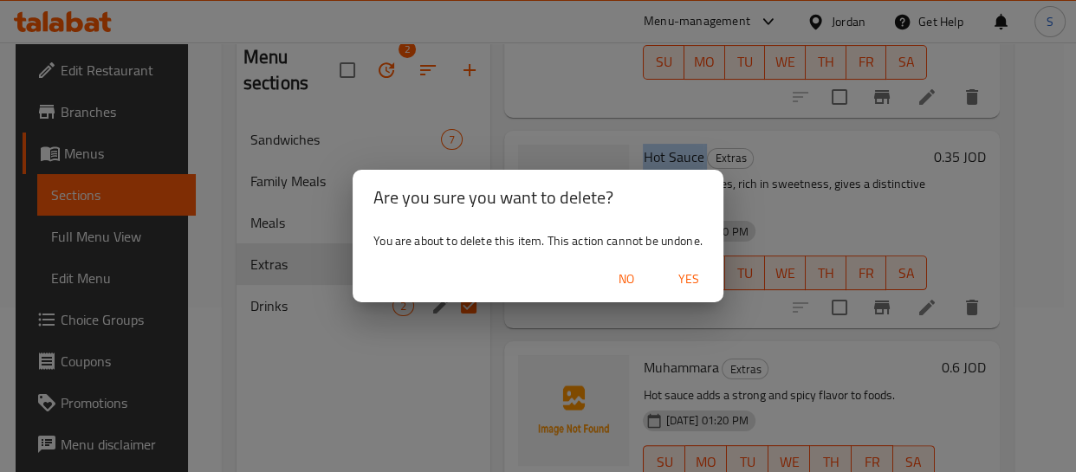
click at [684, 284] on span "Yes" at bounding box center [689, 280] width 42 height 22
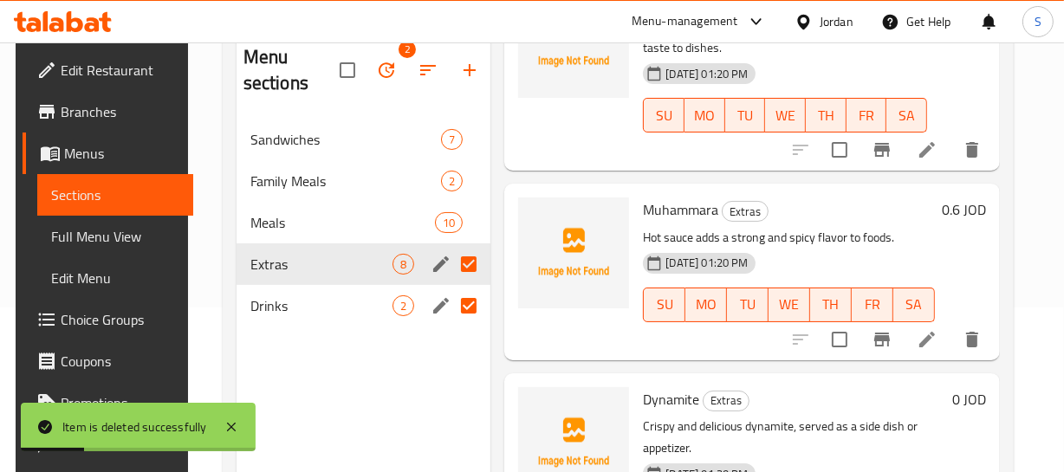
scroll to position [639, 0]
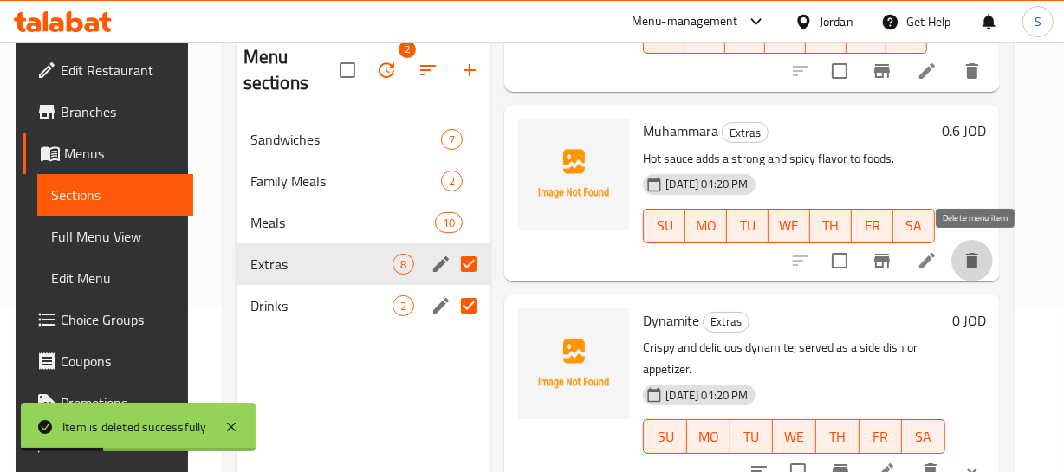
click at [981, 251] on icon "delete" at bounding box center [972, 260] width 21 height 21
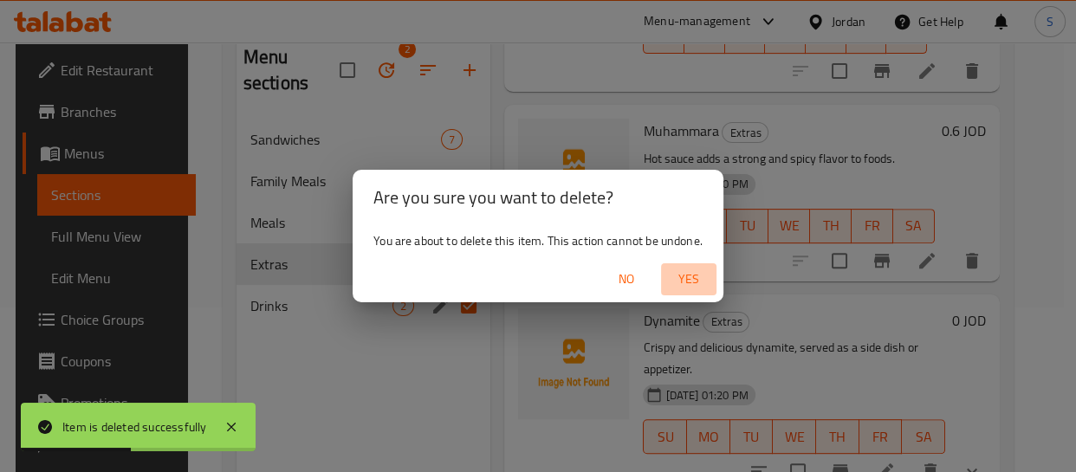
click at [700, 277] on span "Yes" at bounding box center [689, 280] width 42 height 22
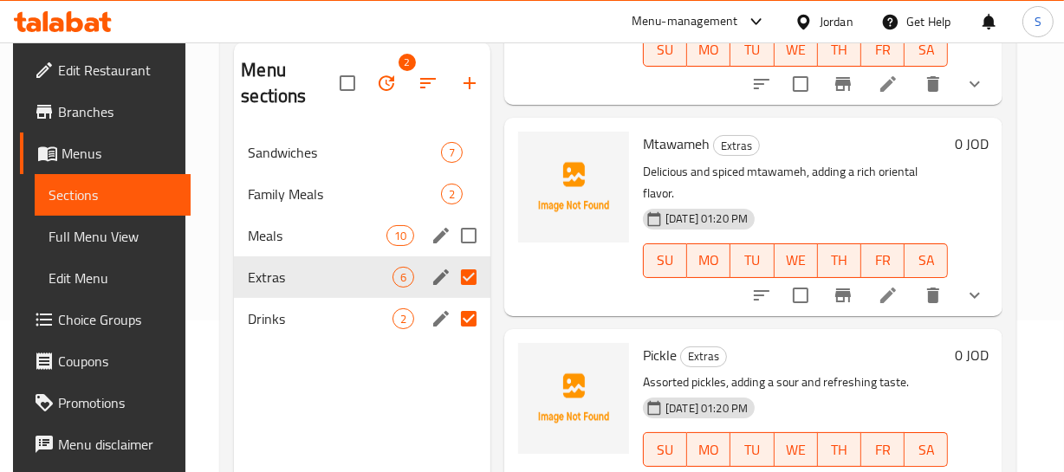
scroll to position [0, 0]
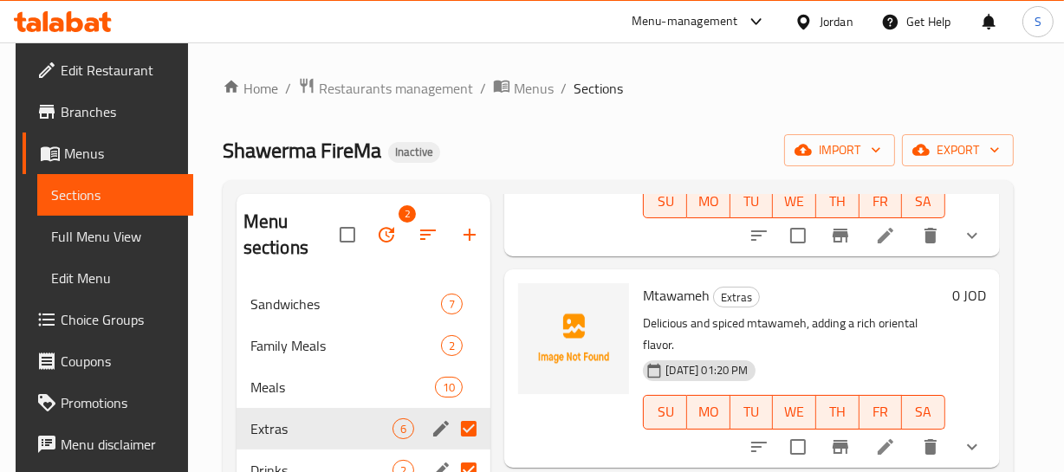
click at [834, 286] on h6 "Mtawameh Extras" at bounding box center [794, 295] width 302 height 24
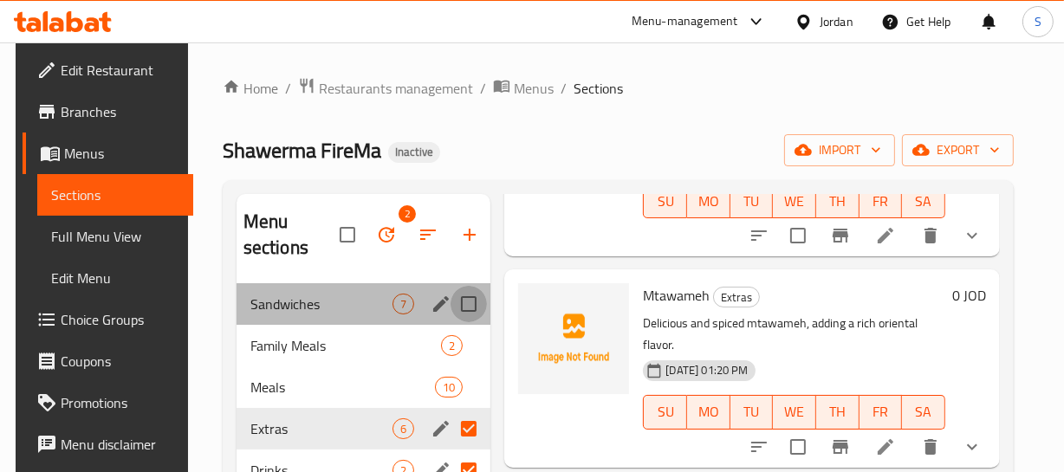
click at [462, 307] on input "Menu sections" at bounding box center [469, 304] width 36 height 36
checkbox input "true"
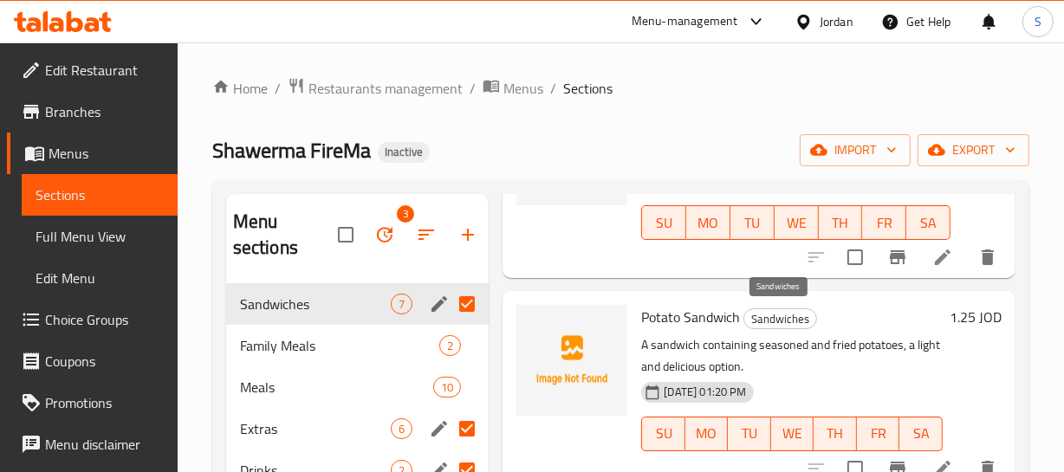
click at [795, 341] on p "A sandwich containing seasoned and fried potatoes, a light and delicious option." at bounding box center [792, 355] width 302 height 43
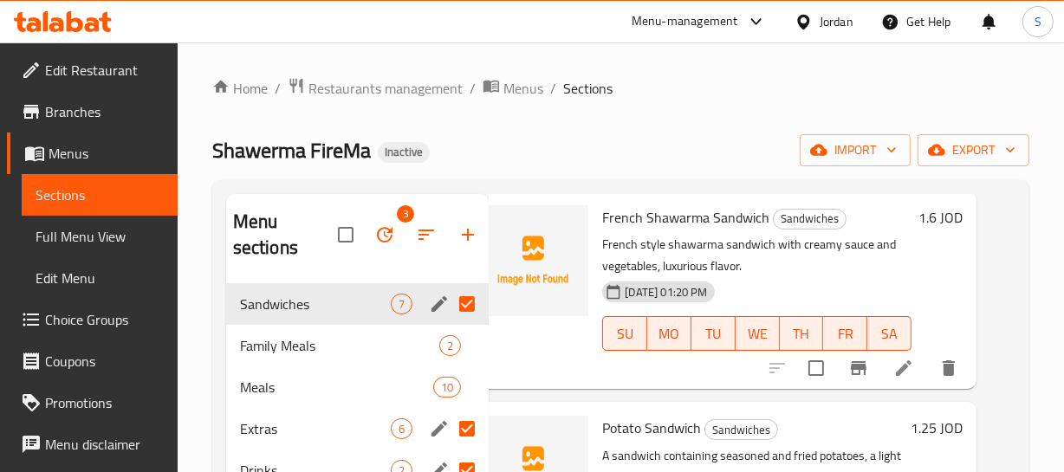
scroll to position [521, 49]
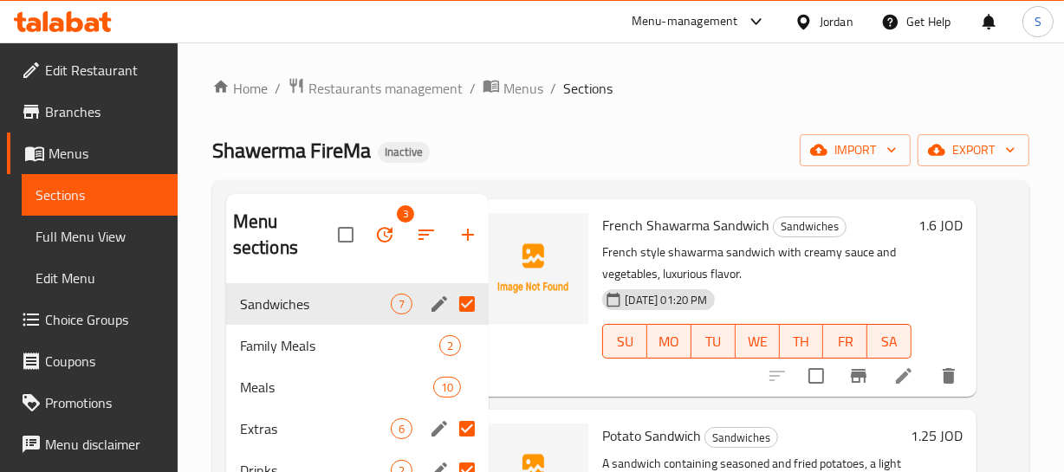
click at [833, 294] on div "[DATE] 01:20 PM SU MO TU WE TH FR SA" at bounding box center [756, 329] width 323 height 94
click at [283, 388] on span "Meals" at bounding box center [312, 387] width 145 height 21
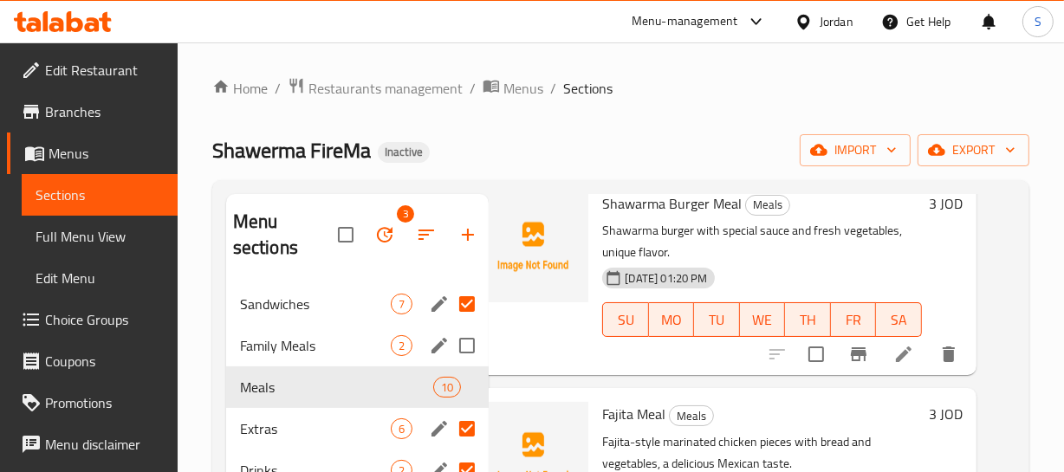
click at [468, 338] on input "Menu sections" at bounding box center [467, 346] width 36 height 36
checkbox input "true"
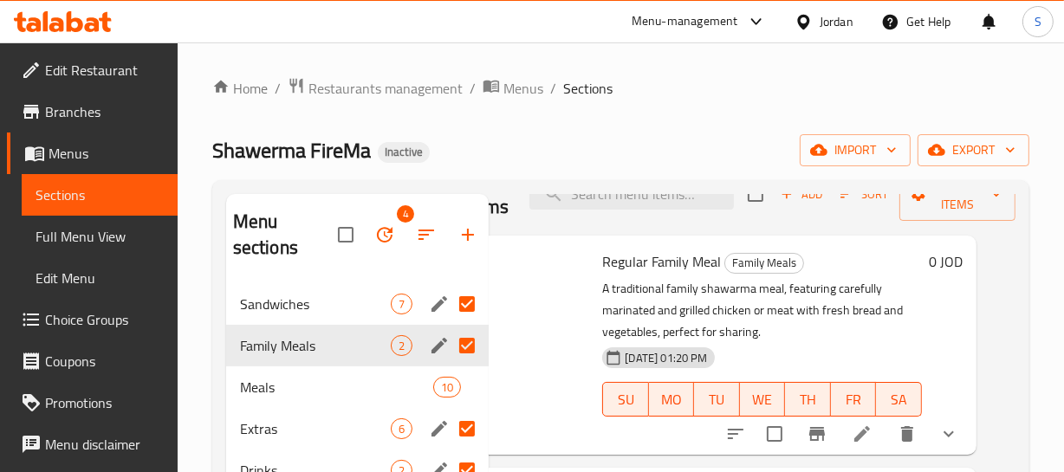
scroll to position [52, 49]
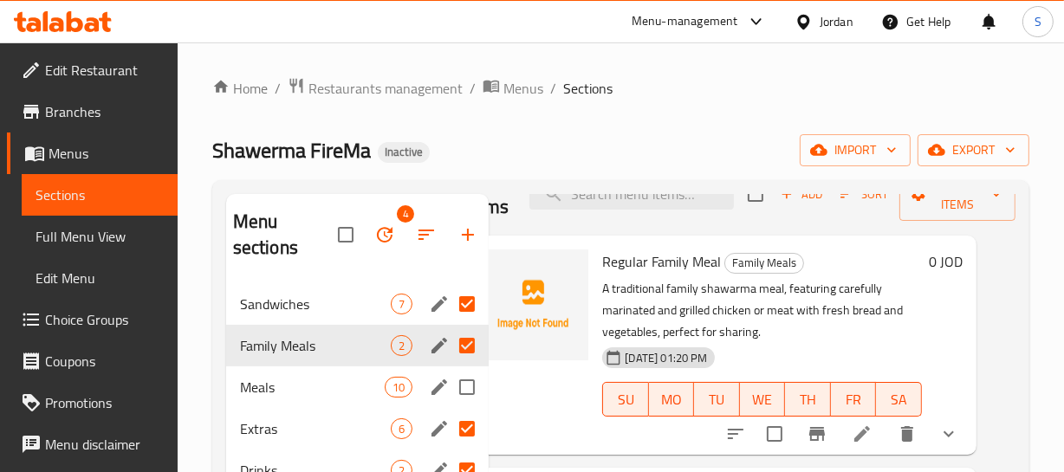
click at [461, 388] on input "Menu sections" at bounding box center [467, 387] width 36 height 36
checkbox input "true"
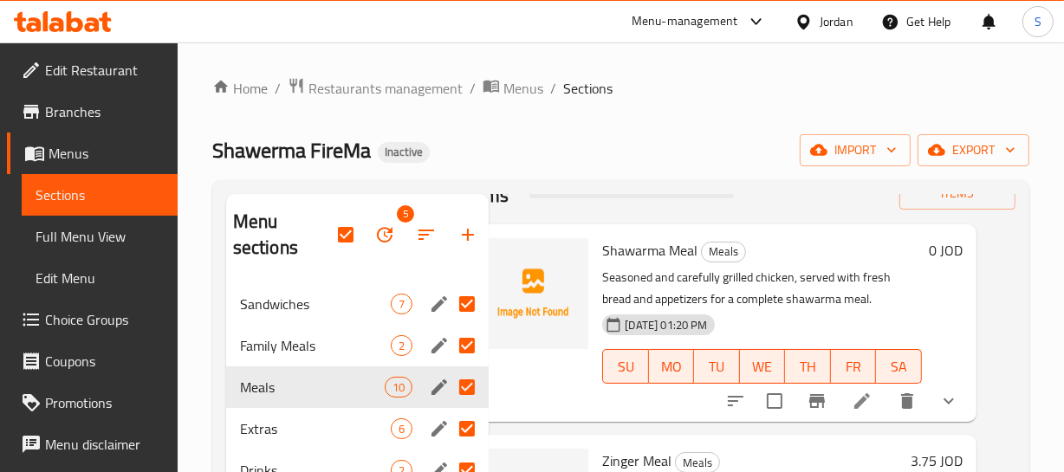
click at [777, 329] on div "[DATE] 01:20 PM SU MO TU WE TH FR SA" at bounding box center [762, 355] width 334 height 94
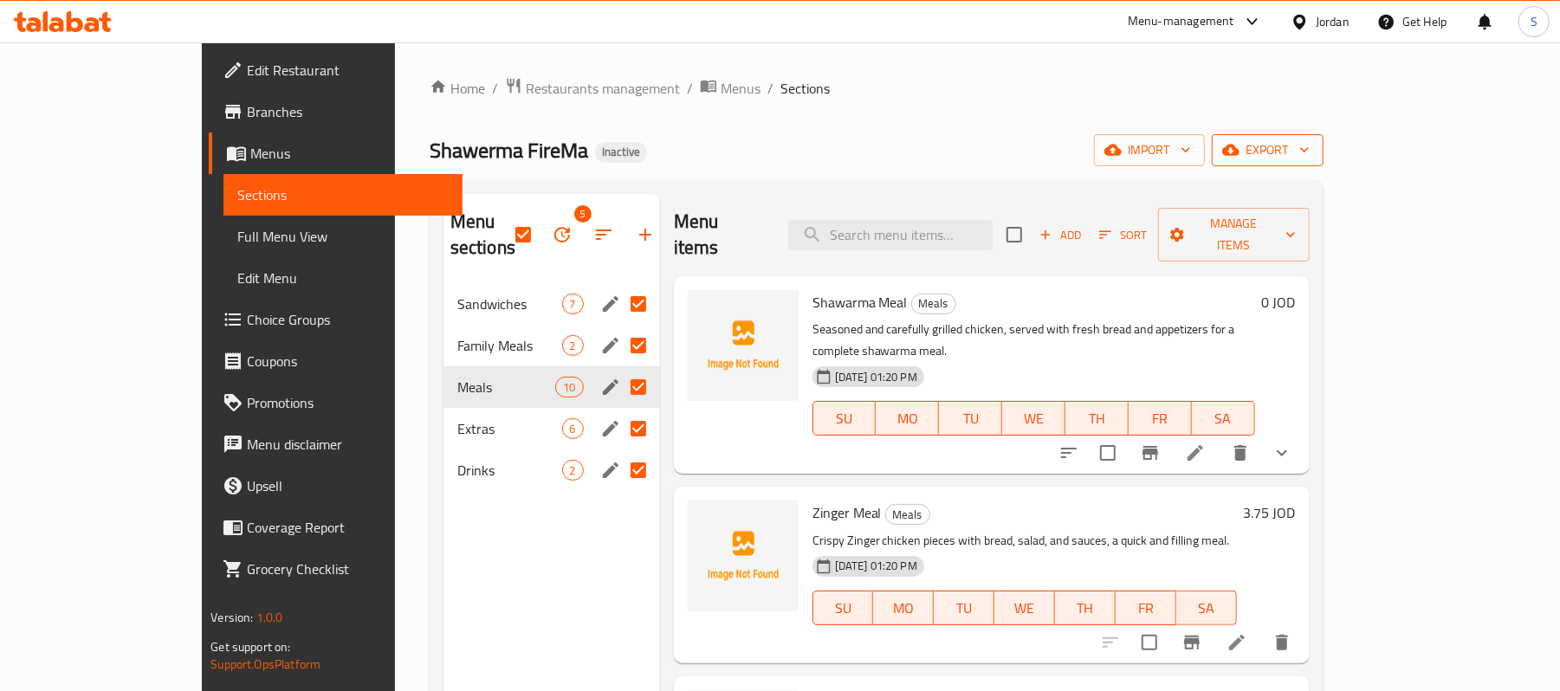
click at [1310, 149] on span "export" at bounding box center [1268, 150] width 84 height 22
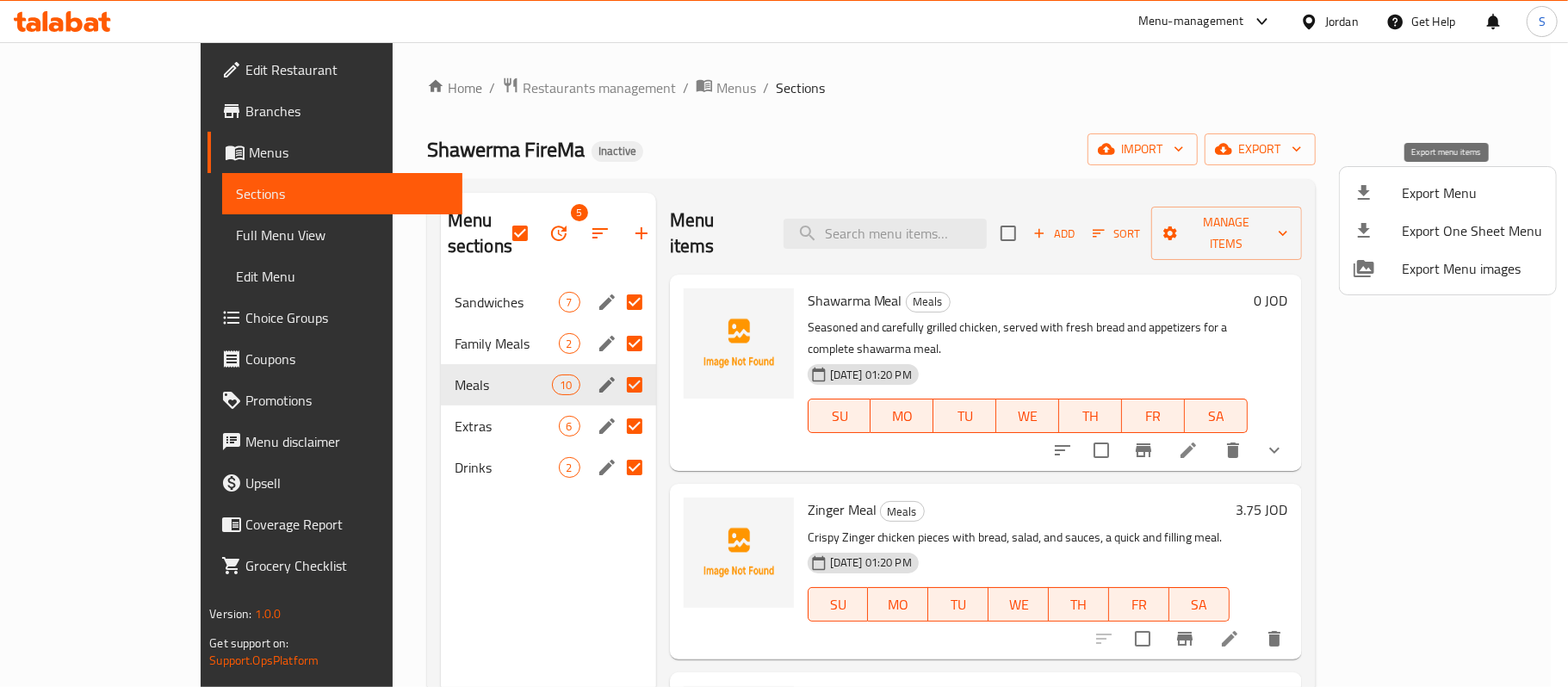
click at [1402, 201] on span "Export Menu" at bounding box center [1472, 193] width 140 height 21
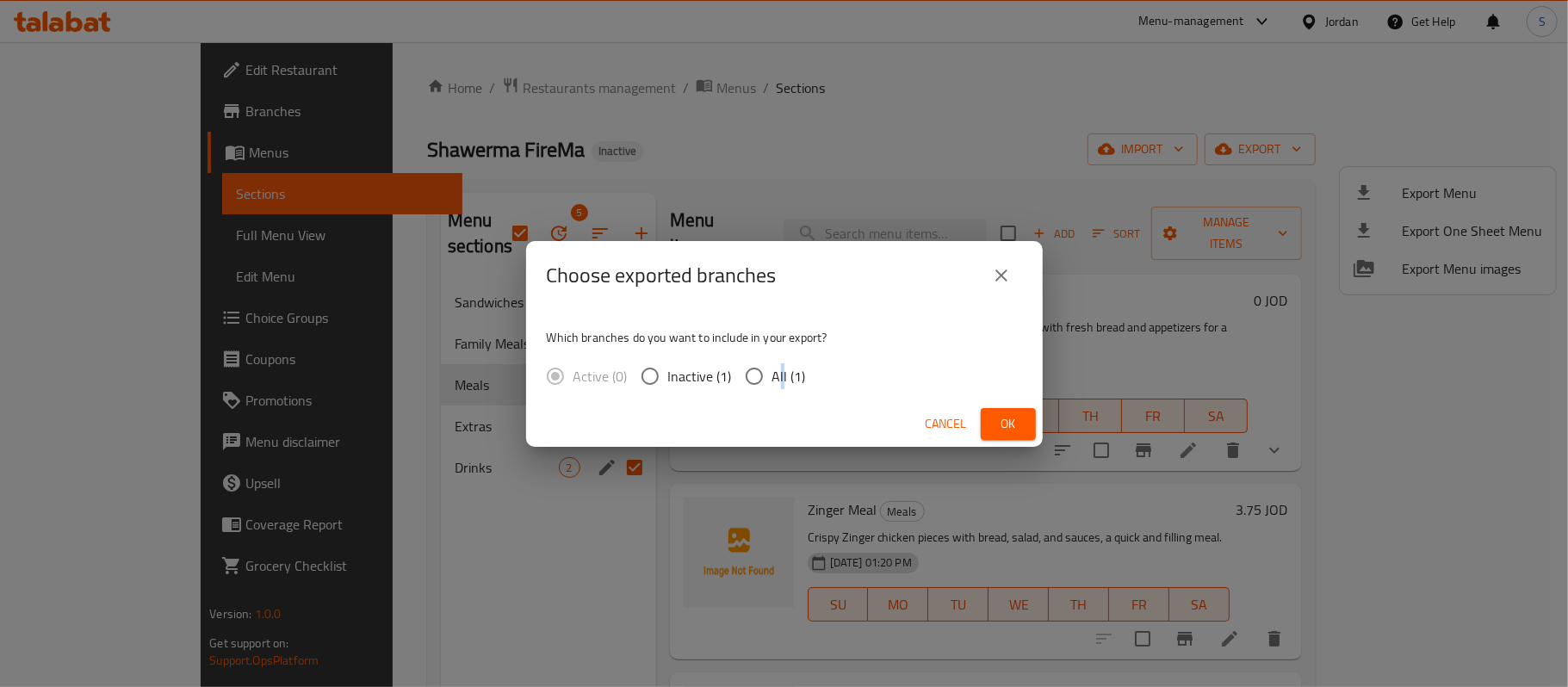
click at [779, 370] on span "All (1)" at bounding box center [789, 376] width 34 height 21
click at [807, 380] on div "Active (0) Inactive (1) All (1)" at bounding box center [683, 376] width 273 height 36
click at [779, 383] on span "All (1)" at bounding box center [789, 376] width 34 height 21
click at [772, 383] on input "All (1)" at bounding box center [754, 376] width 36 height 36
radio input "true"
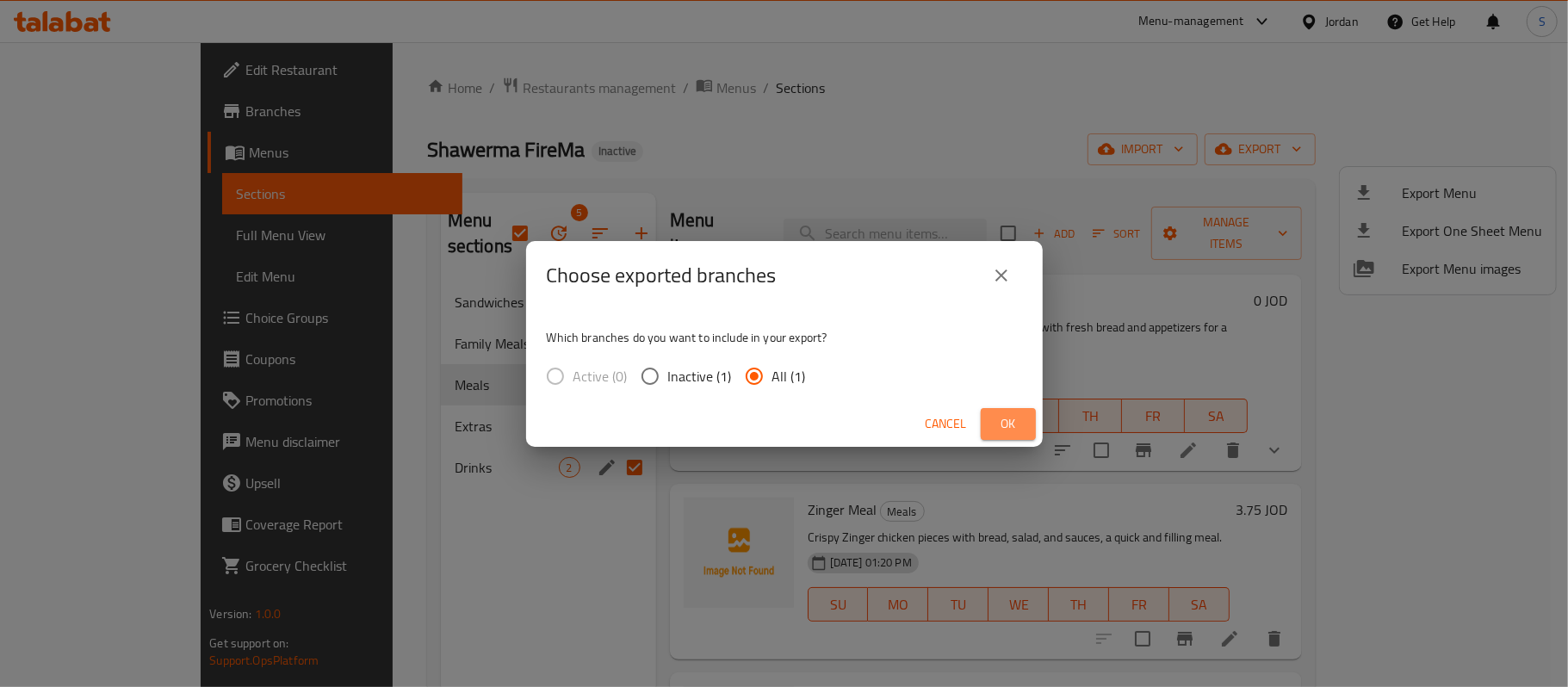
click at [1003, 419] on span "Ok" at bounding box center [1009, 425] width 28 height 22
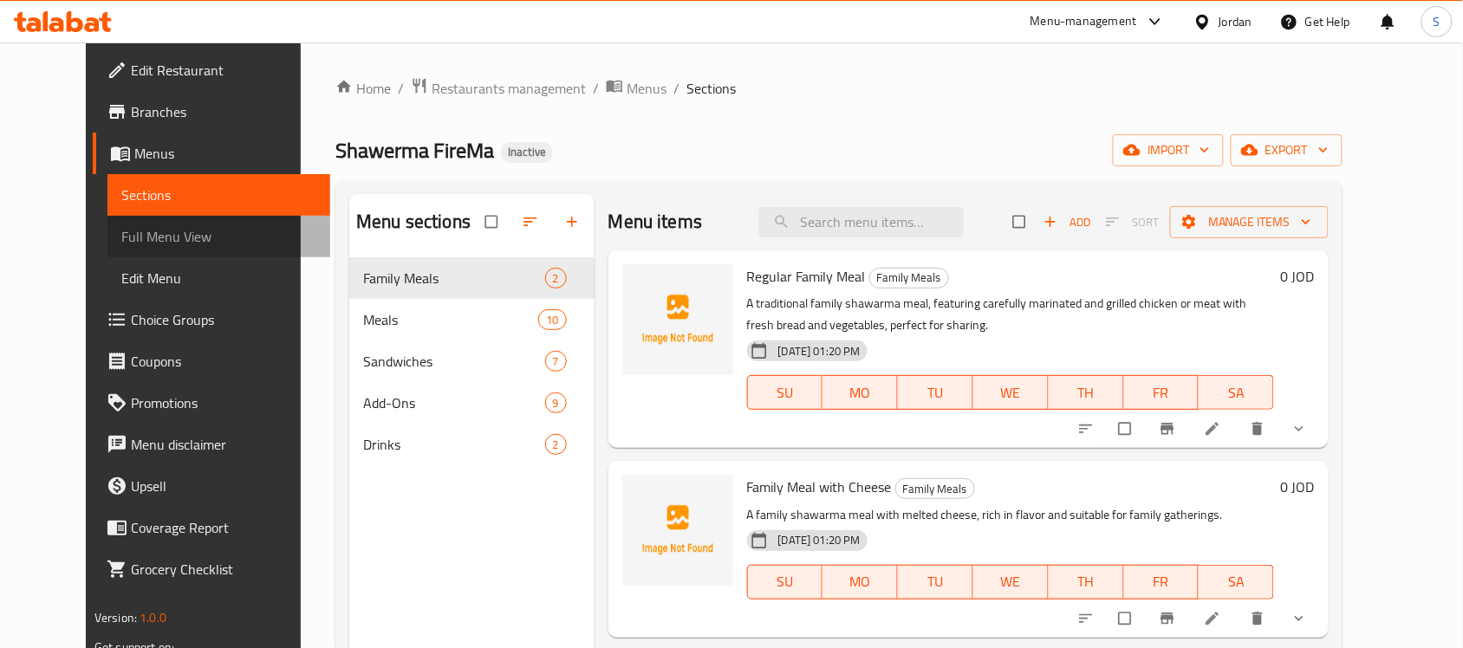
click at [121, 226] on span "Full Menu View" at bounding box center [218, 236] width 195 height 21
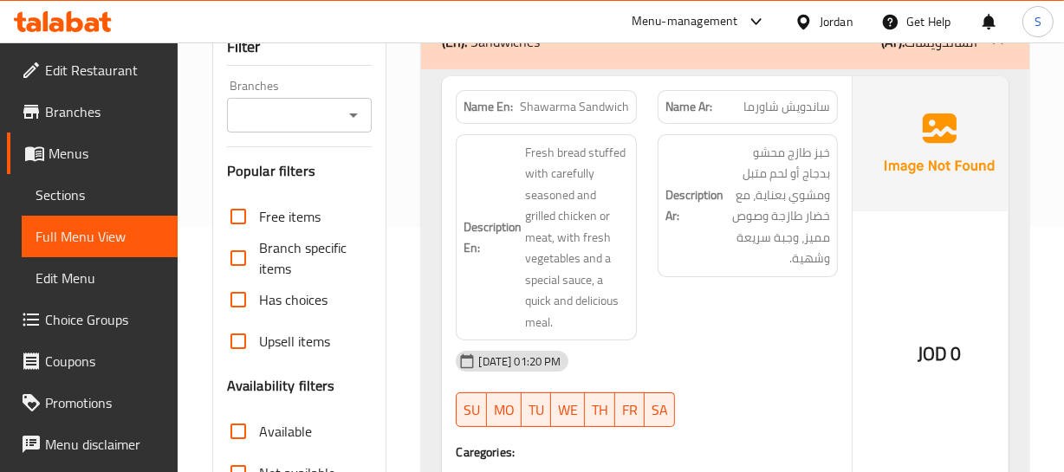
scroll to position [472, 0]
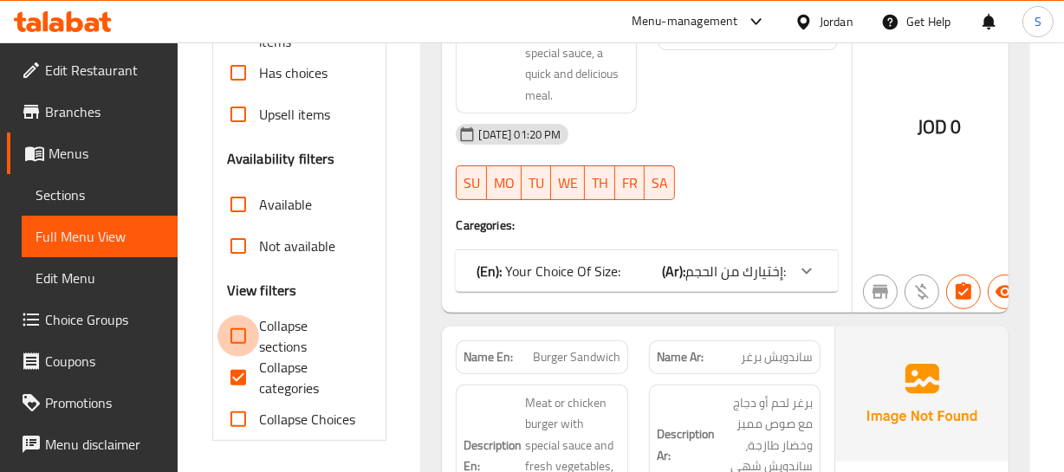
click at [257, 331] on input "Collapse sections" at bounding box center [238, 336] width 42 height 42
checkbox input "true"
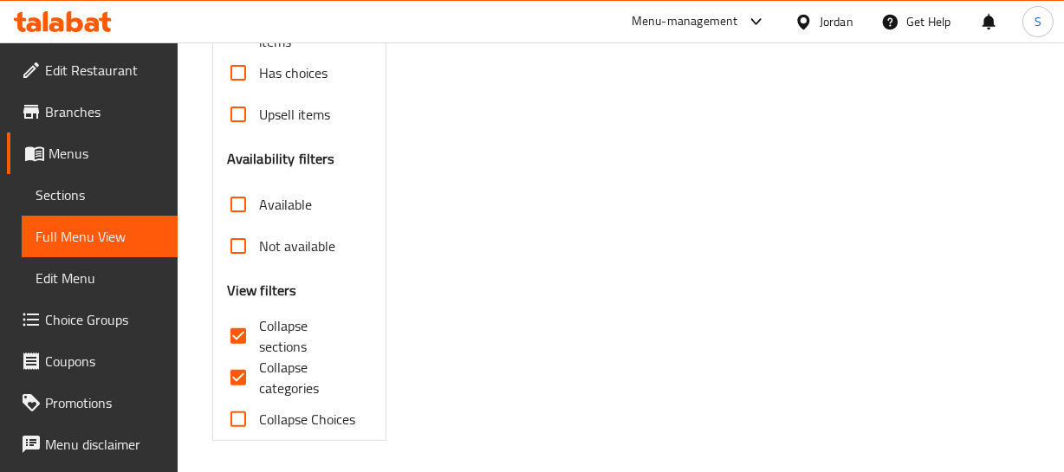
click at [245, 373] on input "Collapse categories" at bounding box center [238, 378] width 42 height 42
checkbox input "false"
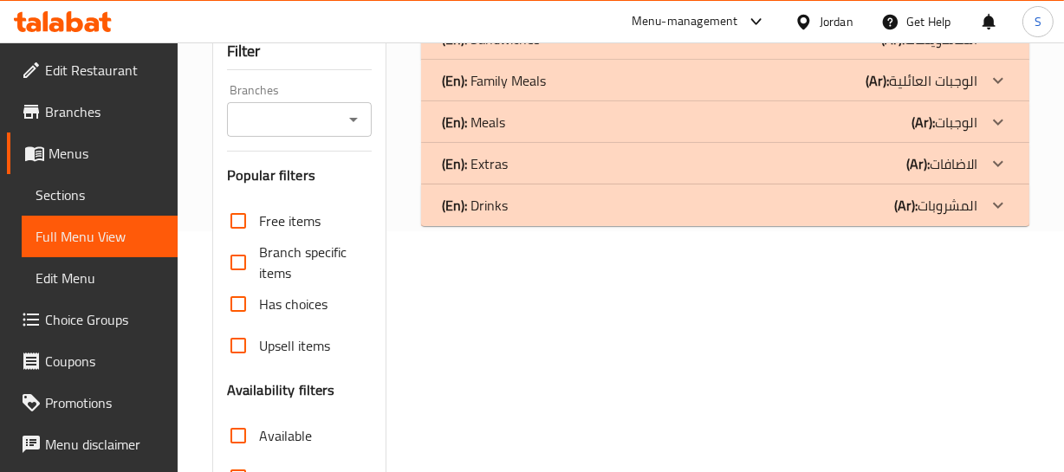
scroll to position [236, 0]
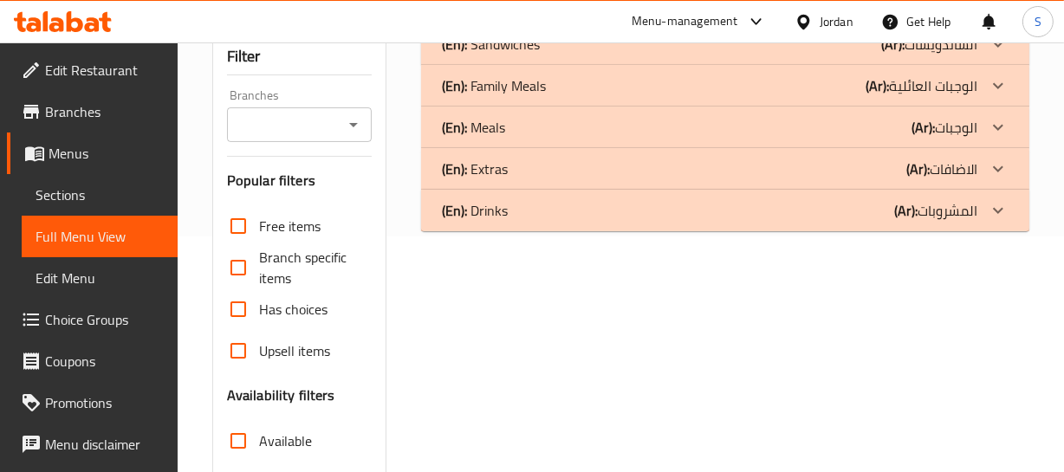
click at [703, 223] on div "(En): Drinks (Ar): المشروبات" at bounding box center [724, 211] width 607 height 42
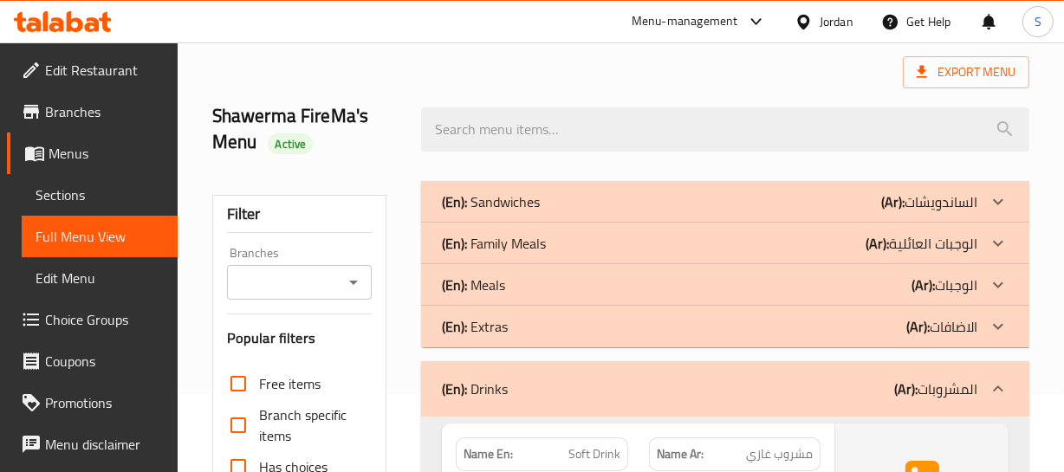
scroll to position [315, 0]
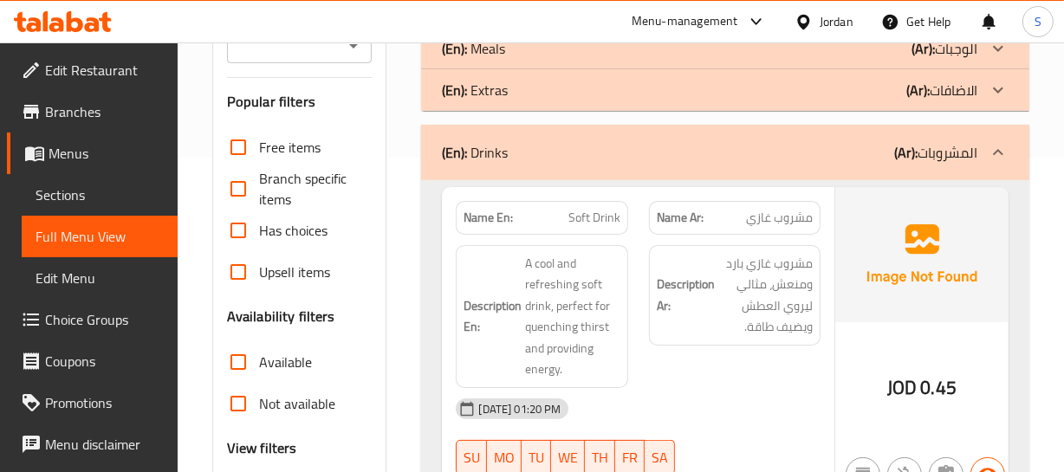
click at [782, 240] on div "Description Ar: مشروب غازي بارد ومنعش، مثالي ليروي العطش ويضيف طاقة." at bounding box center [735, 317] width 192 height 164
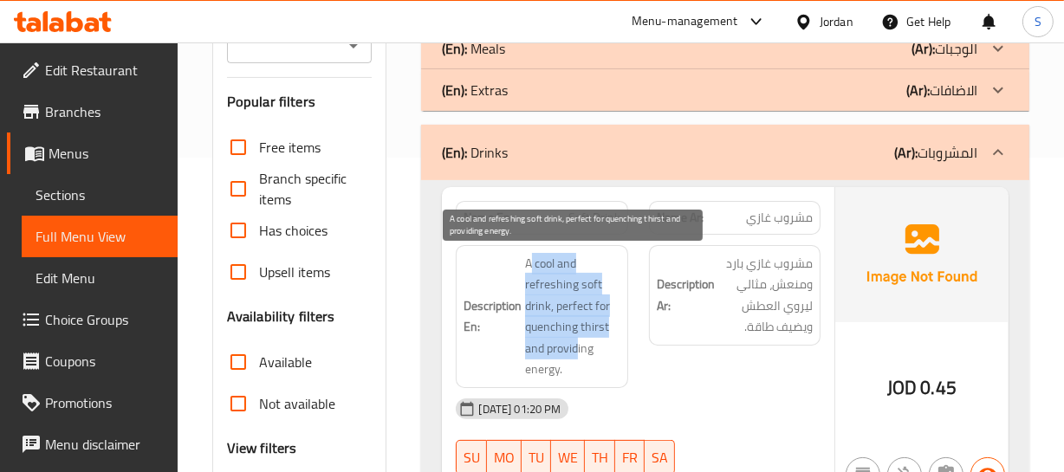
drag, startPoint x: 529, startPoint y: 262, endPoint x: 577, endPoint y: 308, distance: 67.4
click at [580, 342] on span "A cool and refreshing soft drink, perfect for quenching thirst and providing en…" at bounding box center [572, 316] width 94 height 127
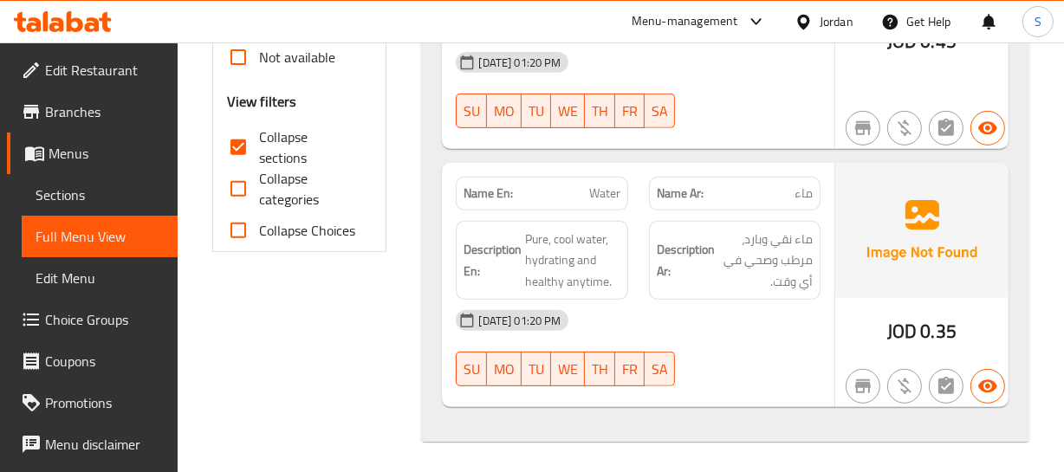
scroll to position [665, 0]
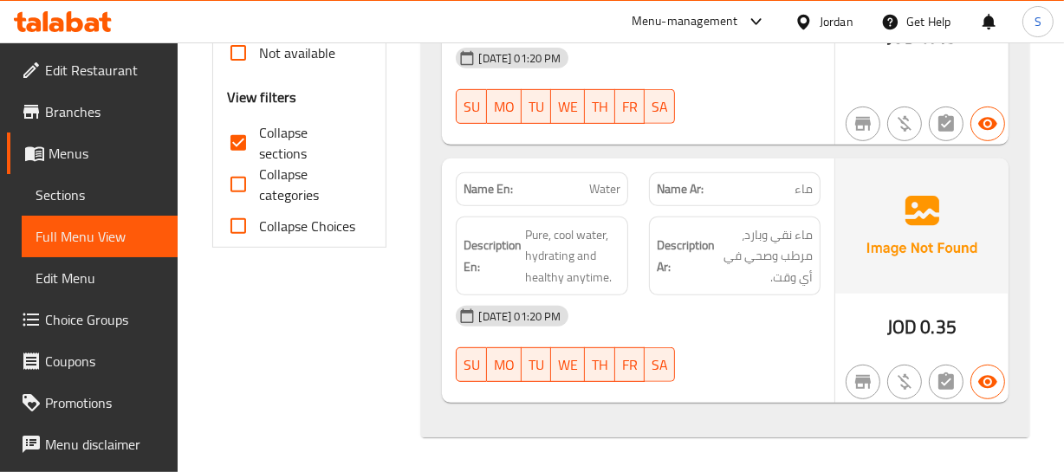
click at [607, 240] on span "Pure, cool water, hydrating and healthy anytime." at bounding box center [572, 256] width 94 height 64
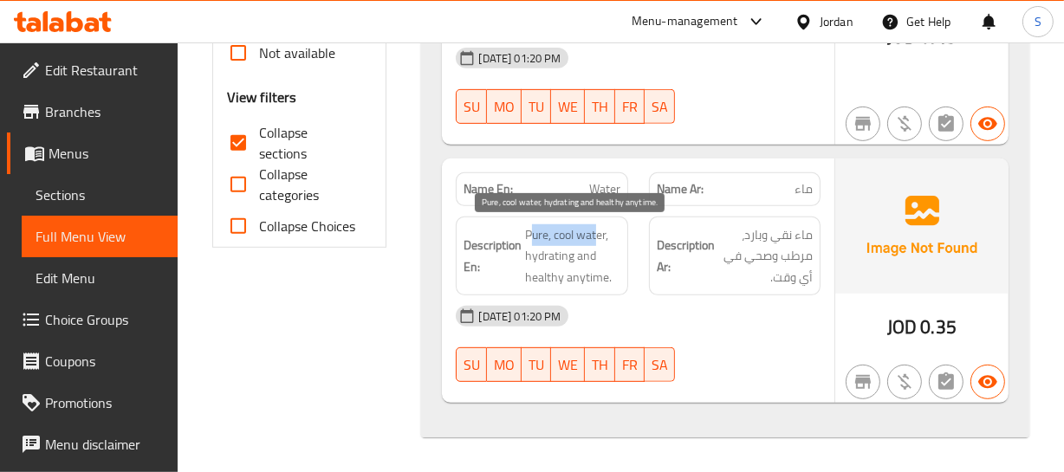
drag, startPoint x: 531, startPoint y: 232, endPoint x: 599, endPoint y: 224, distance: 68.0
click at [599, 224] on span "Pure, cool water, hydrating and healthy anytime." at bounding box center [572, 256] width 94 height 64
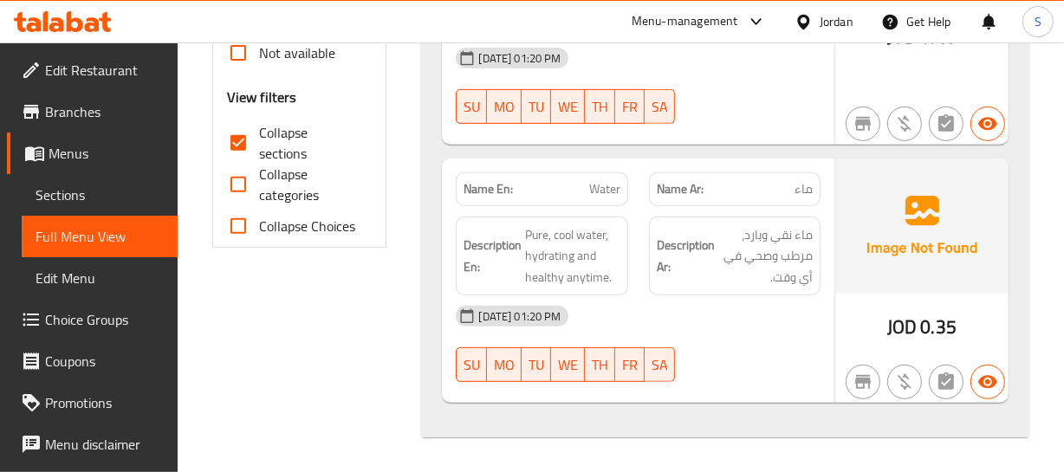
click at [595, 194] on span "Water" at bounding box center [604, 189] width 31 height 18
copy span "Water"
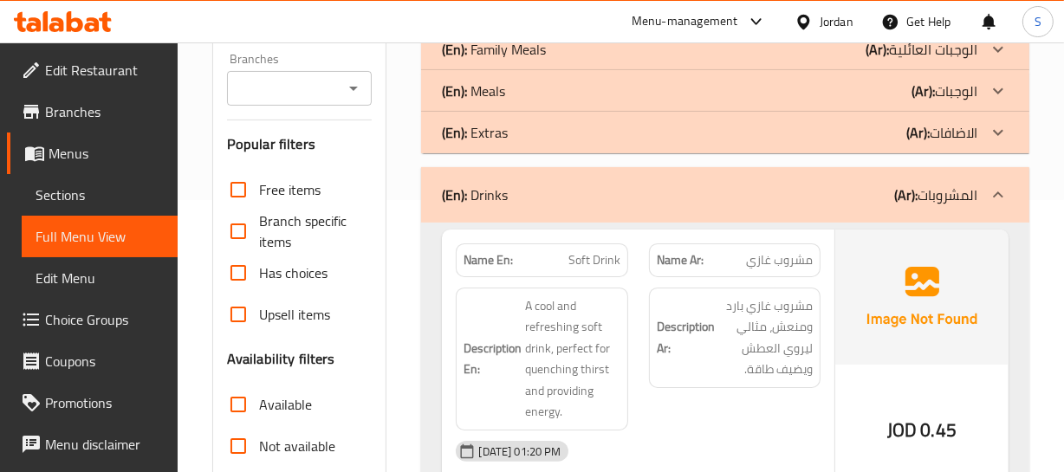
scroll to position [271, 0]
click at [676, 196] on div "(En): Drinks (Ar): المشروبات" at bounding box center [709, 195] width 535 height 21
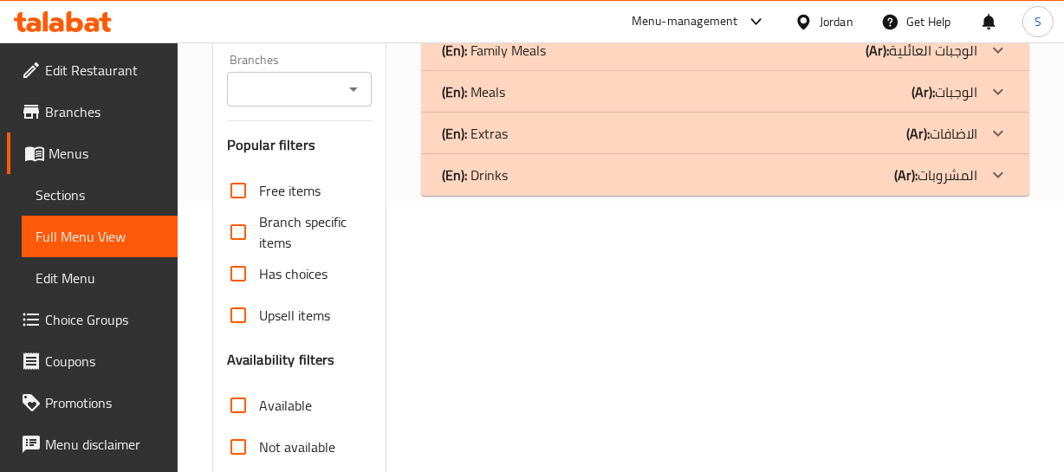
click at [524, 127] on div "(En): Extras (Ar): الاضافات" at bounding box center [709, 133] width 535 height 21
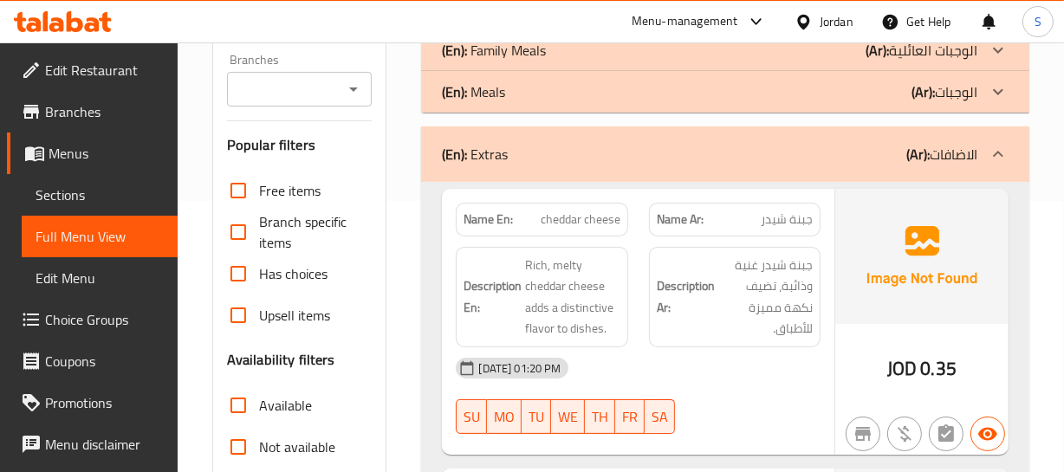
click at [650, 308] on div "Description Ar: جبنة شيدر غنية وذائبة، تضيف نكهة مميزة للأطباق." at bounding box center [735, 297] width 172 height 101
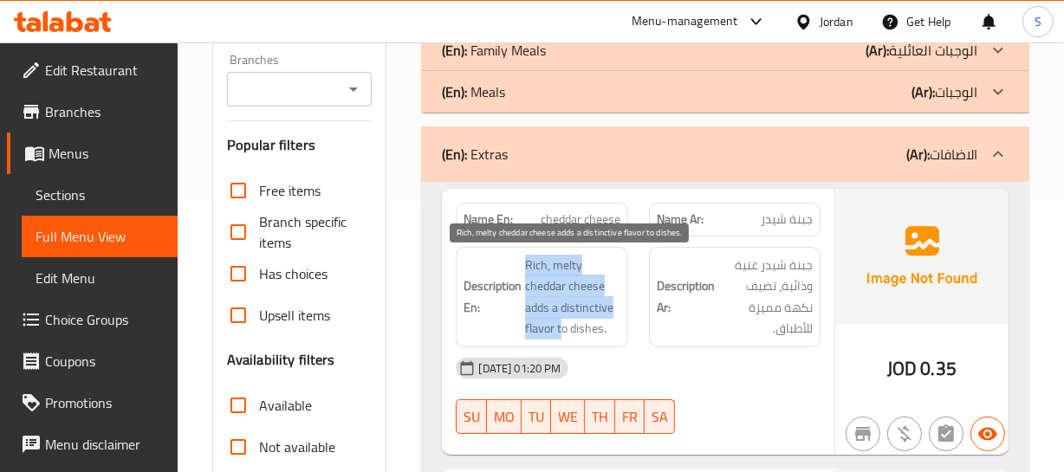
drag, startPoint x: 527, startPoint y: 263, endPoint x: 570, endPoint y: 327, distance: 77.4
click at [565, 327] on span "Rich, melty cheddar cheese adds a distinctive flavor to dishes." at bounding box center [572, 297] width 94 height 85
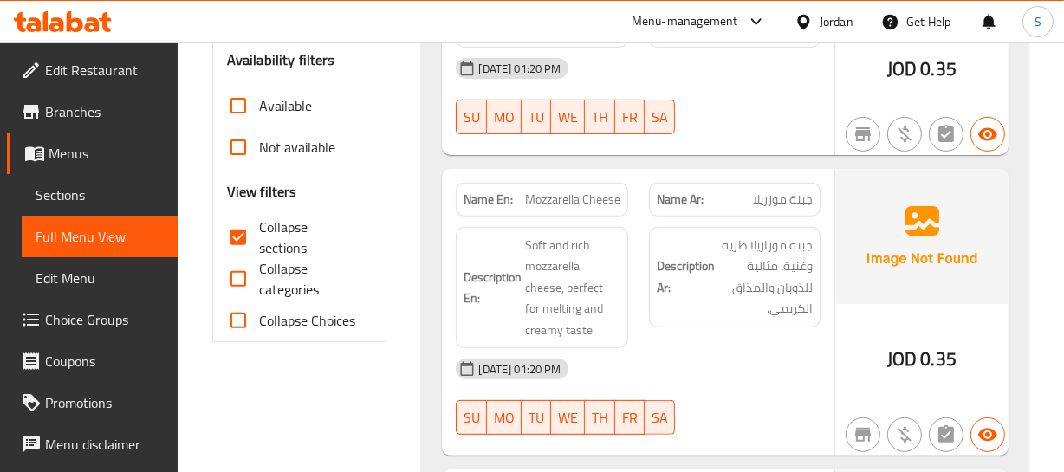
scroll to position [587, 0]
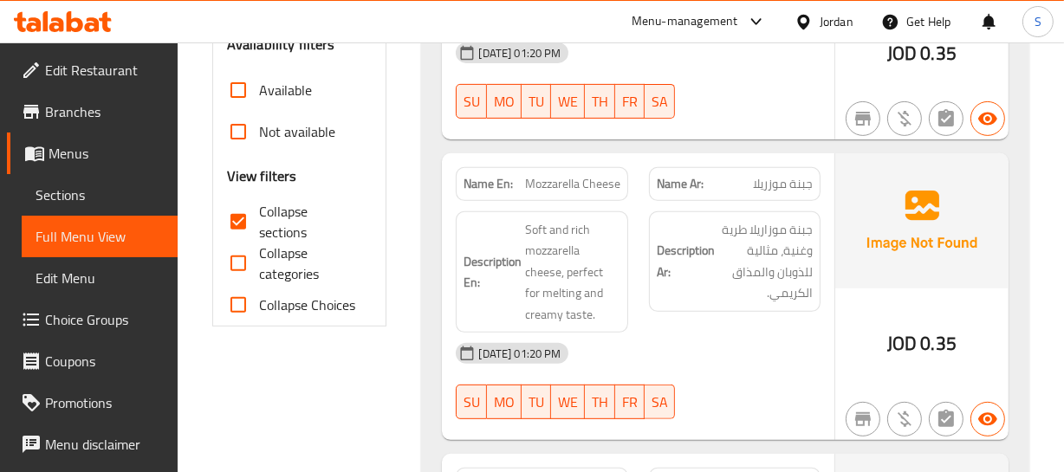
click at [618, 240] on span "Soft and rich mozzarella cheese, perfect for melting and creamy taste." at bounding box center [572, 272] width 94 height 107
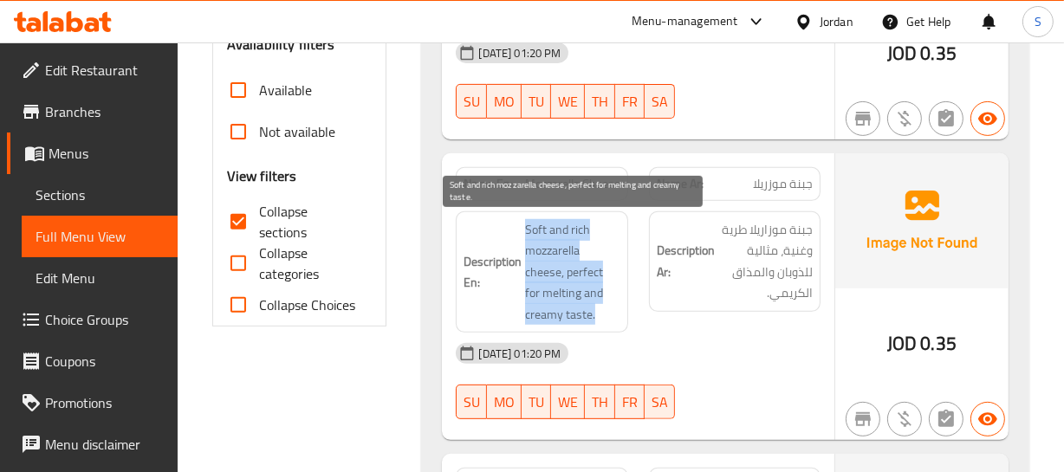
drag, startPoint x: 523, startPoint y: 224, endPoint x: 704, endPoint y: 302, distance: 196.4
click at [648, 303] on div "Description En: Soft and rich mozzarella cheese, perfect for melting and creamy…" at bounding box center [637, 272] width 385 height 143
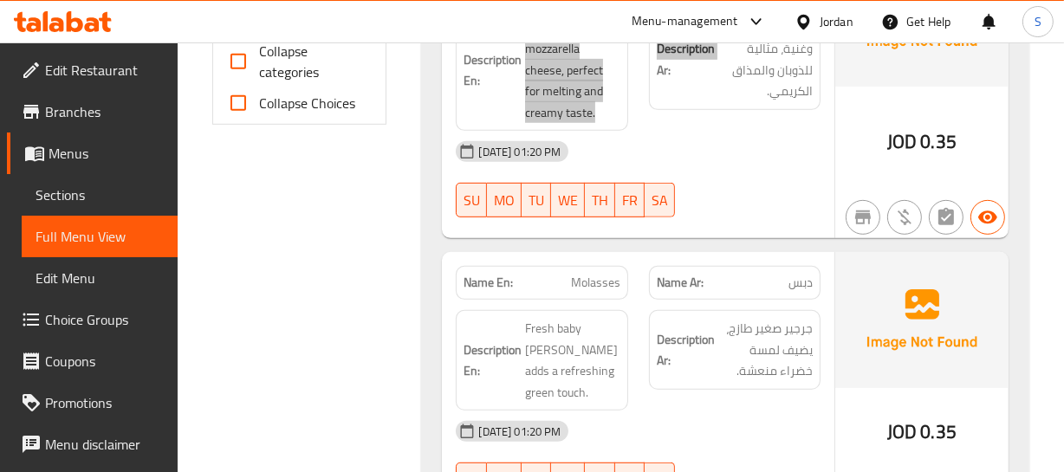
scroll to position [823, 0]
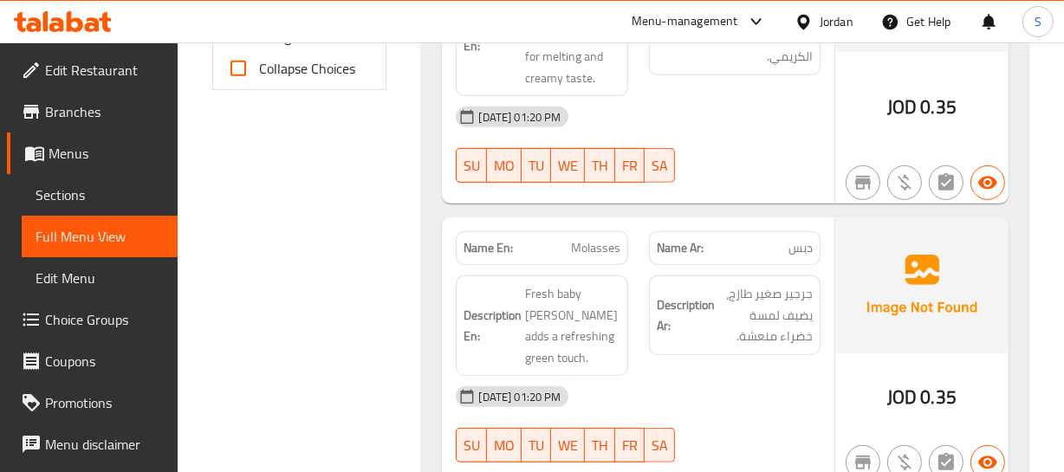
click at [696, 338] on h6 "Description Ar: جرجير صغير طازج، يضيف لمسة خضراء منعشة." at bounding box center [735, 315] width 156 height 64
click at [607, 248] on span "Molasses" at bounding box center [595, 248] width 49 height 18
copy span "Molasses"
click at [606, 252] on span "Molasses" at bounding box center [595, 248] width 49 height 18
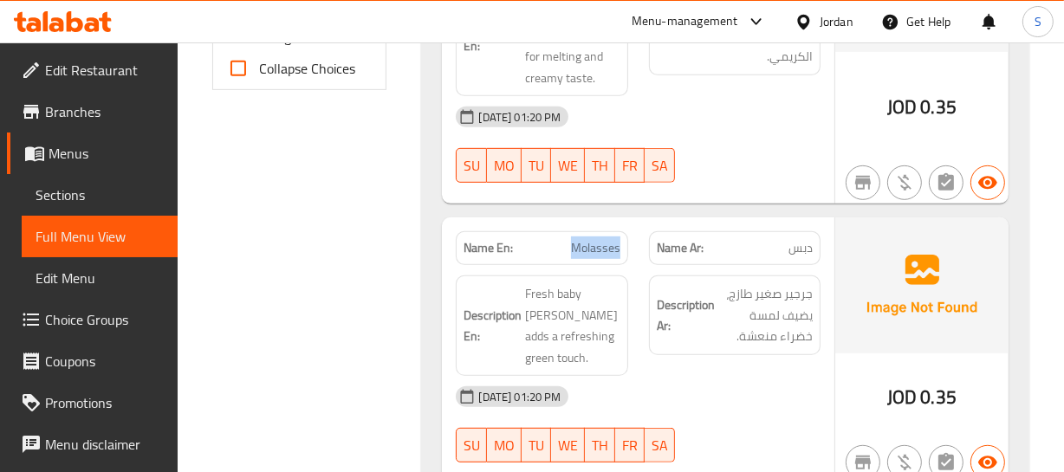
click at [606, 252] on span "Molasses" at bounding box center [595, 248] width 49 height 18
click at [794, 249] on span "دبس" at bounding box center [800, 248] width 24 height 18
copy span "دبس"
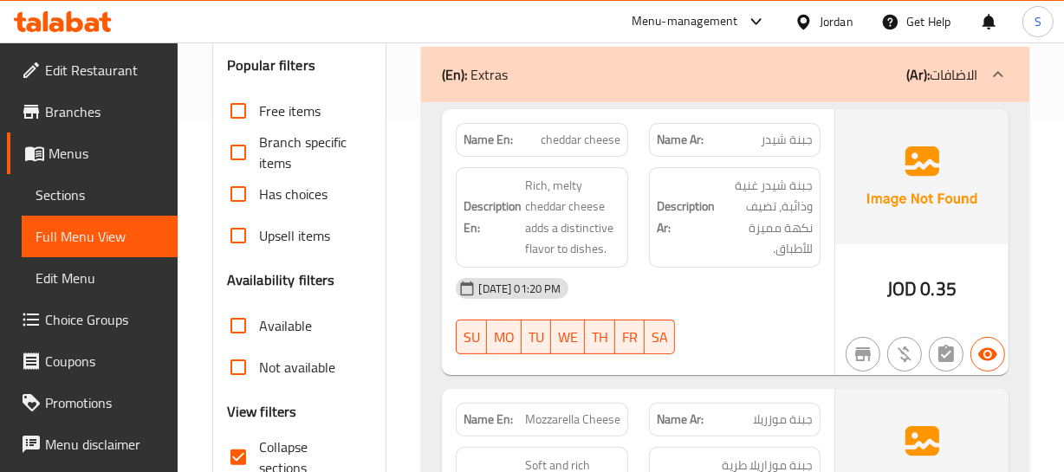
scroll to position [350, 0]
click at [568, 140] on span "cheddar cheese" at bounding box center [581, 141] width 80 height 18
click at [568, 139] on span "cheddar cheese" at bounding box center [581, 141] width 80 height 18
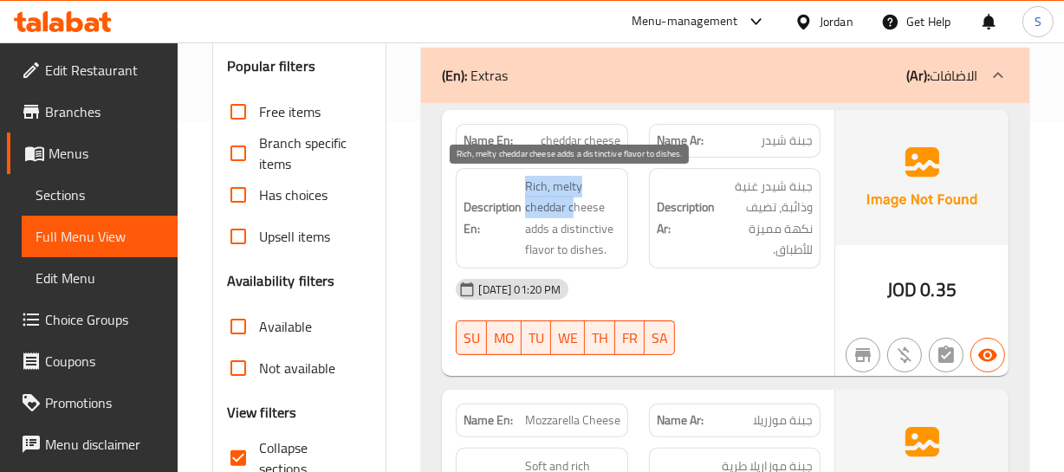
drag, startPoint x: 516, startPoint y: 180, endPoint x: 573, endPoint y: 198, distance: 60.0
click at [573, 198] on h6 "Description En: Rich, melty cheddar cheese adds a distinctive flavor to dishes." at bounding box center [542, 218] width 156 height 85
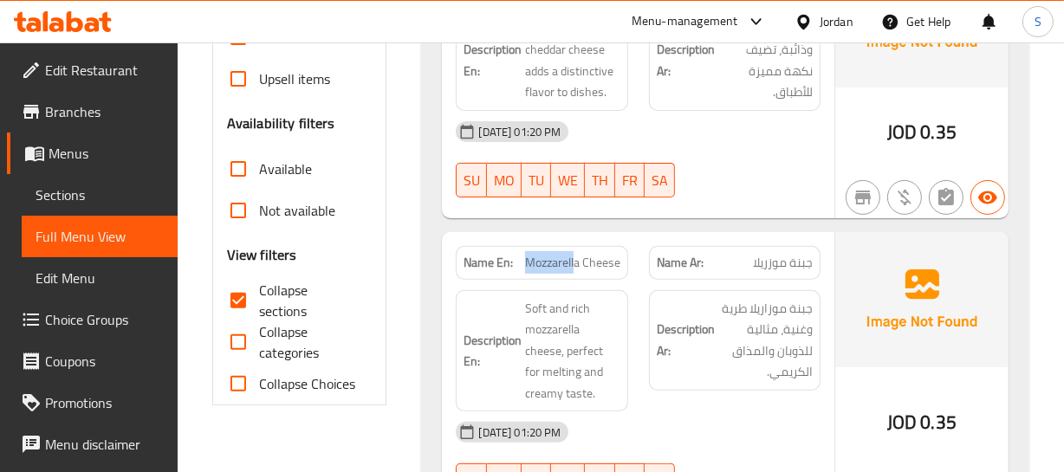
drag, startPoint x: 522, startPoint y: 257, endPoint x: 574, endPoint y: 256, distance: 52.0
click at [574, 256] on p "Name En: Mozzarella Cheese" at bounding box center [542, 263] width 156 height 18
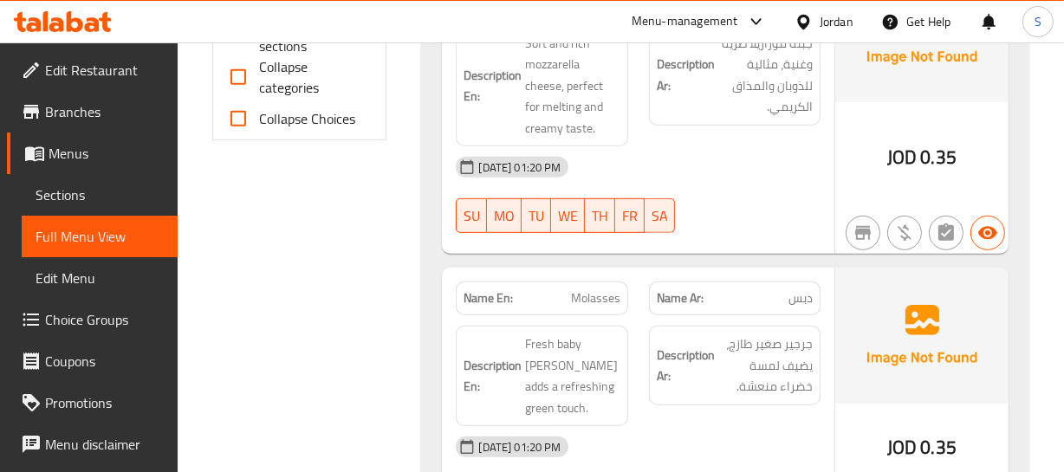
scroll to position [823, 0]
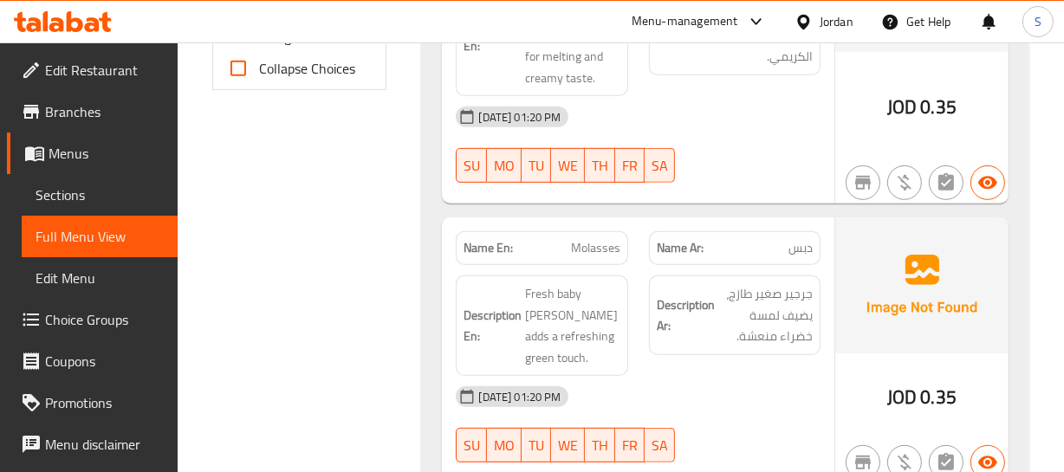
click at [796, 250] on span "دبس" at bounding box center [800, 248] width 24 height 18
copy span "دبس"
click at [774, 322] on span "جرجير صغير طازج، يضيف لمسة خضراء منعشة." at bounding box center [765, 315] width 94 height 64
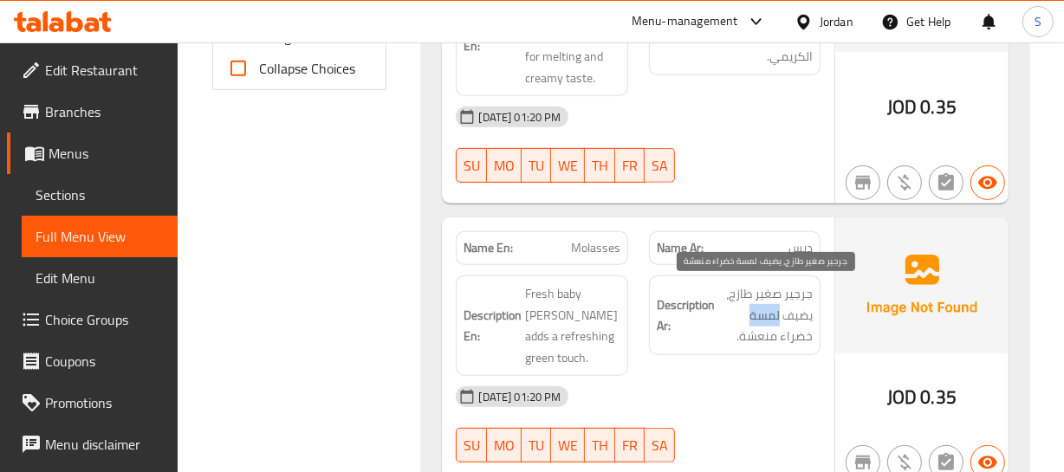
click at [774, 322] on span "جرجير صغير طازج، يضيف لمسة خضراء منعشة." at bounding box center [765, 315] width 94 height 64
copy div "جرجير صغير طازج، يضيف لمسة خضراء منعشة."
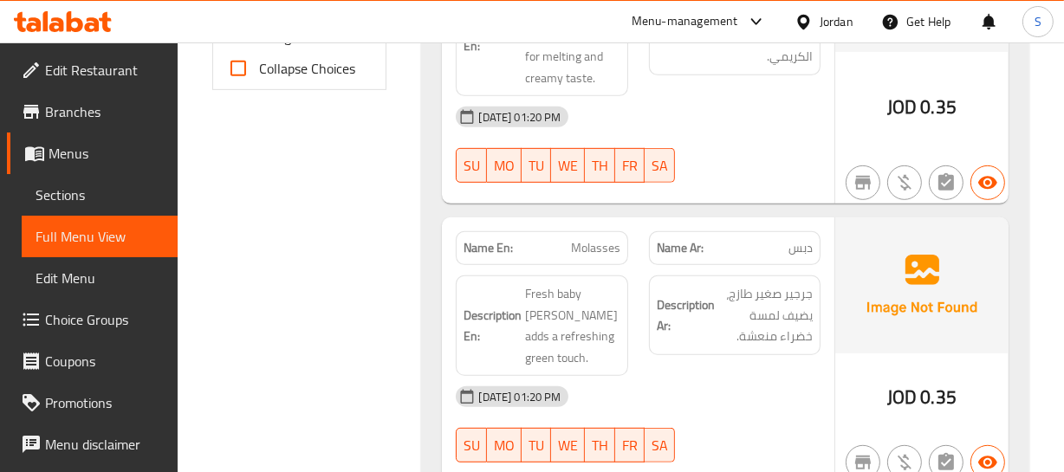
click at [594, 260] on div "Name En: Molasses" at bounding box center [542, 248] width 172 height 34
copy span "Molasses"
click at [581, 262] on div "Name En: Molasses" at bounding box center [542, 248] width 172 height 34
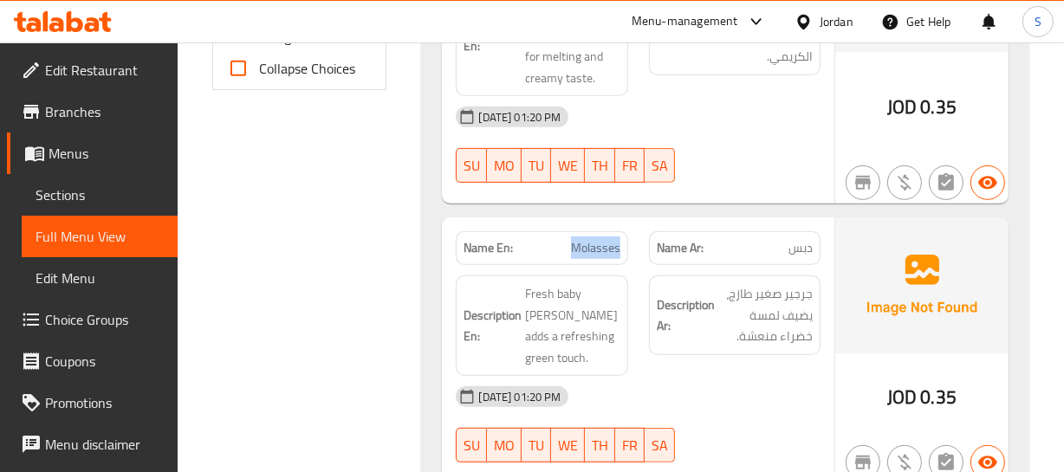
click at [589, 250] on span "Molasses" at bounding box center [595, 248] width 49 height 18
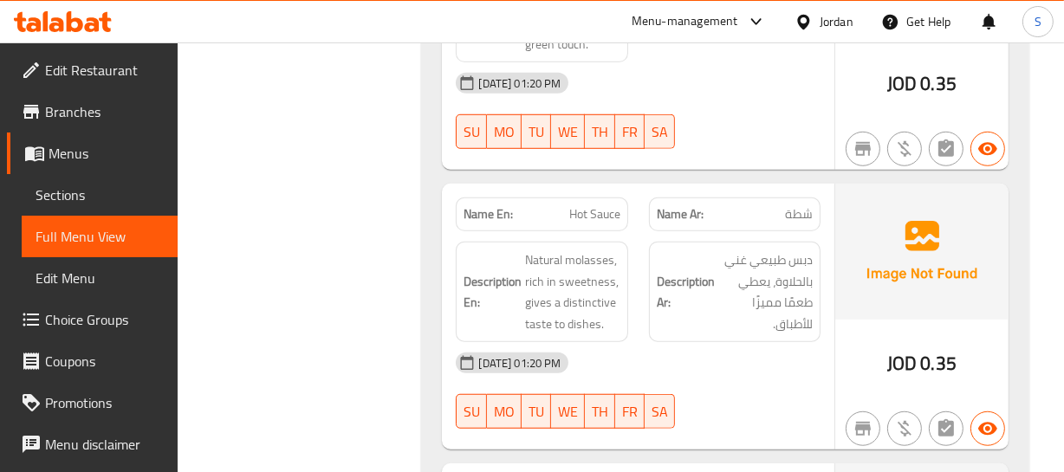
scroll to position [1138, 0]
click at [611, 207] on span "Hot Sauce" at bounding box center [594, 213] width 51 height 18
click at [805, 198] on div "Name Ar: شطة" at bounding box center [735, 214] width 172 height 34
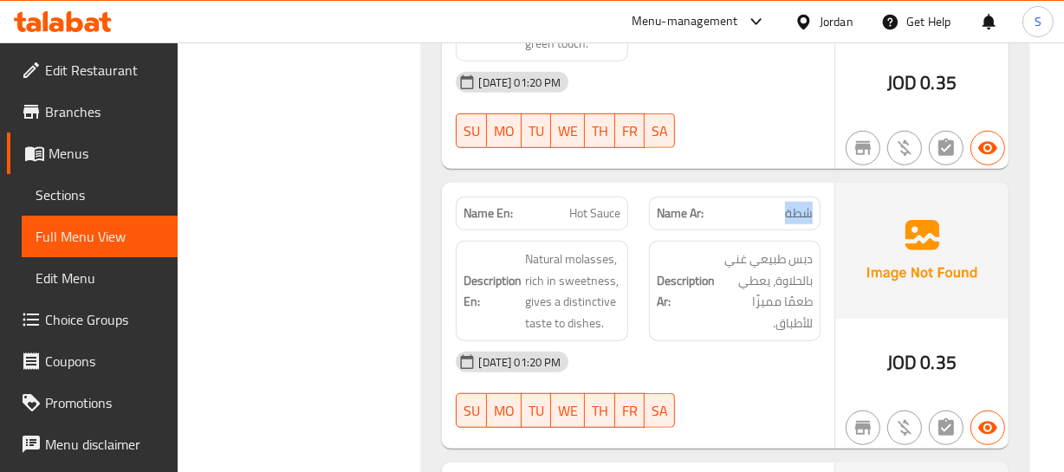
click at [805, 198] on div "Name Ar: شطة" at bounding box center [735, 214] width 172 height 34
click at [626, 238] on div "Description En: Natural molasses, rich in sweetness, gives a distinctive taste …" at bounding box center [541, 290] width 192 height 121
click at [585, 220] on span "Hot Sauce" at bounding box center [594, 213] width 51 height 18
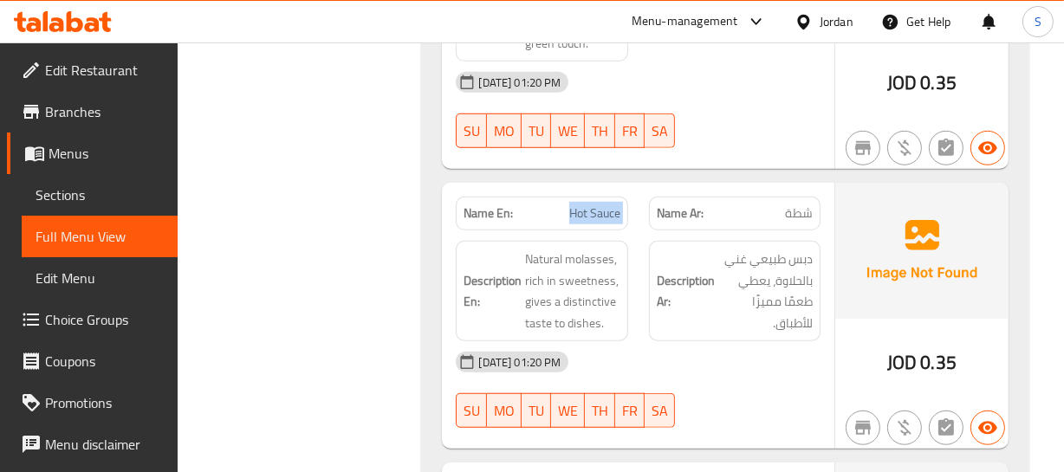
copy span "Hot Sauce"
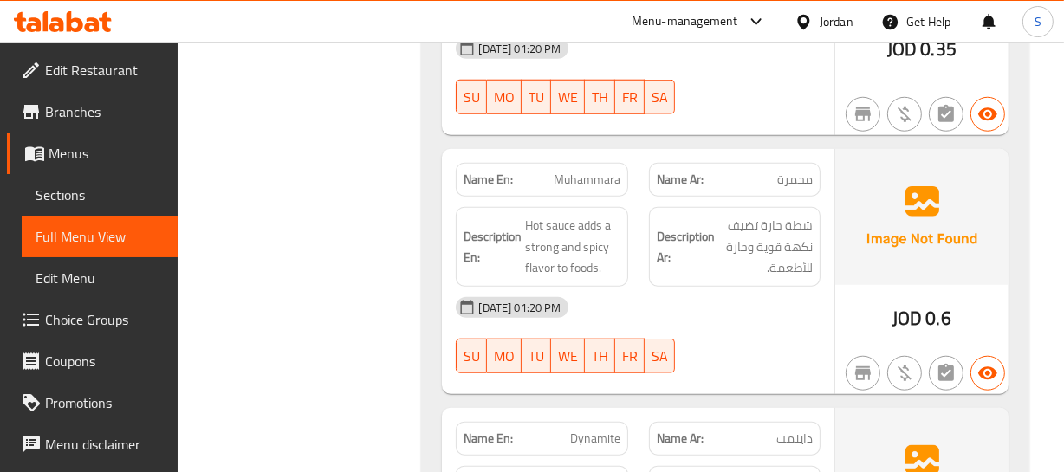
scroll to position [1453, 0]
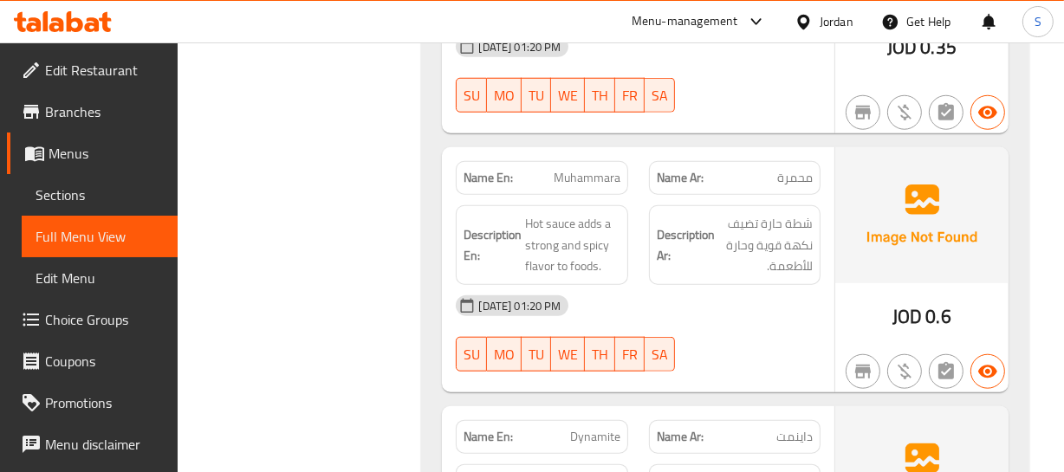
click at [588, 185] on span "Muhammara" at bounding box center [587, 178] width 67 height 18
copy span "Muhammara"
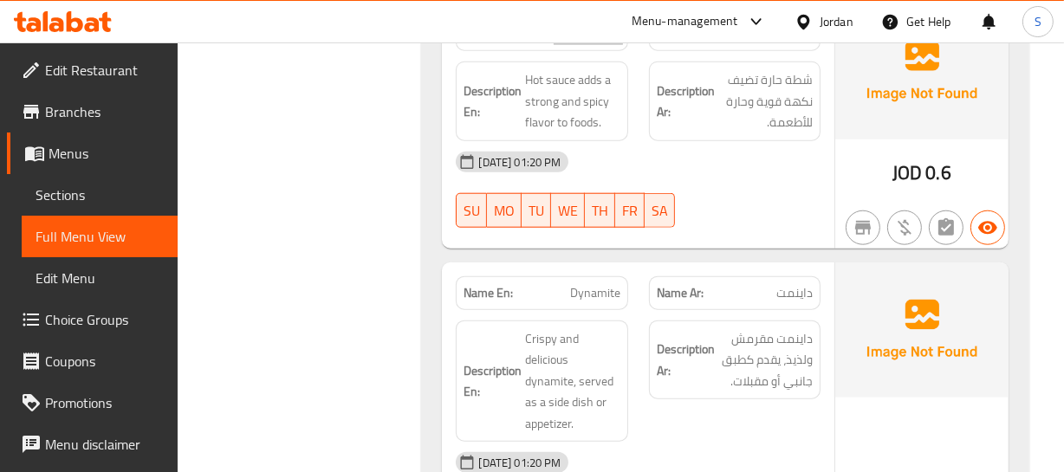
scroll to position [1611, 0]
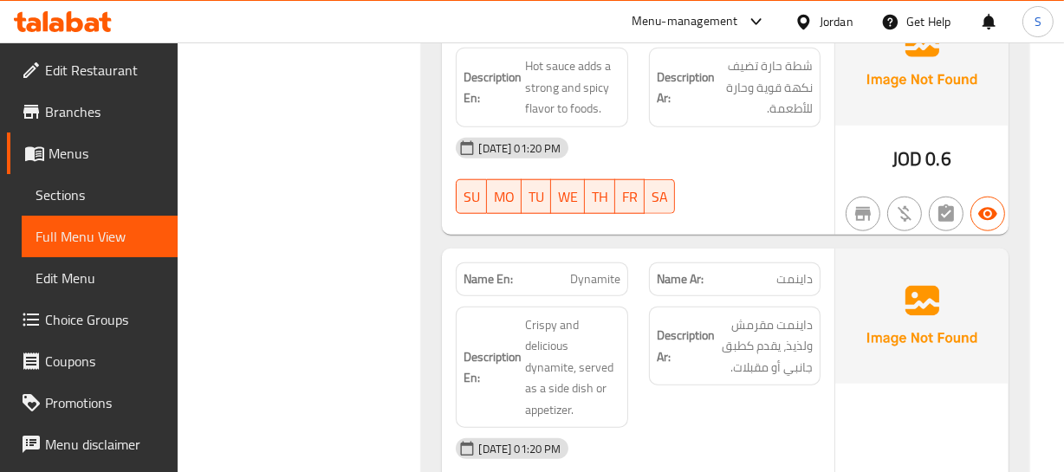
click at [589, 275] on span "Dynamite" at bounding box center [595, 279] width 50 height 18
click at [535, 338] on span "Crispy and delicious dynamite, served as a side dish or appetizer." at bounding box center [572, 368] width 94 height 107
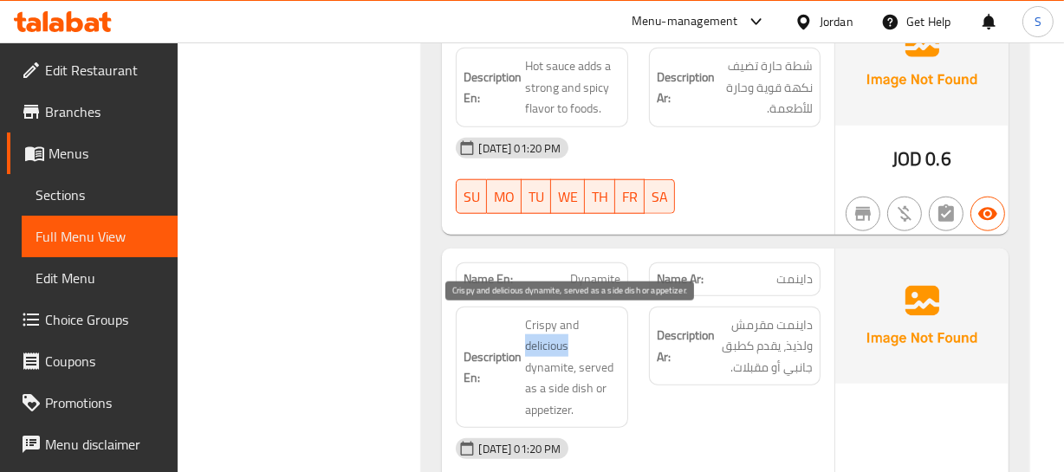
click at [535, 338] on span "Crispy and delicious dynamite, served as a side dish or appetizer." at bounding box center [572, 368] width 94 height 107
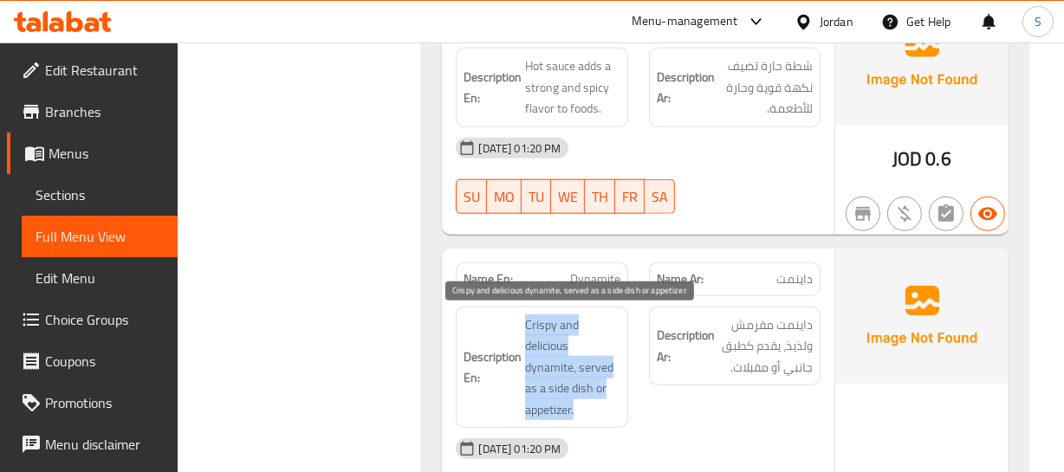
click at [535, 338] on span "Crispy and delicious dynamite, served as a side dish or appetizer." at bounding box center [572, 368] width 94 height 107
copy span "Crispy and delicious dynamite, served as a side dish or appetizer."
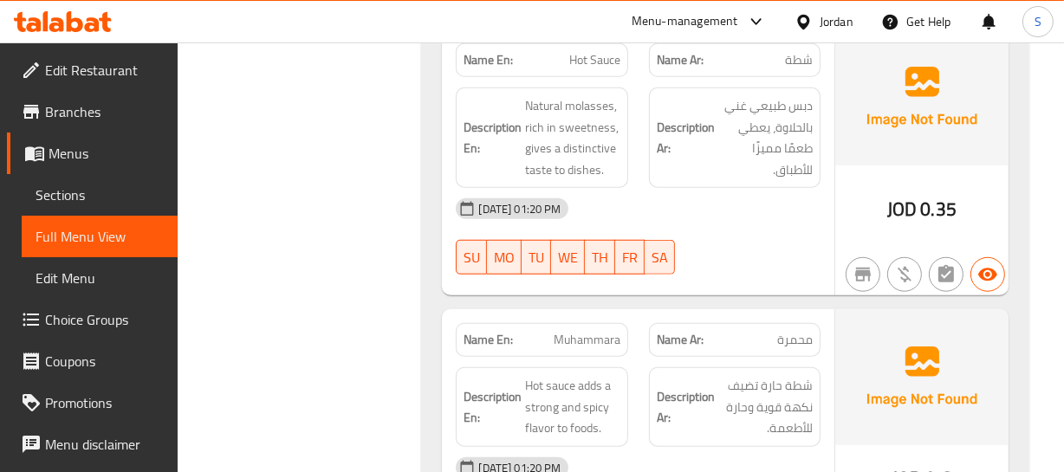
scroll to position [1216, 0]
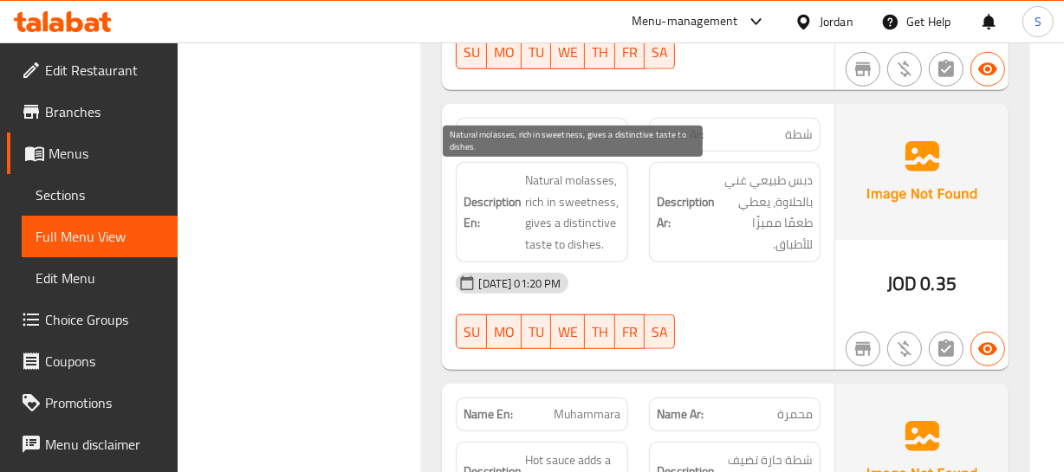
click at [586, 211] on span "Natural molasses, rich in sweetness, gives a distinctive taste to dishes." at bounding box center [572, 212] width 94 height 85
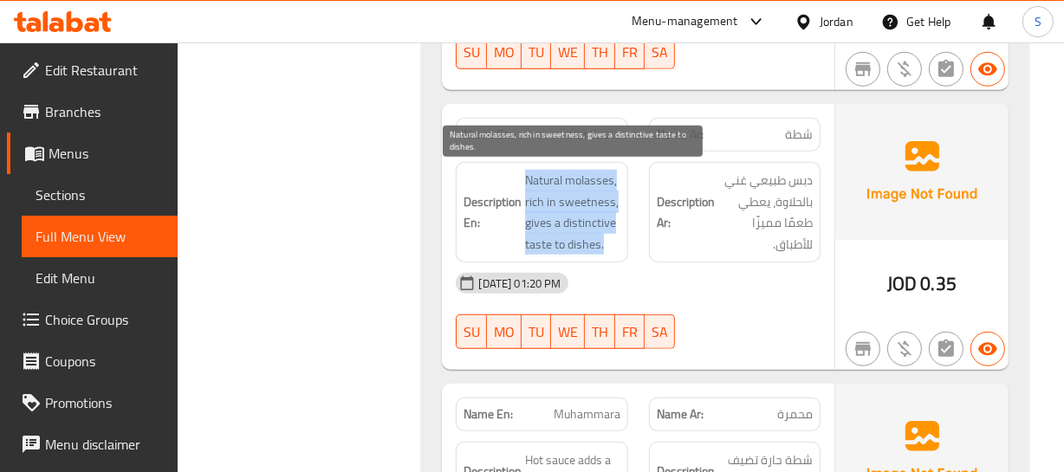
click at [586, 211] on span "Natural molasses, rich in sweetness, gives a distinctive taste to dishes." at bounding box center [572, 212] width 94 height 85
copy span "Natural molasses, rich in sweetness, gives a distinctive taste to dishes."
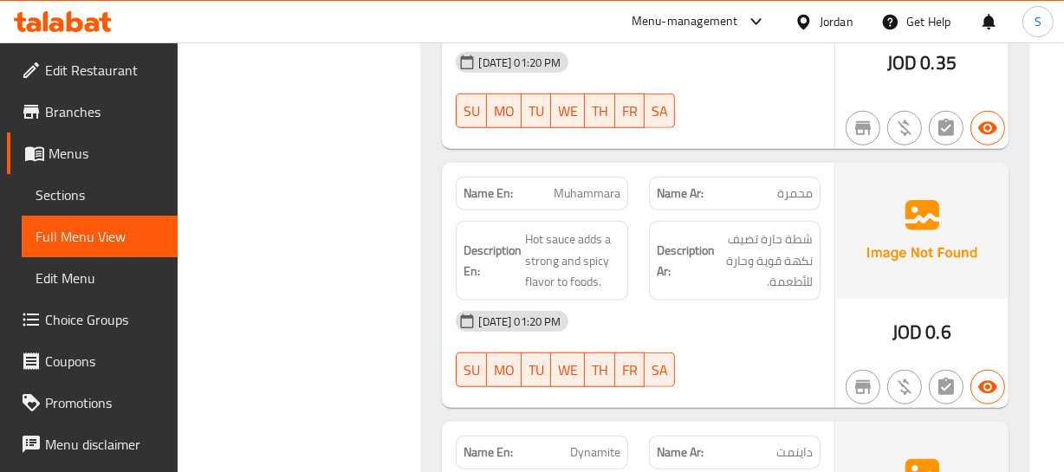
scroll to position [1453, 0]
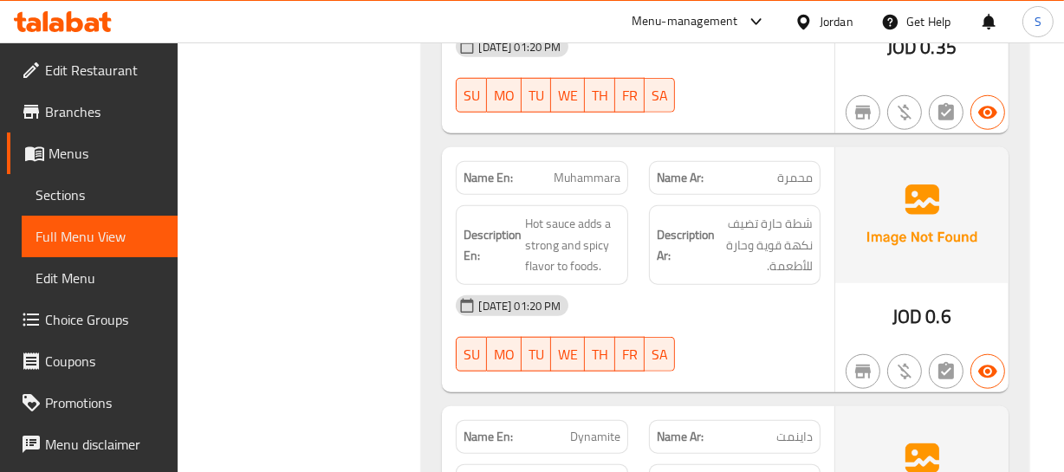
click at [590, 181] on span "Muhammara" at bounding box center [587, 178] width 67 height 18
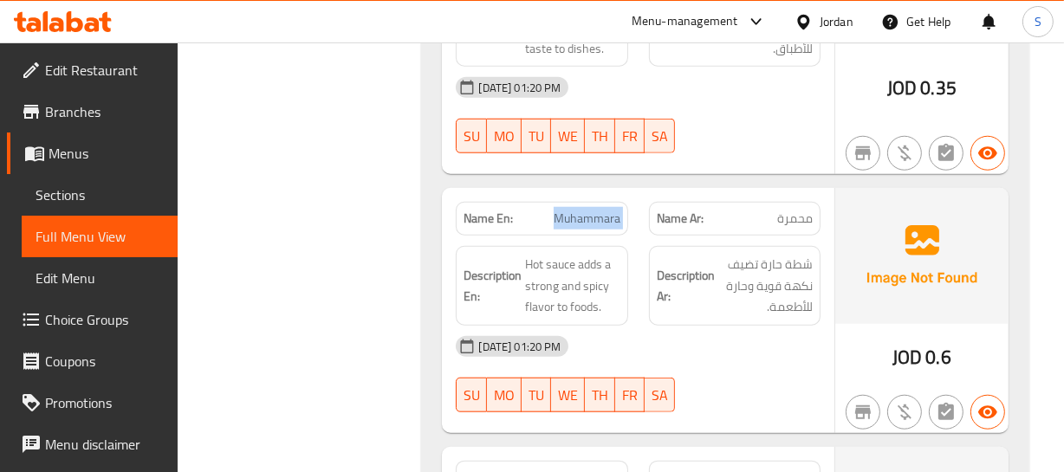
scroll to position [1374, 0]
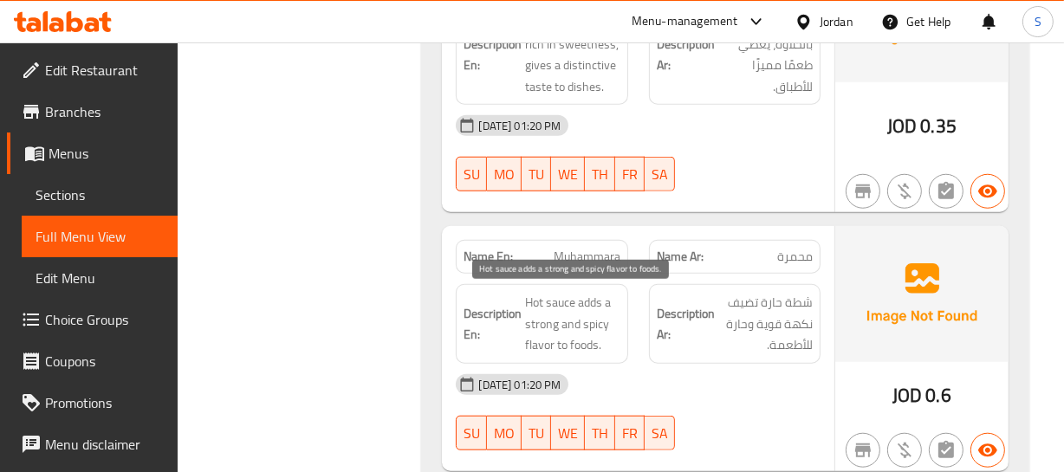
click at [581, 304] on span "Hot sauce adds a strong and spicy flavor to foods." at bounding box center [572, 324] width 94 height 64
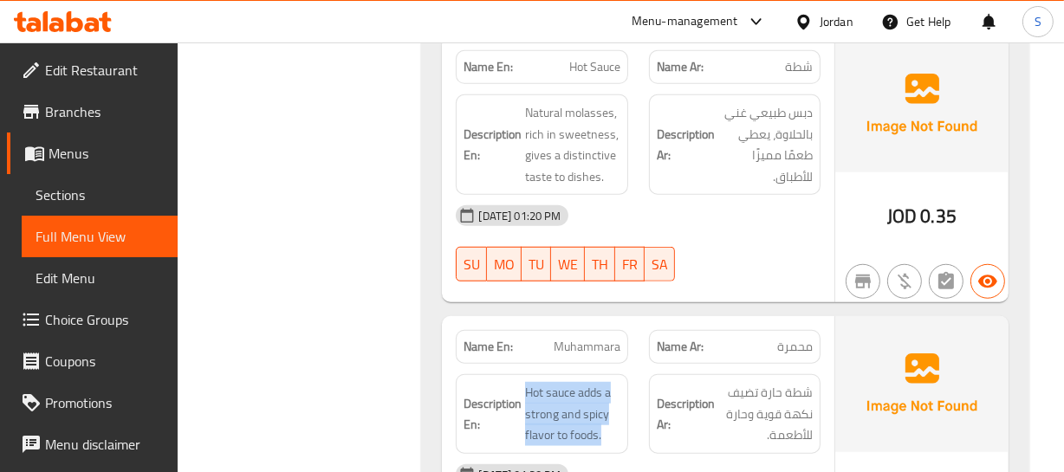
scroll to position [1216, 0]
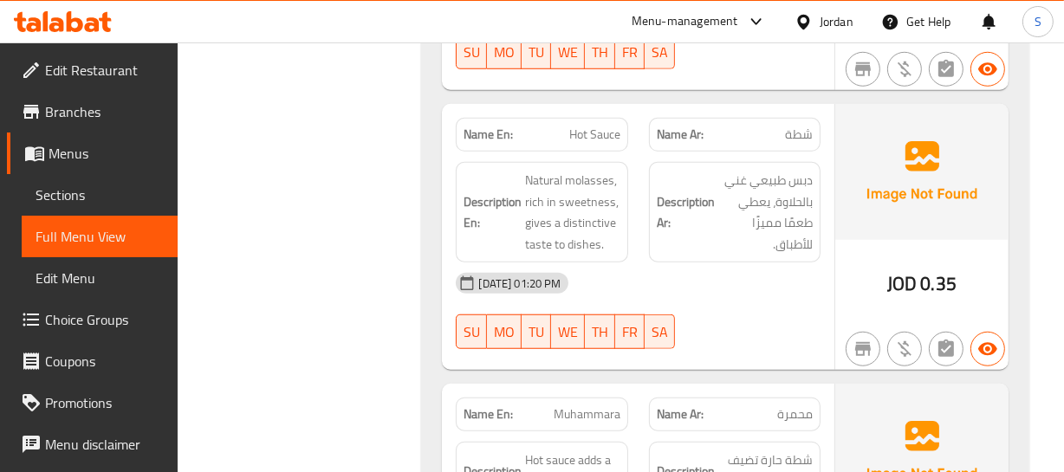
click at [801, 138] on span "شطة" at bounding box center [799, 135] width 28 height 18
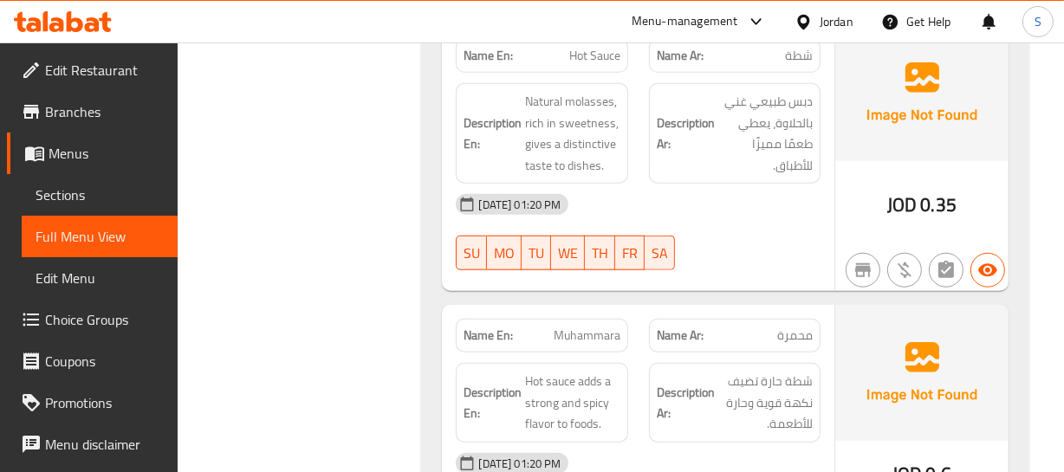
click at [801, 327] on span "محمرة" at bounding box center [795, 336] width 36 height 18
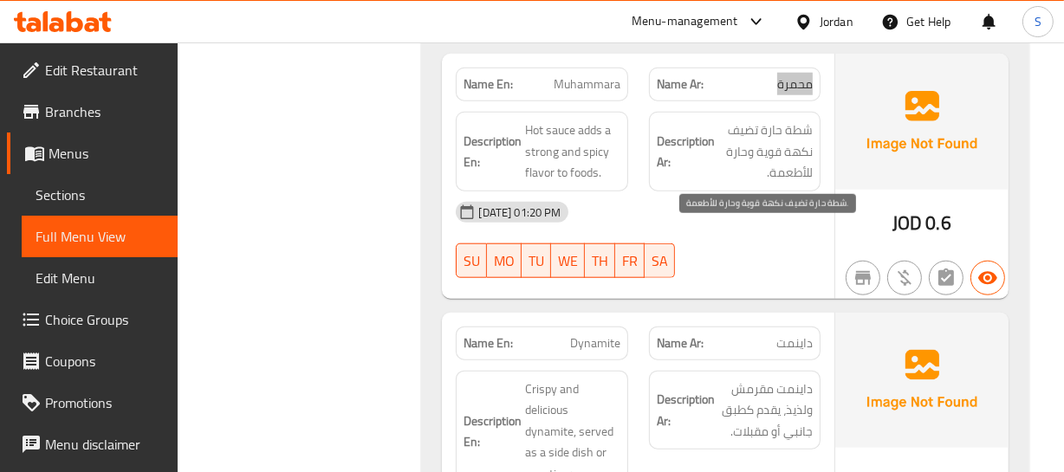
scroll to position [1690, 0]
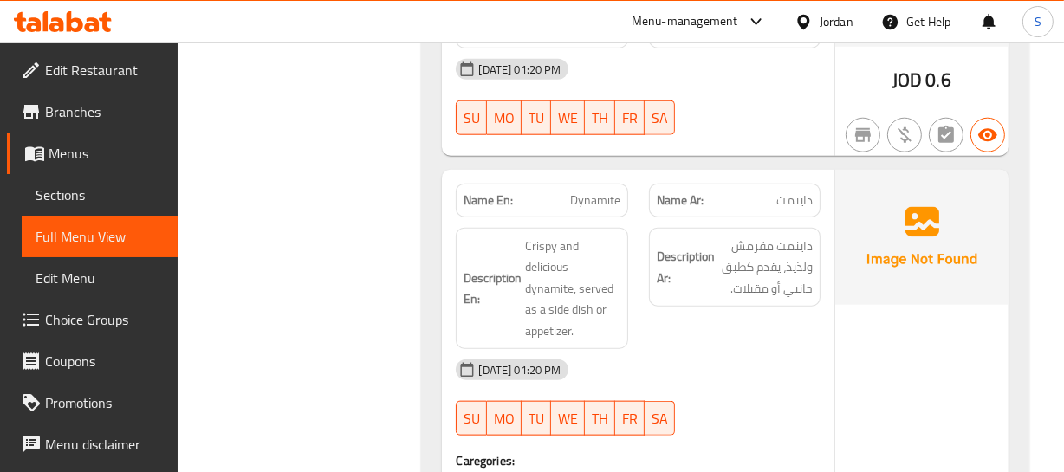
click at [788, 199] on span "داينمت" at bounding box center [794, 200] width 36 height 18
click at [569, 195] on p "Name En: Dynamite" at bounding box center [542, 200] width 156 height 18
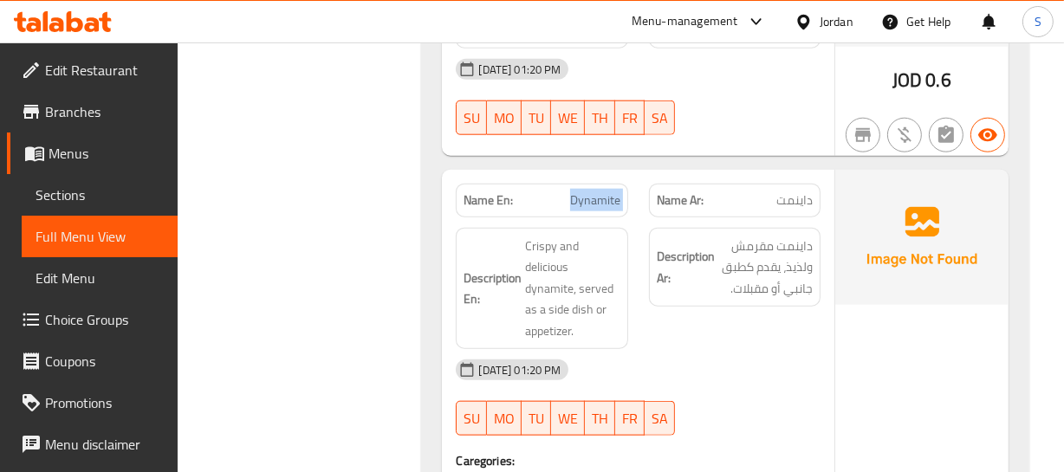
click at [569, 195] on p "Name En: Dynamite" at bounding box center [542, 200] width 156 height 18
click at [647, 275] on div "Description Ar: داينمت مقرمش ولذيذ، يقدم كطبق جانبي أو مقبلات." at bounding box center [735, 288] width 192 height 143
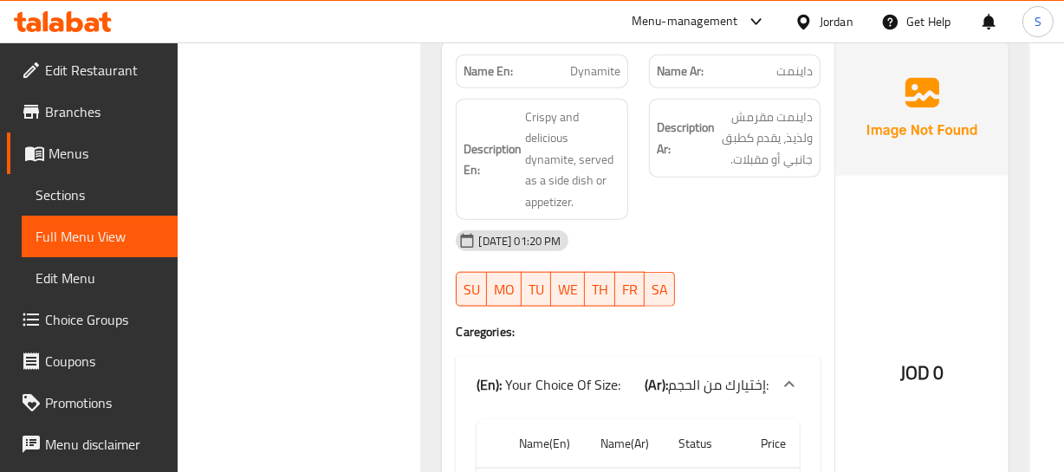
scroll to position [1768, 0]
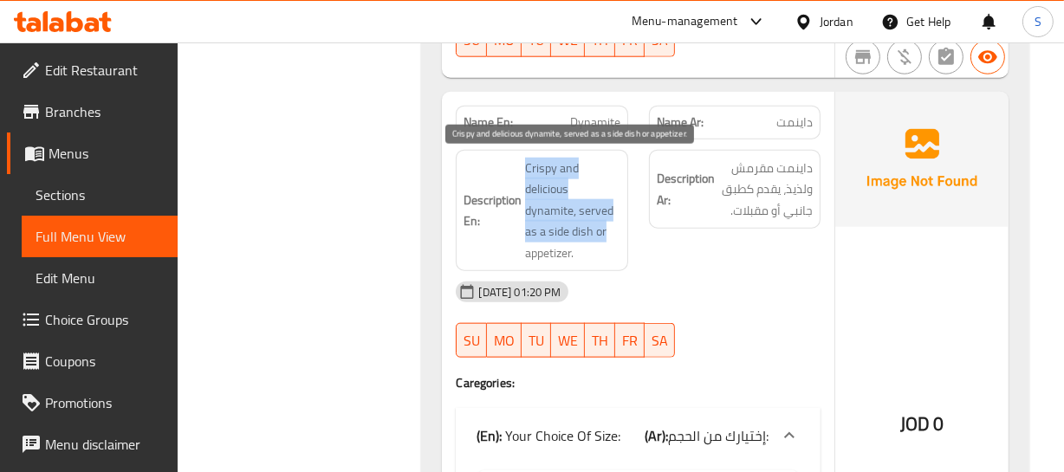
drag, startPoint x: 516, startPoint y: 156, endPoint x: 608, endPoint y: 237, distance: 122.8
click at [608, 237] on h6 "Description En: Crispy and delicious dynamite, served as a side dish or appetiz…" at bounding box center [542, 211] width 156 height 107
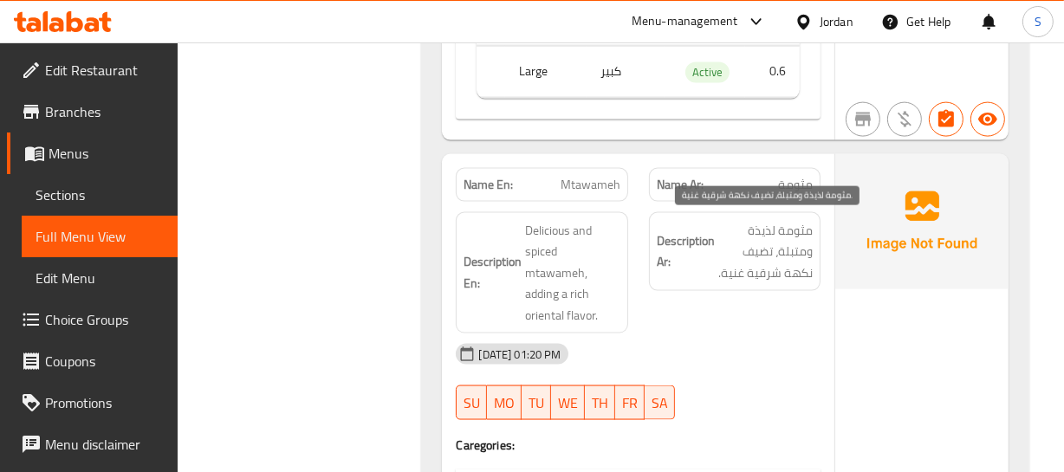
scroll to position [2319, 0]
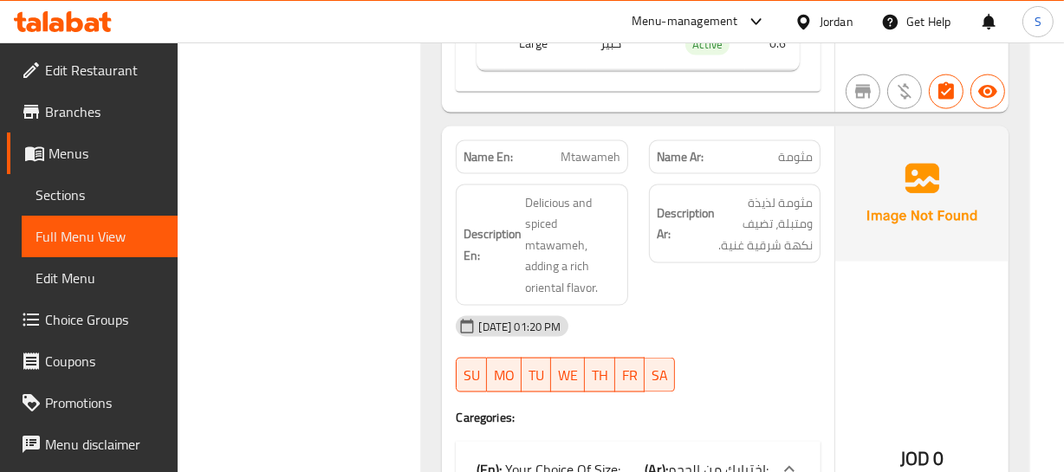
click at [904, 307] on div "JOD 0" at bounding box center [921, 413] width 173 height 573
click at [584, 150] on span "Mtawameh" at bounding box center [591, 157] width 60 height 18
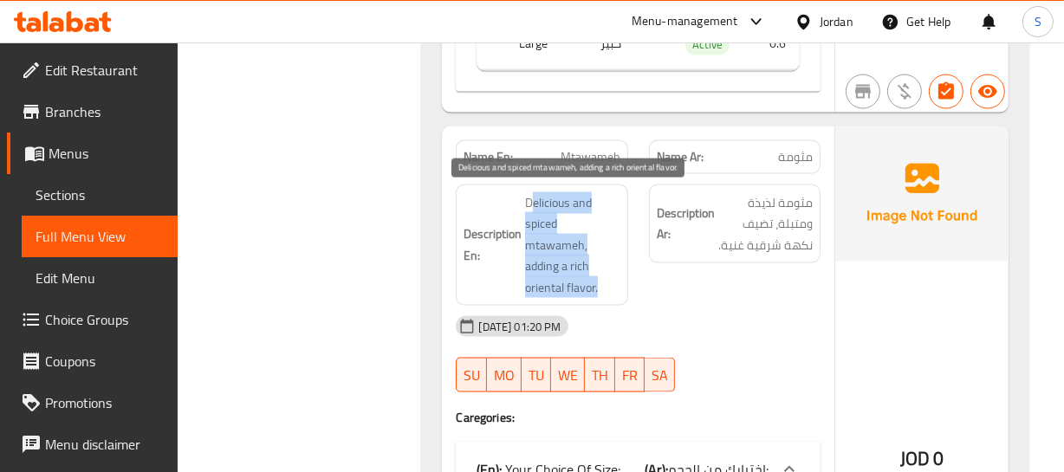
drag, startPoint x: 532, startPoint y: 190, endPoint x: 597, endPoint y: 284, distance: 114.6
click at [597, 284] on span "Delicious and spiced mtawameh, adding a rich oriental flavor." at bounding box center [572, 245] width 94 height 107
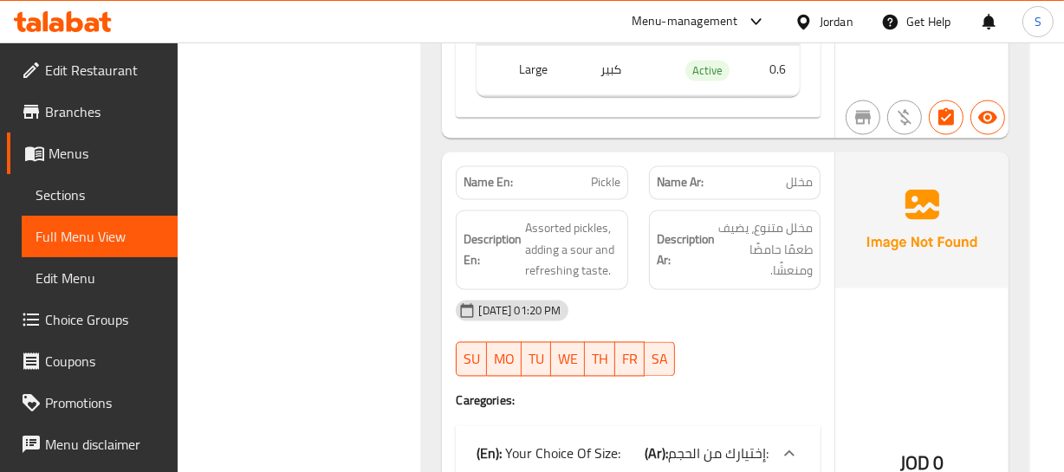
scroll to position [2949, 0]
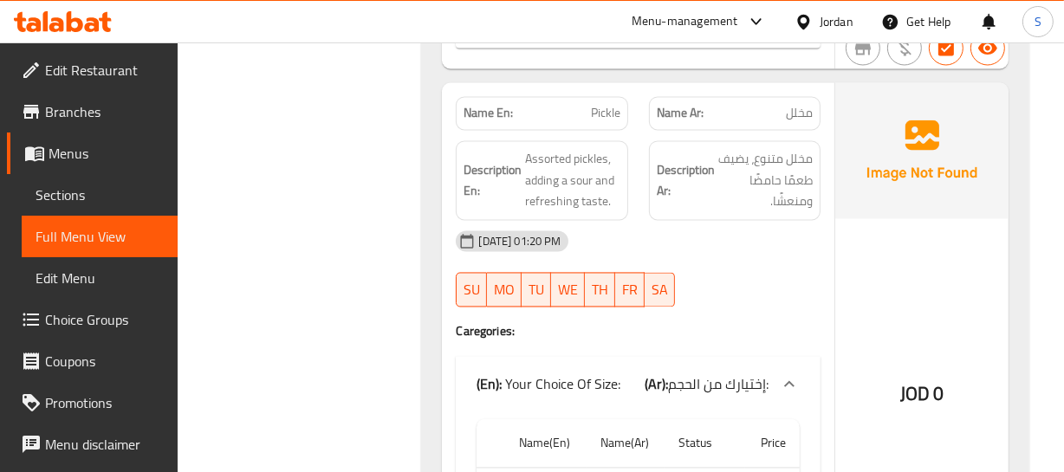
click at [783, 247] on div "01-10-2025 01:20 PM" at bounding box center [637, 241] width 385 height 42
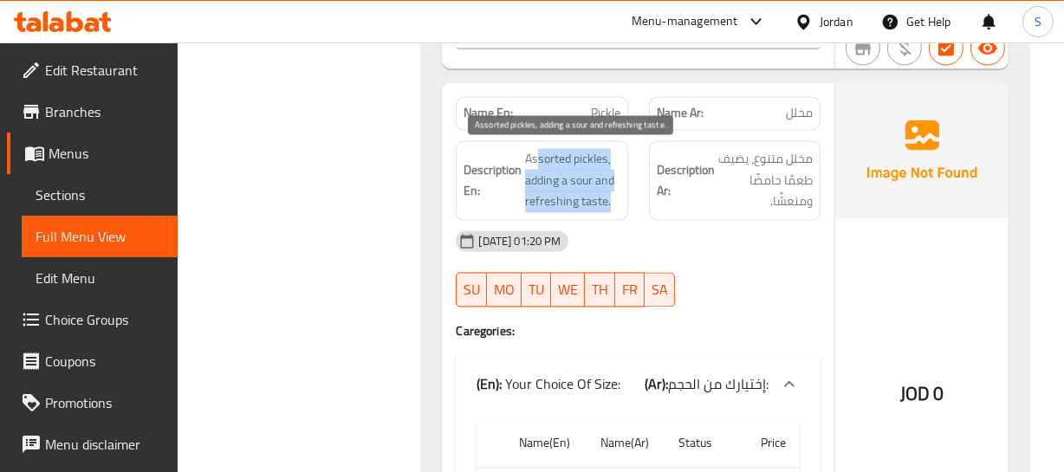
drag, startPoint x: 536, startPoint y: 151, endPoint x: 630, endPoint y: 197, distance: 104.2
click at [633, 197] on div "Description En: Assorted pickles, adding a sour and refreshing taste." at bounding box center [541, 180] width 192 height 101
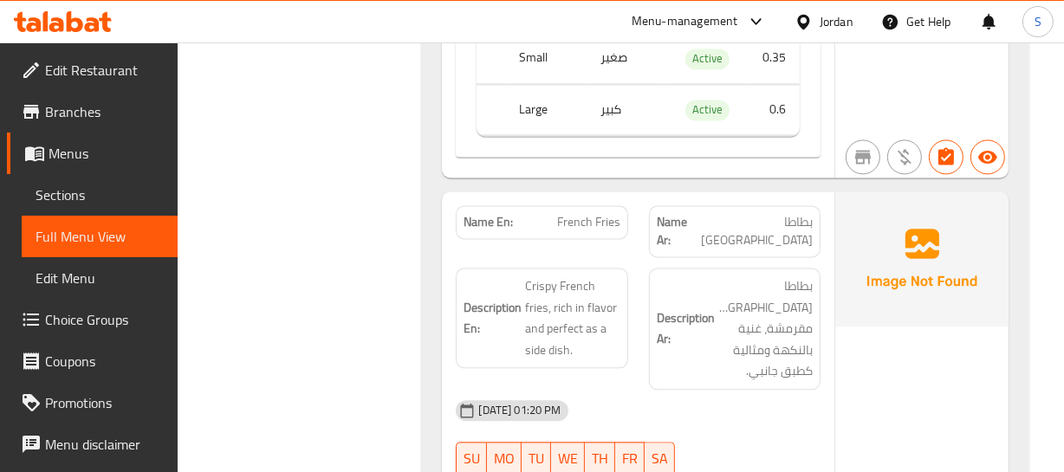
scroll to position [3422, 0]
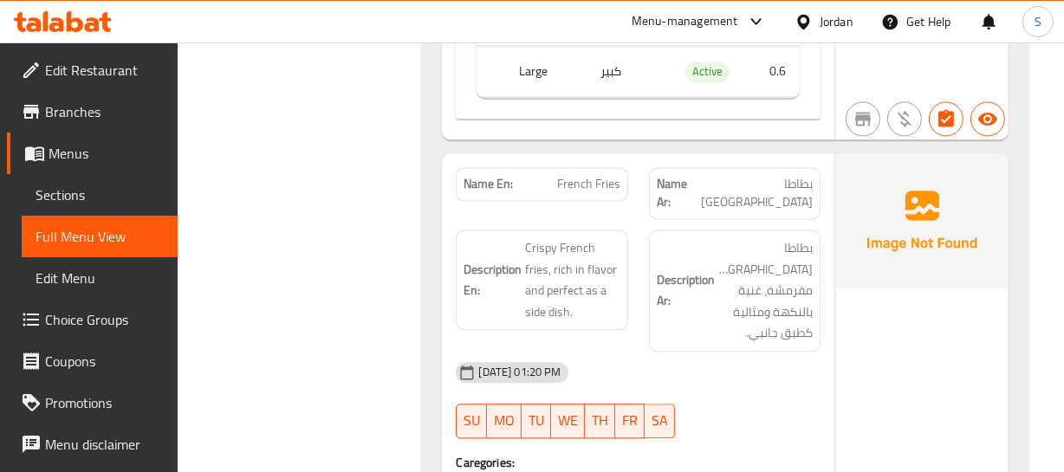
click at [560, 285] on span "Crispy French fries, rich in flavor and perfect as a side dish." at bounding box center [572, 279] width 94 height 85
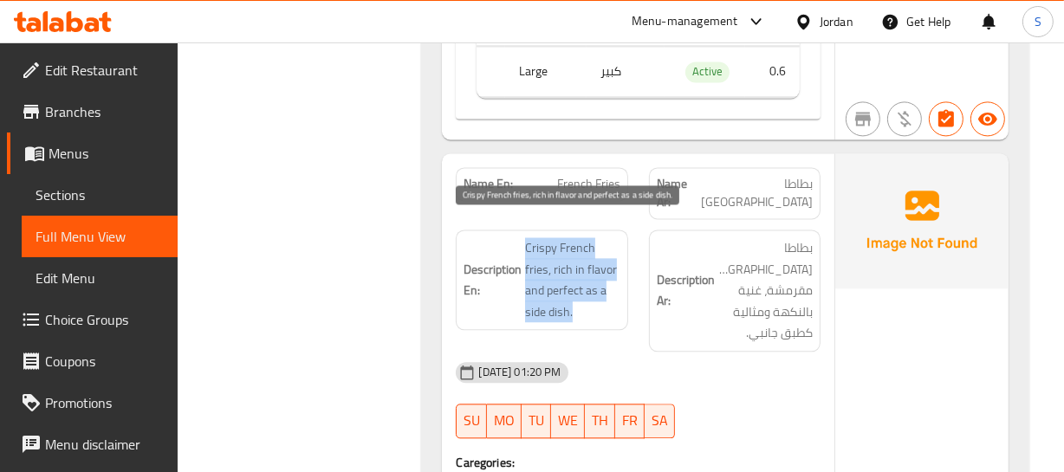
drag, startPoint x: 514, startPoint y: 207, endPoint x: 643, endPoint y: 266, distance: 141.9
click at [613, 281] on div "Description En: Crispy French fries, rich in flavor and perfect as a side dish." at bounding box center [541, 290] width 192 height 143
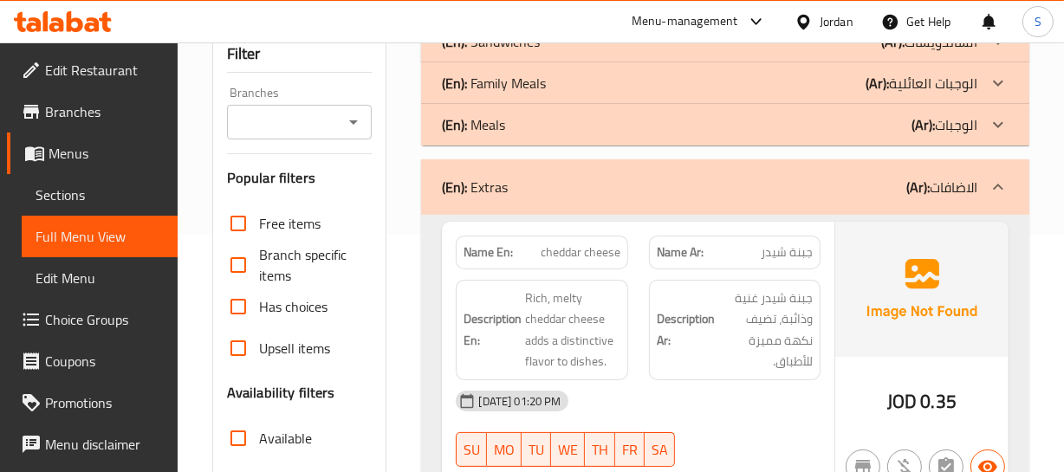
scroll to position [232, 0]
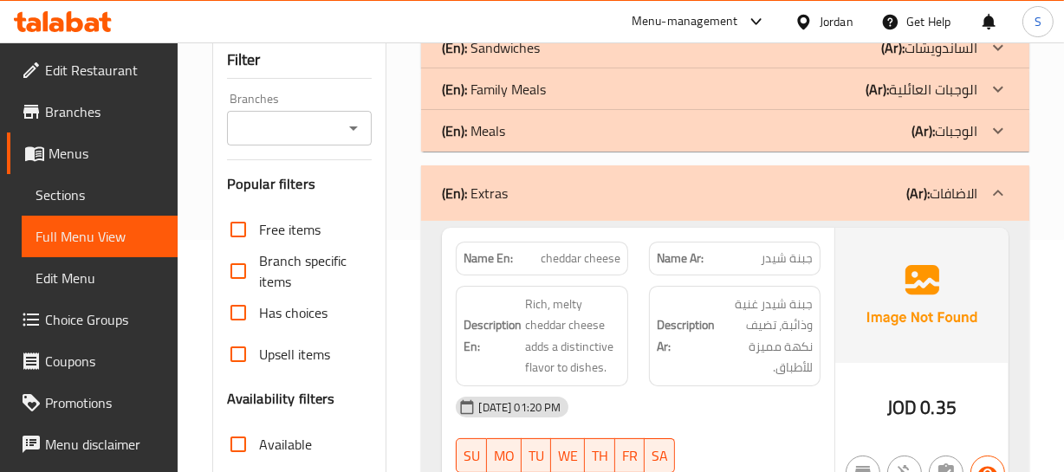
click at [639, 196] on div "(En): Extras (Ar): الاضافات" at bounding box center [709, 193] width 535 height 21
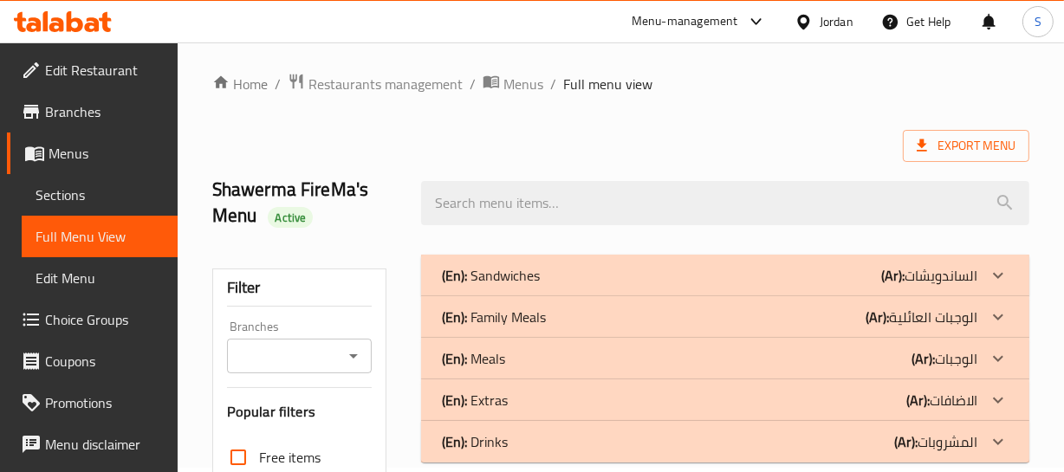
scroll to position [0, 0]
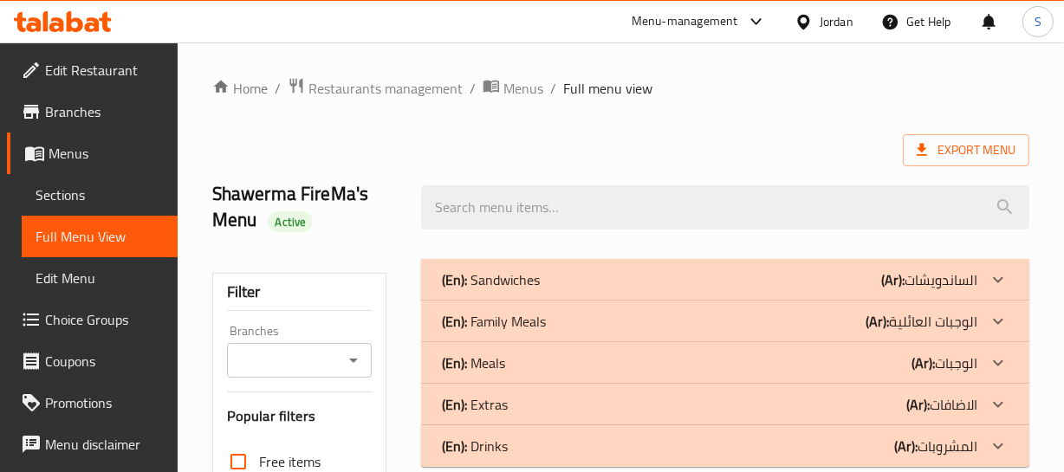
click at [546, 270] on div "(En): Sandwiches (Ar): الساندويشات" at bounding box center [709, 279] width 535 height 21
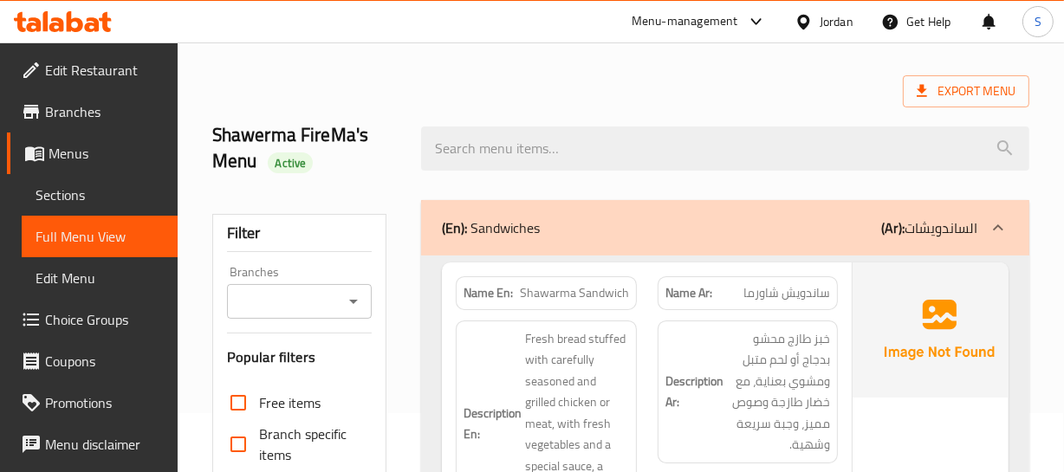
scroll to position [157, 0]
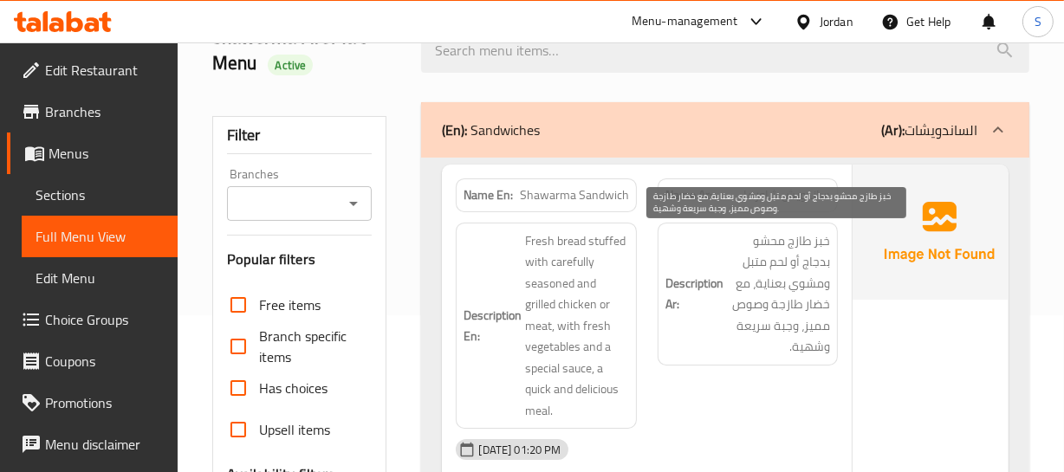
click at [799, 321] on span "خبز طازج محشو بدجاج أو لحم متبل ومشوي بعناية، مع خضار طازجة وصوص مميز، وجبة سري…" at bounding box center [779, 293] width 104 height 127
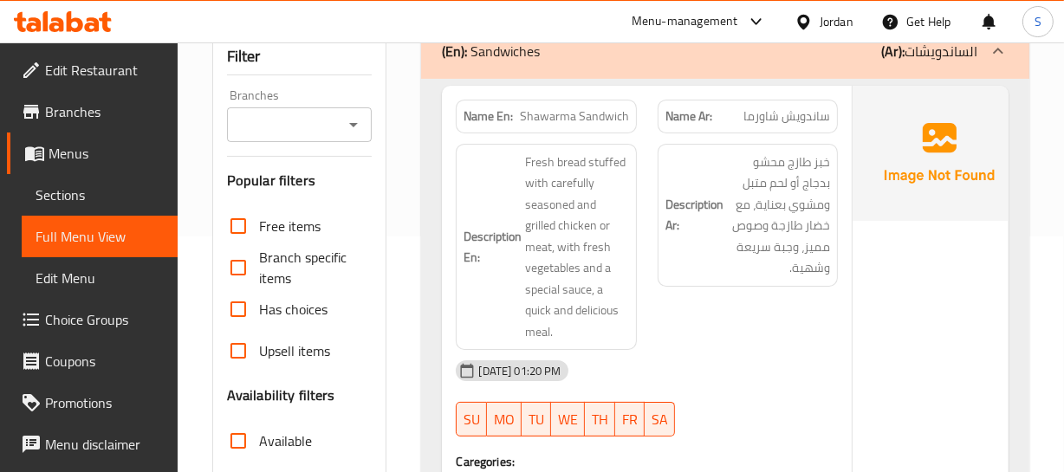
scroll to position [78, 0]
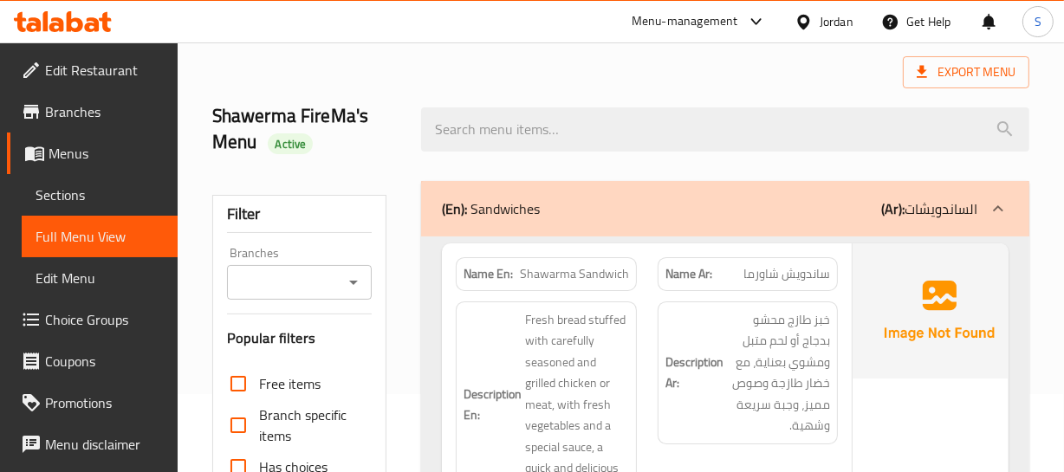
click at [536, 265] on span "Shawarma Sandwich" at bounding box center [574, 274] width 109 height 18
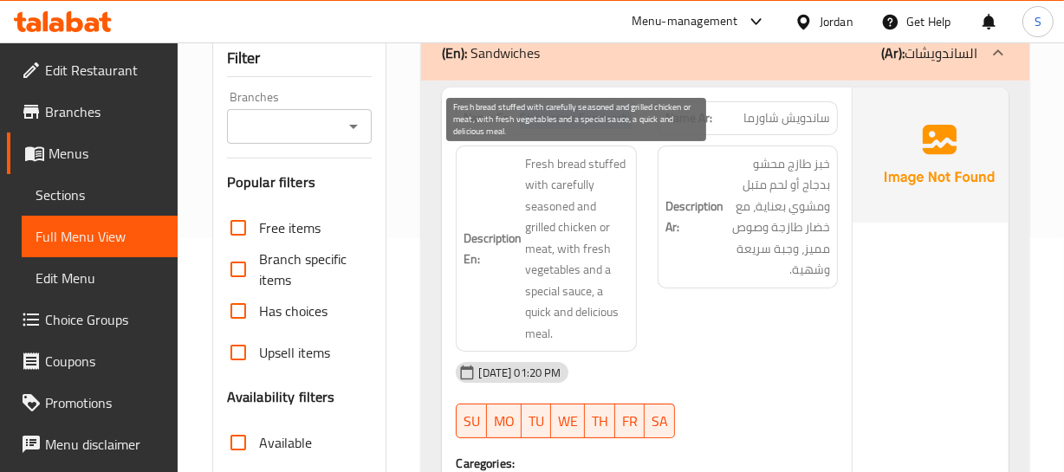
scroll to position [236, 0]
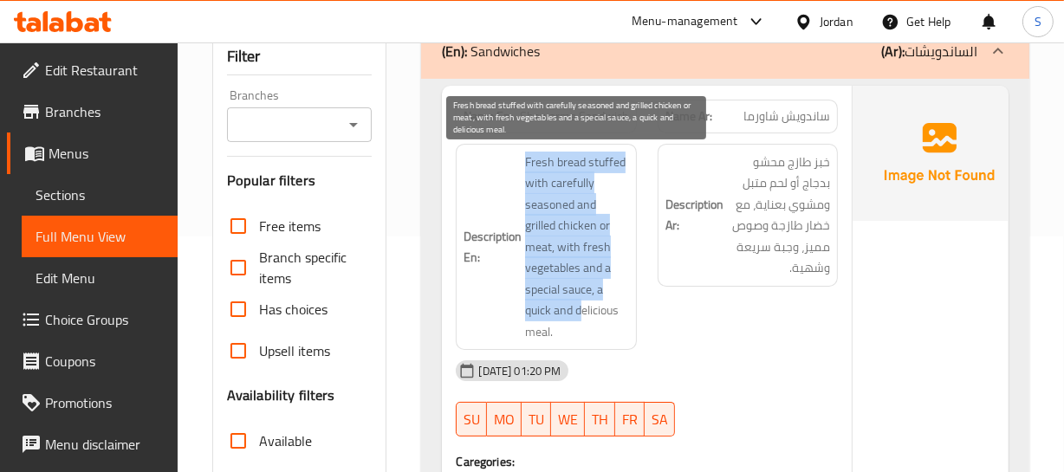
drag, startPoint x: 526, startPoint y: 170, endPoint x: 598, endPoint y: 322, distance: 168.6
click at [593, 322] on span "Fresh bread stuffed with carefully seasoned and grilled chicken or meat, with f…" at bounding box center [577, 247] width 104 height 191
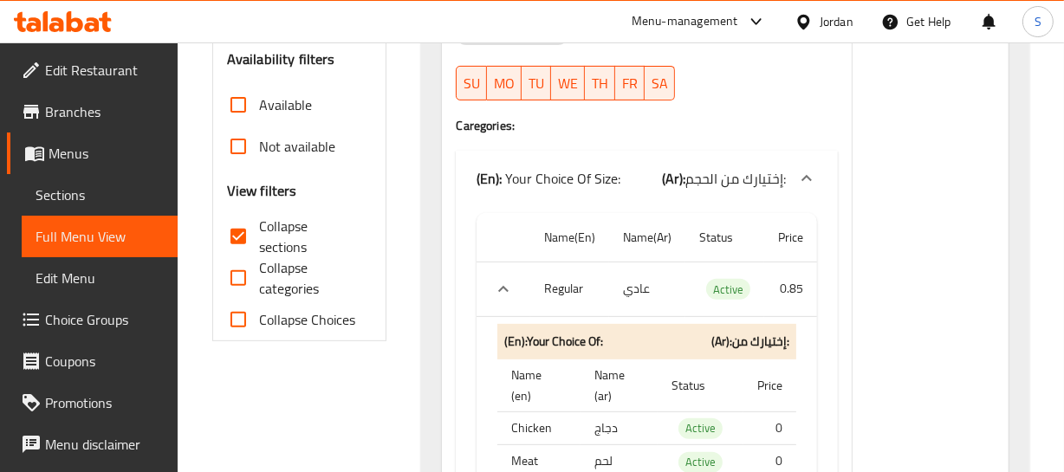
scroll to position [630, 0]
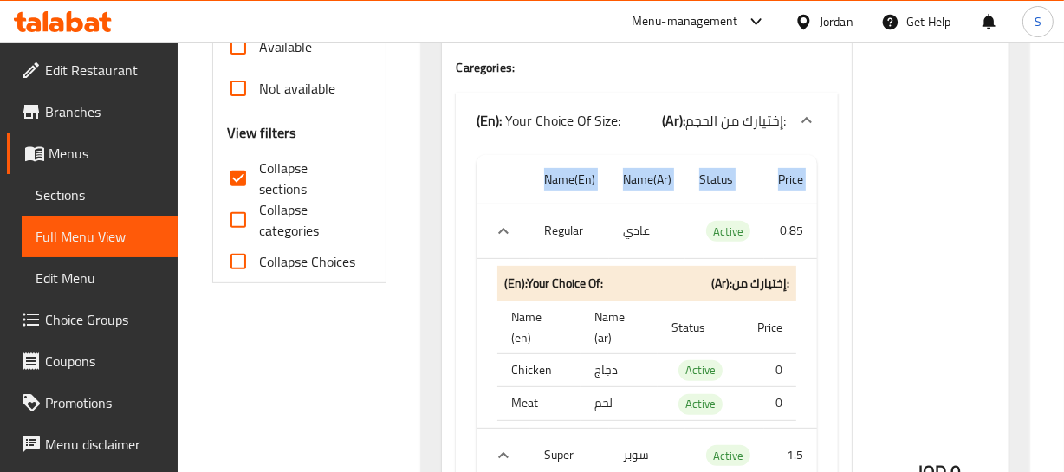
drag, startPoint x: 537, startPoint y: 228, endPoint x: 821, endPoint y: 225, distance: 283.3
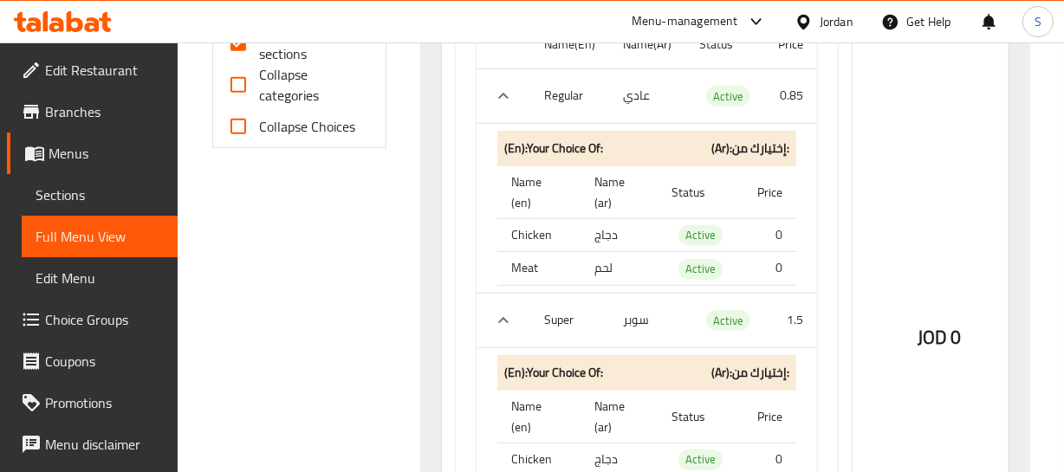
scroll to position [788, 0]
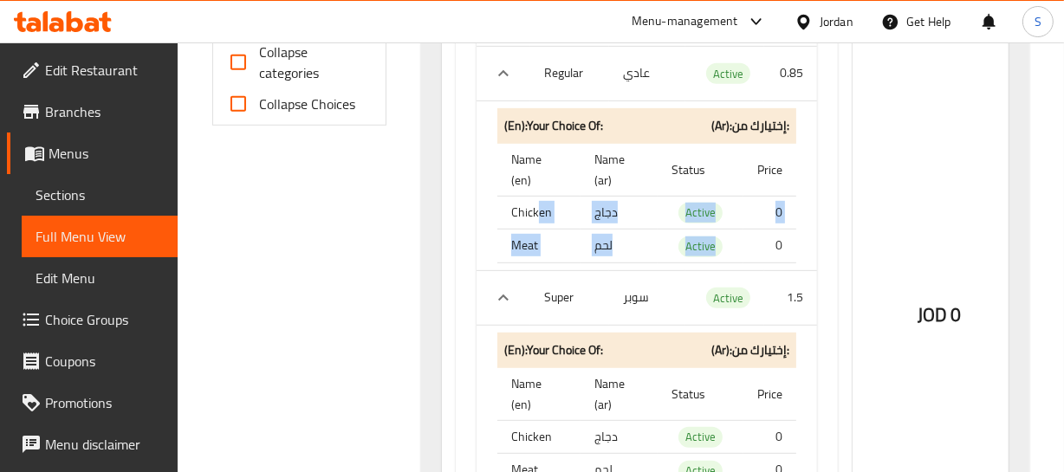
drag, startPoint x: 535, startPoint y: 208, endPoint x: 756, endPoint y: 247, distance: 224.4
click at [756, 247] on tbody "Chicken دجاج Active 0 Meat لحم Active 0" at bounding box center [646, 229] width 299 height 67
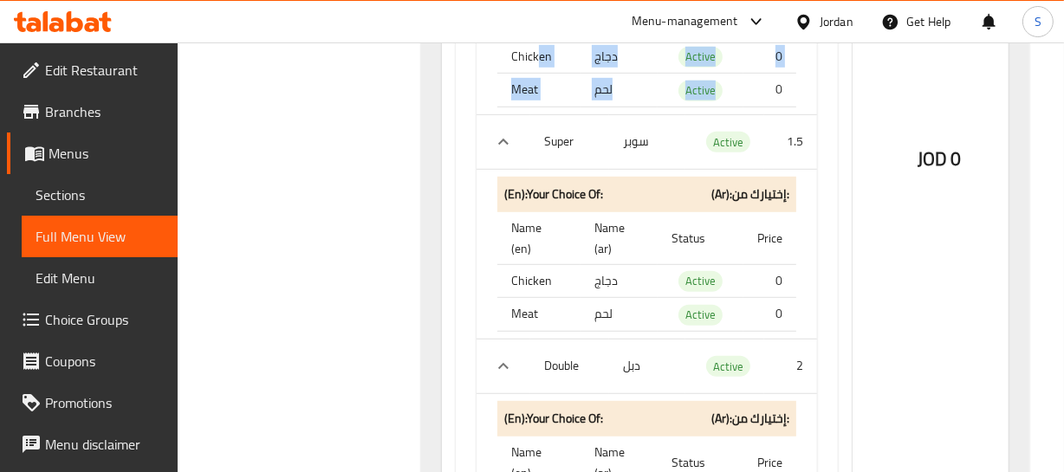
scroll to position [944, 0]
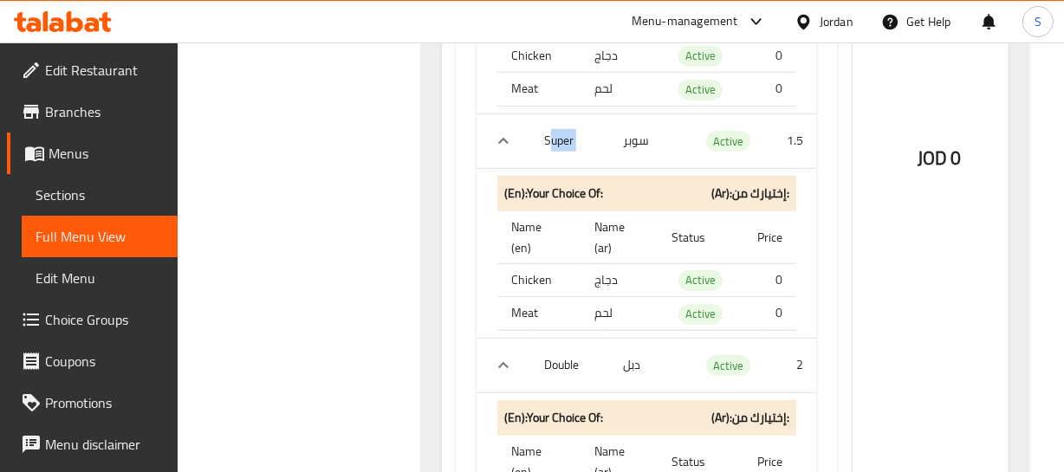
drag, startPoint x: 549, startPoint y: 135, endPoint x: 778, endPoint y: 140, distance: 228.8
click at [721, 135] on tr "Super سوبر Active 1.5" at bounding box center [647, 141] width 341 height 55
drag, startPoint x: 538, startPoint y: 291, endPoint x: 694, endPoint y: 281, distance: 156.3
click at [666, 295] on tbody "Chicken دجاج Active 0 Meat لحم Active 0" at bounding box center [646, 296] width 299 height 67
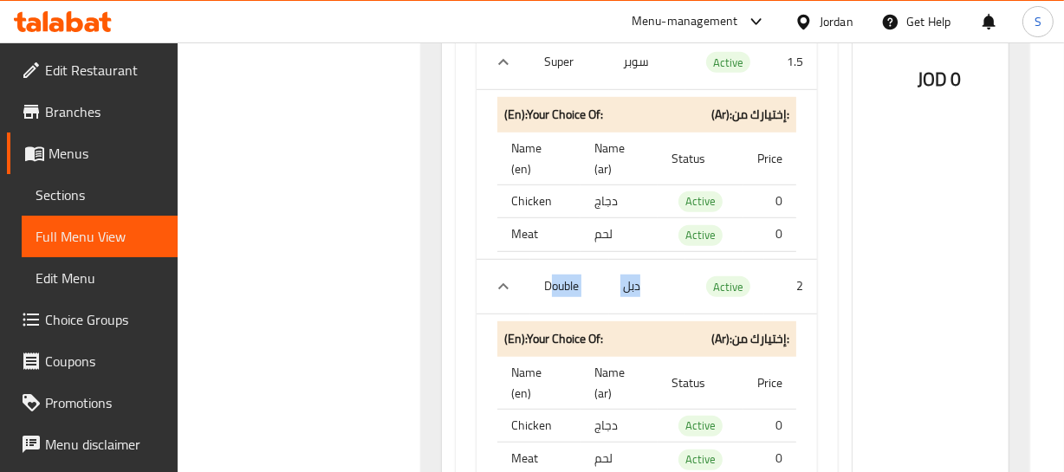
drag, startPoint x: 555, startPoint y: 285, endPoint x: 798, endPoint y: 272, distance: 243.8
click at [774, 276] on tr "Double دبل Active 2" at bounding box center [647, 286] width 341 height 55
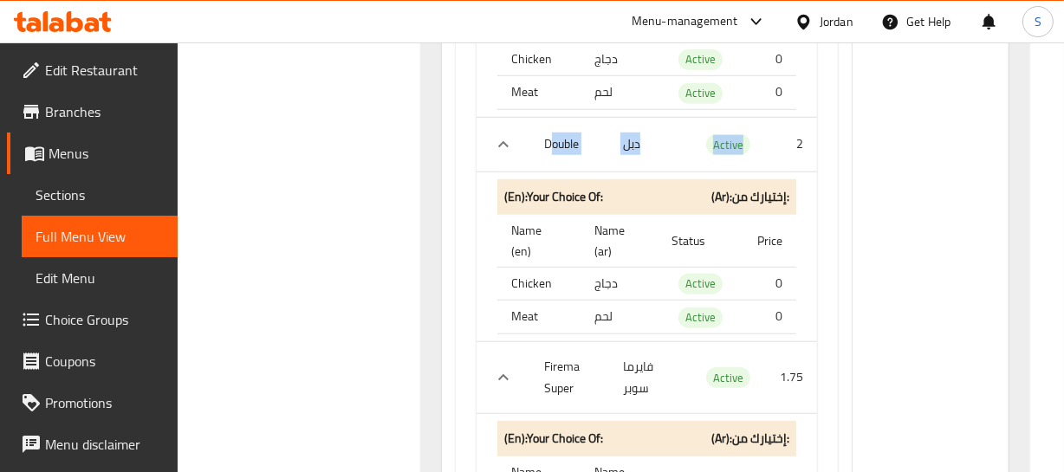
scroll to position [1181, 0]
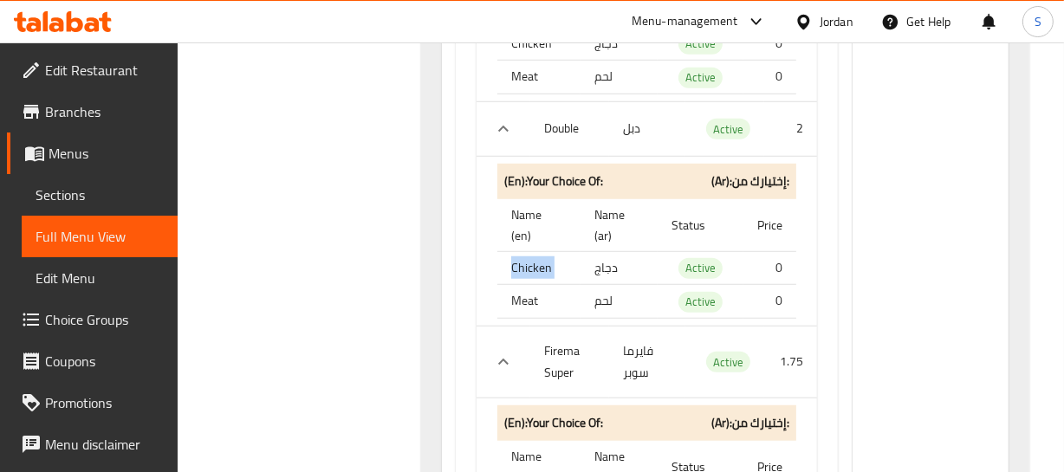
drag, startPoint x: 513, startPoint y: 262, endPoint x: 650, endPoint y: 279, distance: 138.0
click at [639, 279] on tr "Chicken دجاج Active 0" at bounding box center [646, 268] width 299 height 34
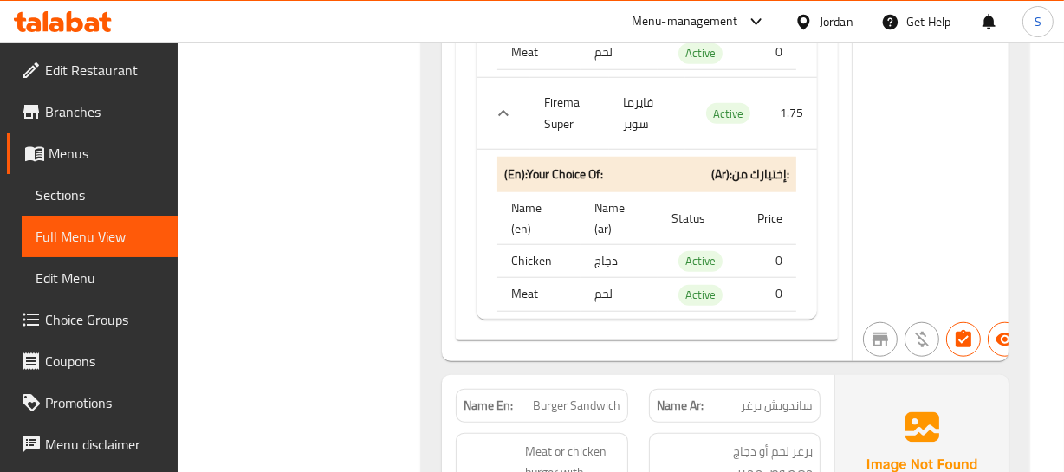
scroll to position [1339, 0]
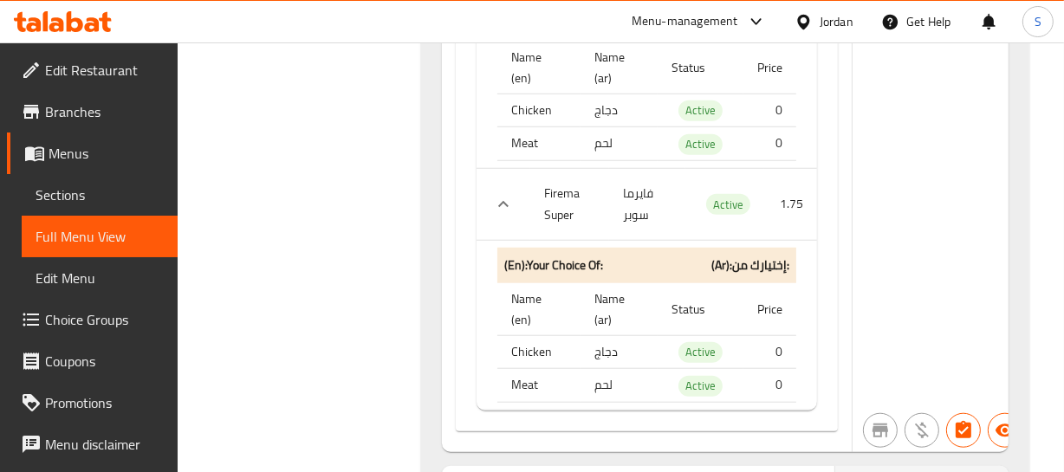
click at [574, 189] on th "Firema Super" at bounding box center [569, 204] width 79 height 72
click at [773, 204] on td "1.75" at bounding box center [790, 204] width 53 height 72
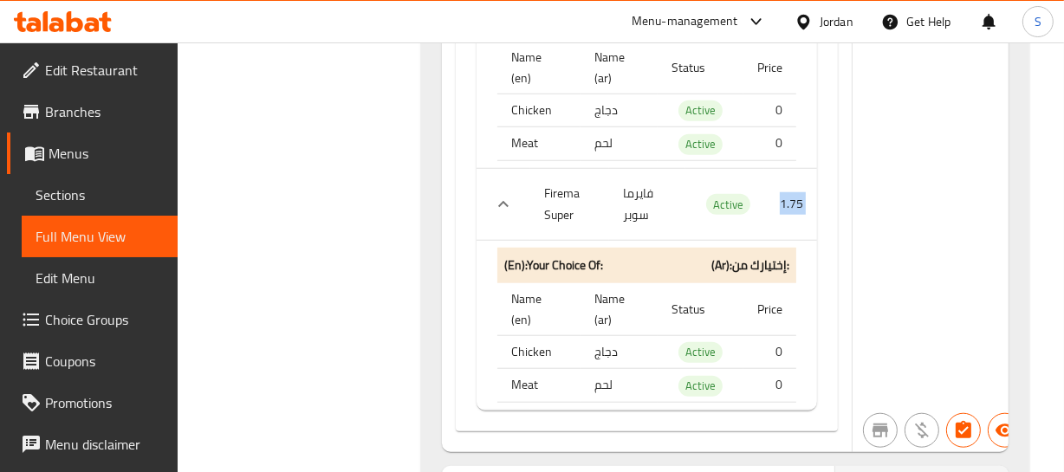
click at [773, 204] on td "1.75" at bounding box center [790, 204] width 53 height 72
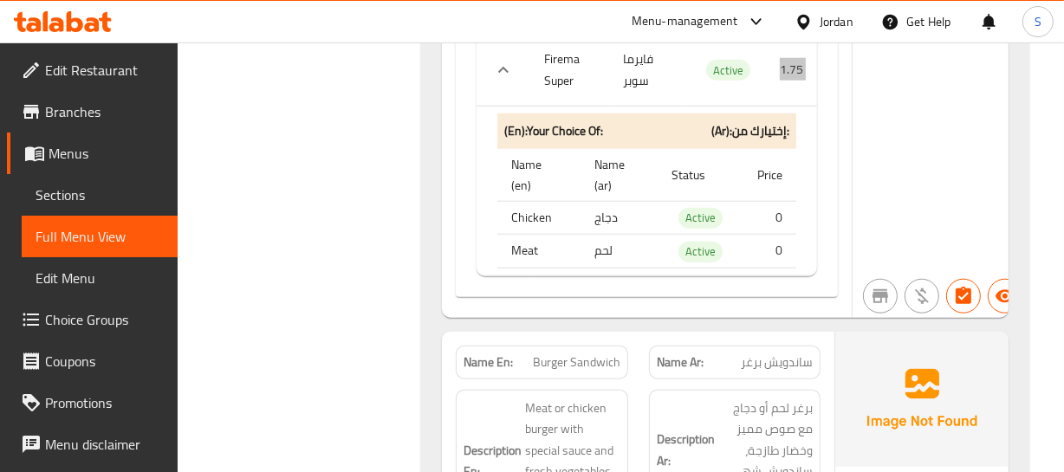
scroll to position [1575, 0]
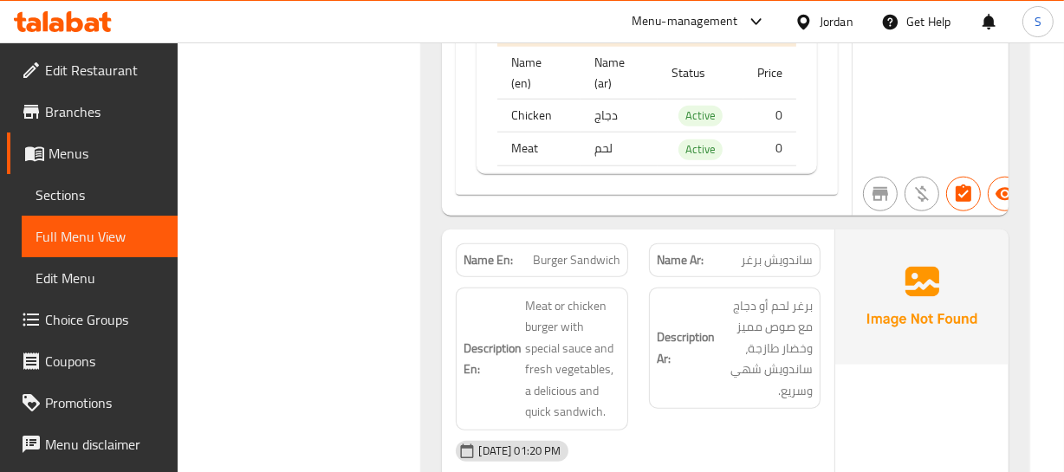
click at [586, 284] on div "Description En: Meat or chicken burger with special sauce and fresh vegetables,…" at bounding box center [541, 359] width 192 height 164
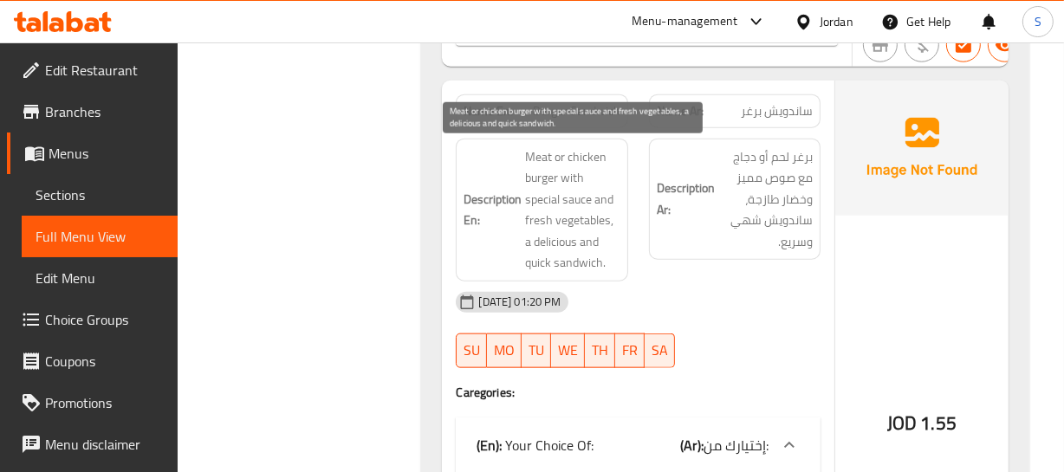
scroll to position [1733, 0]
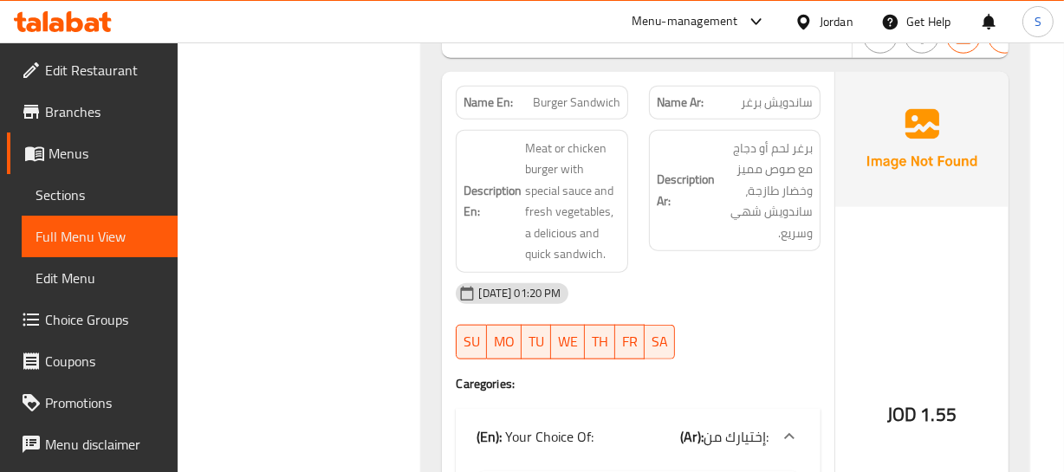
click at [563, 94] on span "Burger Sandwich" at bounding box center [577, 103] width 88 height 18
click at [564, 94] on span "Burger Sandwich" at bounding box center [577, 103] width 88 height 18
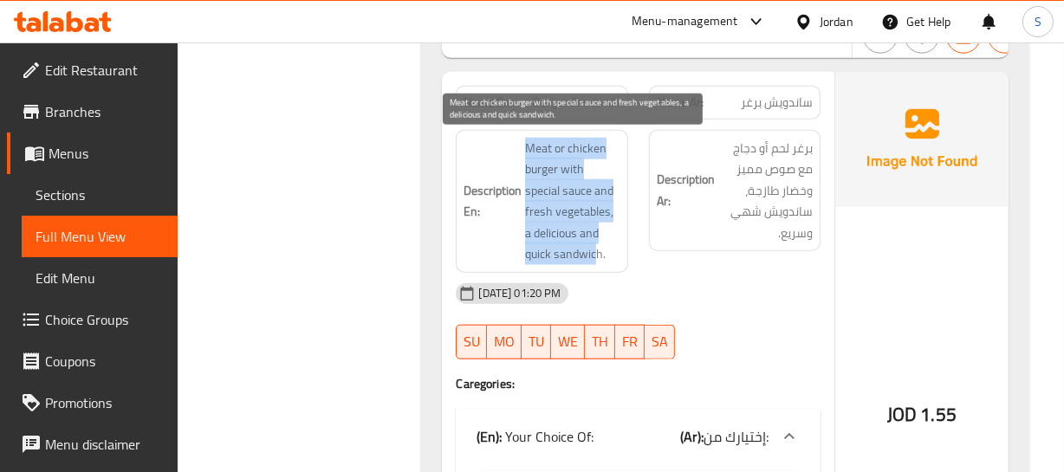
drag, startPoint x: 529, startPoint y: 139, endPoint x: 620, endPoint y: 242, distance: 136.9
click at [597, 250] on span "Meat or chicken burger with special sauce and fresh vegetables, a delicious and…" at bounding box center [572, 201] width 94 height 127
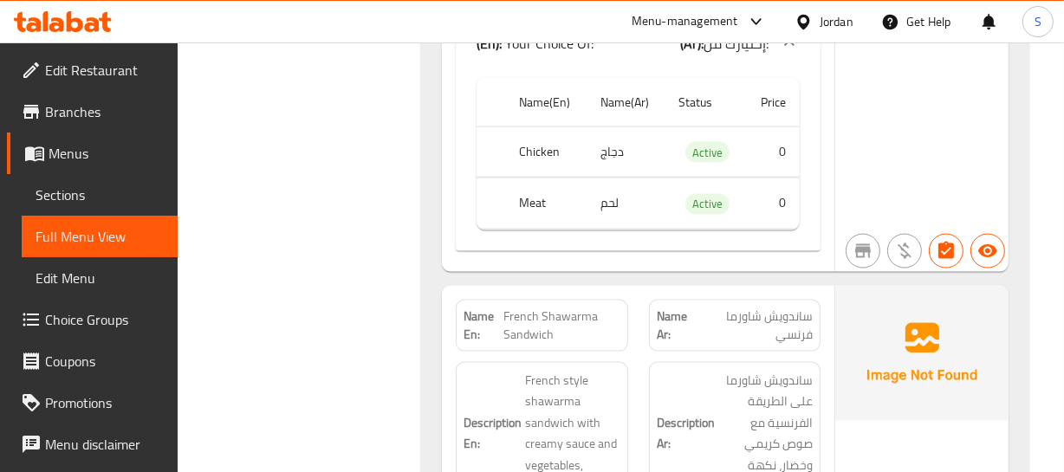
scroll to position [2205, 0]
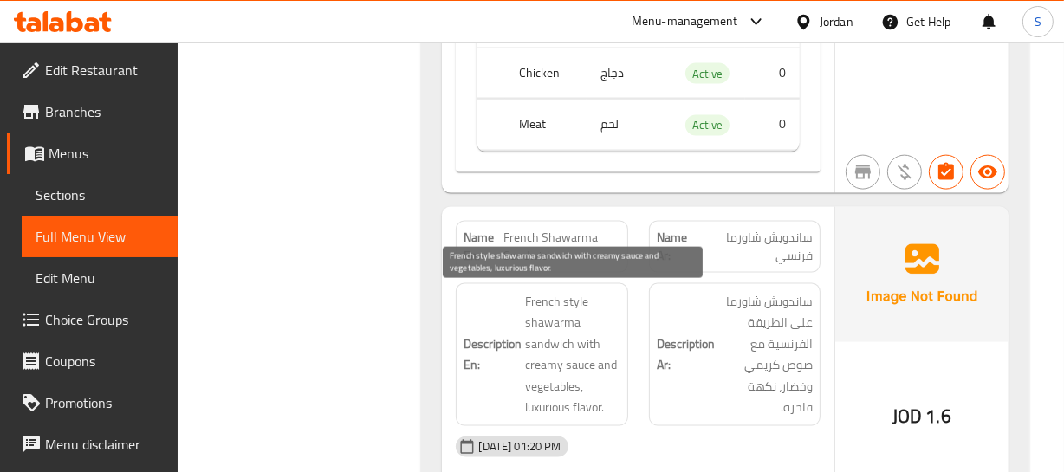
click at [594, 300] on span "French style shawarma sandwich with creamy sauce and vegetables, luxurious flav…" at bounding box center [572, 354] width 94 height 127
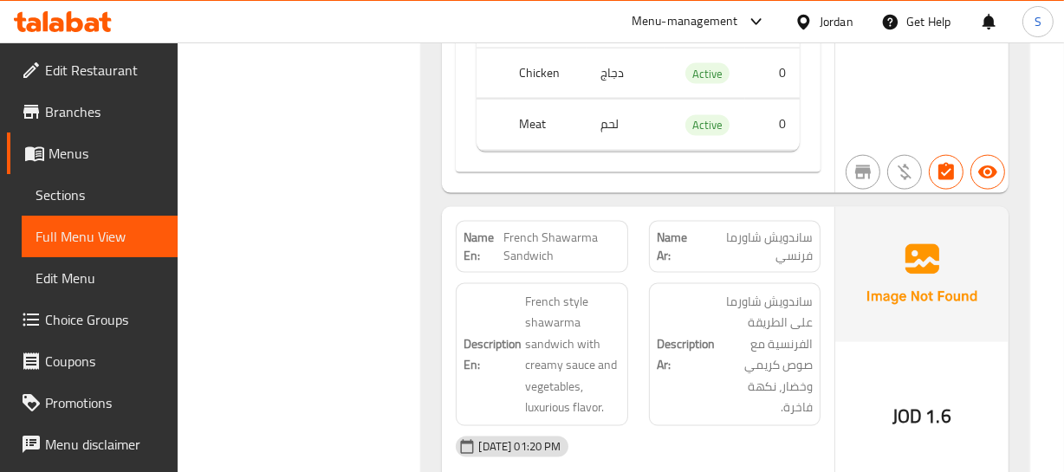
click at [529, 234] on span "French Shawarma Sandwich" at bounding box center [561, 247] width 117 height 36
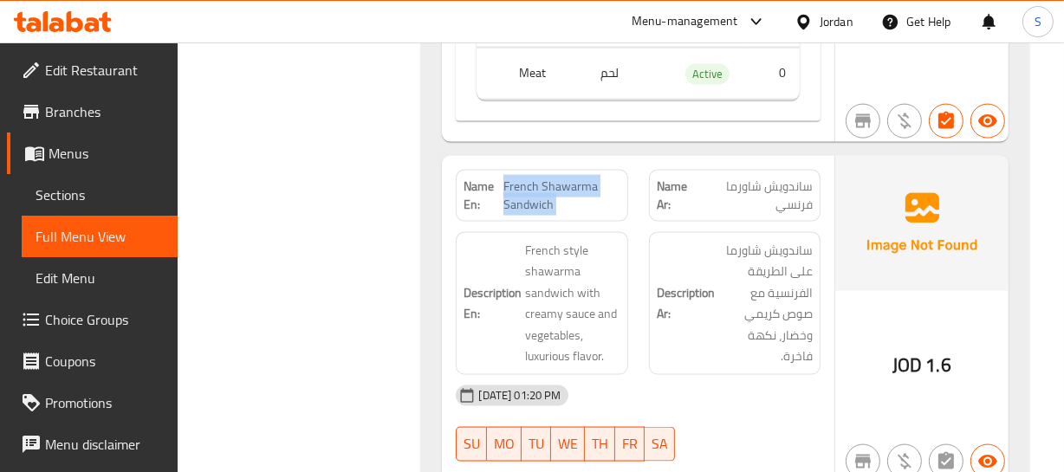
scroll to position [2284, 0]
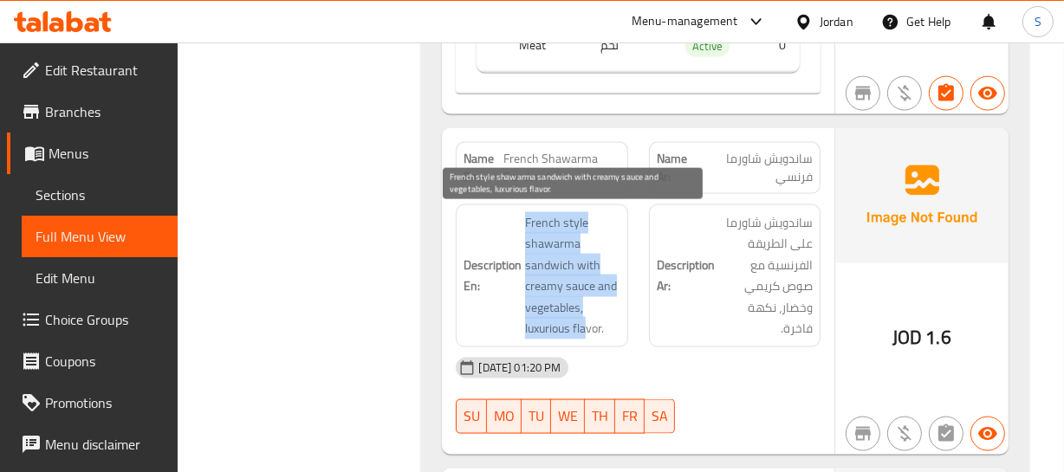
drag, startPoint x: 519, startPoint y: 224, endPoint x: 600, endPoint y: 321, distance: 126.0
click at [600, 321] on h6 "Description En: French style shawarma sandwich with creamy sauce and vegetables…" at bounding box center [542, 275] width 156 height 127
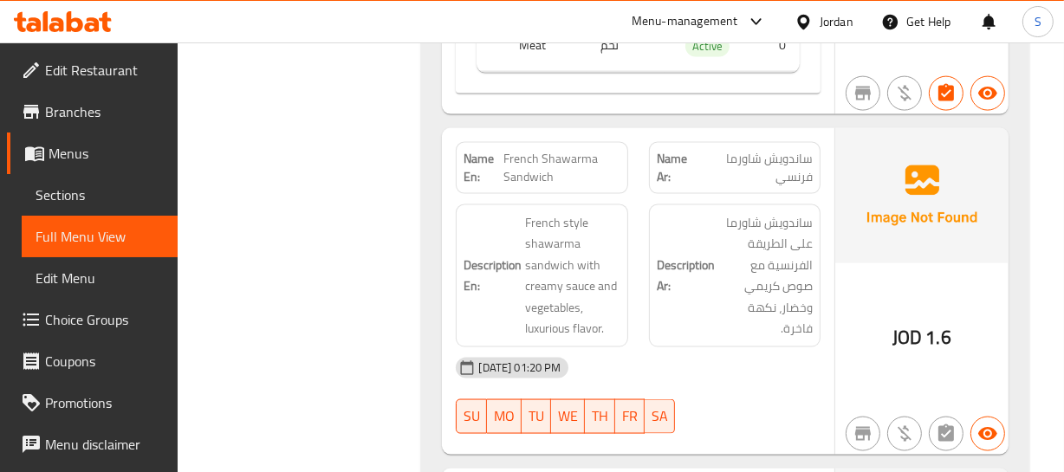
click at [572, 181] on span "French Shawarma Sandwich" at bounding box center [561, 168] width 117 height 36
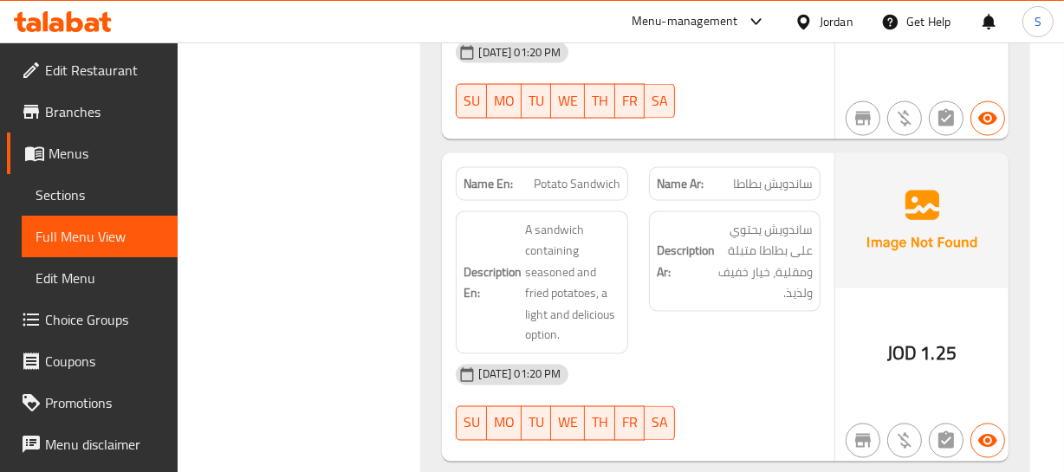
scroll to position [2677, 0]
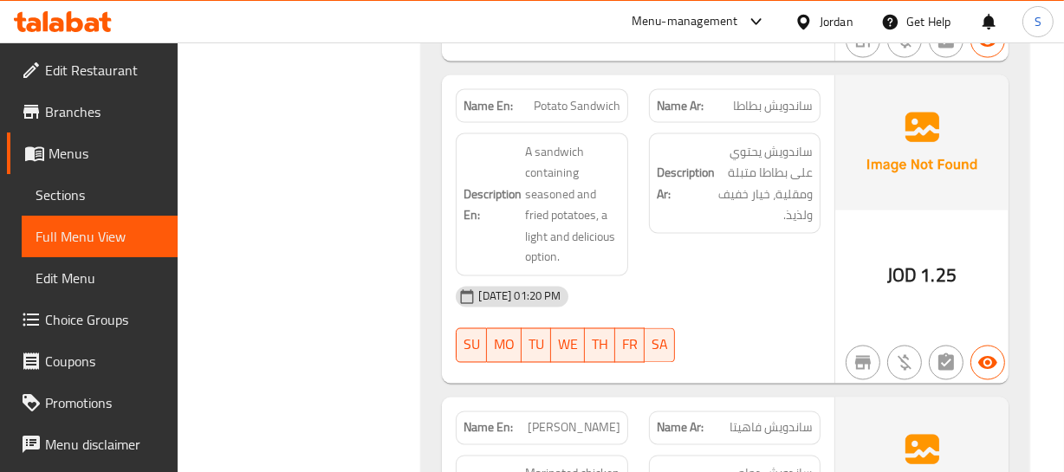
click at [714, 192] on h6 "Description Ar: ساندويش يحتوي على بطاطا متبلة ومقلية، خيار خفيف ولذيذ." at bounding box center [735, 183] width 156 height 85
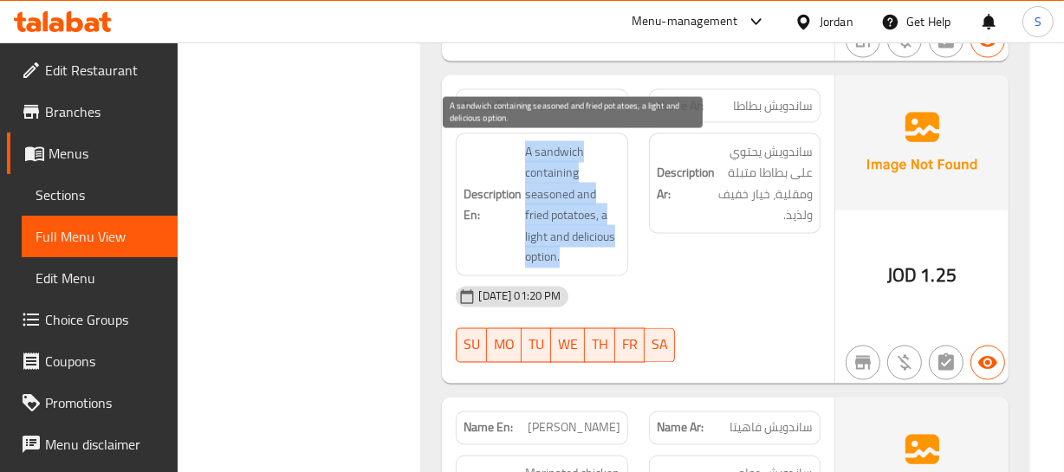
drag, startPoint x: 503, startPoint y: 137, endPoint x: 559, endPoint y: 251, distance: 127.1
click at [559, 251] on div "Description En: A sandwich containing seasoned and fried potatoes, a light and …" at bounding box center [542, 204] width 172 height 143
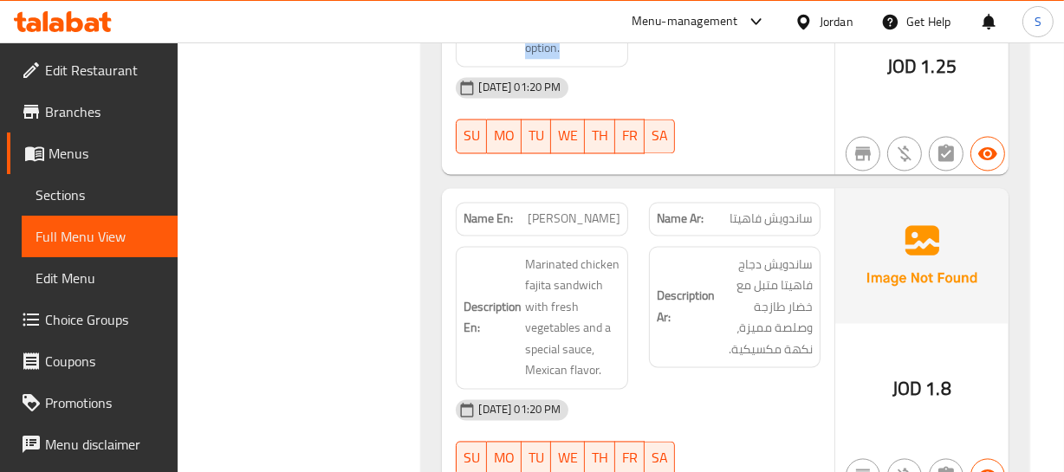
scroll to position [2914, 0]
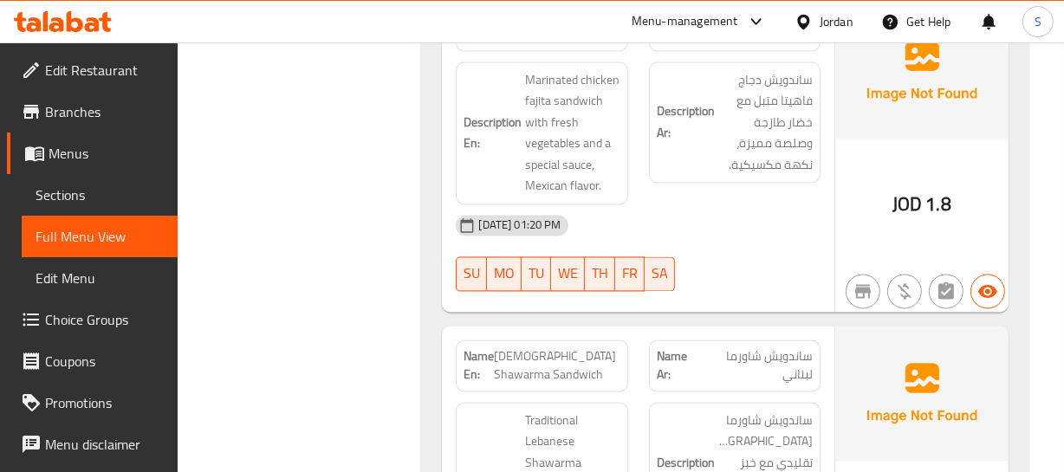
click at [763, 260] on div "01-10-2025 01:20 PM SU MO TU WE TH FR SA" at bounding box center [637, 252] width 385 height 97
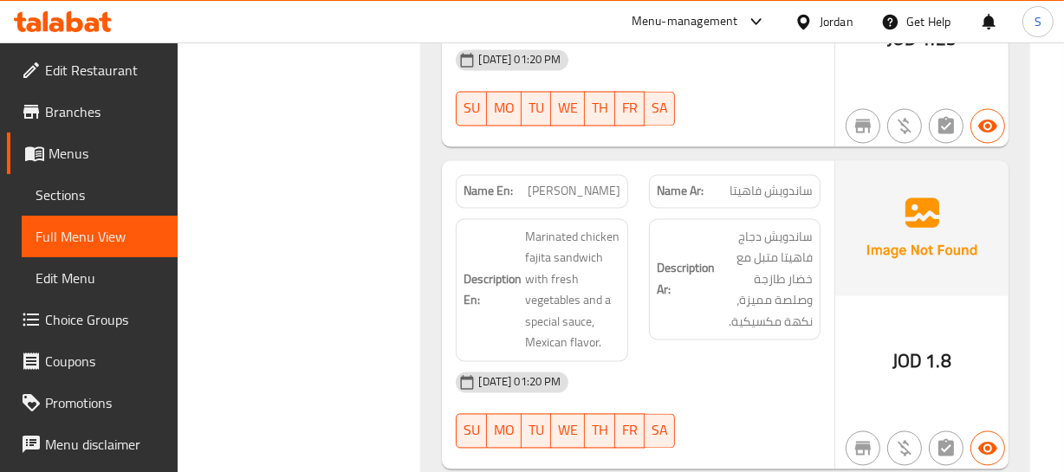
click at [558, 198] on span "Fajita Sandwich" at bounding box center [574, 192] width 93 height 18
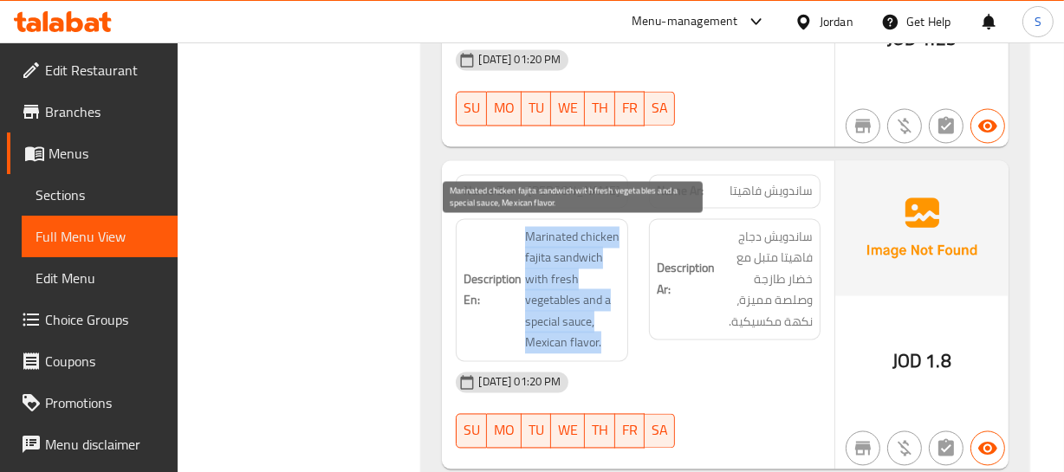
drag, startPoint x: 526, startPoint y: 233, endPoint x: 615, endPoint y: 339, distance: 138.3
click at [613, 341] on span "Marinated chicken fajita sandwich with fresh vegetables and a special sauce, Me…" at bounding box center [572, 290] width 94 height 127
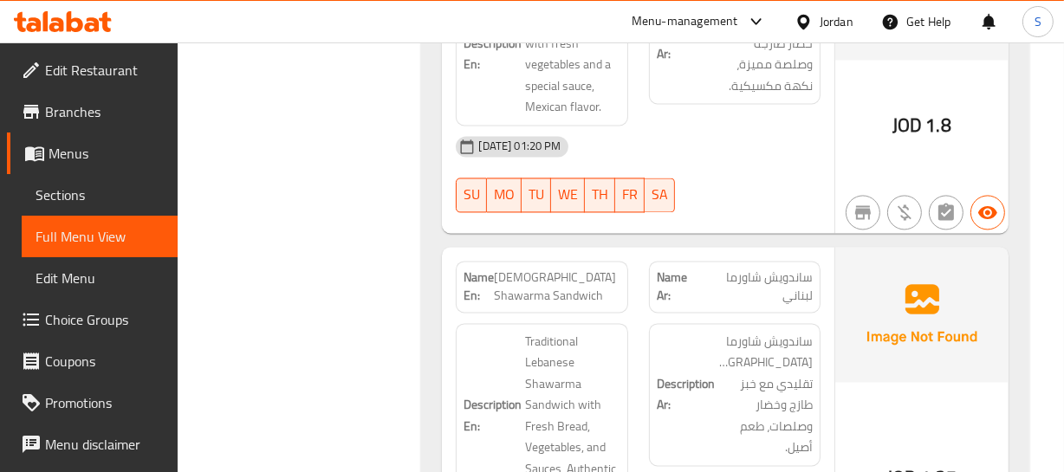
click at [609, 253] on div "Name En: Lebanese Shawarma Sandwich" at bounding box center [541, 286] width 192 height 73
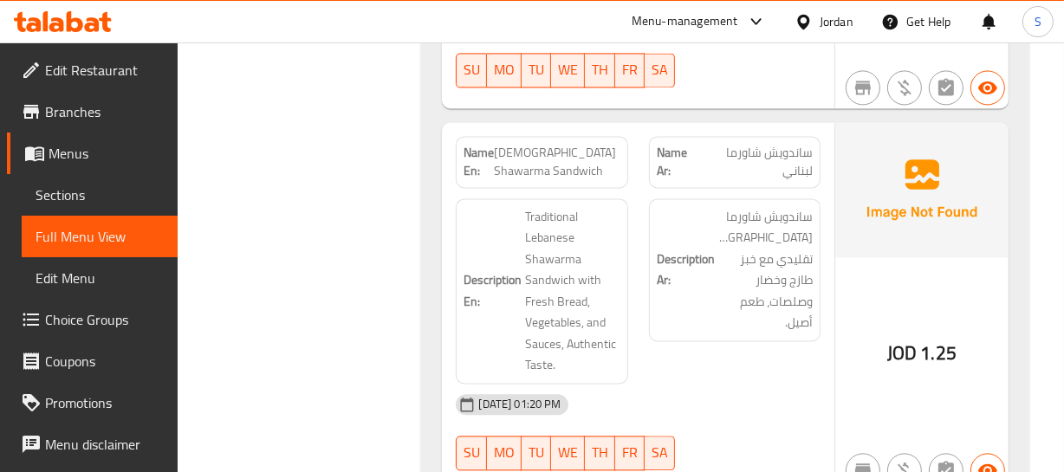
scroll to position [3308, 0]
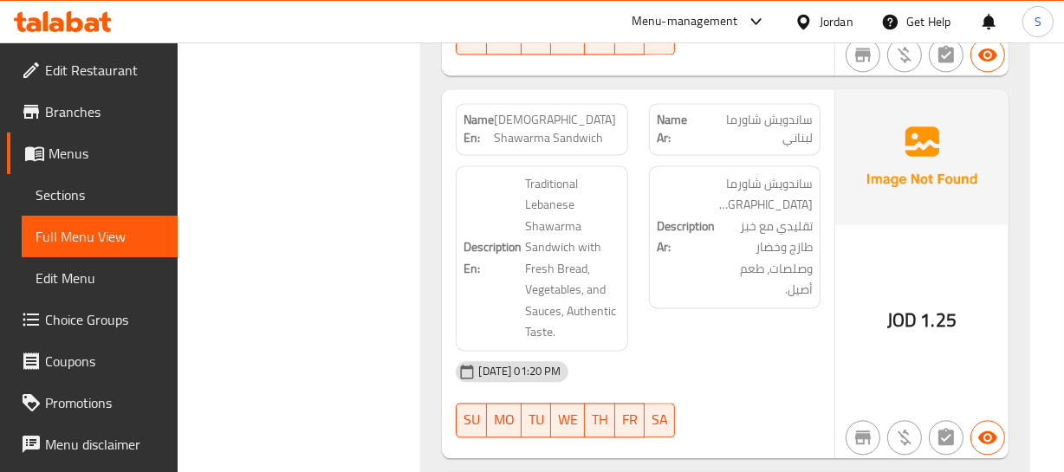
click at [719, 130] on span "ساندويش شاورما لبناني" at bounding box center [756, 129] width 113 height 36
click at [560, 112] on span "Lebanese Shawarma Sandwich" at bounding box center [557, 129] width 126 height 36
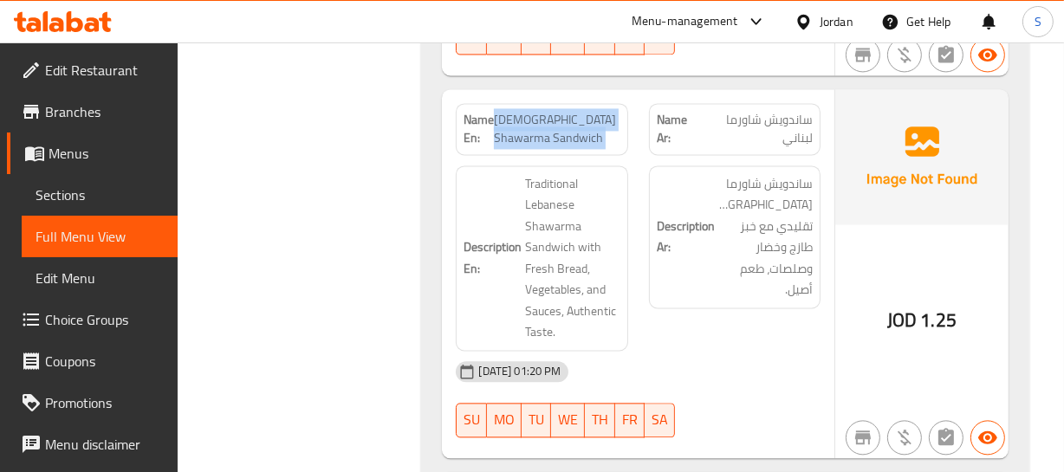
click at [560, 112] on span "Lebanese Shawarma Sandwich" at bounding box center [557, 129] width 126 height 36
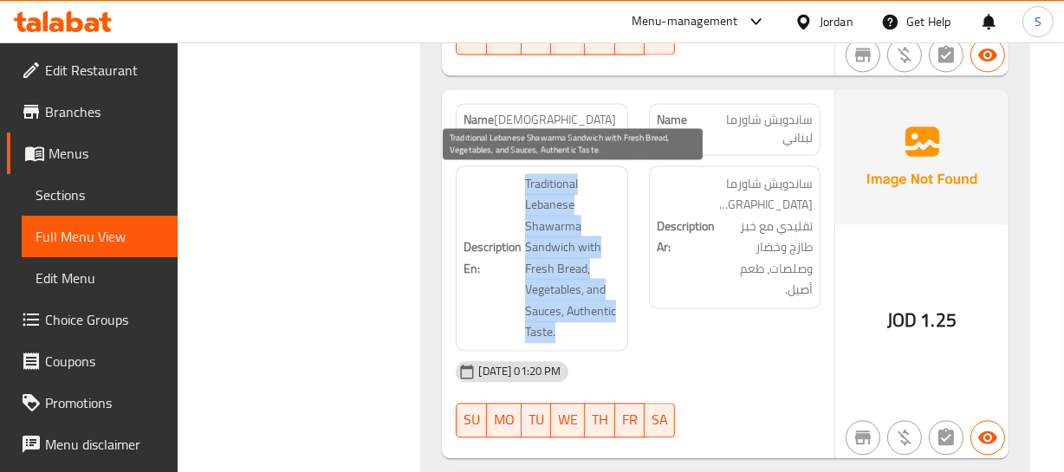
drag, startPoint x: 524, startPoint y: 182, endPoint x: 597, endPoint y: 323, distance: 158.9
click at [597, 323] on h6 "Description En: Traditional Lebanese Shawarma Sandwich with Fresh Bread, Vegeta…" at bounding box center [542, 258] width 156 height 170
click at [596, 321] on span "Traditional Lebanese Shawarma Sandwich with Fresh Bread, Vegetables, and Sauces…" at bounding box center [572, 258] width 94 height 170
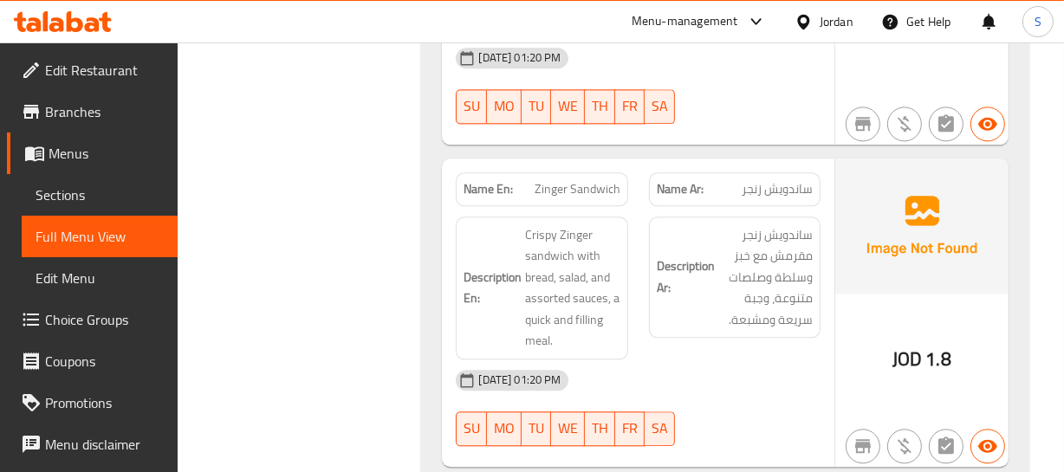
scroll to position [3623, 0]
click at [615, 257] on span "Crispy Zinger sandwich with bread, salad, and assorted sauces, a quick and fill…" at bounding box center [572, 287] width 94 height 127
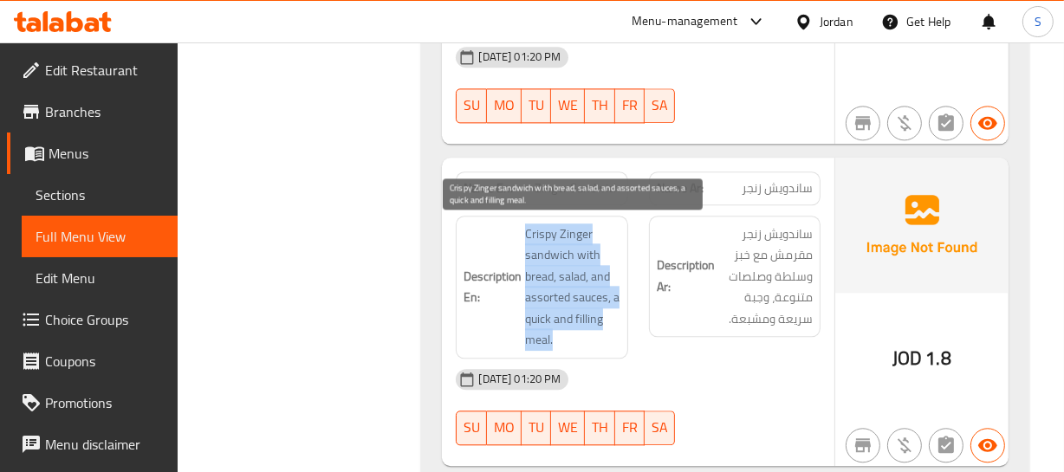
drag, startPoint x: 526, startPoint y: 224, endPoint x: 587, endPoint y: 334, distance: 125.3
click at [581, 341] on span "Crispy Zinger sandwich with bread, salad, and assorted sauces, a quick and fill…" at bounding box center [572, 287] width 94 height 127
click at [589, 315] on span "Crispy Zinger sandwich with bread, salad, and assorted sauces, a quick and fill…" at bounding box center [572, 287] width 94 height 127
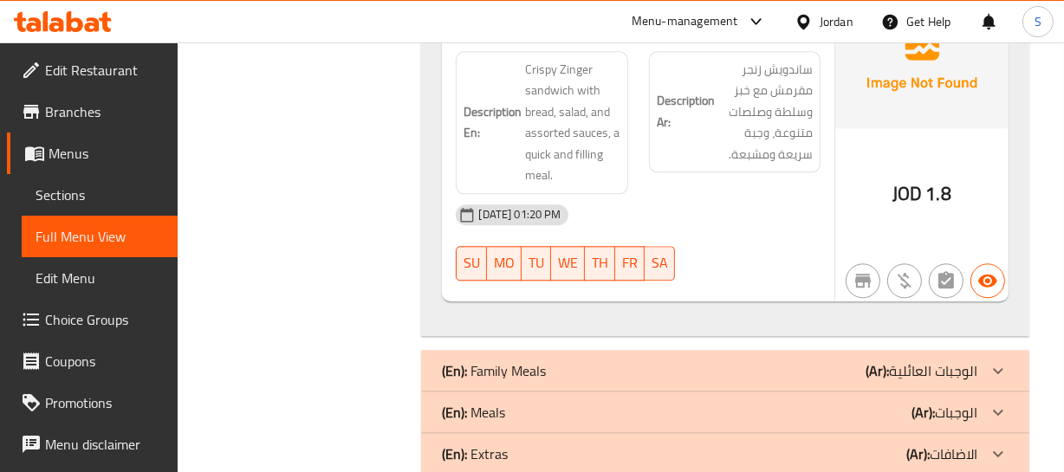
scroll to position [3864, 0]
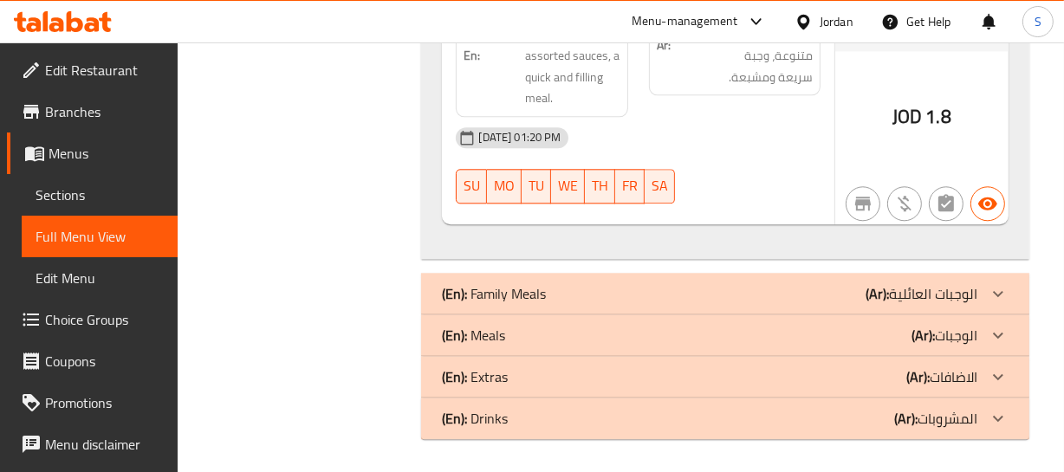
click at [716, 278] on div "(En): Family Meals (Ar): الوجبات العائلية" at bounding box center [724, 294] width 607 height 42
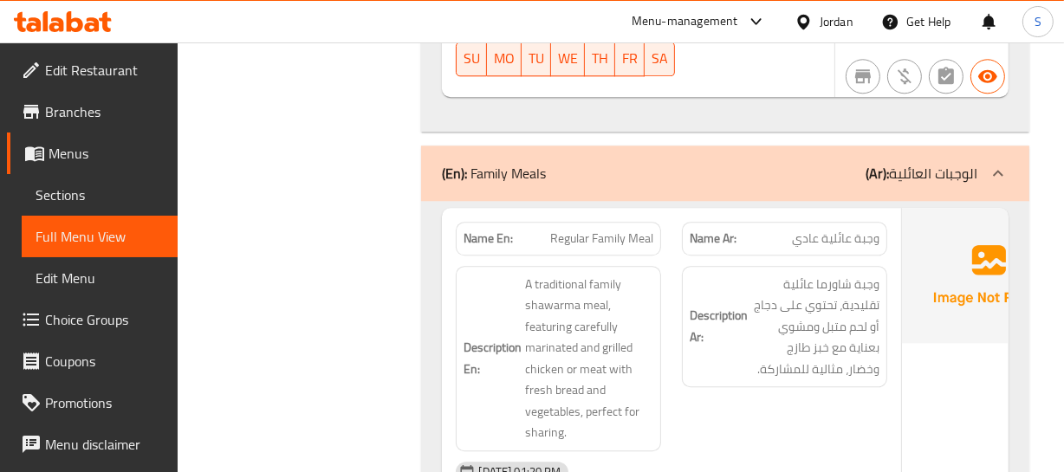
scroll to position [4021, 0]
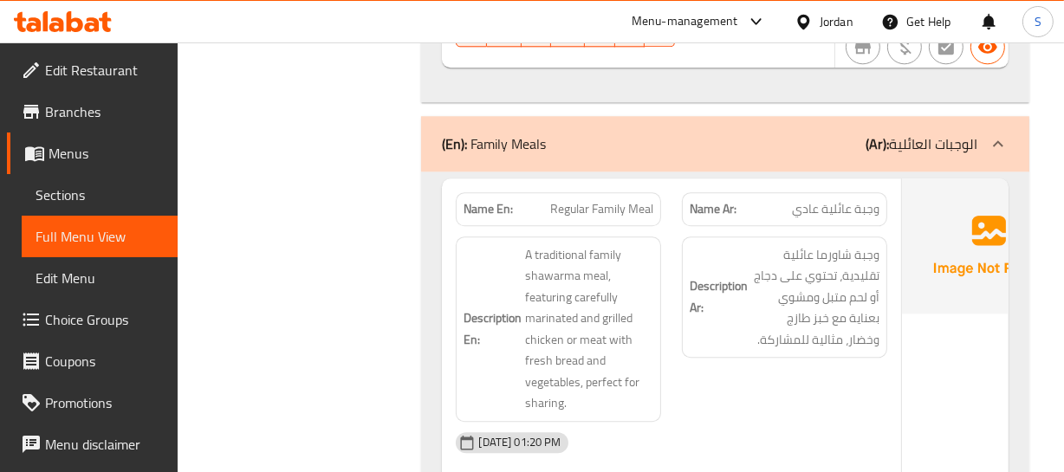
click at [508, 325] on strong "Description En:" at bounding box center [493, 329] width 58 height 42
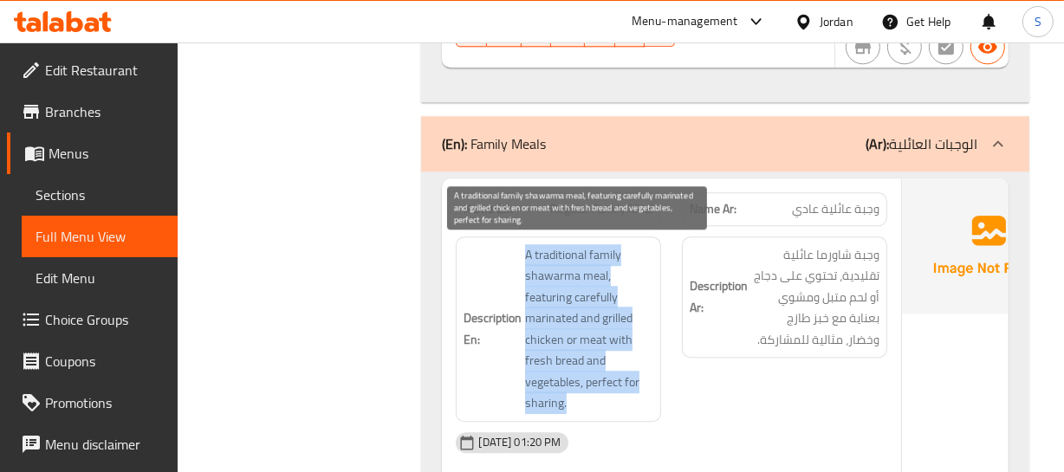
drag, startPoint x: 506, startPoint y: 247, endPoint x: 617, endPoint y: 411, distance: 197.8
click at [617, 411] on h6 "Description En: A traditional family shawarma meal, featuring carefully marinat…" at bounding box center [559, 329] width 190 height 170
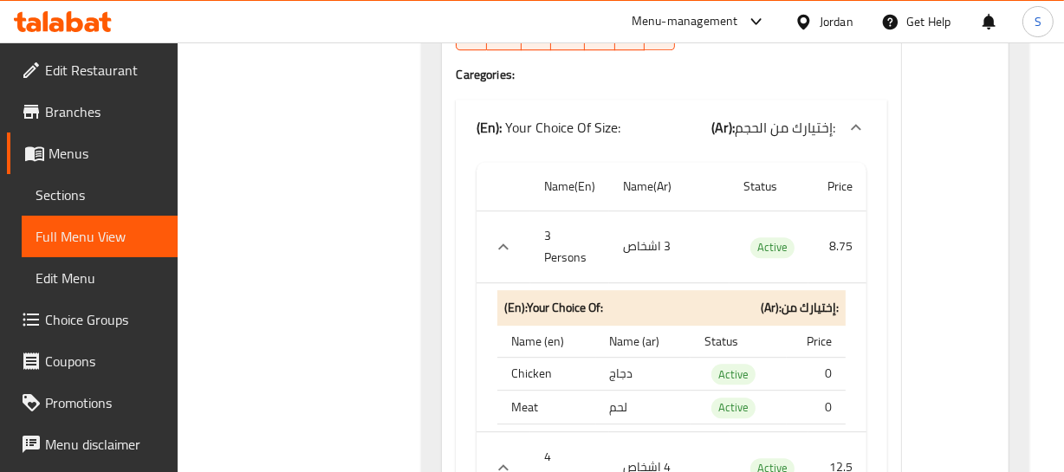
scroll to position [4494, 0]
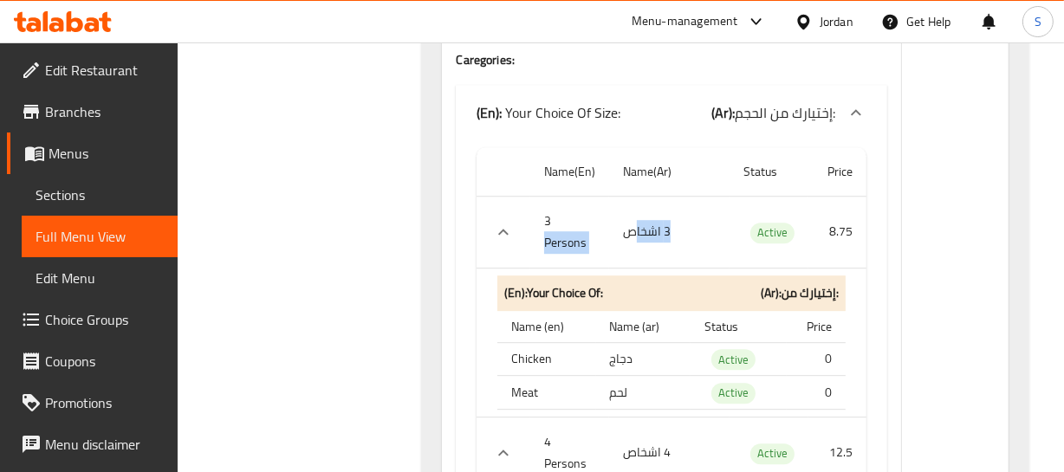
drag, startPoint x: 551, startPoint y: 238, endPoint x: 633, endPoint y: 260, distance: 84.3
click at [633, 260] on tr "3 Persons 3 اشخاص Active 8.75" at bounding box center [672, 232] width 390 height 72
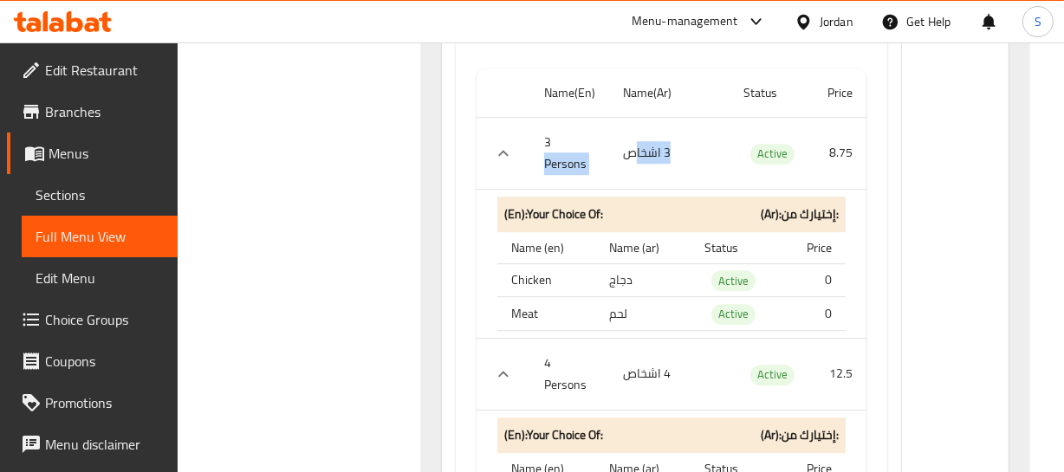
scroll to position [4652, 0]
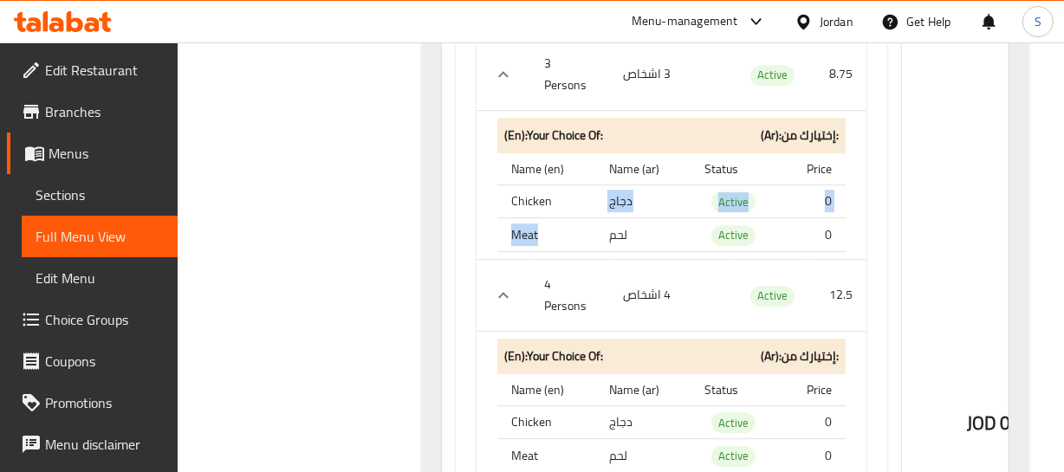
drag, startPoint x: 550, startPoint y: 237, endPoint x: 607, endPoint y: 263, distance: 62.4
click at [599, 251] on tbody "Chicken دجاج Active 0 Meat لحم Active 0" at bounding box center [671, 218] width 348 height 67
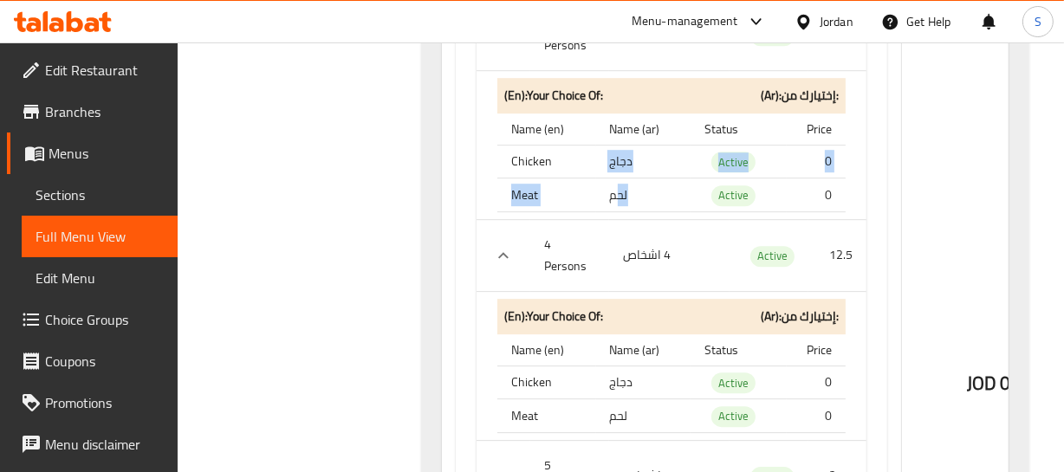
scroll to position [4731, 0]
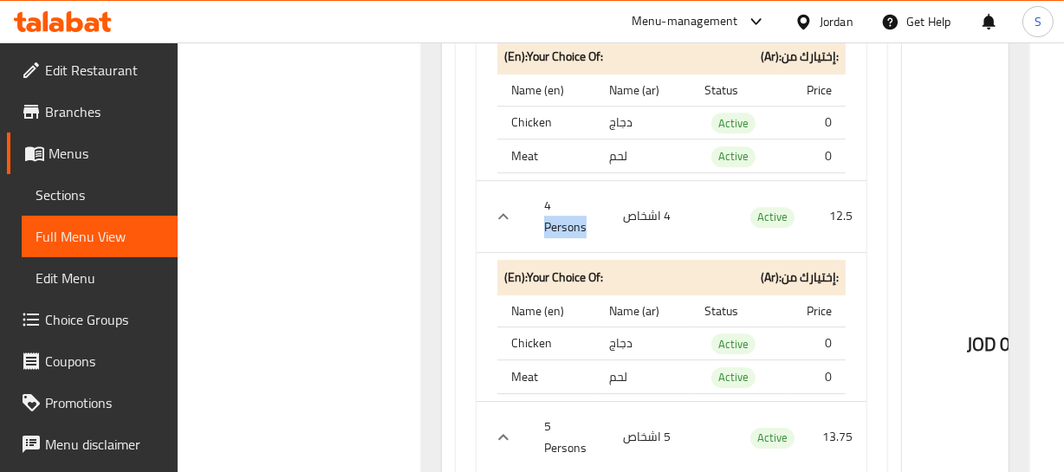
drag, startPoint x: 555, startPoint y: 249, endPoint x: 589, endPoint y: 265, distance: 37.6
click at [589, 252] on th "4 Persons" at bounding box center [569, 216] width 79 height 72
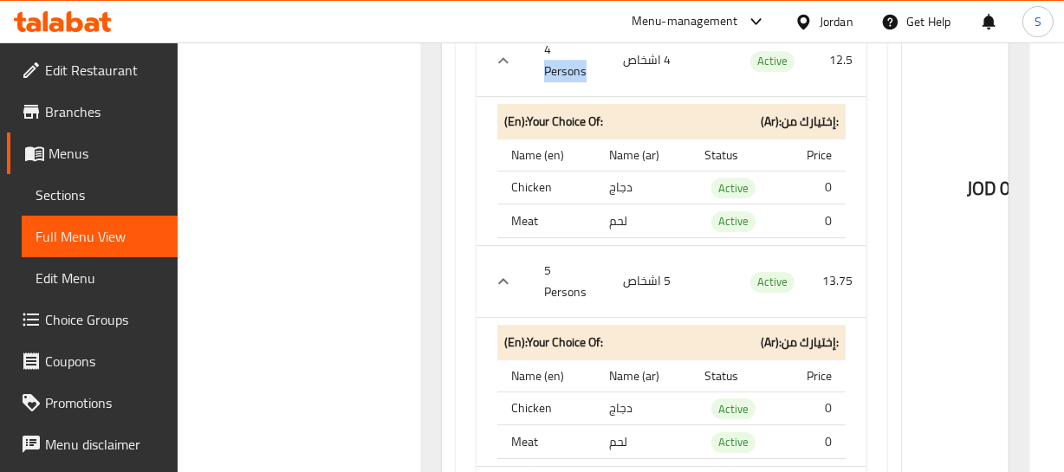
scroll to position [4888, 0]
drag, startPoint x: 551, startPoint y: 240, endPoint x: 613, endPoint y: 277, distance: 72.7
click at [611, 237] on tbody "Chicken دجاج Active 0 Meat لحم Active 0" at bounding box center [671, 203] width 348 height 67
drag, startPoint x: 555, startPoint y: 328, endPoint x: 593, endPoint y: 349, distance: 43.8
click at [593, 316] on th "5 Persons" at bounding box center [569, 280] width 79 height 72
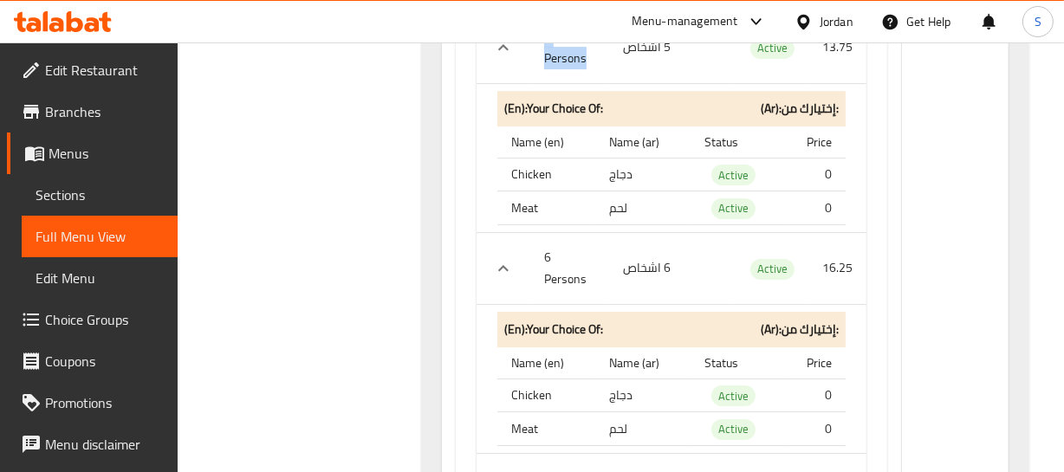
scroll to position [5124, 0]
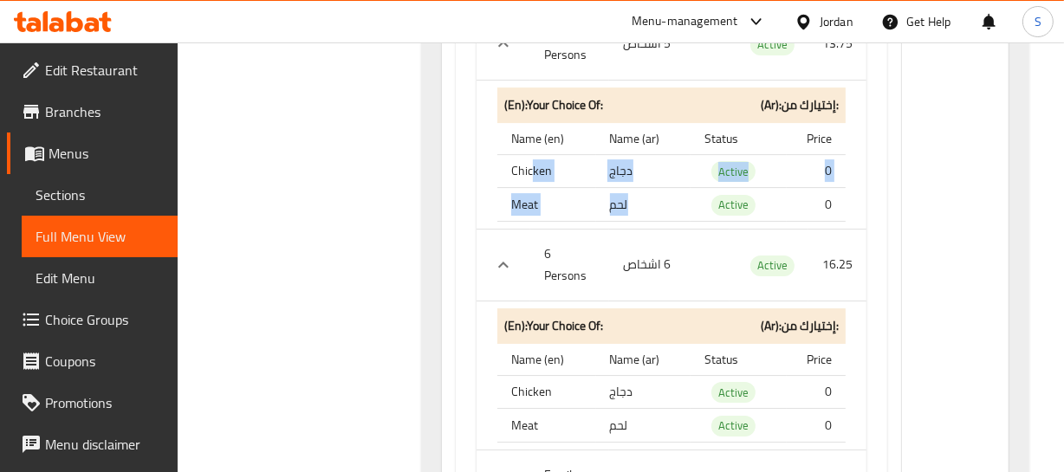
drag, startPoint x: 530, startPoint y: 252, endPoint x: 637, endPoint y: 251, distance: 106.6
click at [601, 188] on tr "Chicken دجاج Active 0" at bounding box center [671, 171] width 348 height 34
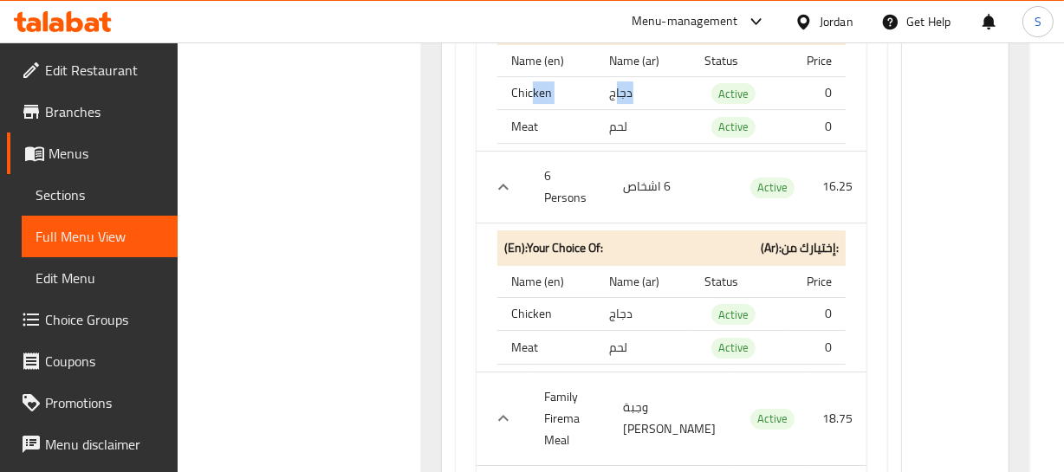
scroll to position [5203, 0]
drag, startPoint x: 541, startPoint y: 259, endPoint x: 630, endPoint y: 276, distance: 90.7
click at [630, 222] on tr "6 Persons 6 اشخاص Active 16.25" at bounding box center [672, 186] width 390 height 72
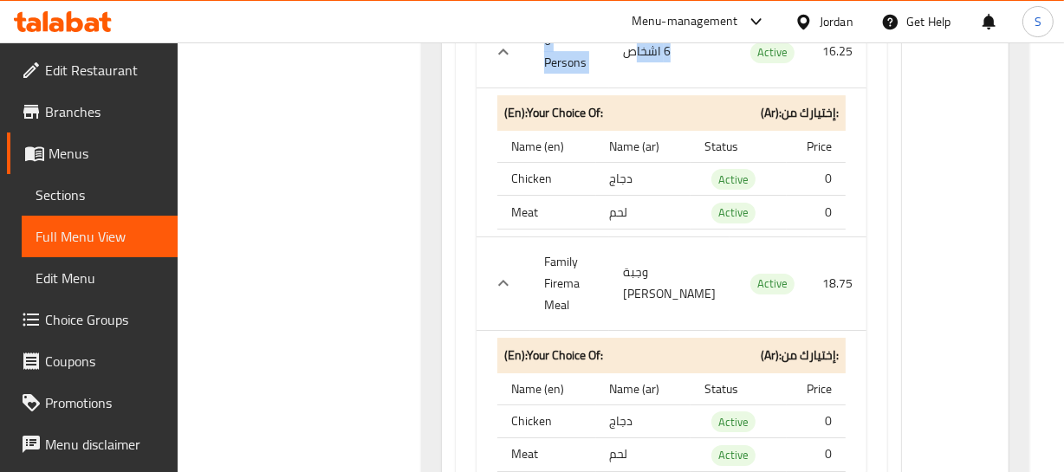
scroll to position [5361, 0]
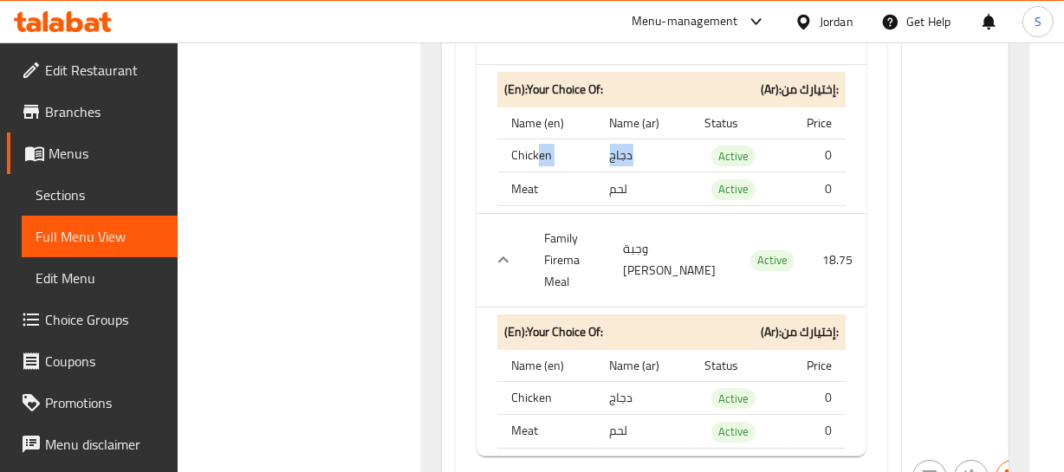
drag, startPoint x: 540, startPoint y: 259, endPoint x: 620, endPoint y: 286, distance: 84.9
click at [620, 205] on tbody "Chicken دجاج Active 0 Meat لحم Active 0" at bounding box center [671, 172] width 348 height 67
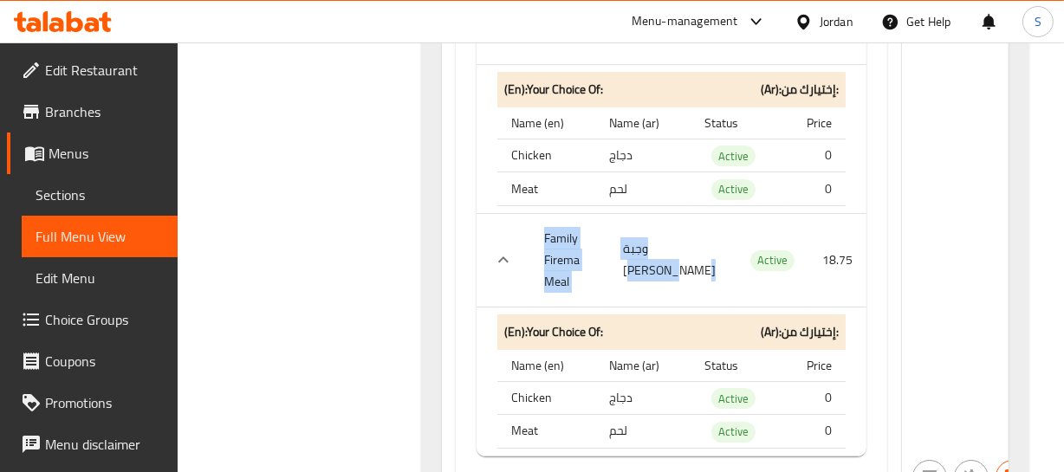
drag, startPoint x: 539, startPoint y: 329, endPoint x: 648, endPoint y: 382, distance: 121.3
click at [646, 307] on tr "Family Firema Meal وجبة فايرما عائلي Active 18.75" at bounding box center [672, 260] width 390 height 94
click at [619, 307] on td "وجبة فايرما عائلي" at bounding box center [669, 260] width 120 height 94
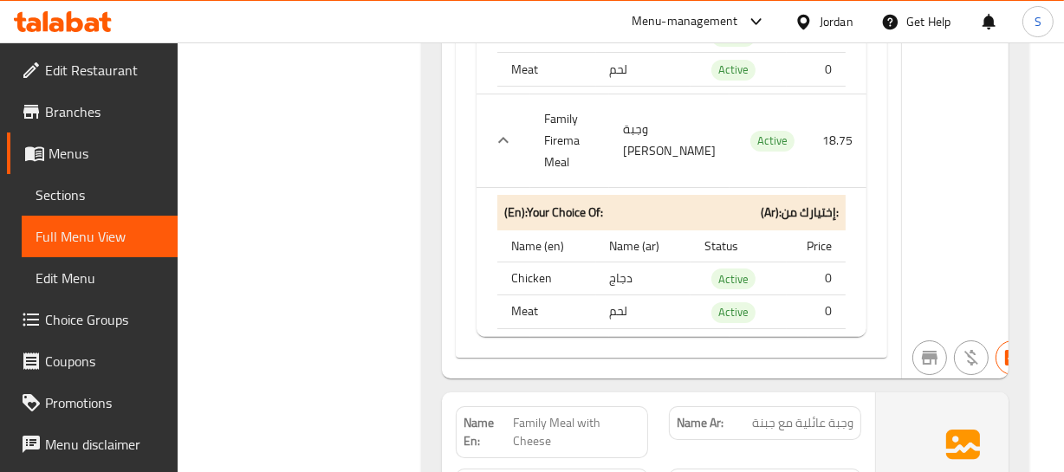
scroll to position [5518, 0]
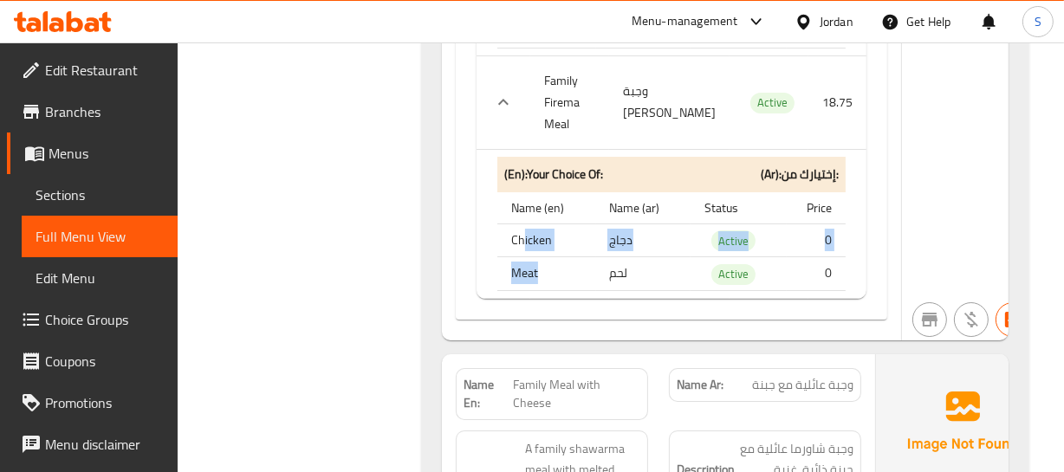
drag, startPoint x: 524, startPoint y: 354, endPoint x: 598, endPoint y: 398, distance: 85.9
click at [598, 290] on tbody "Chicken دجاج Active 0 Meat لحم Active 0" at bounding box center [671, 257] width 348 height 67
click at [612, 291] on td "لحم" at bounding box center [643, 274] width 95 height 34
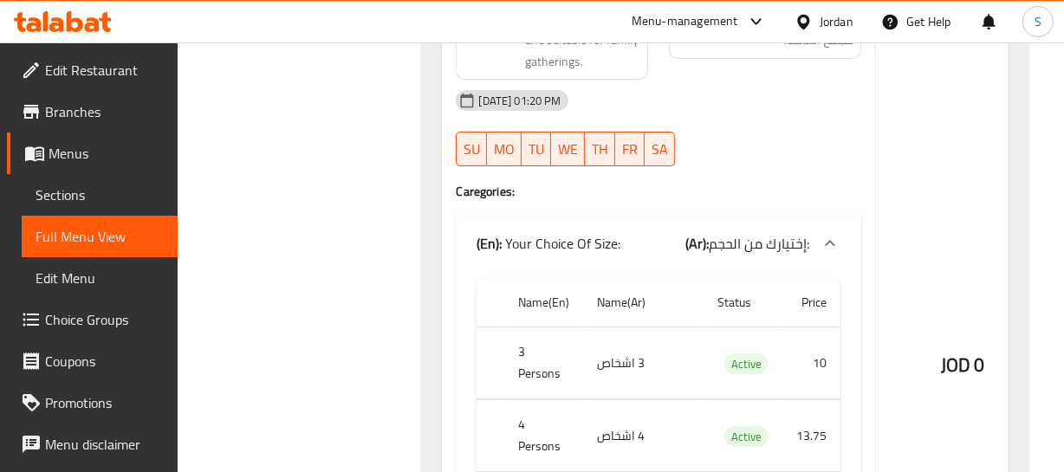
click at [793, 91] on div "Description Ar: وجبة شاورما عائلية مع جبنة ذائبة، غنية بالنكهة ومناسبة لتجمع ال…" at bounding box center [764, 19] width 213 height 143
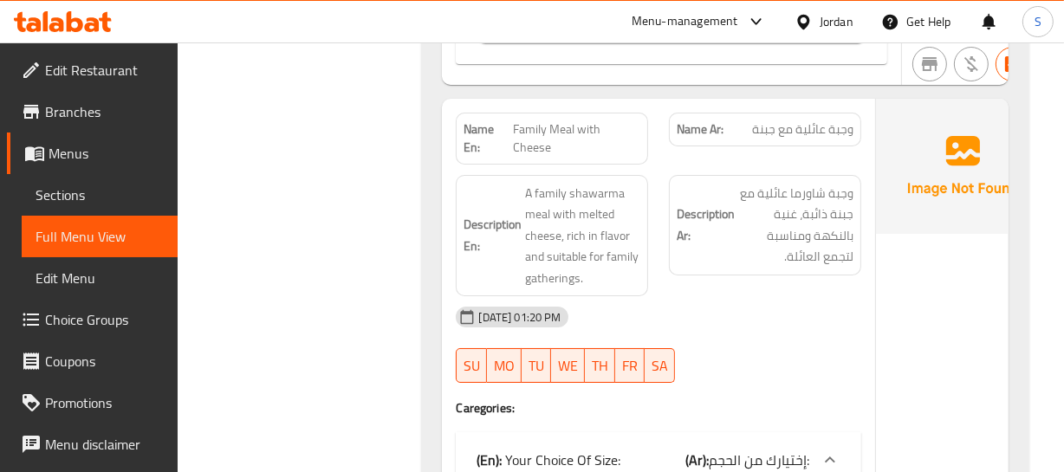
scroll to position [5754, 0]
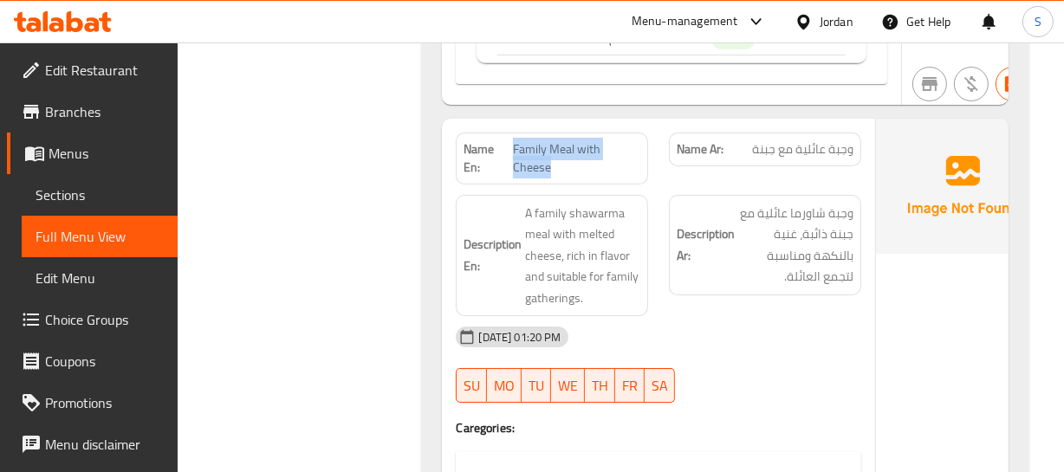
drag, startPoint x: 510, startPoint y: 268, endPoint x: 574, endPoint y: 283, distance: 66.0
click at [574, 177] on span "Family Meal with Cheese" at bounding box center [576, 158] width 127 height 36
click at [594, 177] on span "Family Meal with Cheese" at bounding box center [576, 158] width 127 height 36
click at [536, 177] on span "Family Meal with Cheese" at bounding box center [576, 158] width 127 height 36
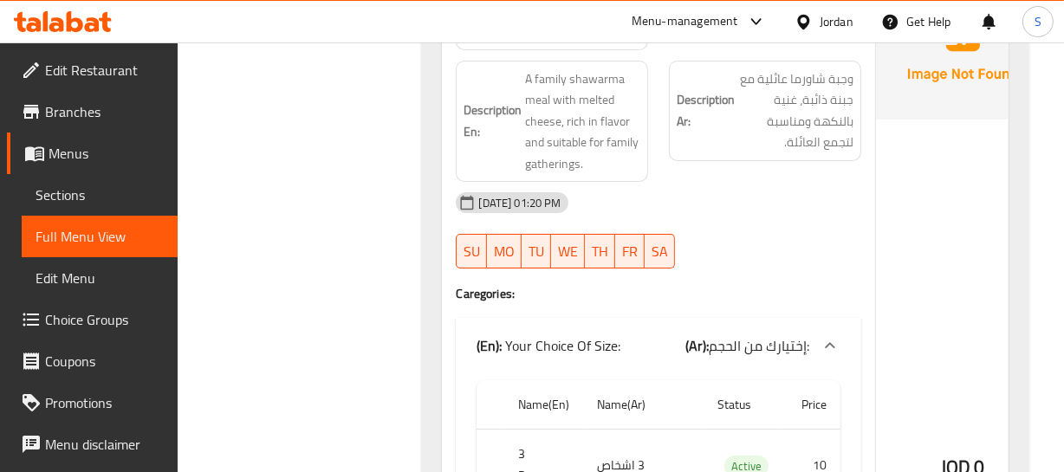
scroll to position [5912, 0]
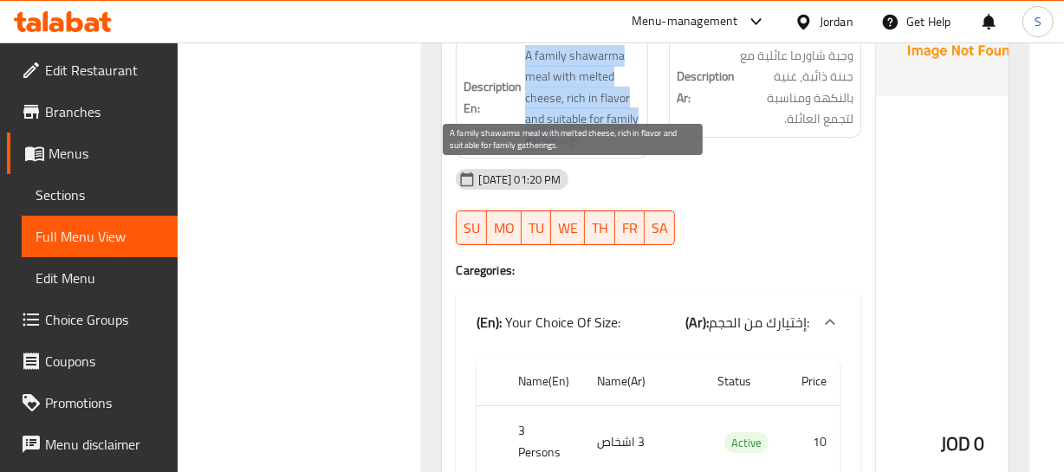
drag, startPoint x: 554, startPoint y: 169, endPoint x: 555, endPoint y: 298, distance: 129.1
click at [555, 152] on h6 "Description En: A family shawarma meal with melted cheese, rich in flavor and s…" at bounding box center [552, 98] width 177 height 107
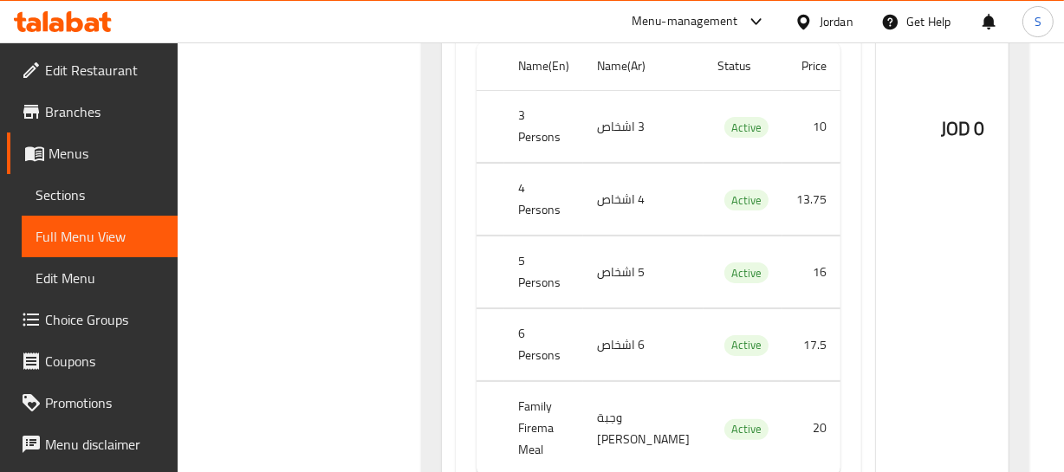
scroll to position [6306, 0]
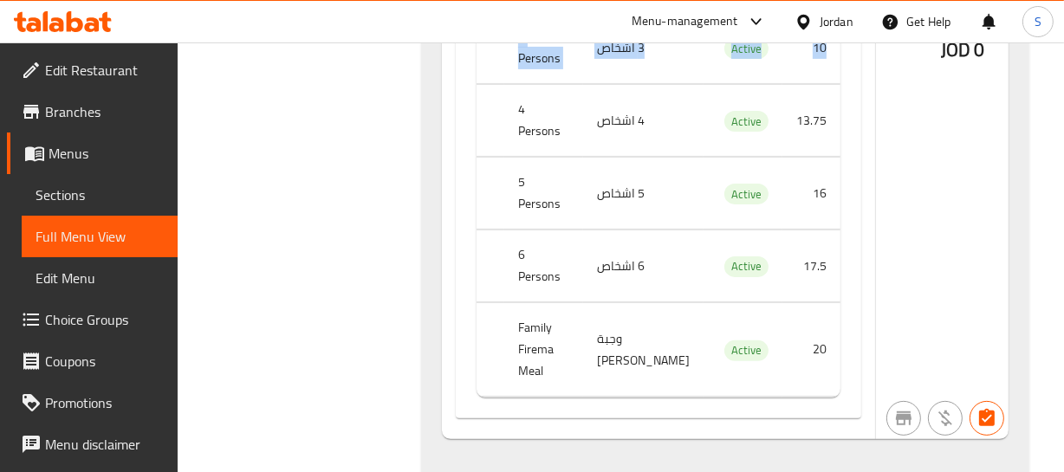
drag, startPoint x: 503, startPoint y: 198, endPoint x: 792, endPoint y: 190, distance: 288.7
click at [792, 84] on tr "3 Persons 3 اشخاص Active 10" at bounding box center [659, 48] width 364 height 72
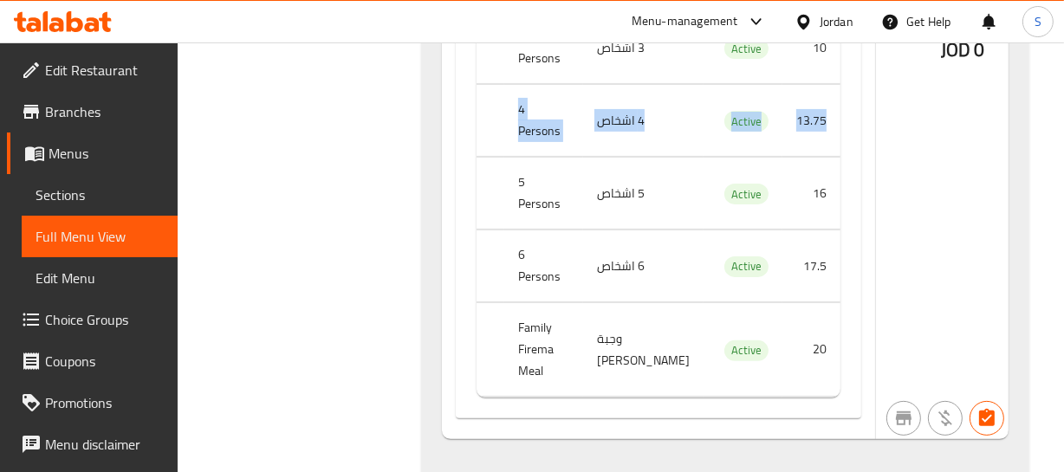
drag, startPoint x: 511, startPoint y: 251, endPoint x: 788, endPoint y: 255, distance: 276.4
click at [788, 157] on tr "4 Persons 4 اشخاص Active 13.75" at bounding box center [659, 121] width 364 height 72
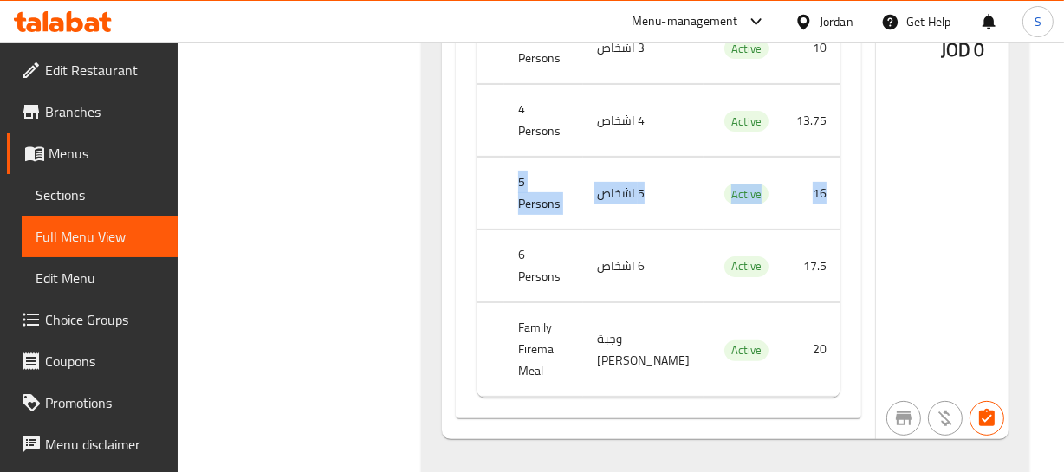
drag, startPoint x: 518, startPoint y: 310, endPoint x: 786, endPoint y: 308, distance: 267.7
click at [786, 230] on tr "5 Persons 5 اشخاص Active 16" at bounding box center [659, 194] width 364 height 72
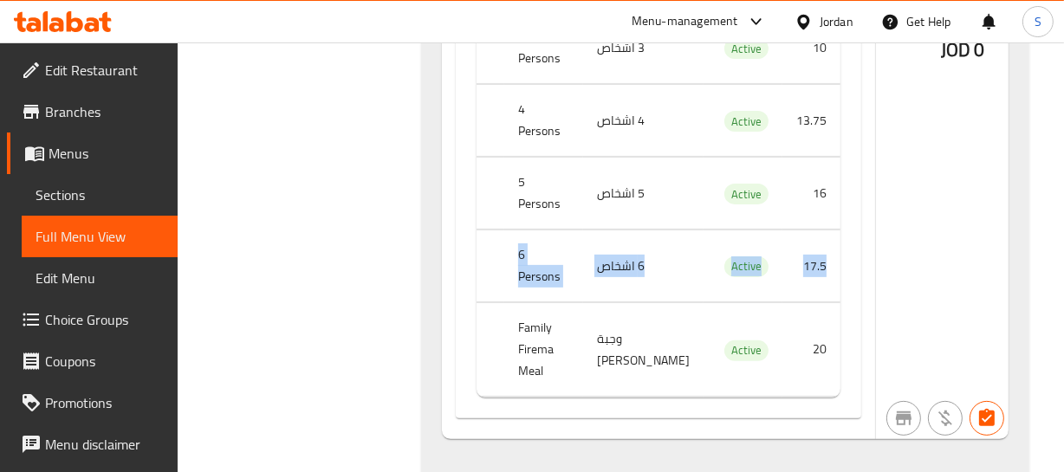
drag, startPoint x: 503, startPoint y: 364, endPoint x: 794, endPoint y: 355, distance: 291.3
click at [794, 302] on tr "6 Persons 6 اشخاص Active 17.5" at bounding box center [659, 266] width 364 height 72
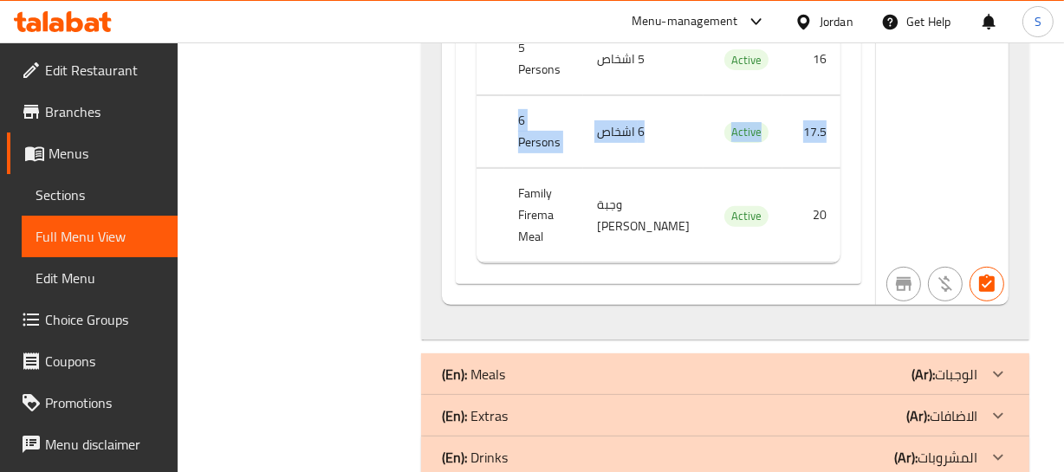
scroll to position [6464, 0]
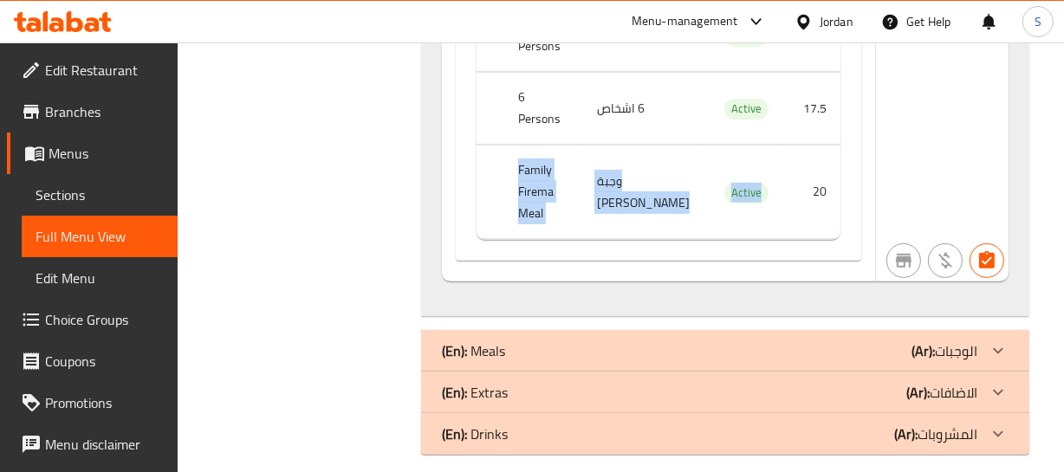
drag, startPoint x: 610, startPoint y: 269, endPoint x: 801, endPoint y: 282, distance: 191.9
click at [766, 239] on tr "Family Firema Meal وجبة فايرما عائلي Active 20" at bounding box center [659, 193] width 364 height 94
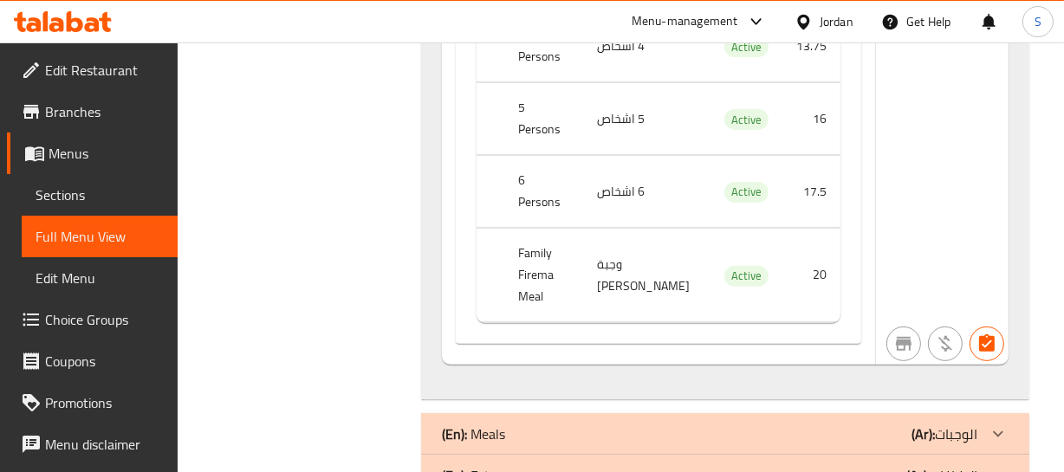
scroll to position [6562, 0]
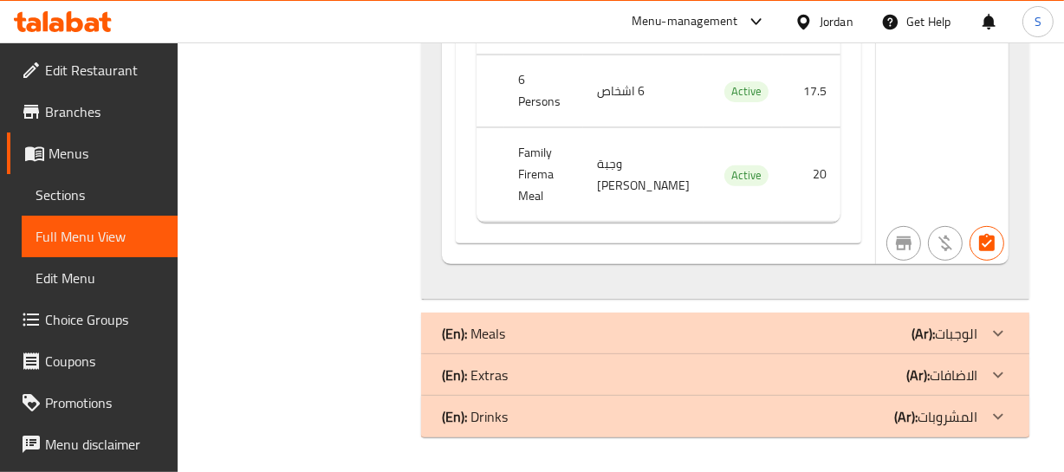
click at [706, 327] on div "(En): Meals (Ar): الوجبات" at bounding box center [709, 333] width 535 height 21
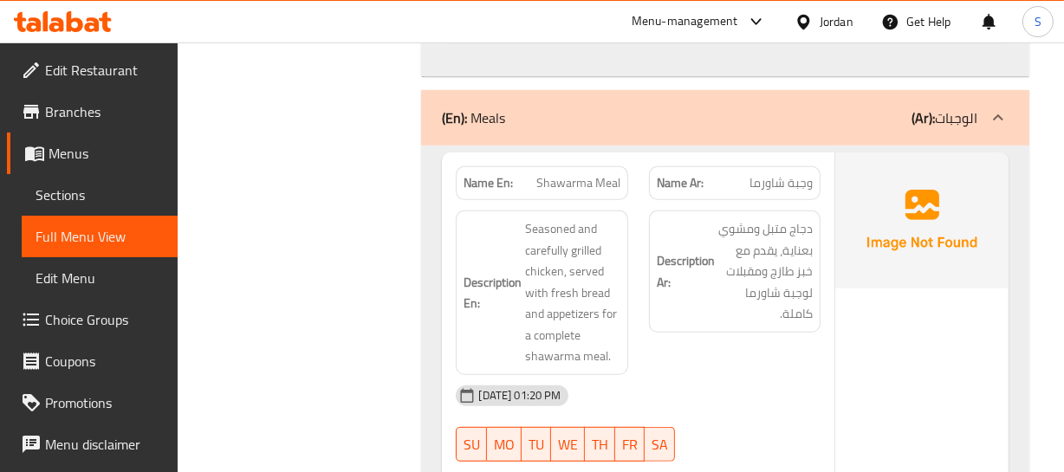
scroll to position [6719, 0]
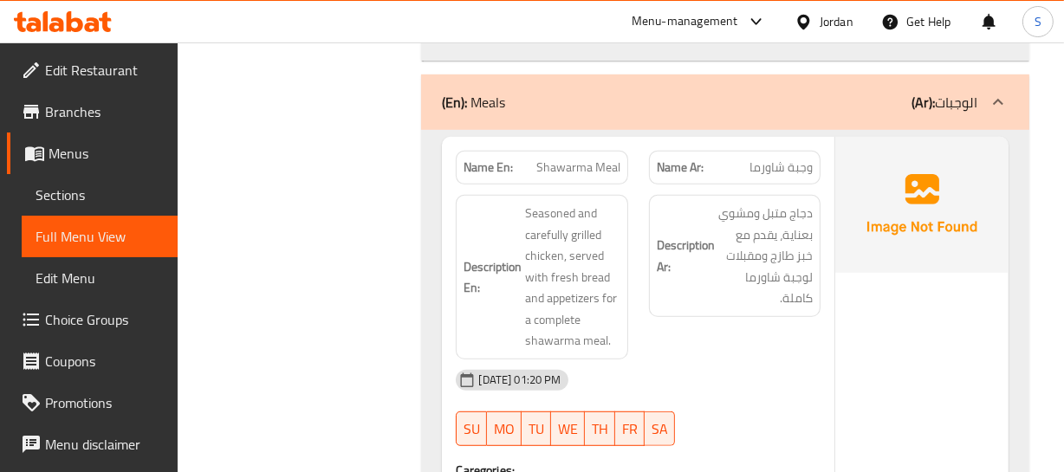
click at [538, 195] on div "Name En: Shawarma Meal" at bounding box center [541, 167] width 192 height 55
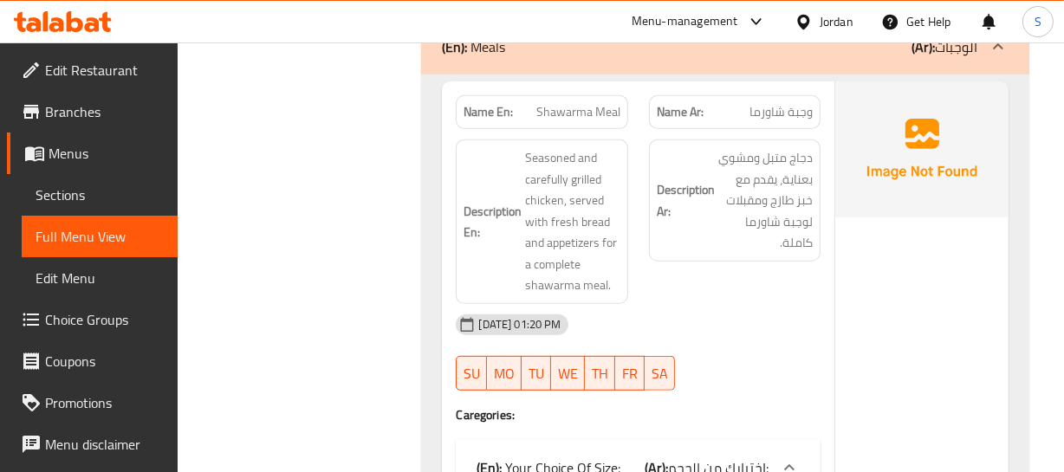
scroll to position [6798, 0]
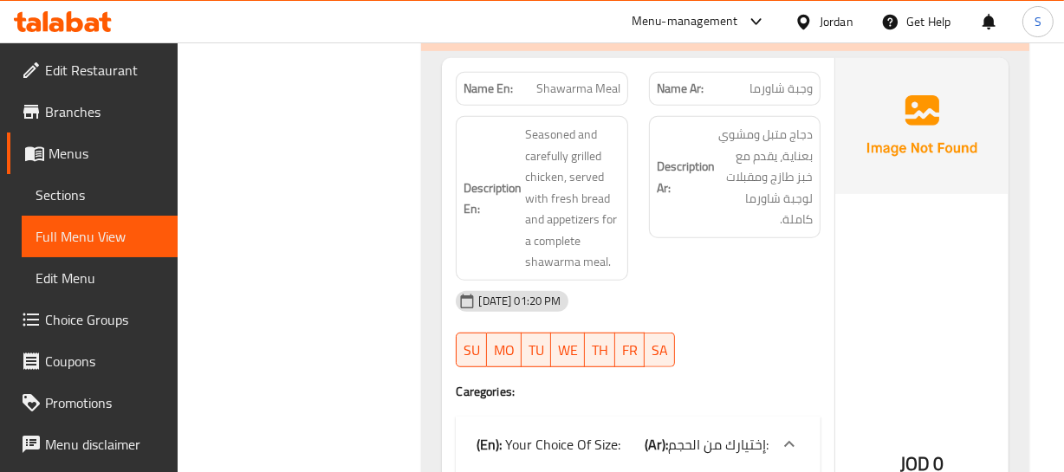
click at [587, 98] on span "Shawarma Meal" at bounding box center [578, 89] width 84 height 18
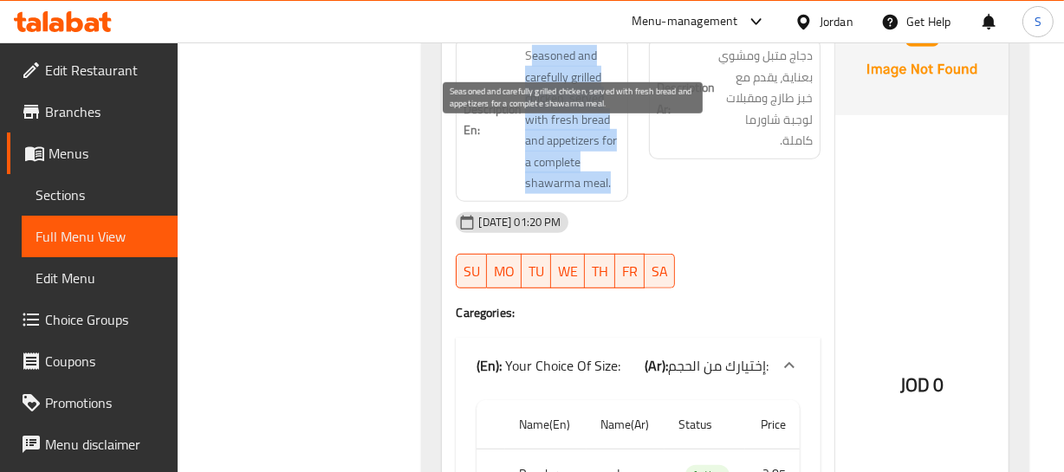
drag, startPoint x: 533, startPoint y: 133, endPoint x: 633, endPoint y: 258, distance: 160.4
click at [626, 202] on div "Description En: Seasoned and carefully grilled chicken, served with fresh bread…" at bounding box center [542, 119] width 172 height 165
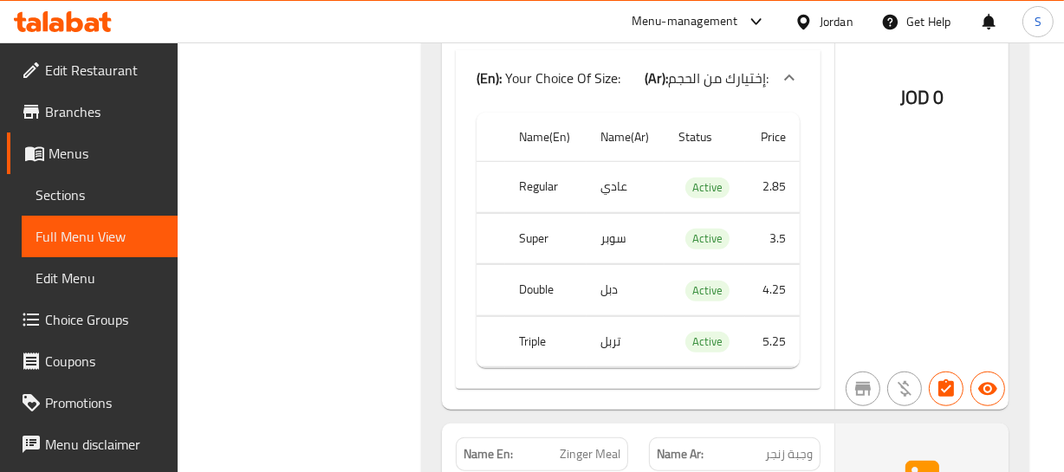
scroll to position [7191, 0]
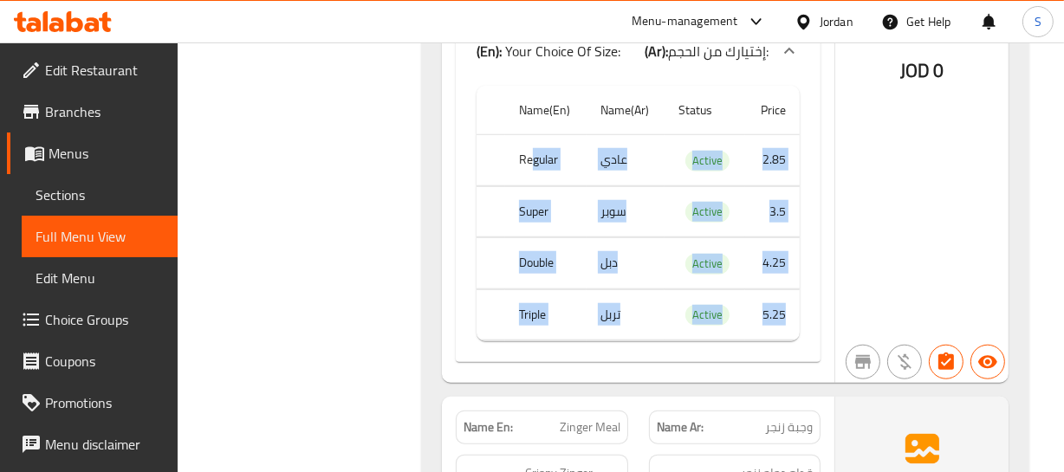
drag, startPoint x: 531, startPoint y: 234, endPoint x: 796, endPoint y: 395, distance: 310.3
click at [796, 341] on tbody "Regular عادي Active 2.85 Super سوبر Active 3.5 Double دبل Active 4.25 Triple تر…" at bounding box center [638, 238] width 322 height 206
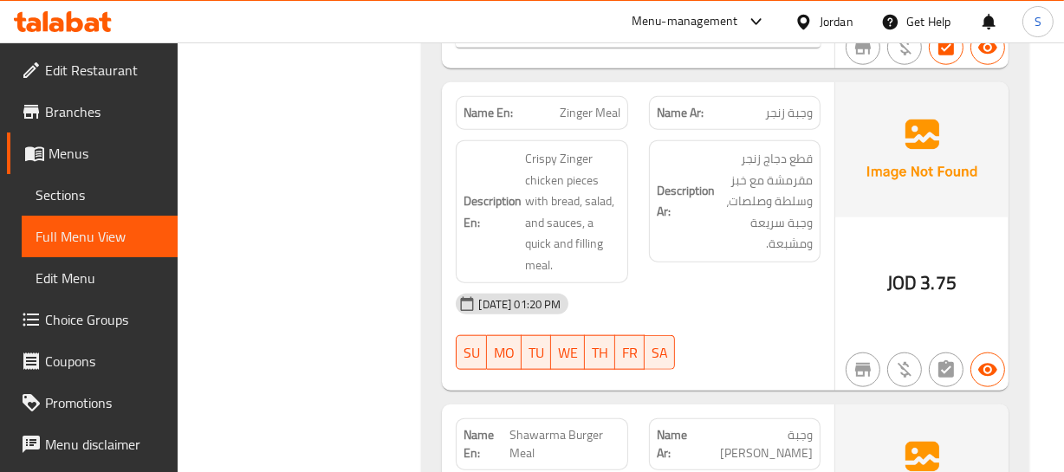
scroll to position [7507, 0]
click at [569, 129] on div "Name En: Zinger Meal" at bounding box center [542, 112] width 172 height 34
click at [558, 129] on div "Name En: Zinger Meal" at bounding box center [542, 112] width 172 height 34
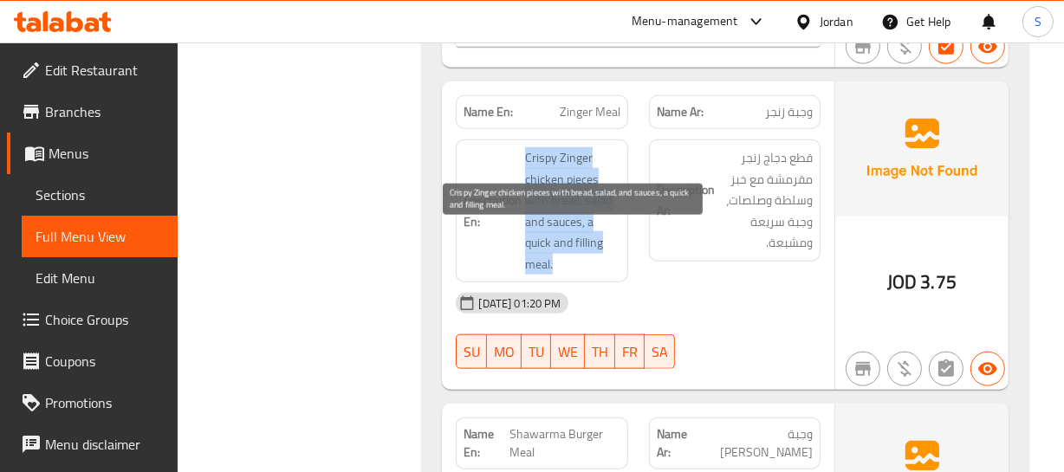
drag, startPoint x: 525, startPoint y: 232, endPoint x: 598, endPoint y: 338, distance: 128.3
click at [595, 275] on span "Crispy Zinger chicken pieces with bread, salad, and sauces, a quick and filling…" at bounding box center [572, 210] width 94 height 127
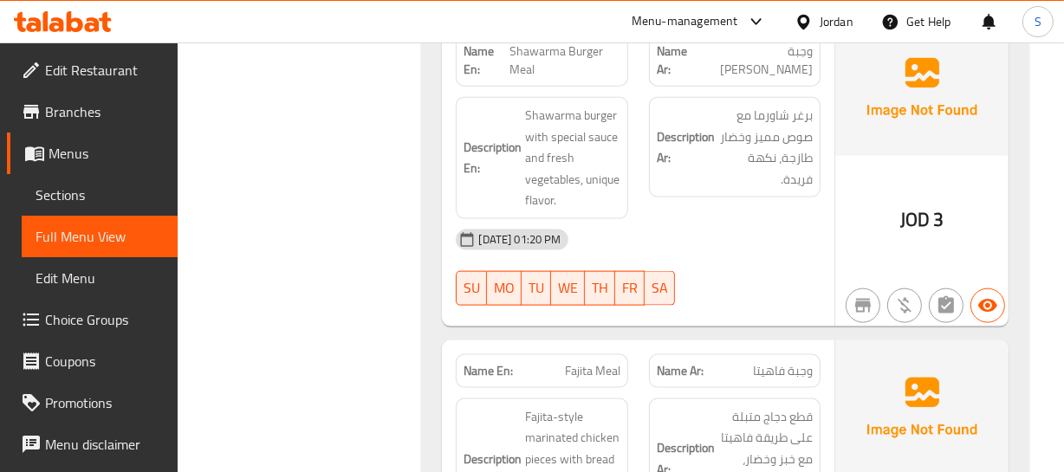
scroll to position [7901, 0]
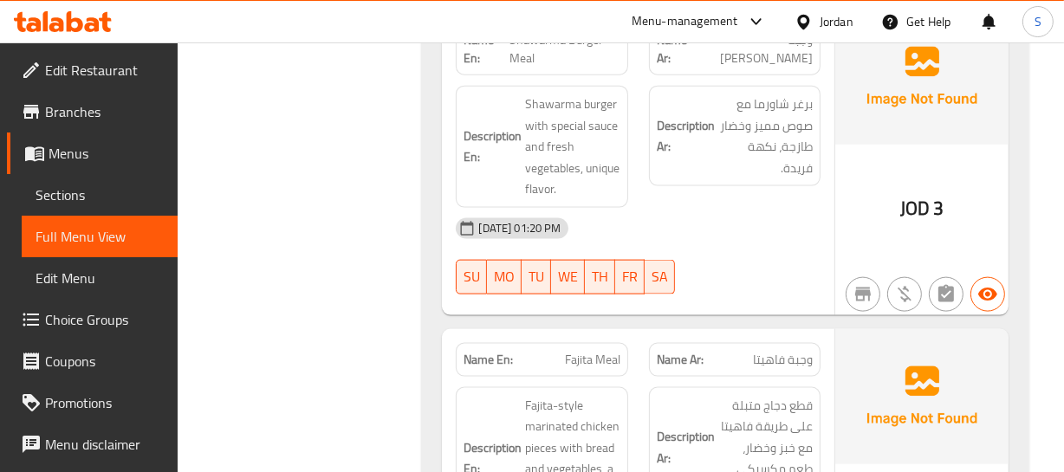
click at [663, 158] on strong "Description Ar:" at bounding box center [686, 136] width 58 height 42
click at [566, 68] on span "Shawarma Burger Meal" at bounding box center [564, 49] width 111 height 36
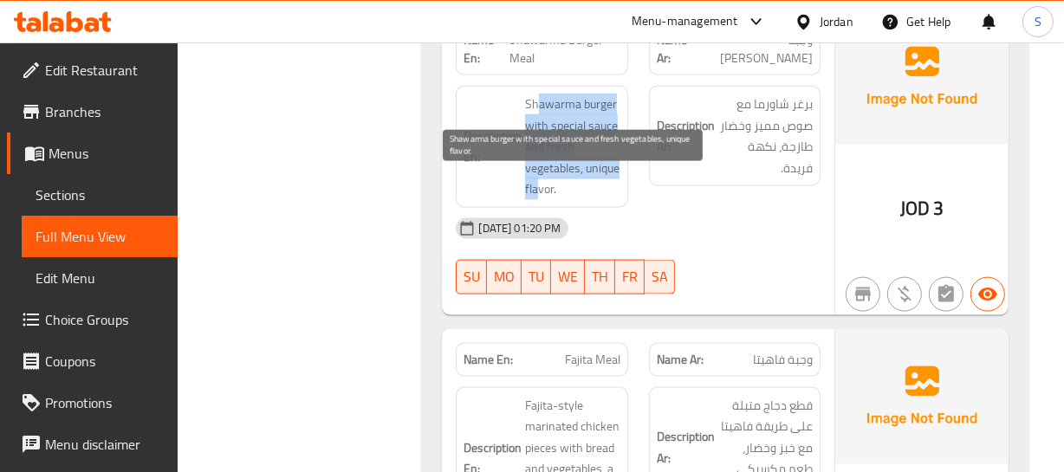
drag, startPoint x: 537, startPoint y: 180, endPoint x: 577, endPoint y: 270, distance: 98.5
click at [577, 200] on span "Shawarma burger with special sauce and fresh vegetables, unique flavor." at bounding box center [572, 147] width 94 height 107
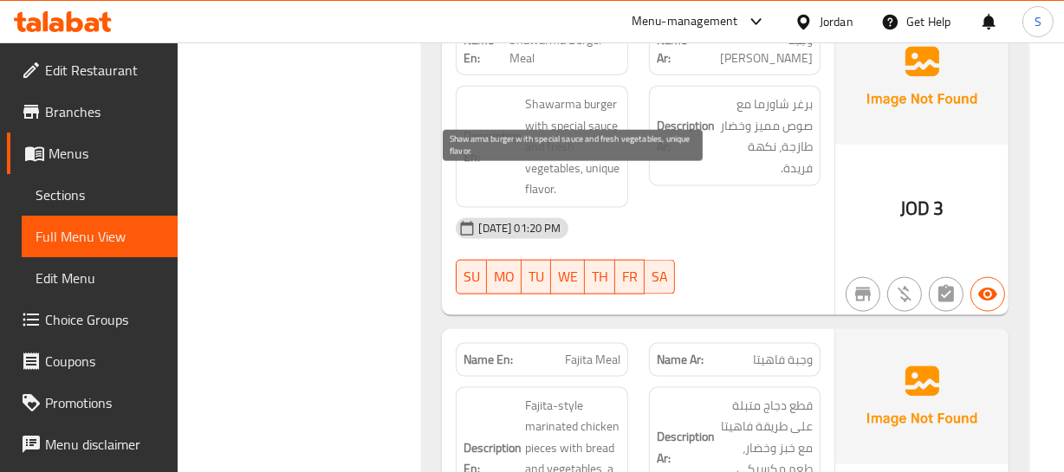
click at [581, 200] on span "Shawarma burger with special sauce and fresh vegetables, unique flavor." at bounding box center [572, 147] width 94 height 107
click at [610, 200] on span "Shawarma burger with special sauce and fresh vegetables, unique flavor." at bounding box center [572, 147] width 94 height 107
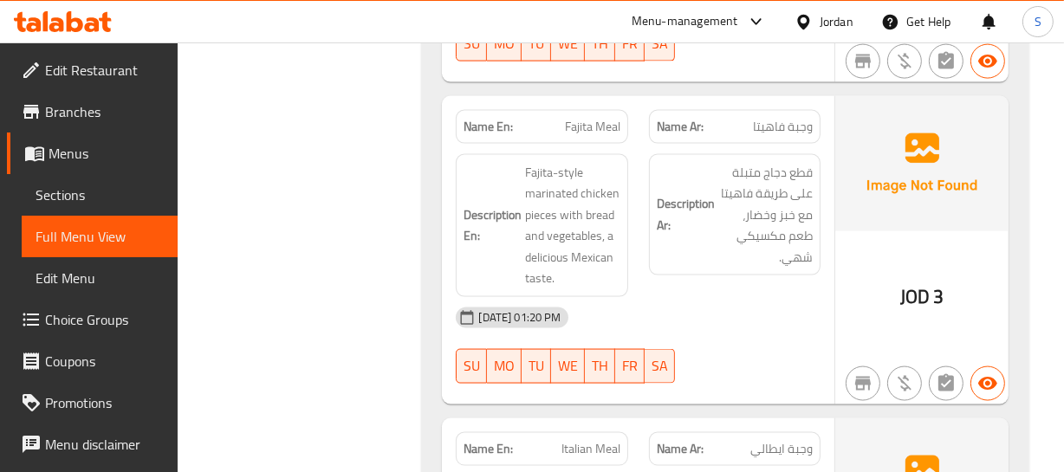
scroll to position [8216, 0]
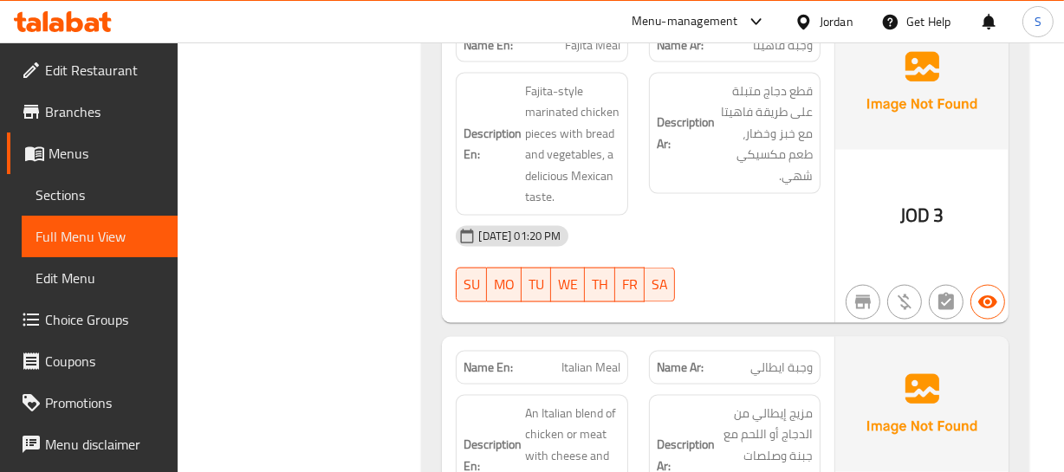
click at [625, 216] on div "Description En: Fajita-style marinated chicken pieces with bread and vegetables…" at bounding box center [542, 144] width 172 height 143
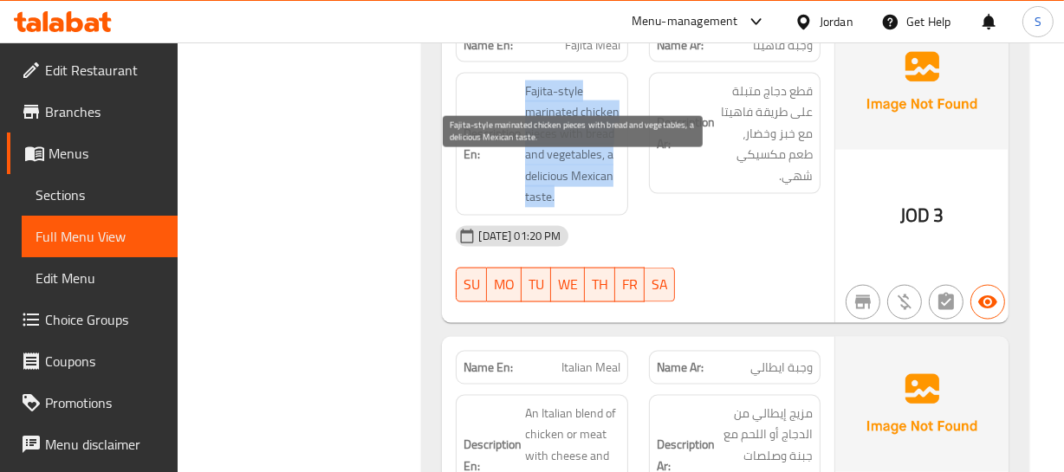
drag, startPoint x: 531, startPoint y: 161, endPoint x: 570, endPoint y: 271, distance: 116.7
click at [570, 208] on h6 "Description En: Fajita-style marinated chicken pieces with bread and vegetables…" at bounding box center [542, 144] width 156 height 127
click at [576, 208] on span "Fajita-style marinated chicken pieces with bread and vegetables, a delicious Me…" at bounding box center [572, 144] width 94 height 127
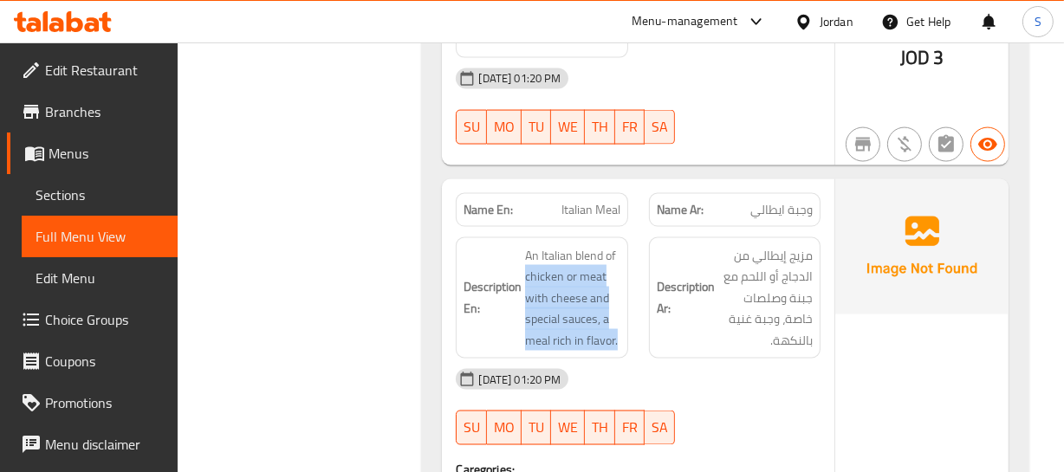
click at [638, 343] on div "Description En: An Italian blend of chicken or meat with cheese and special sau…" at bounding box center [637, 298] width 385 height 143
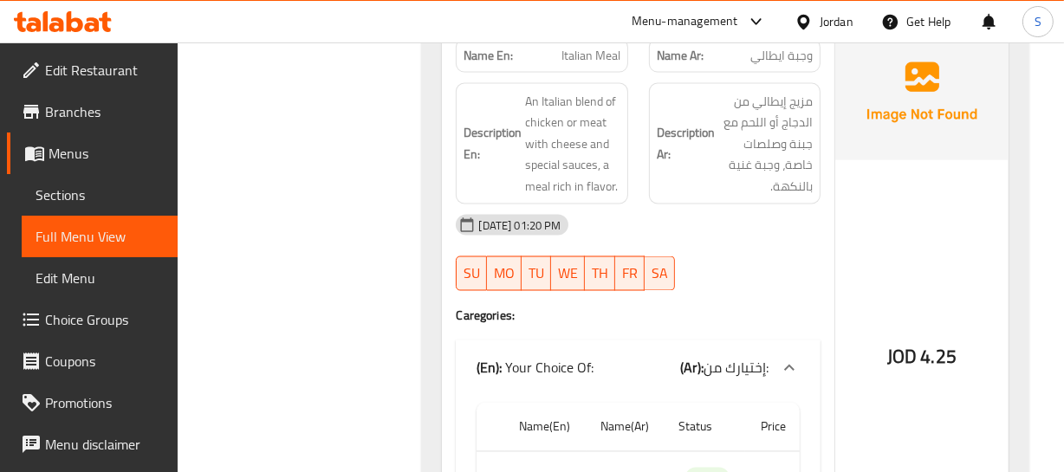
scroll to position [8531, 0]
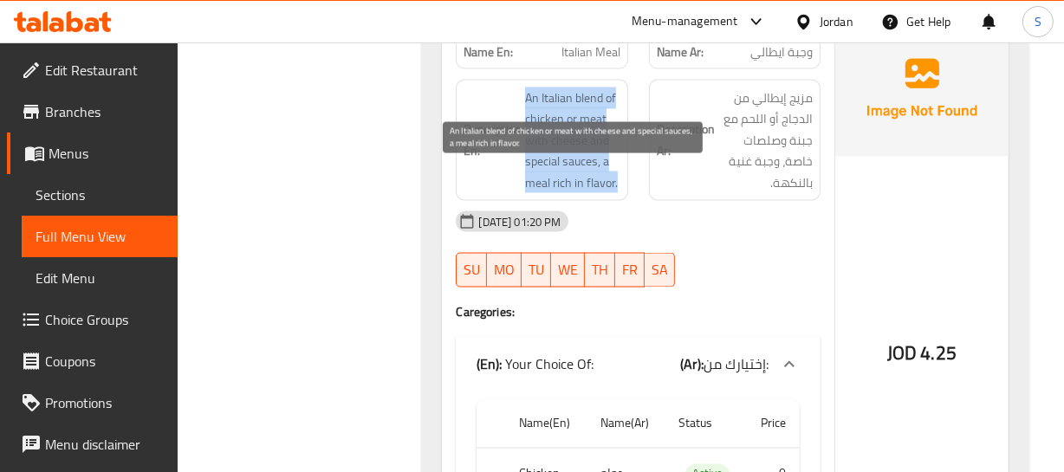
drag, startPoint x: 524, startPoint y: 177, endPoint x: 649, endPoint y: 267, distance: 153.9
click at [617, 194] on span "An Italian blend of chicken or meat with cheese and special sauces, a meal rich…" at bounding box center [572, 141] width 94 height 107
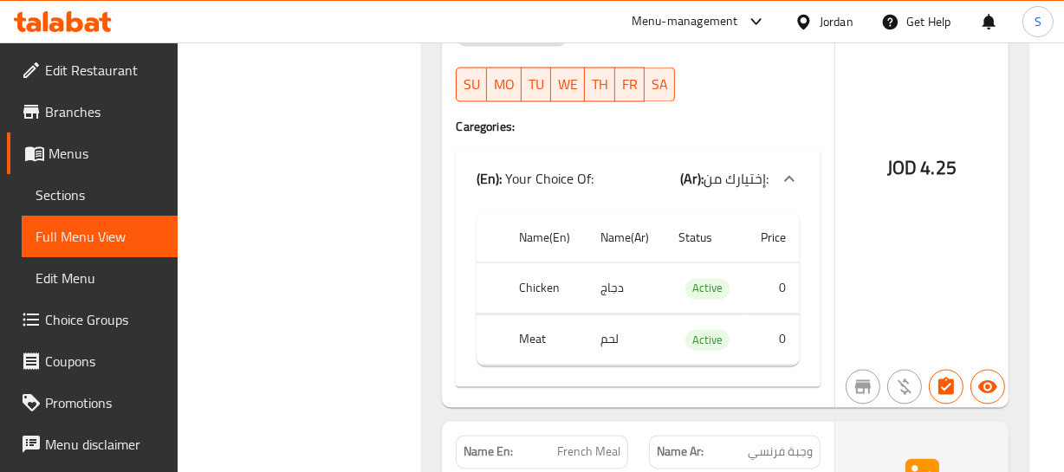
scroll to position [8768, 0]
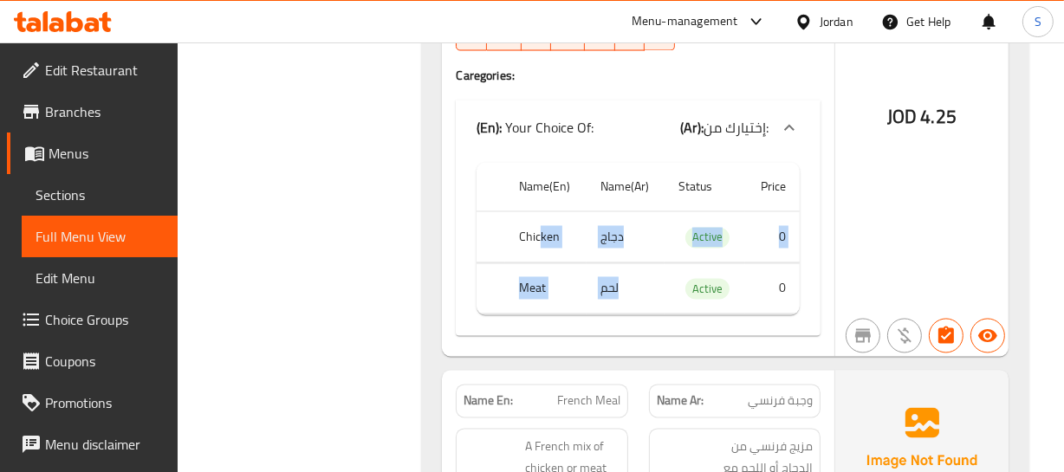
drag, startPoint x: 538, startPoint y: 316, endPoint x: 709, endPoint y: 354, distance: 174.9
click at [706, 315] on tbody "Chicken دجاج Active 0 Meat لحم Active 0" at bounding box center [638, 263] width 322 height 103
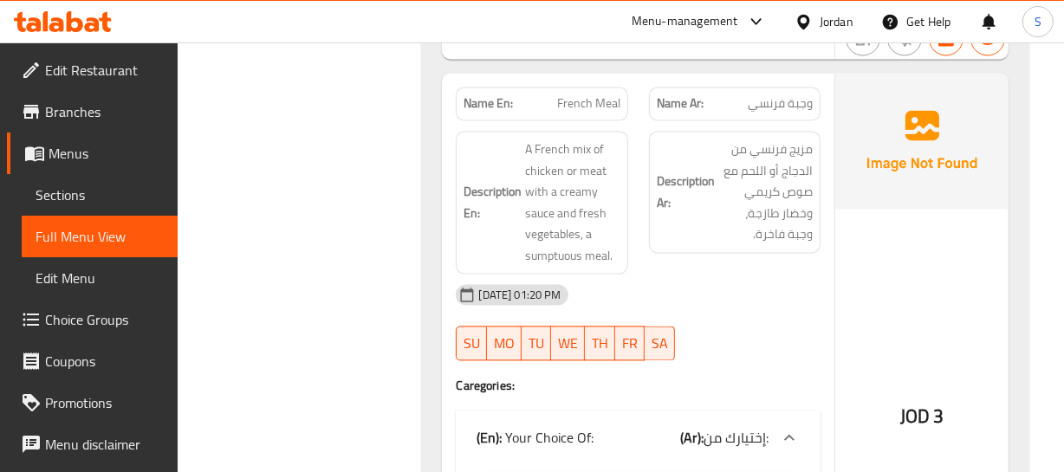
scroll to position [9082, 0]
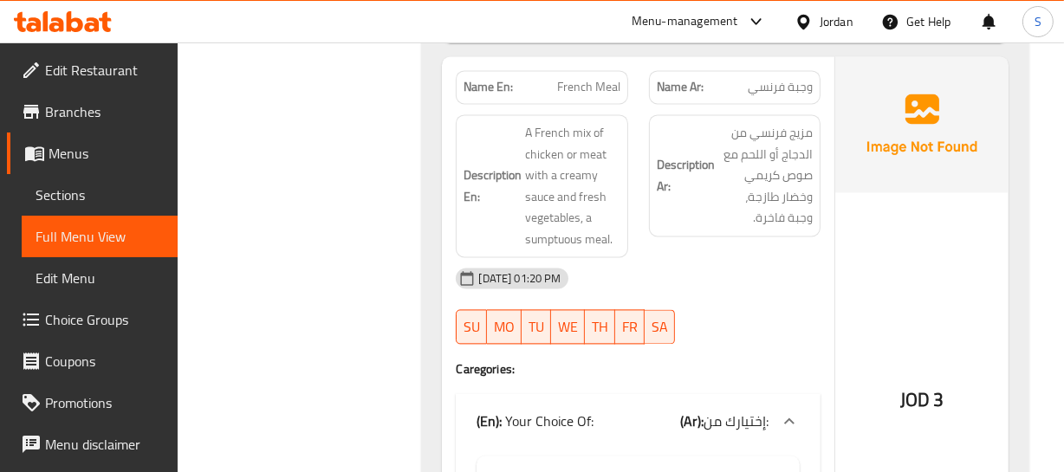
click at [702, 229] on h6 "Description Ar: مزيج فرنسي من الدجاج أو اللحم مع صوص كريمي وخضار طازجة، وجبة فا…" at bounding box center [735, 175] width 156 height 107
click at [578, 96] on span "French Meal" at bounding box center [588, 87] width 63 height 18
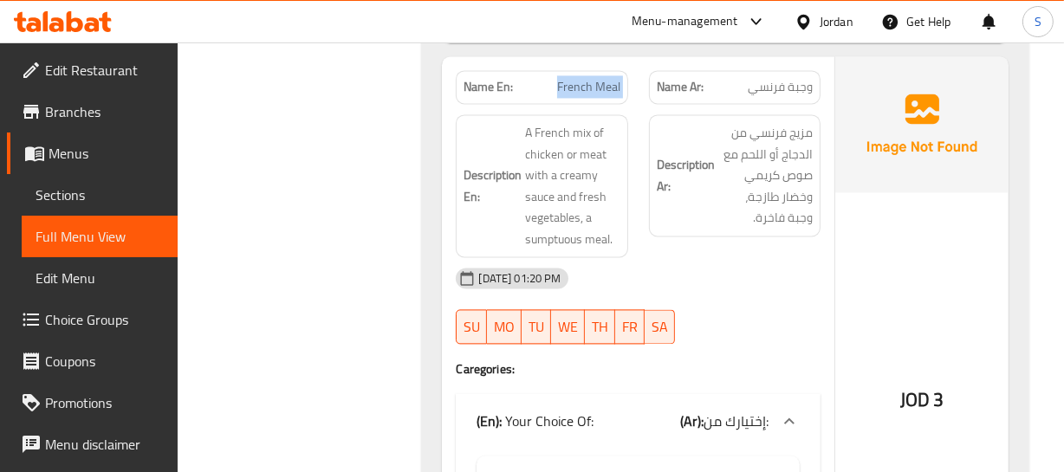
scroll to position [9161, 0]
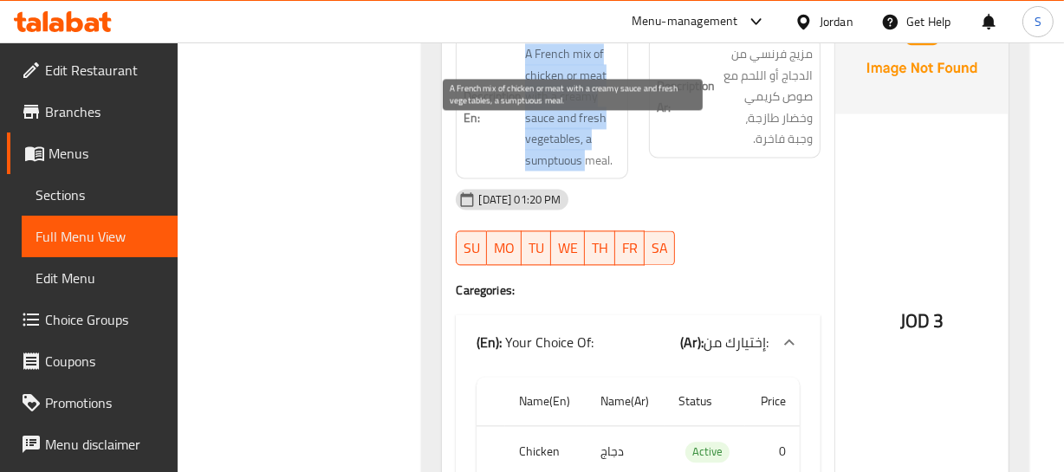
drag, startPoint x: 520, startPoint y: 129, endPoint x: 589, endPoint y: 234, distance: 125.7
click at [589, 171] on h6 "Description En: A French mix of chicken or meat with a creamy sauce and fresh v…" at bounding box center [542, 106] width 156 height 127
click at [566, 171] on span "A French mix of chicken or meat with a creamy sauce and fresh vegetables, a sum…" at bounding box center [572, 106] width 94 height 127
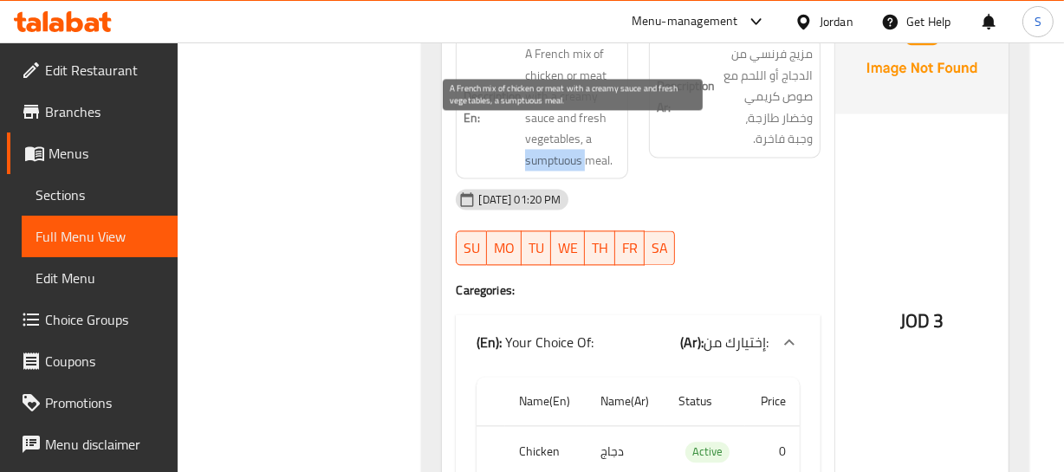
click at [566, 171] on span "A French mix of chicken or meat with a creamy sauce and fresh vegetables, a sum…" at bounding box center [572, 106] width 94 height 127
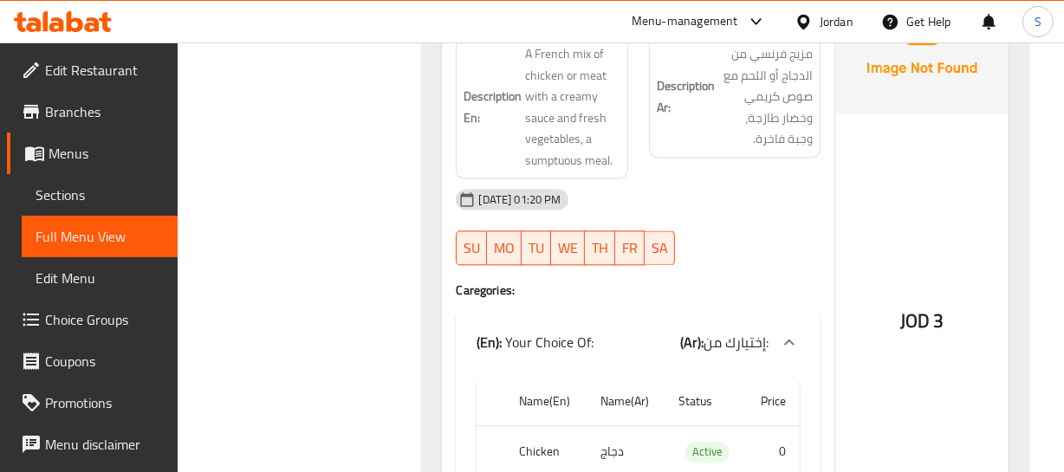
click at [572, 107] on div "Description En: A French mix of chicken or meat with a creamy sauce and fresh v…" at bounding box center [541, 107] width 192 height 164
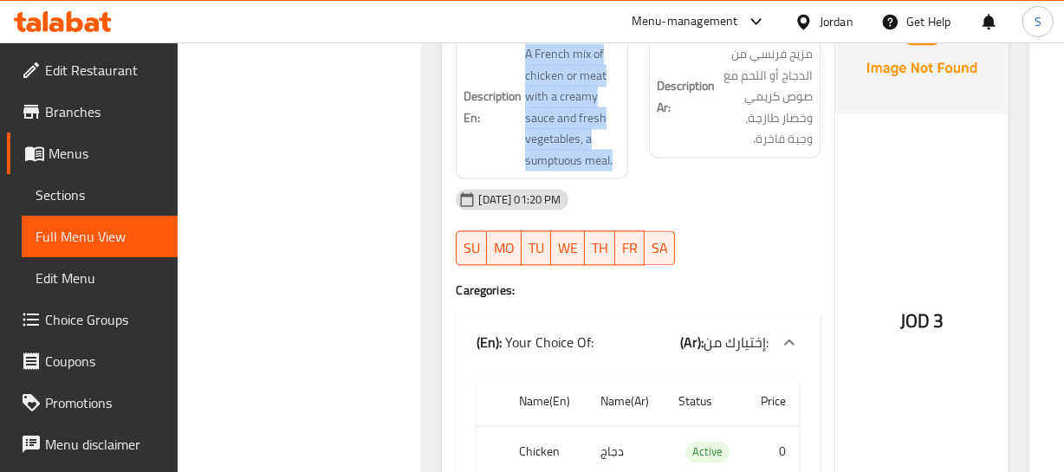
click at [572, 106] on div "Description En: A French mix of chicken or meat with a creamy sauce and fresh v…" at bounding box center [541, 107] width 192 height 164
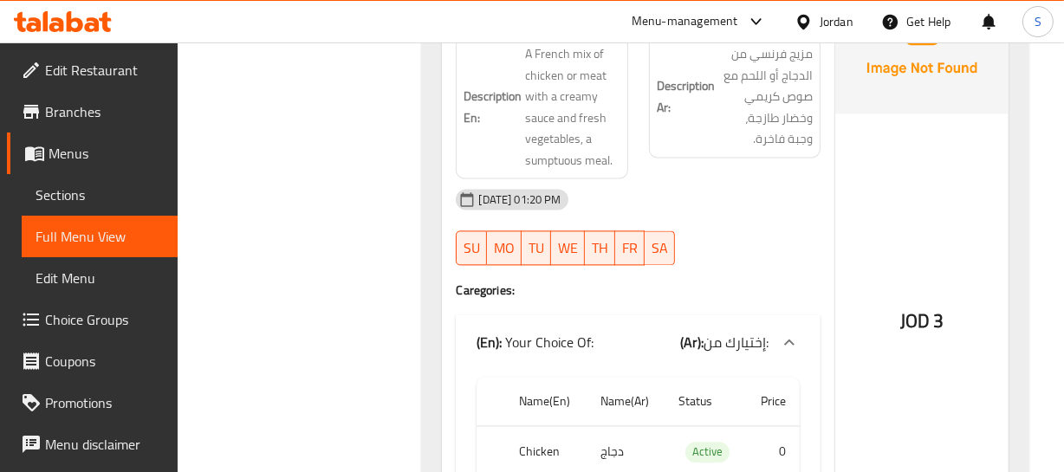
click at [570, 25] on div "Name En: French Meal" at bounding box center [542, 8] width 172 height 34
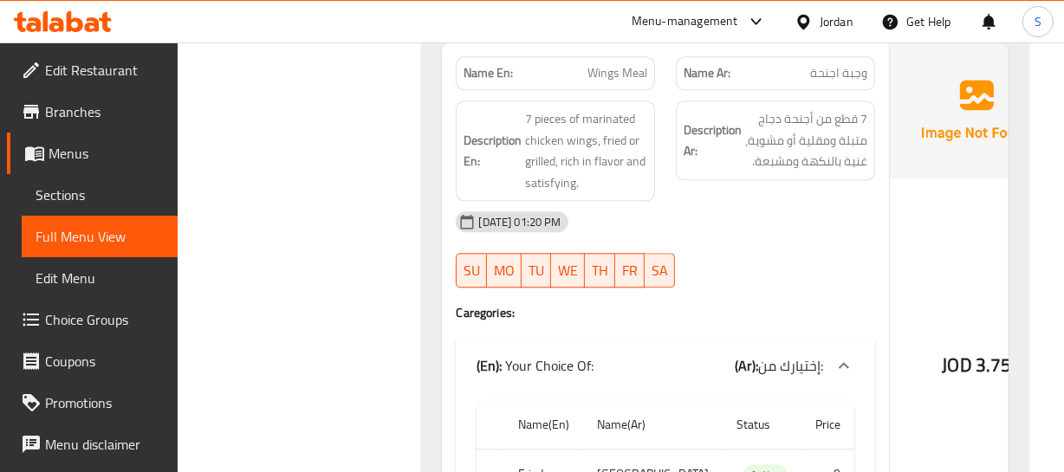
scroll to position [9713, 0]
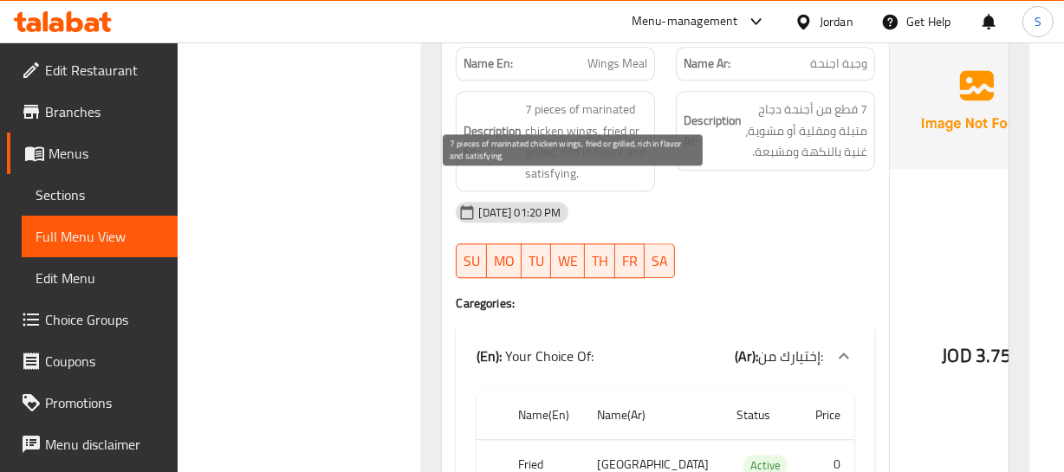
click at [587, 184] on span "7 pieces of marinated chicken wings, fried or grilled, rich in flavor and satis…" at bounding box center [586, 141] width 122 height 85
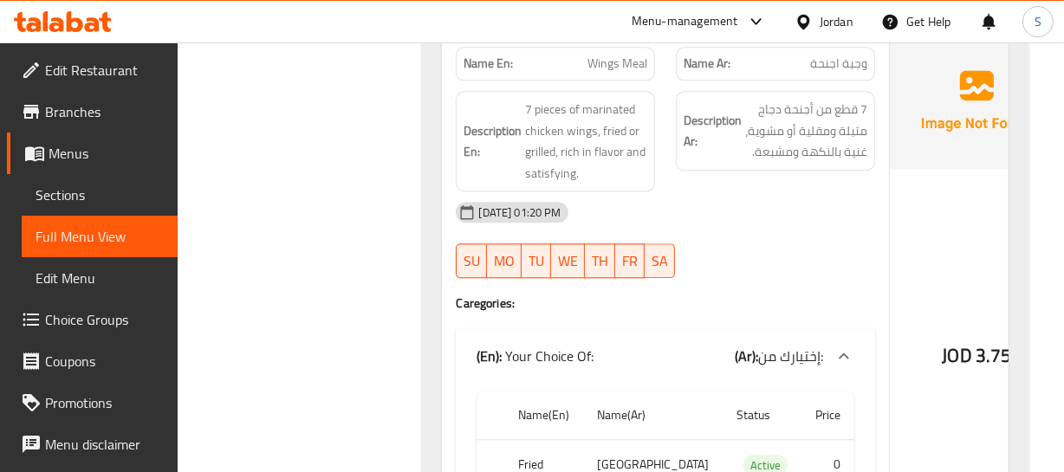
click at [568, 81] on div "Name En: Wings Meal" at bounding box center [555, 64] width 199 height 34
click at [743, 73] on p "Name Ar: وجبة اجنحة" at bounding box center [776, 64] width 184 height 18
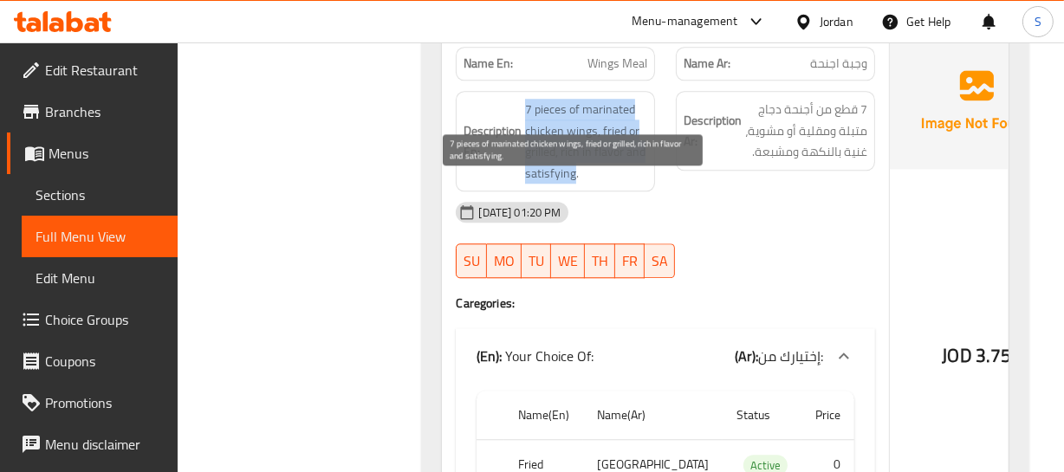
drag, startPoint x: 503, startPoint y: 185, endPoint x: 625, endPoint y: 278, distance: 153.4
click at [574, 184] on h6 "Description En: 7 pieces of marinated chicken wings, fried or grilled, rich in …" at bounding box center [556, 141] width 184 height 85
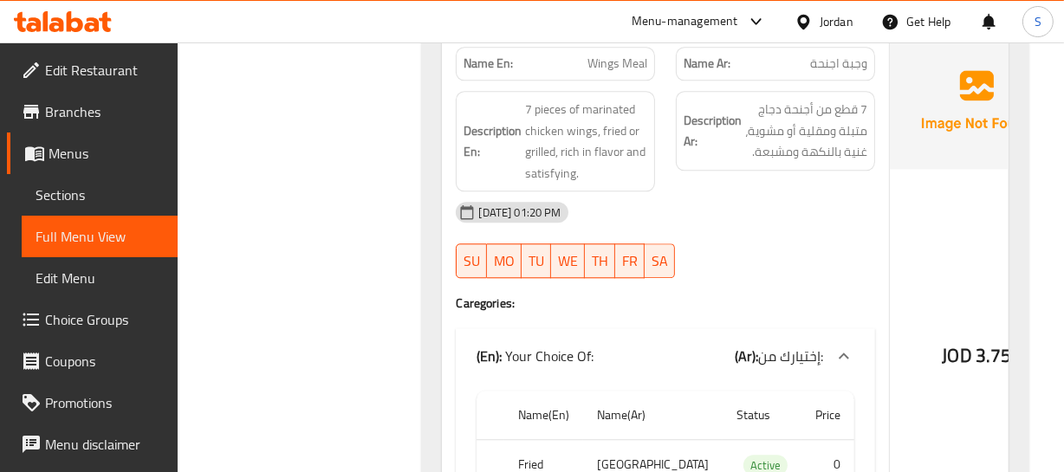
click at [607, 91] on div "Name En: Wings Meal" at bounding box center [555, 63] width 220 height 55
click at [587, 73] on span "Wings Meal" at bounding box center [617, 64] width 60 height 18
drag, startPoint x: 587, startPoint y: 147, endPoint x: 586, endPoint y: 165, distance: 17.4
click at [583, 161] on div "Name En: Wings Meal Name Ar: وجبة اجنحة Description En: 7 pieces of marinated c…" at bounding box center [665, 308] width 447 height 551
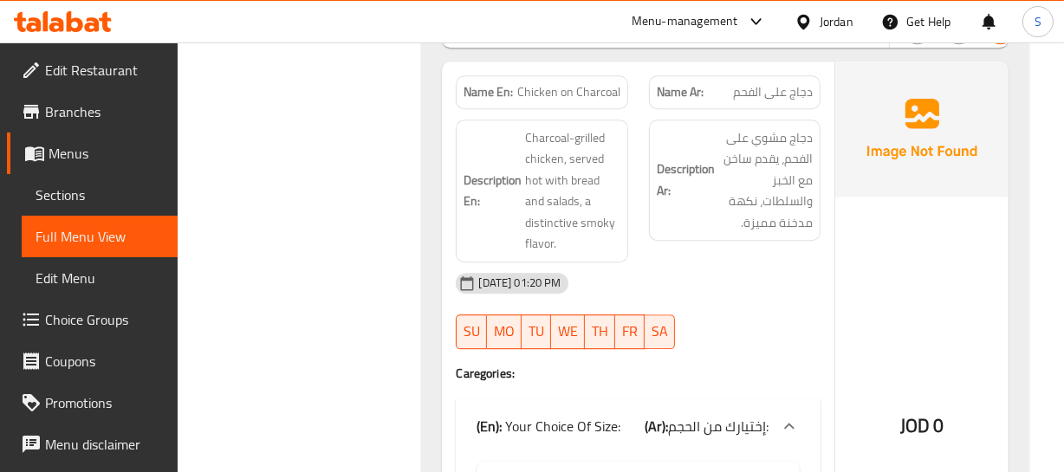
scroll to position [10264, 0]
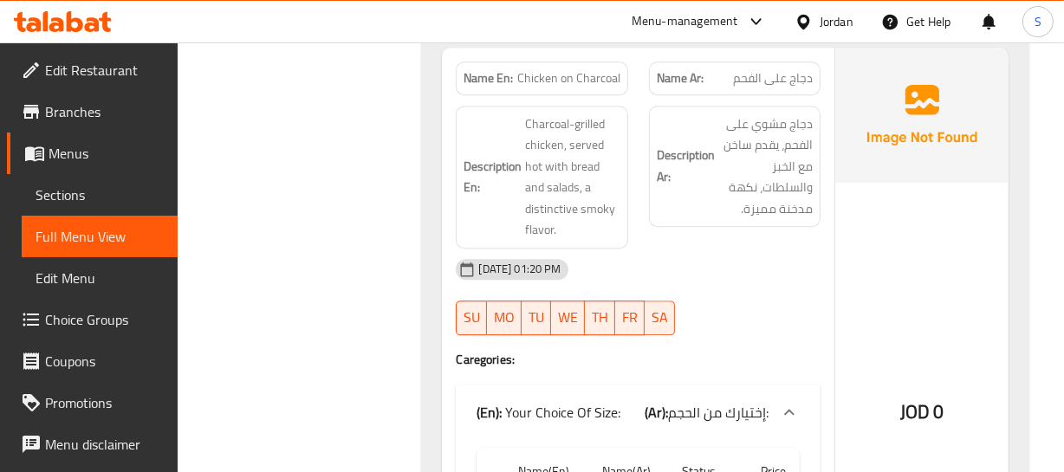
click at [573, 88] on span "Chicken on Charcoal" at bounding box center [568, 78] width 103 height 18
click at [801, 88] on span "دجاج على الفحم" at bounding box center [773, 78] width 80 height 18
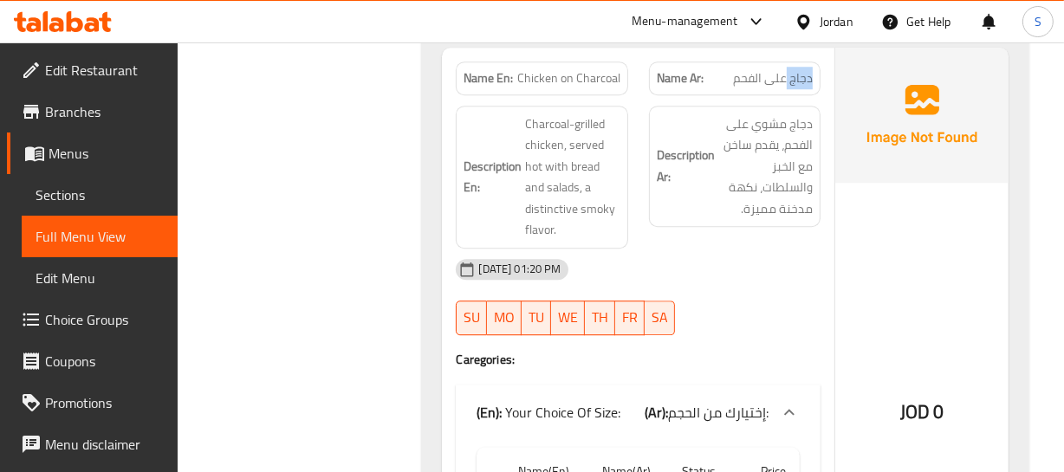
click at [801, 88] on span "دجاج على الفحم" at bounding box center [773, 78] width 80 height 18
click at [796, 88] on span "دجاج على الفحم" at bounding box center [773, 78] width 80 height 18
click at [717, 220] on h6 "Description Ar: دجاج مشوي على الفحم، يقدم ساخن مع الخبز والسلطات، نكهة مدخنة مم…" at bounding box center [735, 167] width 156 height 107
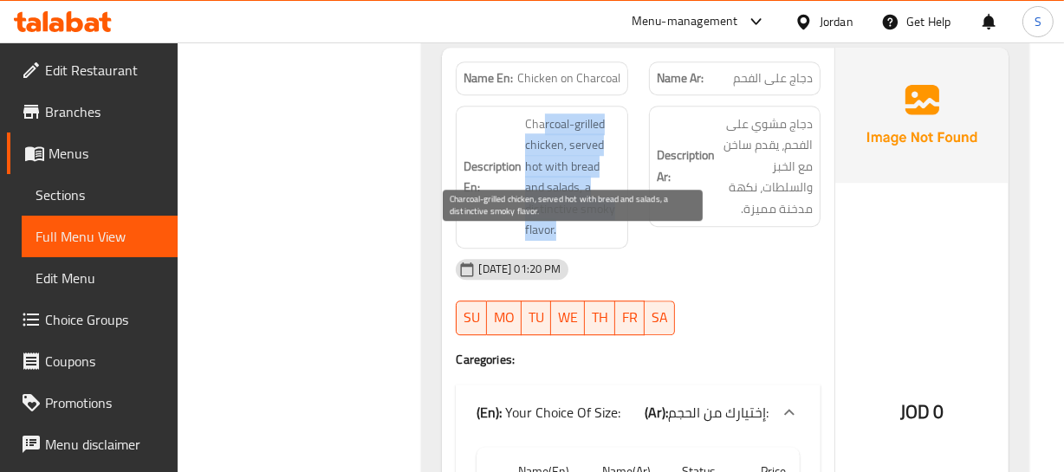
drag, startPoint x: 543, startPoint y: 240, endPoint x: 597, endPoint y: 347, distance: 119.3
click at [596, 241] on span "Charcoal-grilled chicken, served hot with bread and salads, a distinctive smoky…" at bounding box center [572, 177] width 94 height 127
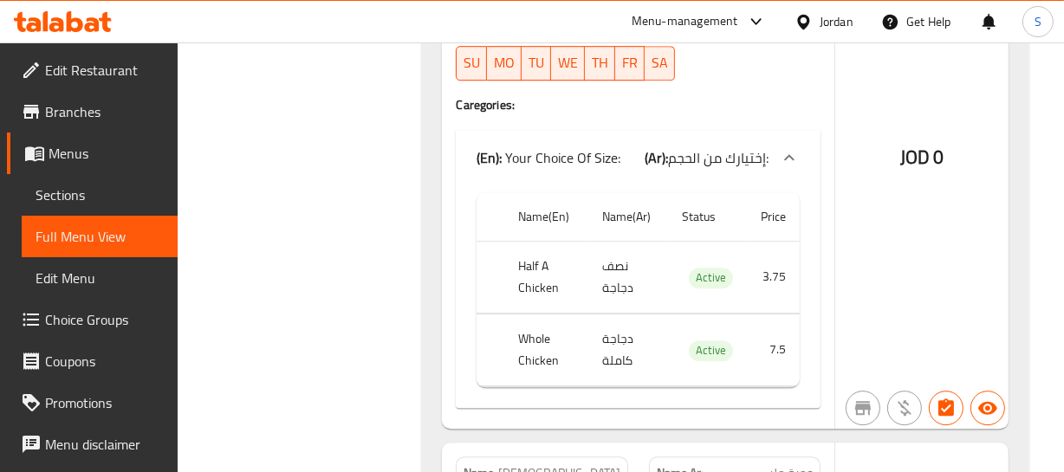
scroll to position [10579, 0]
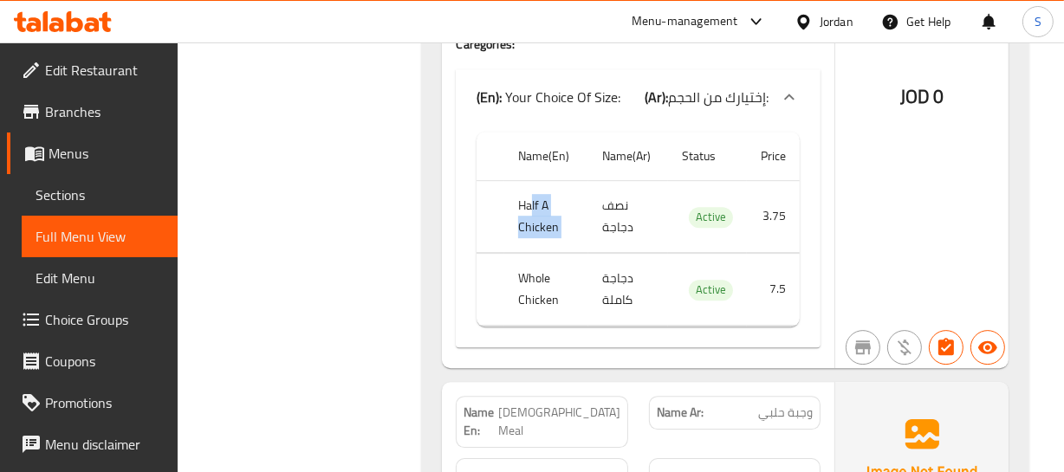
drag, startPoint x: 529, startPoint y: 321, endPoint x: 652, endPoint y: 334, distance: 122.9
click at [651, 252] on tr "Half A Chicken نصف دجاجة Active 3.75" at bounding box center [638, 216] width 322 height 72
drag, startPoint x: 517, startPoint y: 398, endPoint x: 647, endPoint y: 417, distance: 131.4
click at [607, 325] on tr "Whole Chicken دجاجة كاملة Active 7.5" at bounding box center [638, 289] width 322 height 72
click at [636, 325] on td "دجاجة كاملة" at bounding box center [628, 289] width 80 height 72
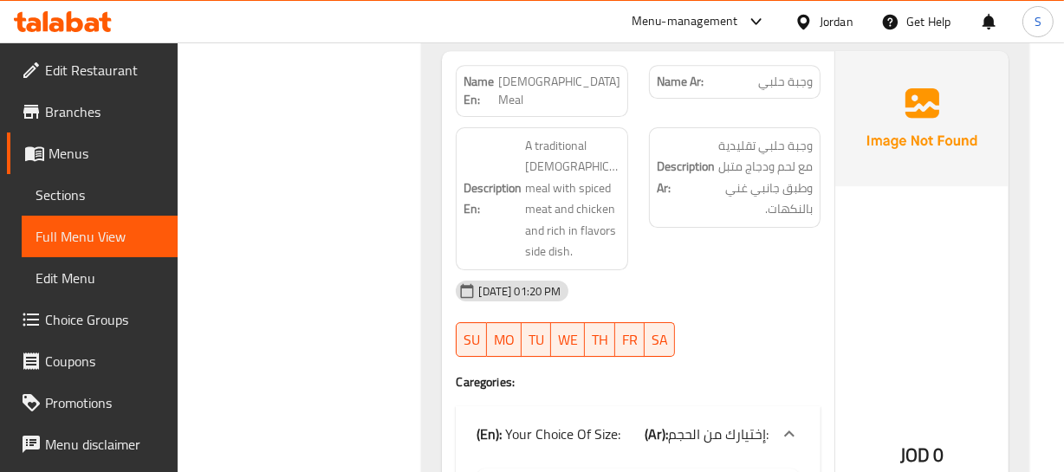
scroll to position [10973, 0]
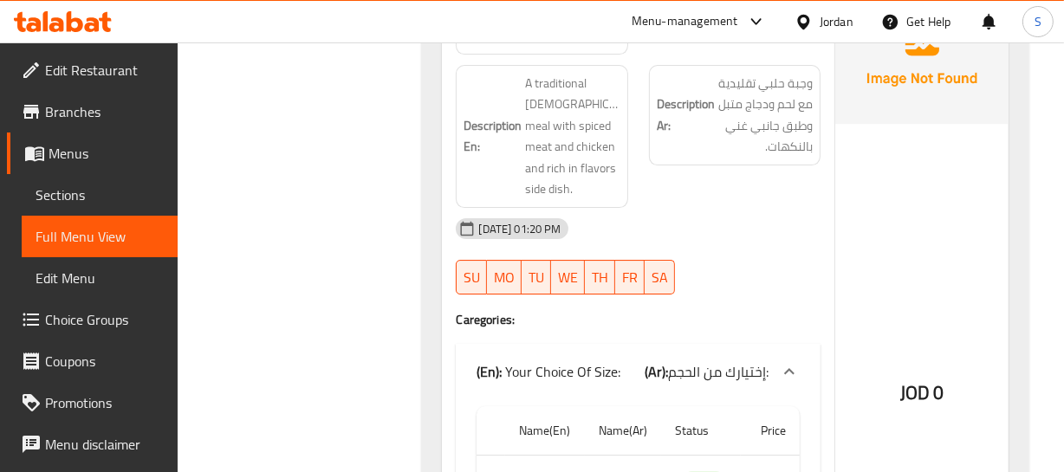
click at [567, 47] on span "Halabi Meal" at bounding box center [559, 28] width 122 height 36
click at [752, 29] on p "Name Ar: وجبة حلبي" at bounding box center [735, 19] width 156 height 18
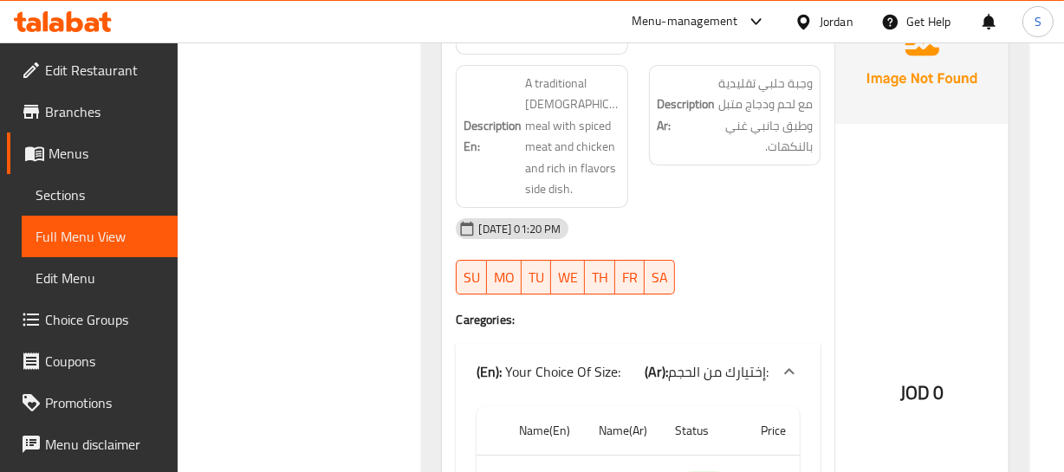
click at [752, 29] on p "Name Ar: وجبة حلبي" at bounding box center [735, 19] width 156 height 18
click at [621, 250] on div "01-10-2025 01:20 PM" at bounding box center [637, 229] width 385 height 42
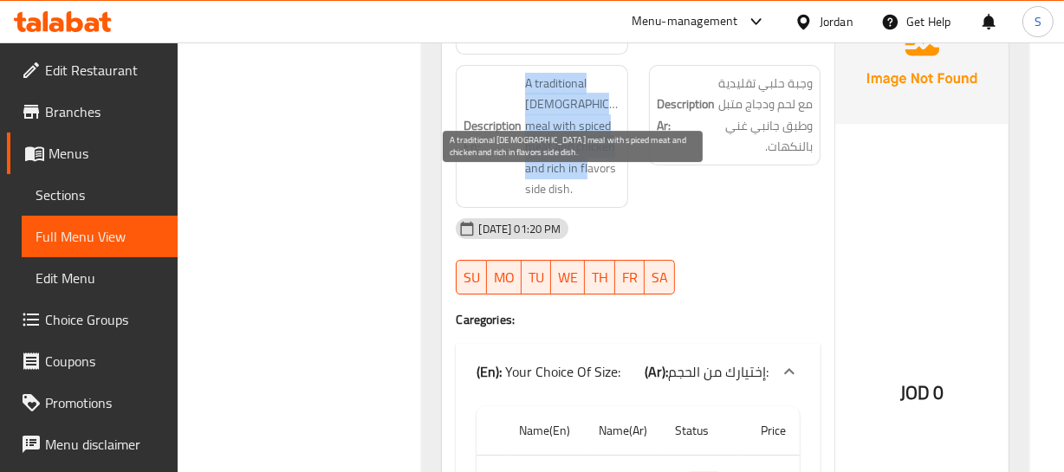
drag, startPoint x: 527, startPoint y: 160, endPoint x: 593, endPoint y: 269, distance: 126.8
click at [591, 218] on div "Description En: A traditional Halabi meal with spiced meat and chicken and rich…" at bounding box center [541, 137] width 192 height 164
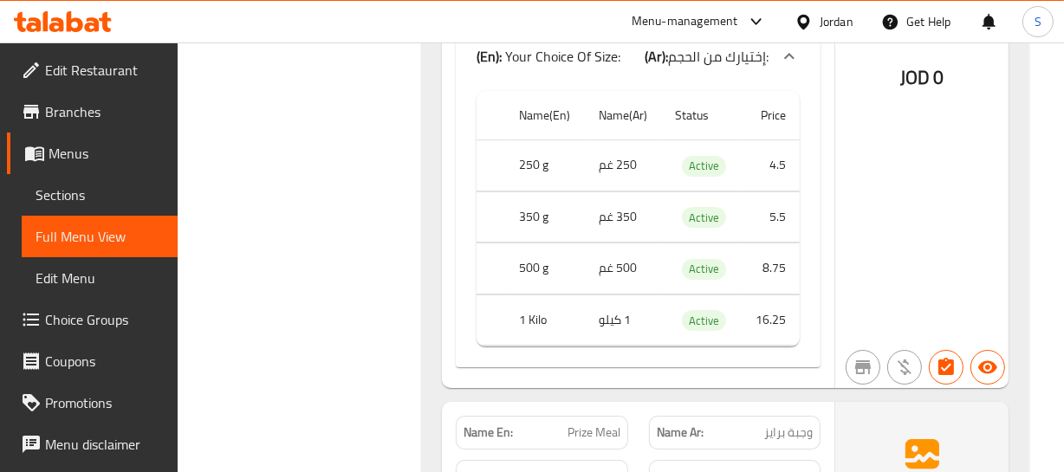
scroll to position [11367, 0]
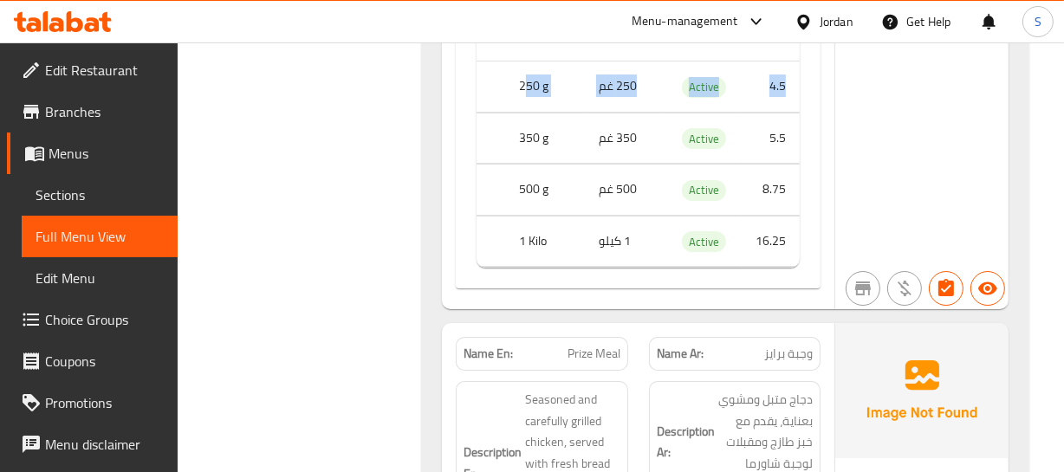
drag, startPoint x: 528, startPoint y: 165, endPoint x: 794, endPoint y: 155, distance: 266.2
click at [794, 113] on tr "250 g 250 غم Active 4.5" at bounding box center [638, 87] width 322 height 51
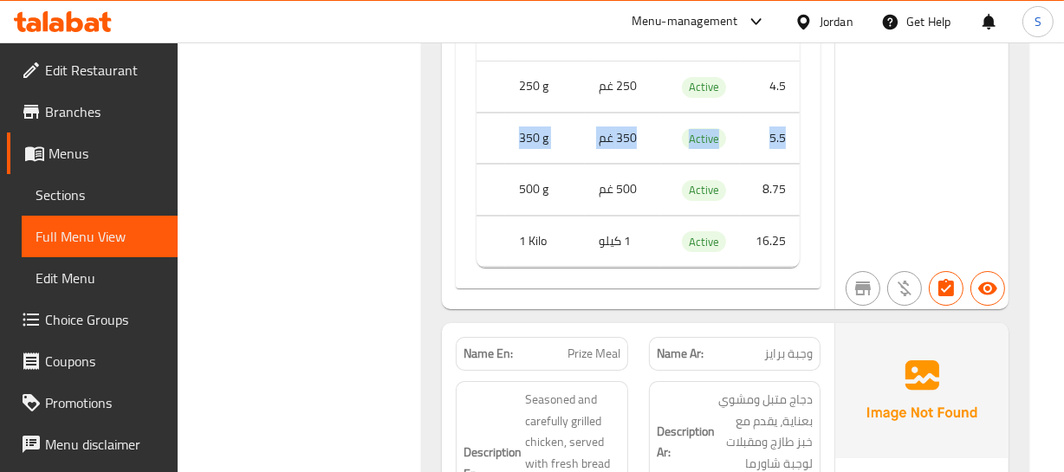
drag, startPoint x: 517, startPoint y: 213, endPoint x: 782, endPoint y: 207, distance: 265.2
click at [782, 164] on tr "350 g 350 غم Active 5.5" at bounding box center [638, 138] width 322 height 51
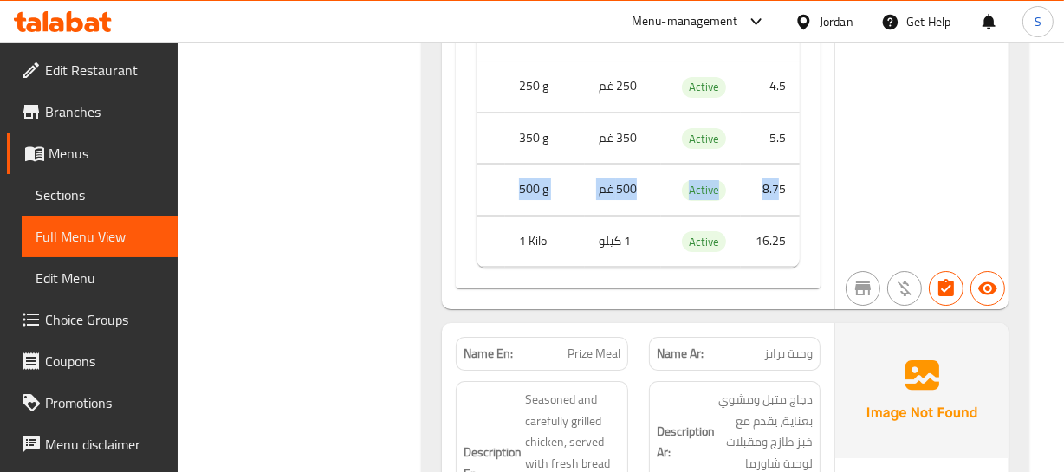
drag, startPoint x: 505, startPoint y: 269, endPoint x: 778, endPoint y: 263, distance: 273.0
click at [778, 216] on tr "500 g 500 غم Active 8.75" at bounding box center [638, 190] width 322 height 51
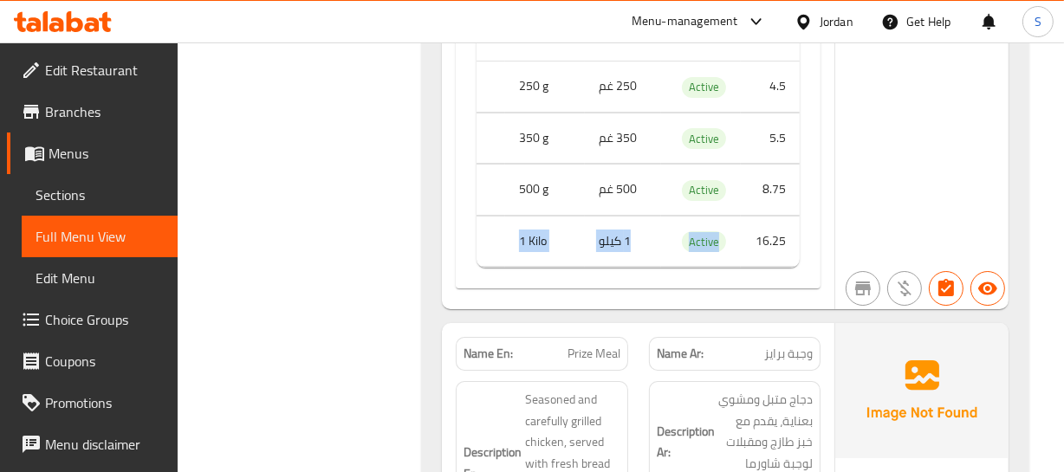
drag, startPoint x: 615, startPoint y: 321, endPoint x: 757, endPoint y: 320, distance: 142.1
click at [753, 267] on tr "1 Kilo 1 كيلو Active 16.25" at bounding box center [638, 241] width 322 height 51
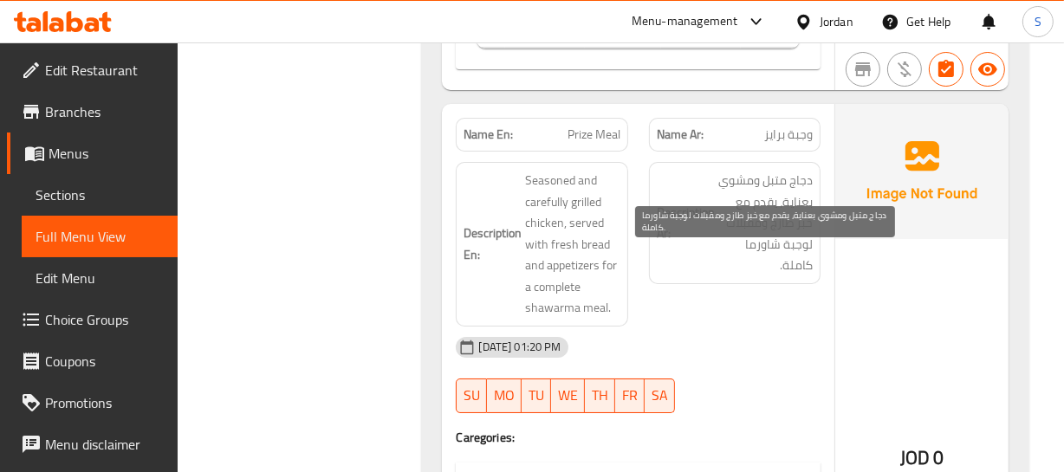
scroll to position [11603, 0]
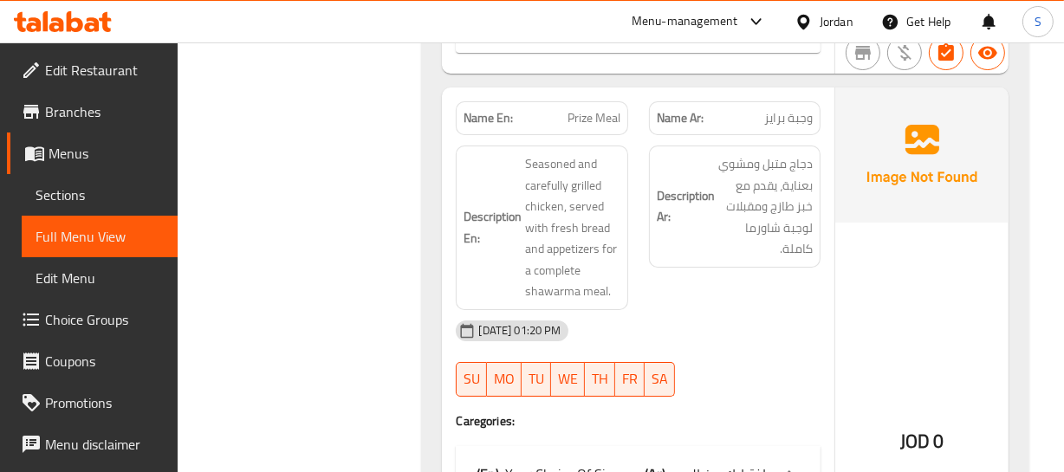
click at [578, 127] on span "Prize Meal" at bounding box center [594, 118] width 53 height 18
drag, startPoint x: 563, startPoint y: 161, endPoint x: 576, endPoint y: 191, distance: 32.2
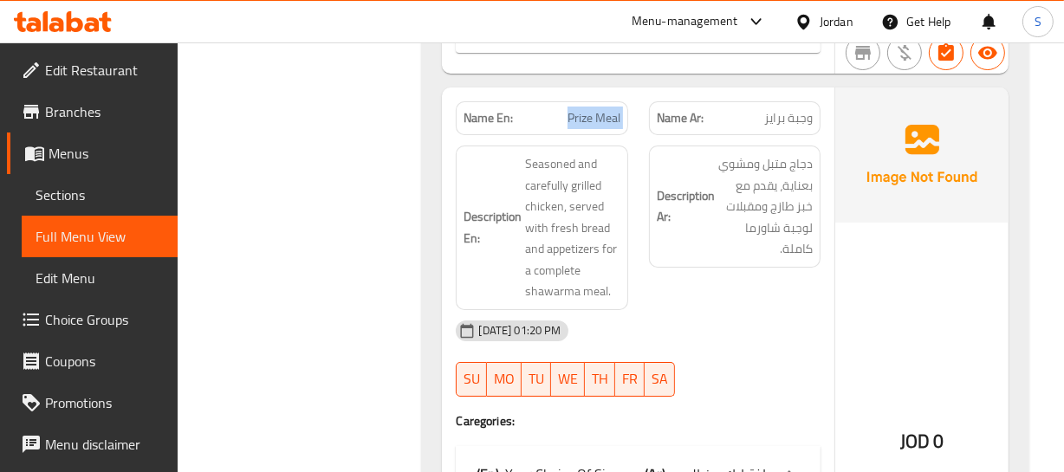
click at [577, 127] on span "Prize Meal" at bounding box center [594, 118] width 53 height 18
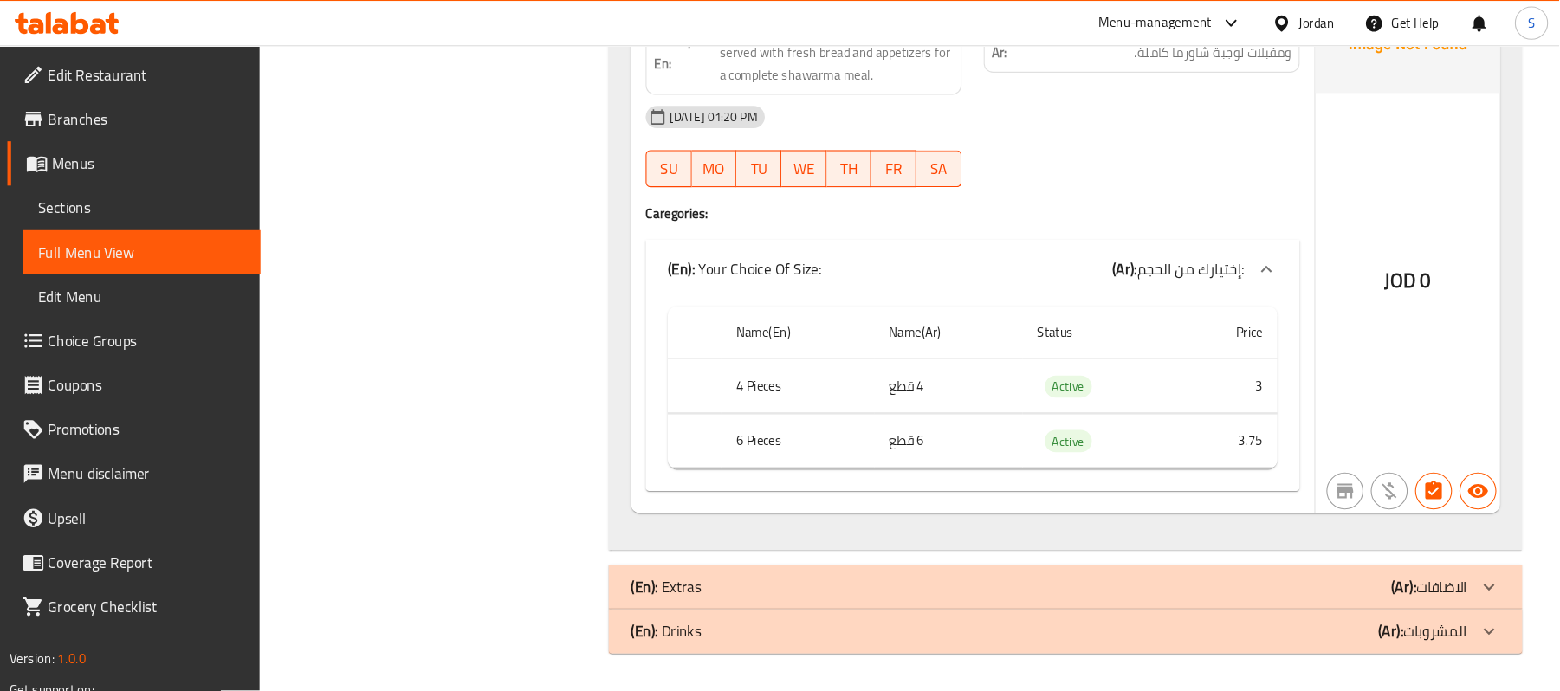
scroll to position [9779, 0]
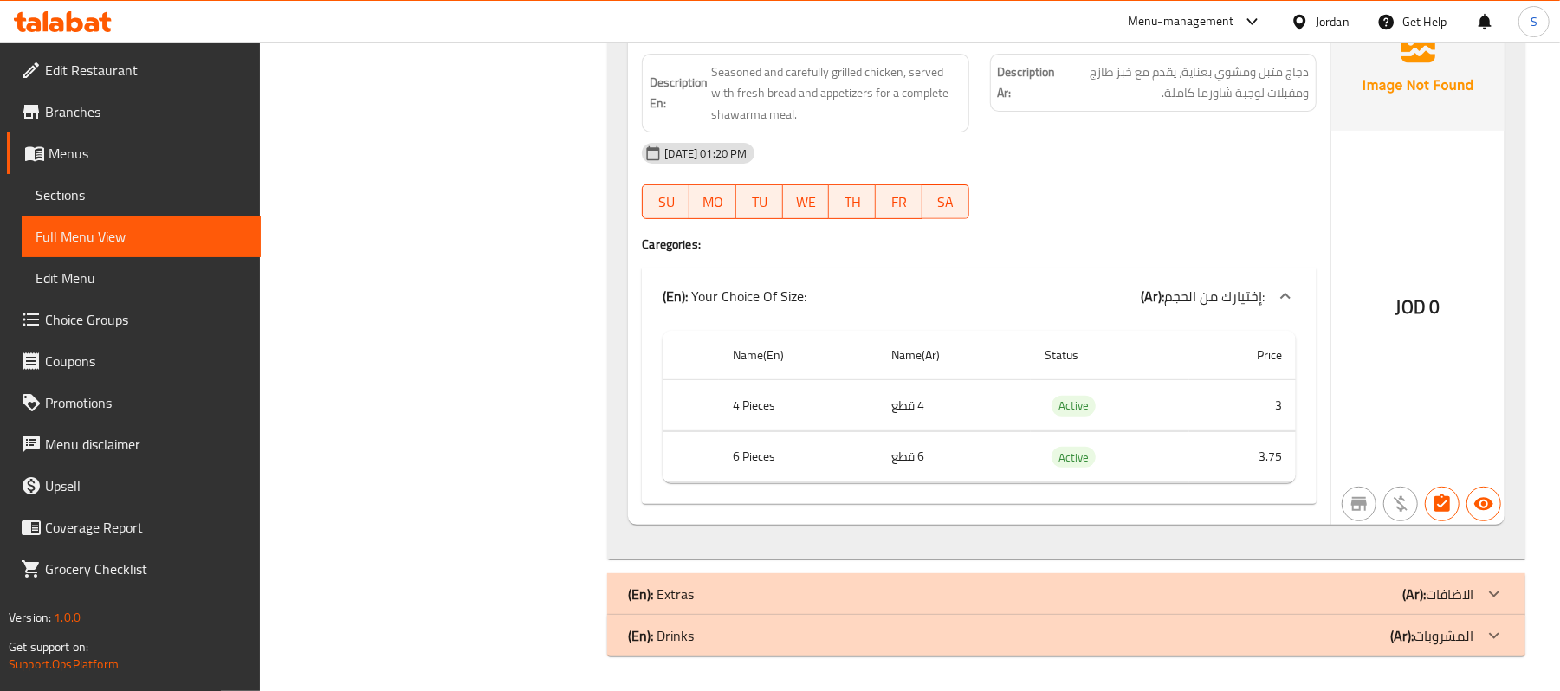
click at [1235, 354] on th "Price" at bounding box center [1243, 355] width 107 height 49
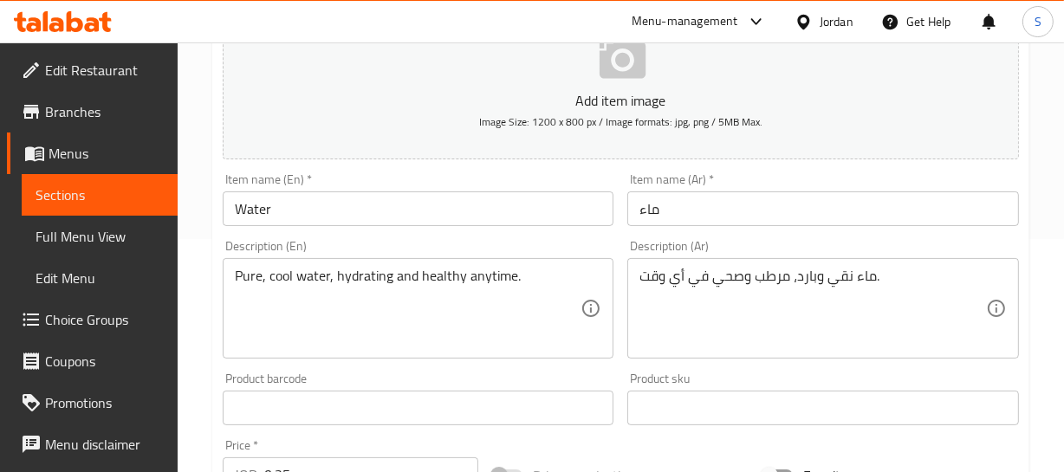
scroll to position [315, 0]
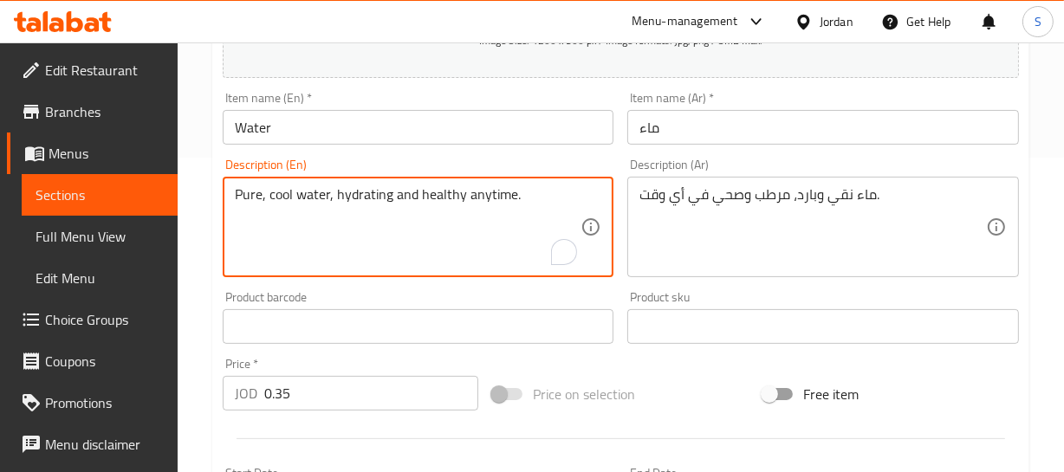
click at [282, 198] on textarea "Pure, cool water, hydrating and healthy anytime." at bounding box center [408, 227] width 347 height 82
click at [303, 189] on textarea "Pure, cool water, hydrating and healthy anytime." at bounding box center [408, 227] width 347 height 82
click at [258, 195] on textarea "Pure, cold water, hydrating and healthy anytime." at bounding box center [408, 227] width 347 height 82
type textarea "Pure, cold water, hydrating and healthy anytime."
click at [324, 121] on input "Water" at bounding box center [419, 127] width 392 height 35
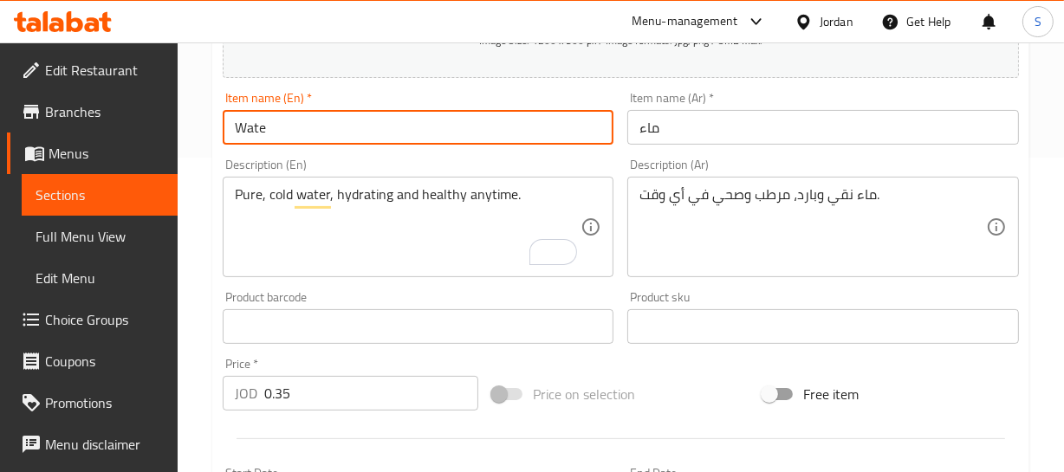
type input "Water"
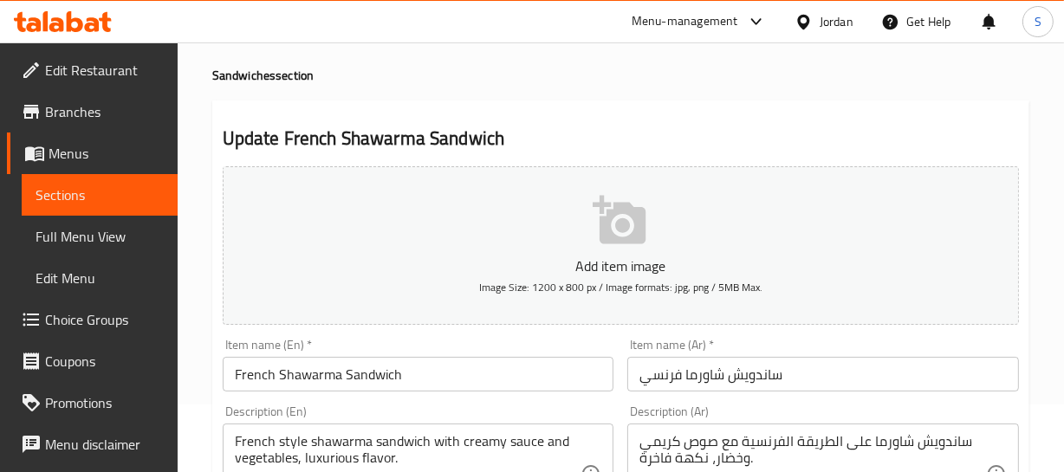
scroll to position [157, 0]
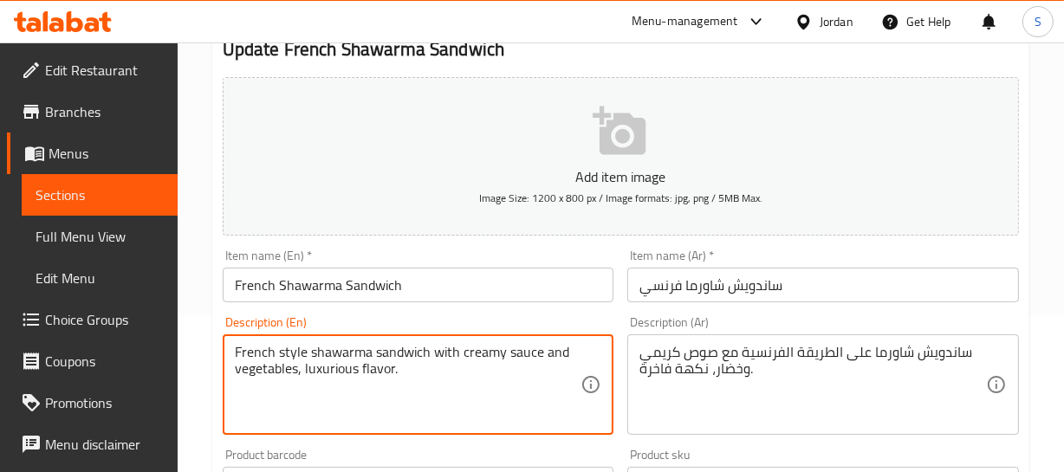
click at [319, 374] on textarea "French style shawarma sandwich with creamy sauce and vegetables, luxurious flav…" at bounding box center [408, 385] width 347 height 82
click at [335, 367] on textarea "French style shawarma sandwich with creamy sauce and vegetables, premium flavor." at bounding box center [408, 385] width 347 height 82
type textarea "French style shawarma sandwich with creamy sauce and vegetables, premium flavor."
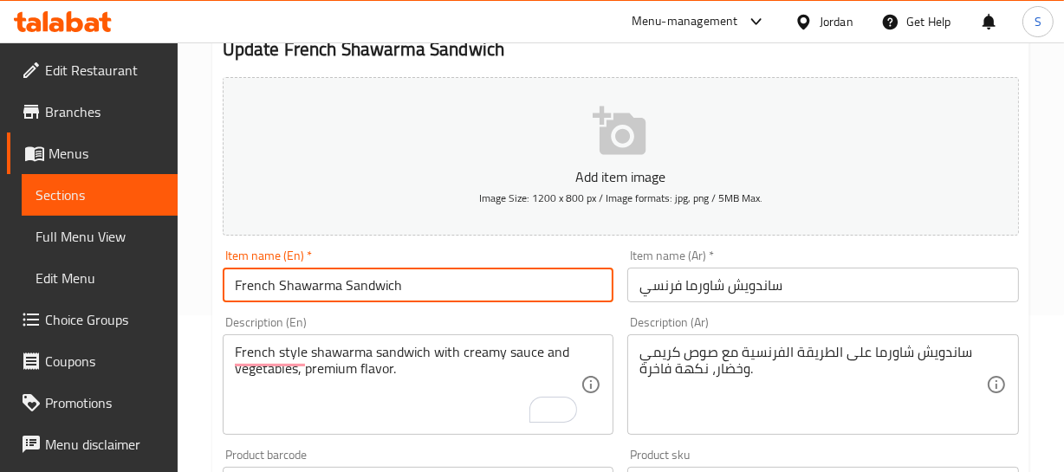
click at [454, 276] on input "French Shawarma Sandwich" at bounding box center [419, 285] width 392 height 35
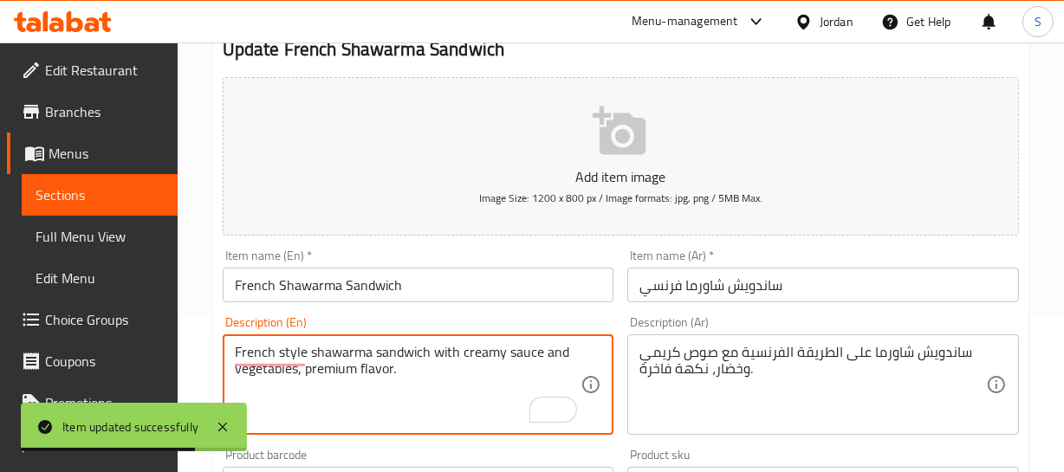
click at [334, 365] on textarea "French style shawarma sandwich with creamy sauce and vegetables, premium flavor." at bounding box center [408, 385] width 347 height 82
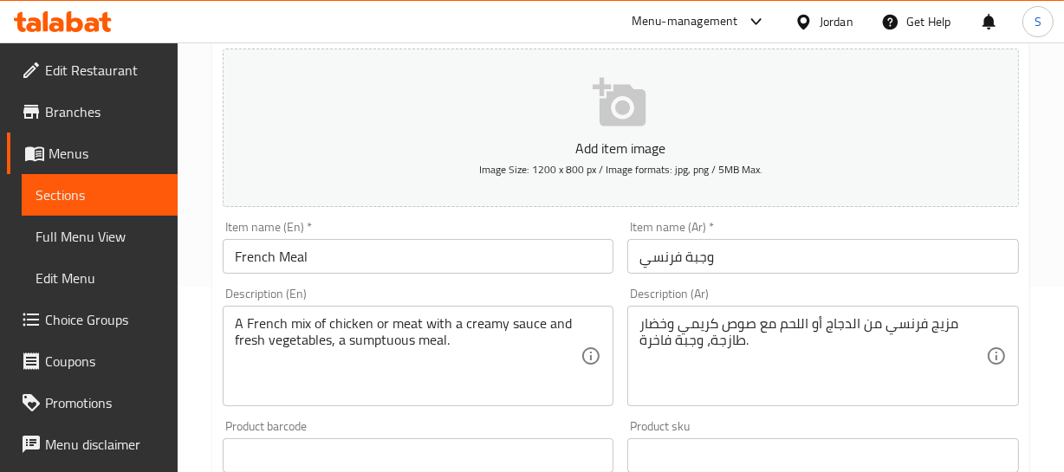
scroll to position [236, 0]
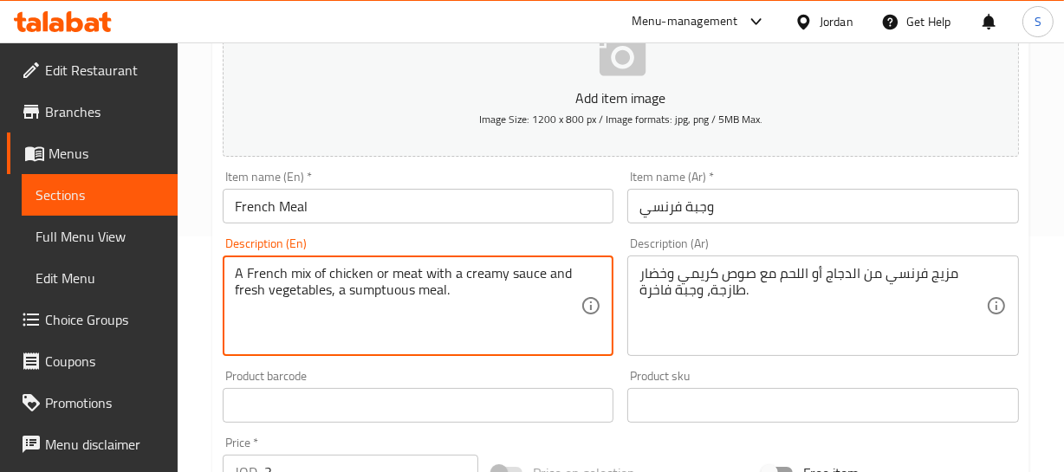
click at [380, 294] on textarea "A French mix of chicken or meat with a creamy sauce and fresh vegetables, a sum…" at bounding box center [408, 306] width 347 height 82
paste textarea "premium"
type textarea "A French mix of chicken or meat with a creamy sauce and fresh vegetables, a pre…"
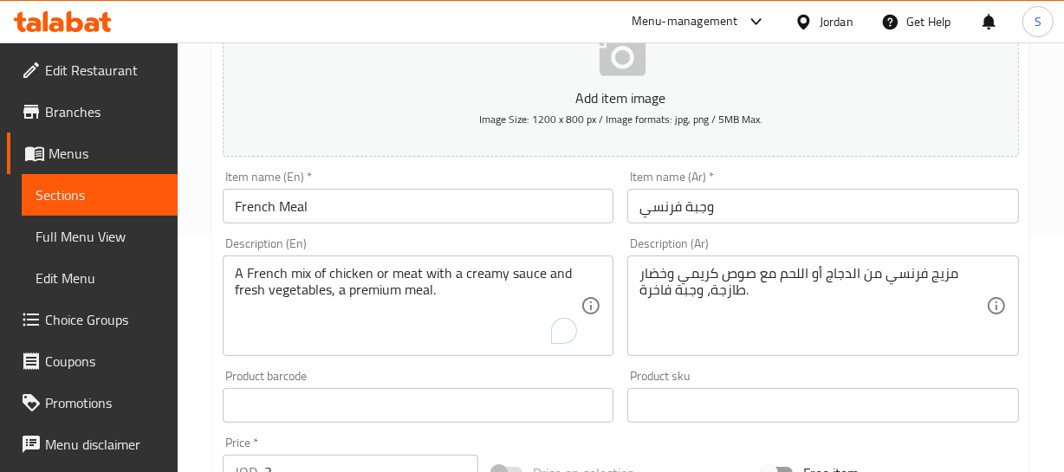
click at [342, 225] on div "Item name (En)   * French Meal Item name (En) *" at bounding box center [418, 197] width 405 height 67
drag, startPoint x: 342, startPoint y: 175, endPoint x: 341, endPoint y: 225, distance: 50.3
click at [341, 175] on div "Item name (En)   * French Meal Item name (En) *" at bounding box center [419, 197] width 392 height 53
click at [341, 225] on div "Item name (En)   * French Meal Item name (En) *" at bounding box center [418, 197] width 405 height 67
click at [329, 201] on input "French Meal" at bounding box center [419, 206] width 392 height 35
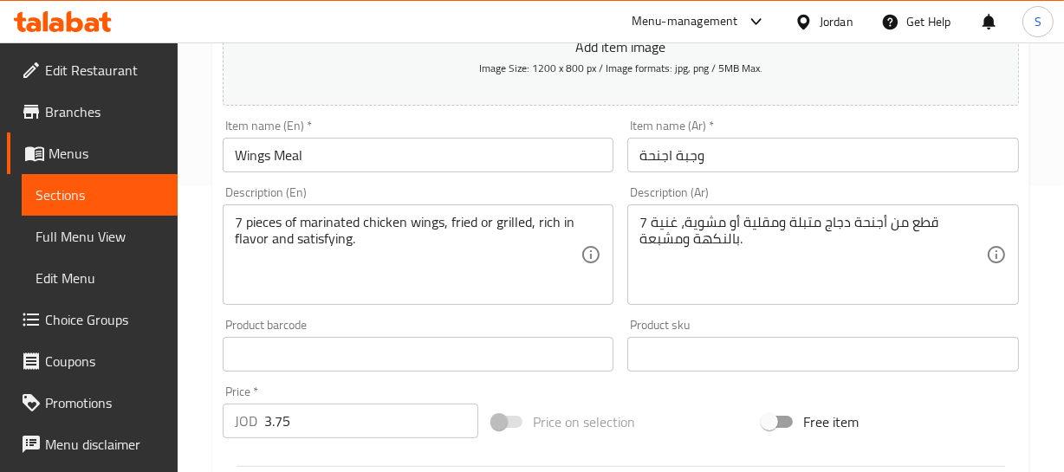
scroll to position [315, 0]
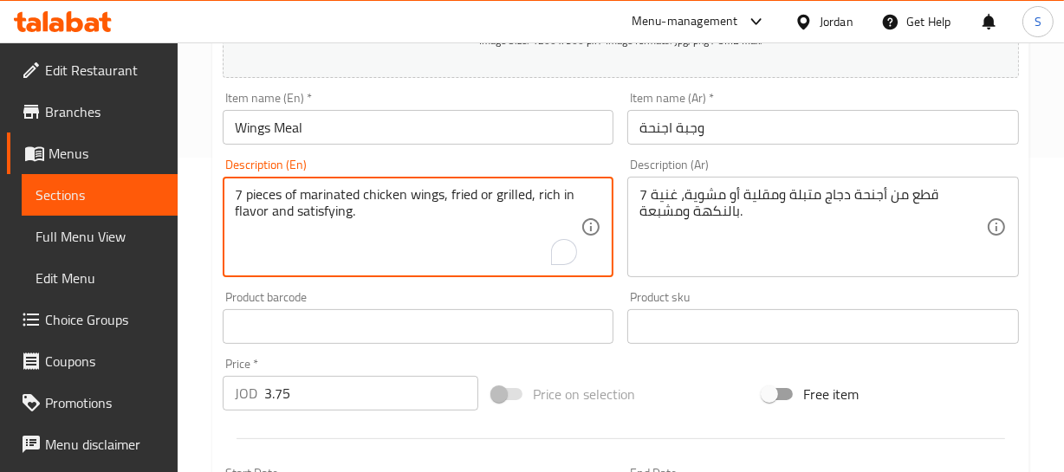
click at [314, 216] on textarea "7 pieces of marinated chicken wings, fried or grilled, rich in flavor and satis…" at bounding box center [408, 227] width 347 height 82
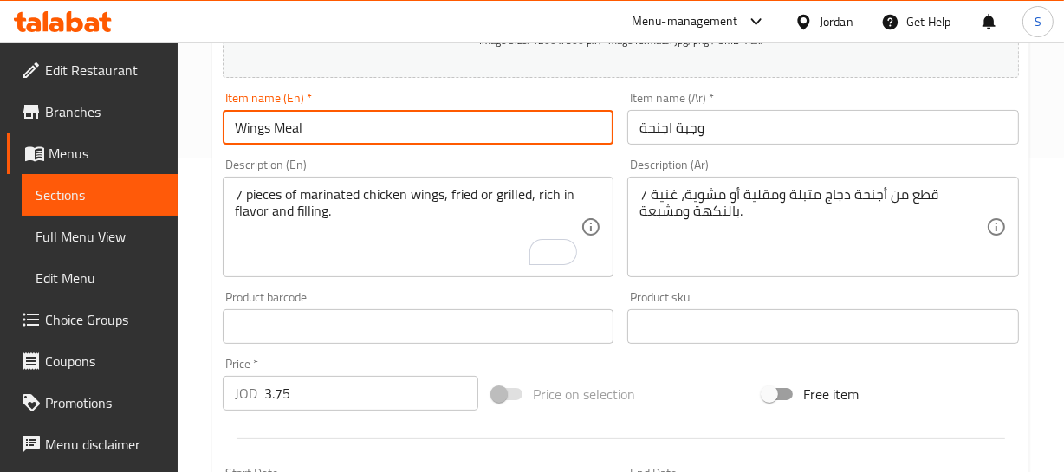
click at [349, 118] on input "Wings Meal" at bounding box center [419, 127] width 392 height 35
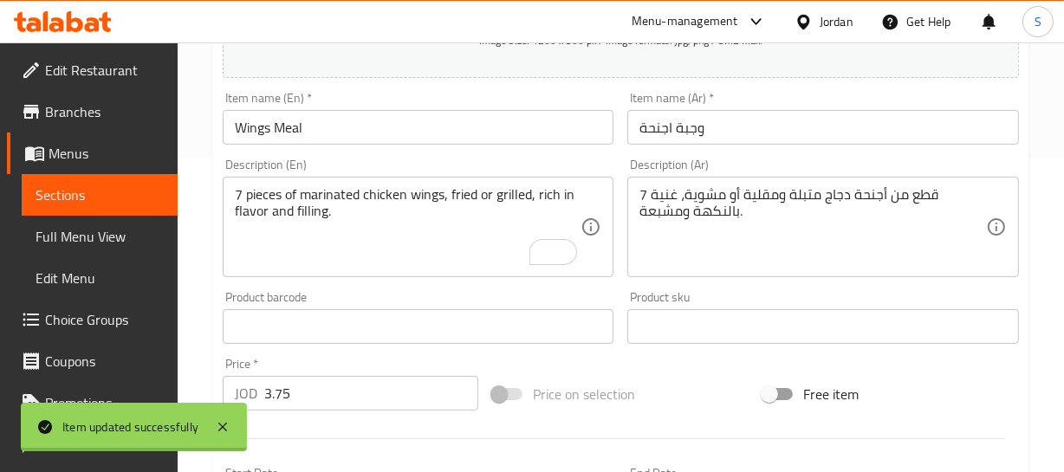
click at [661, 210] on div at bounding box center [532, 236] width 1064 height 472
click at [661, 210] on div "Home / Restaurants management / Menus / Sections / item / update Meals section …" at bounding box center [620, 333] width 817 height 1141
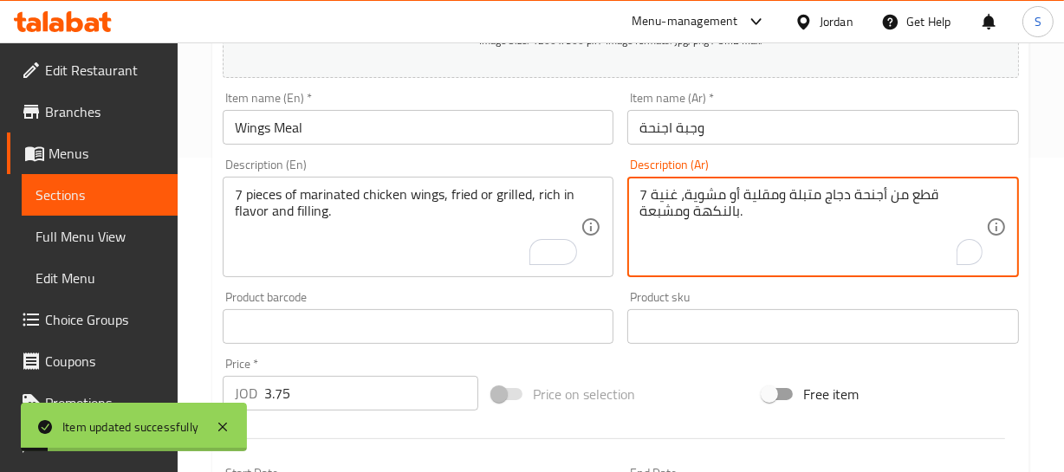
click at [702, 224] on textarea "7 قطع من أجنحة دجاج متبلة ومقلية أو مشوية، غنية بالنكهة ومشبعة." at bounding box center [812, 227] width 347 height 82
click at [653, 211] on textarea "7 قطع من أجنحة دجاج متبلة ومقلية أو مشوية، غنية بالنكهة ومشبعة." at bounding box center [812, 227] width 347 height 82
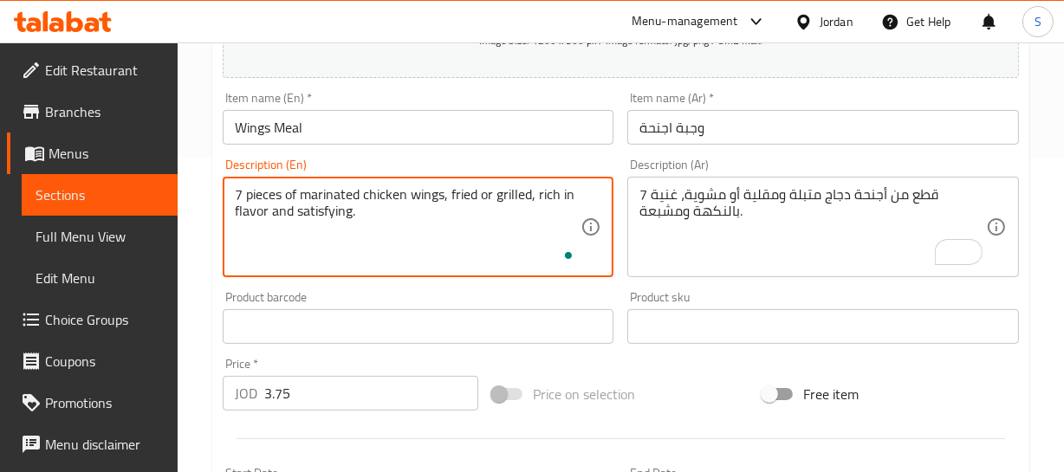
type textarea "7 pieces of marinated chicken wings, fried or grilled, rich in flavor and satis…"
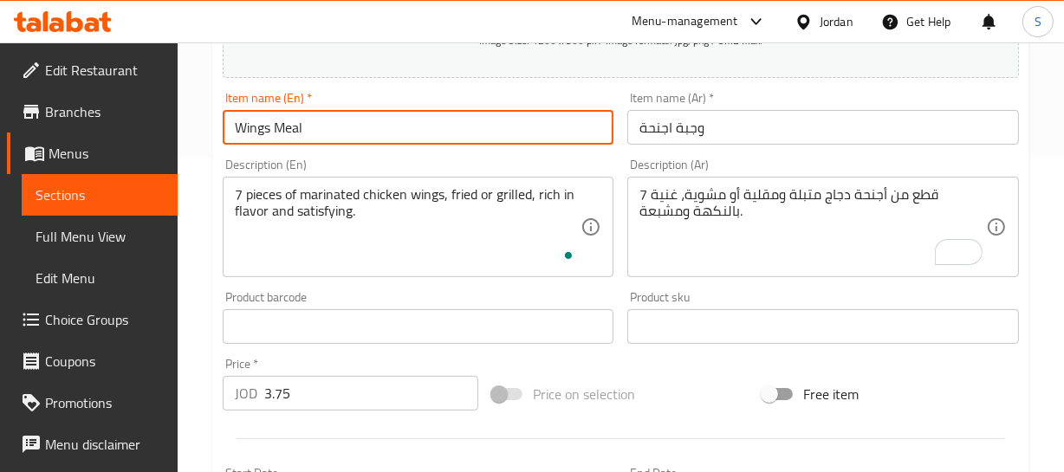
click at [319, 116] on input "Wings Meal" at bounding box center [419, 127] width 392 height 35
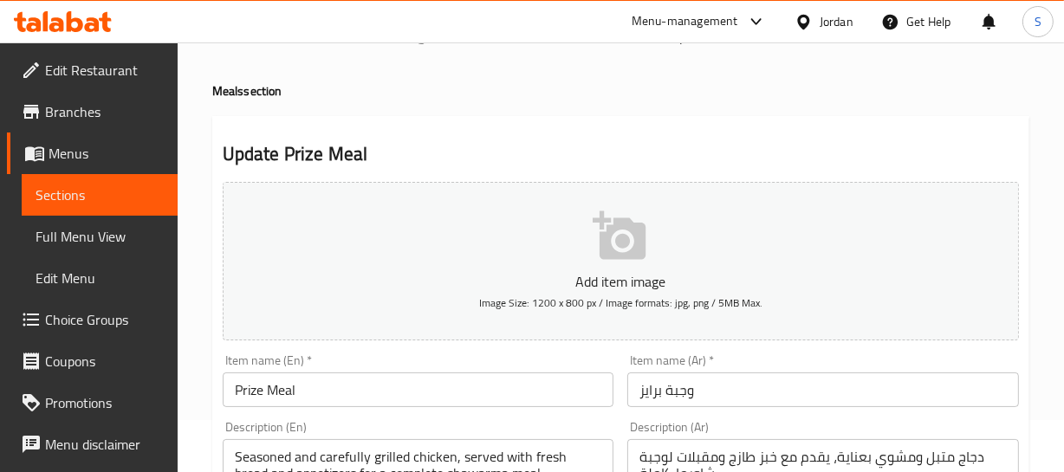
scroll to position [78, 0]
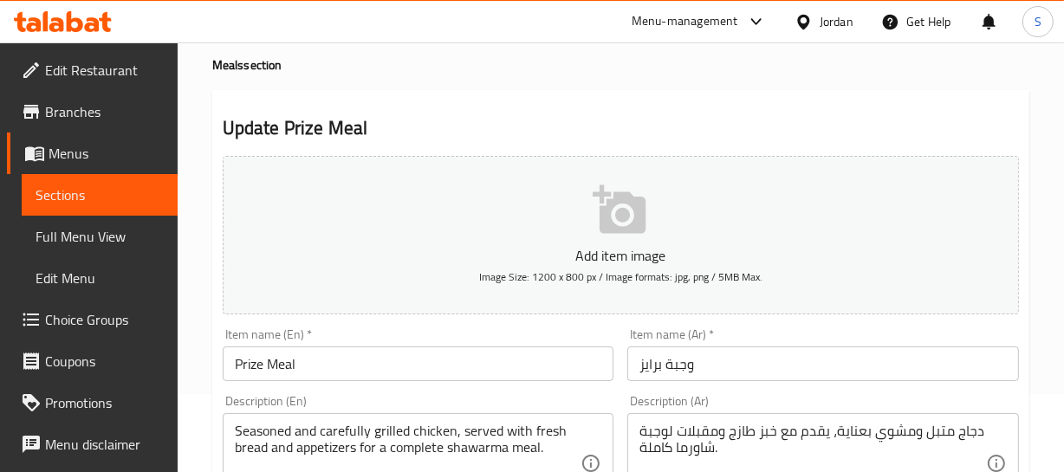
click at [269, 357] on input "Prize Meal" at bounding box center [419, 364] width 392 height 35
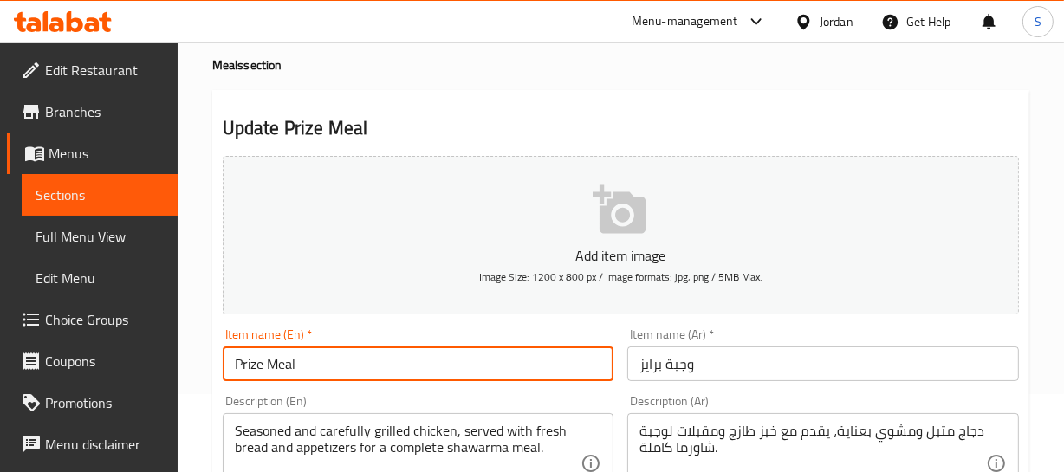
click at [269, 357] on input "Prize Meal" at bounding box center [419, 364] width 392 height 35
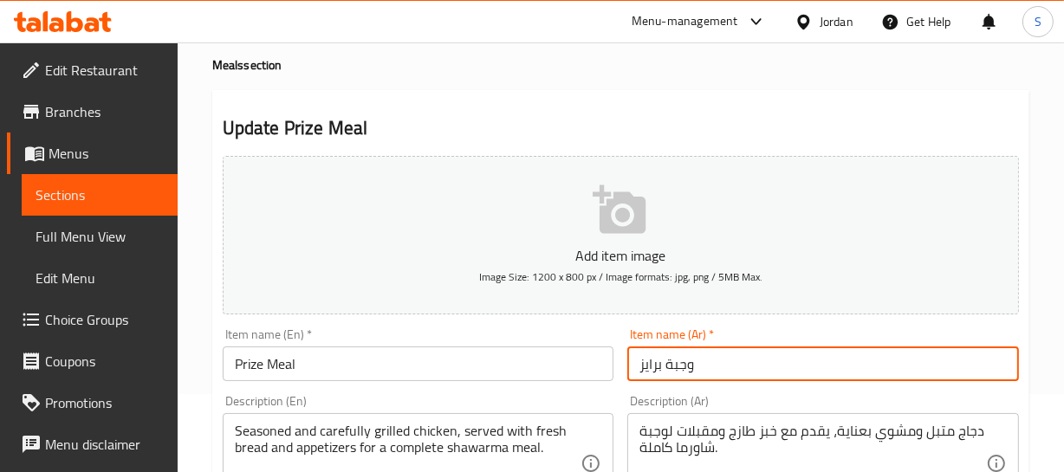
click at [748, 364] on input "وجبة برايز" at bounding box center [823, 364] width 392 height 35
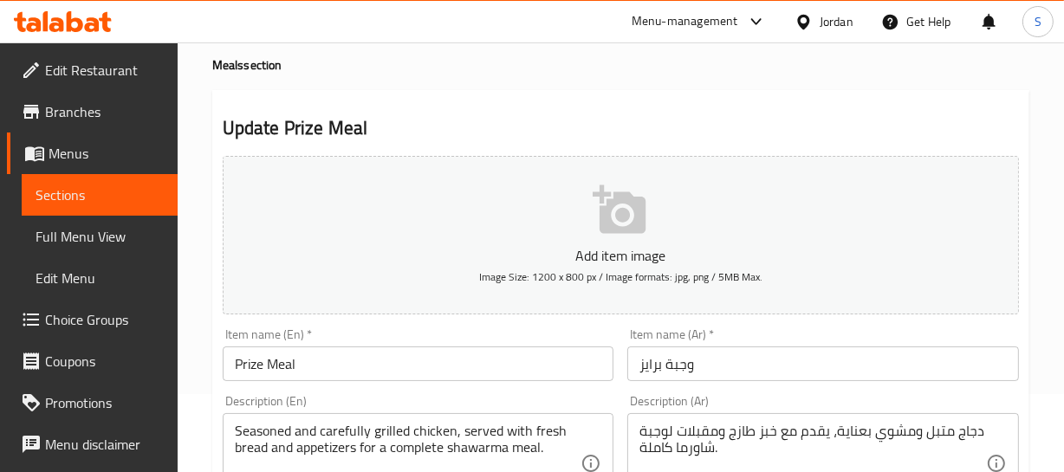
click at [248, 370] on input "Prize Meal" at bounding box center [419, 364] width 392 height 35
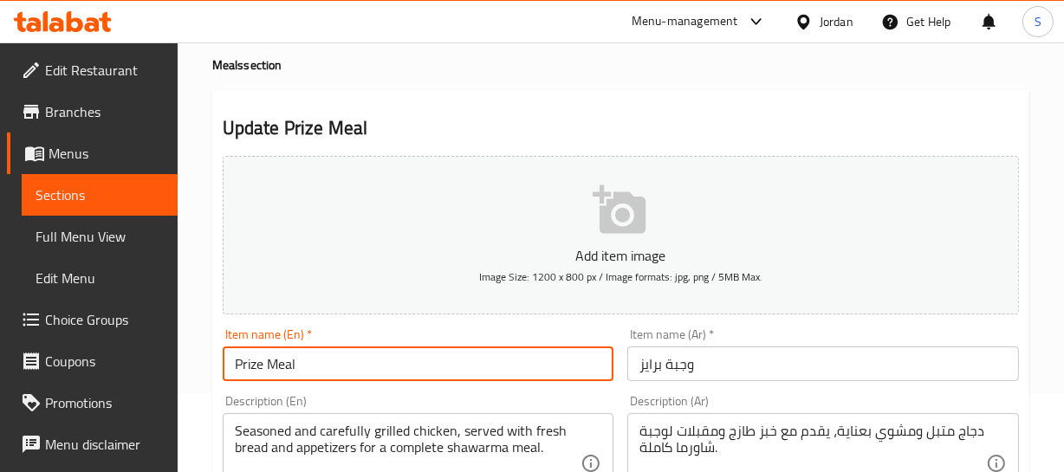
click at [248, 370] on input "Prize Meal" at bounding box center [419, 364] width 392 height 35
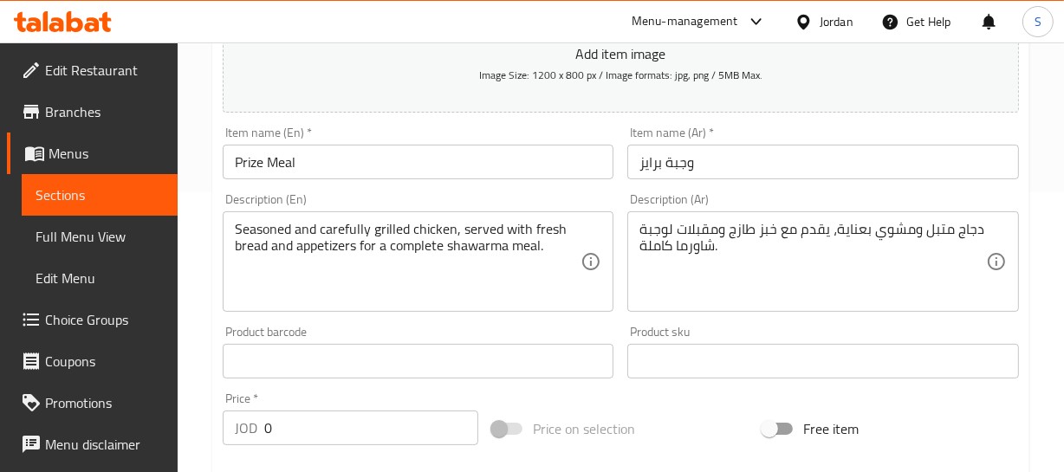
scroll to position [315, 0]
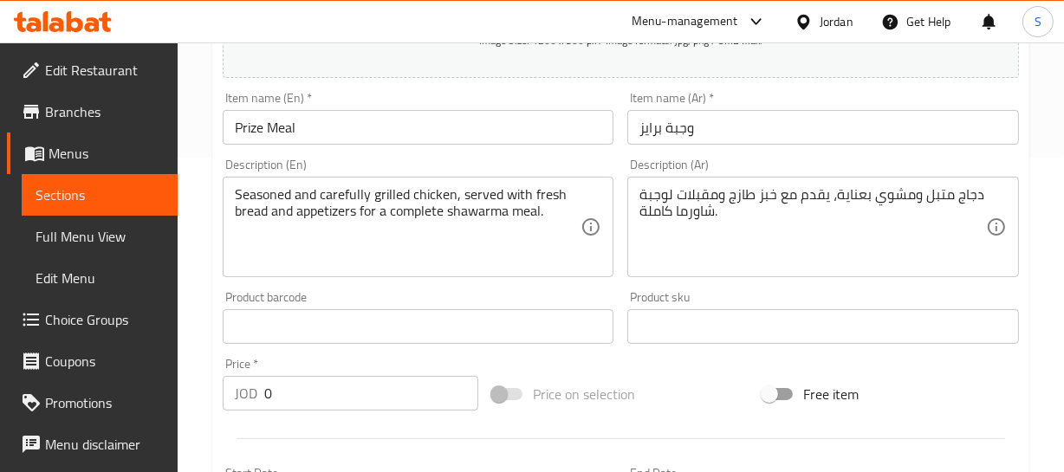
click at [1050, 247] on div "Home / Restaurants management / Menus / Sections / item / update Meals section …" at bounding box center [621, 338] width 886 height 1221
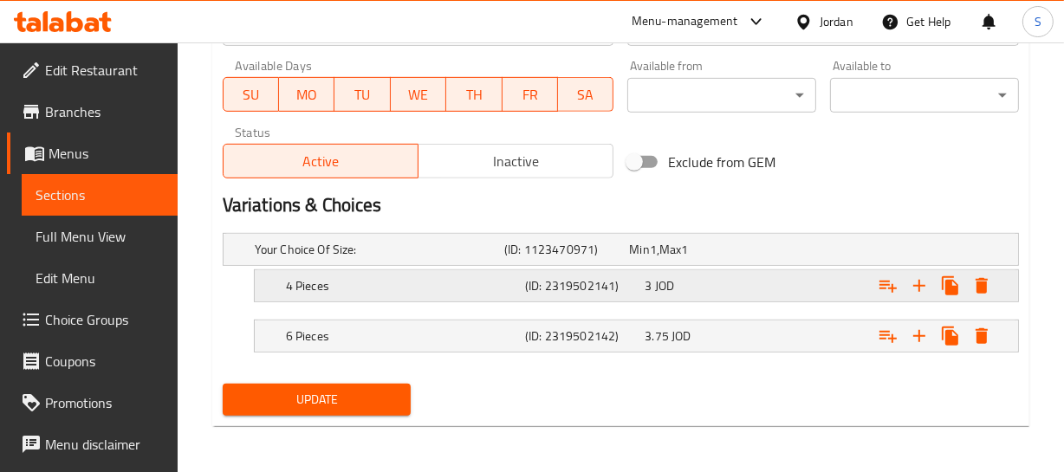
scroll to position [789, 0]
click at [667, 282] on span "JOD" at bounding box center [664, 285] width 19 height 23
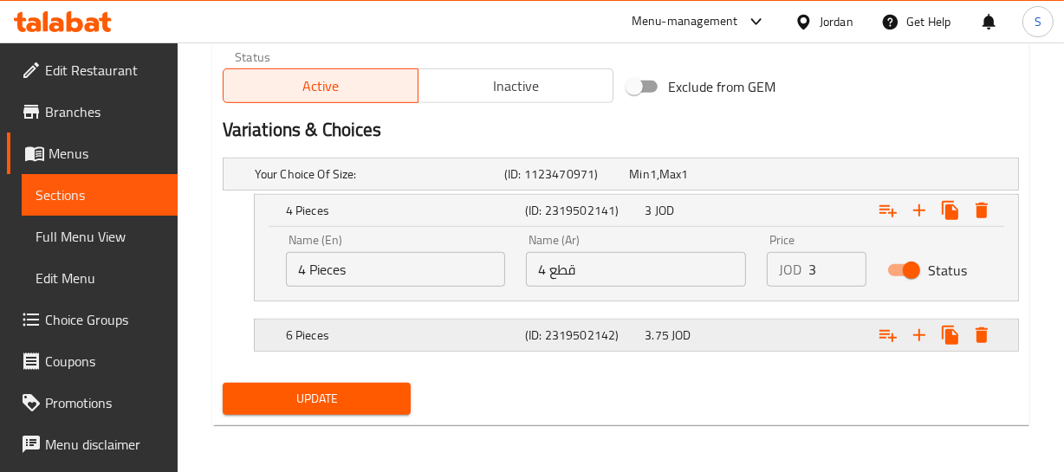
click at [714, 344] on div "3.75 JOD" at bounding box center [701, 335] width 120 height 24
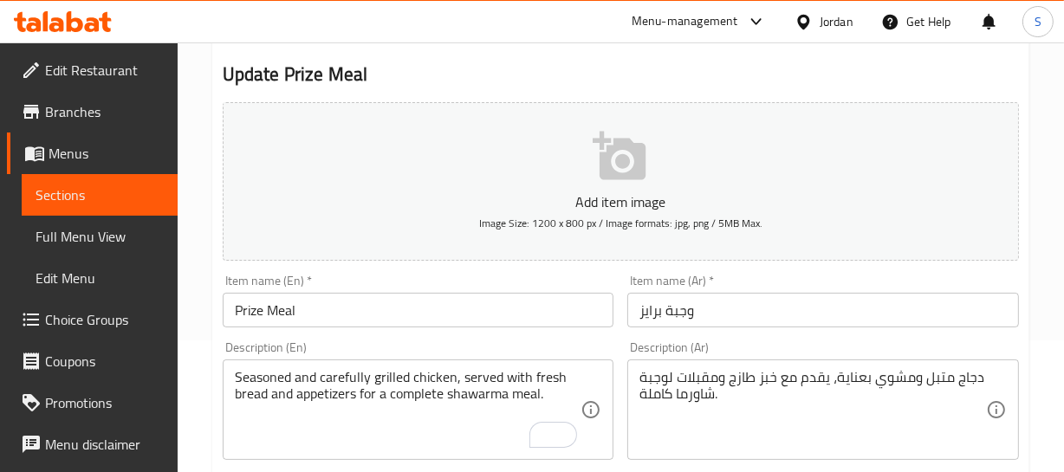
scroll to position [315, 0]
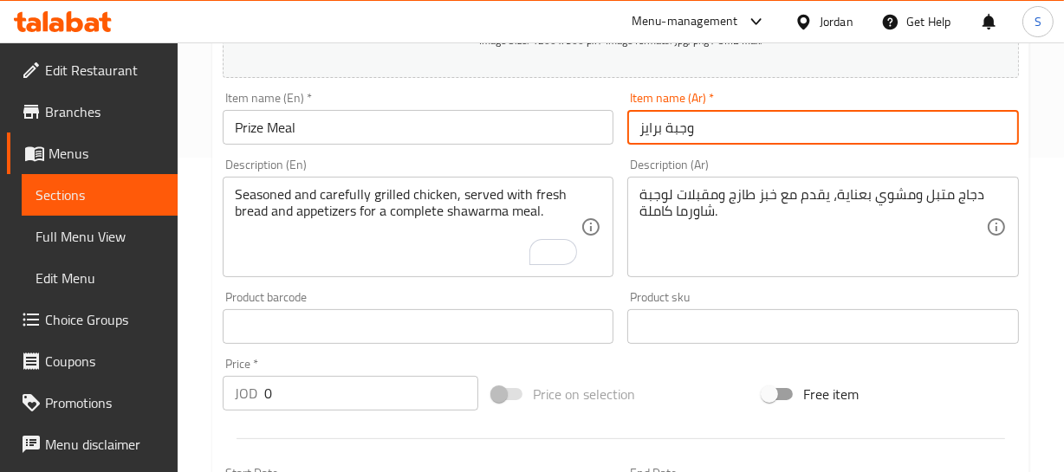
click at [706, 143] on input "وجبة برايز" at bounding box center [823, 127] width 392 height 35
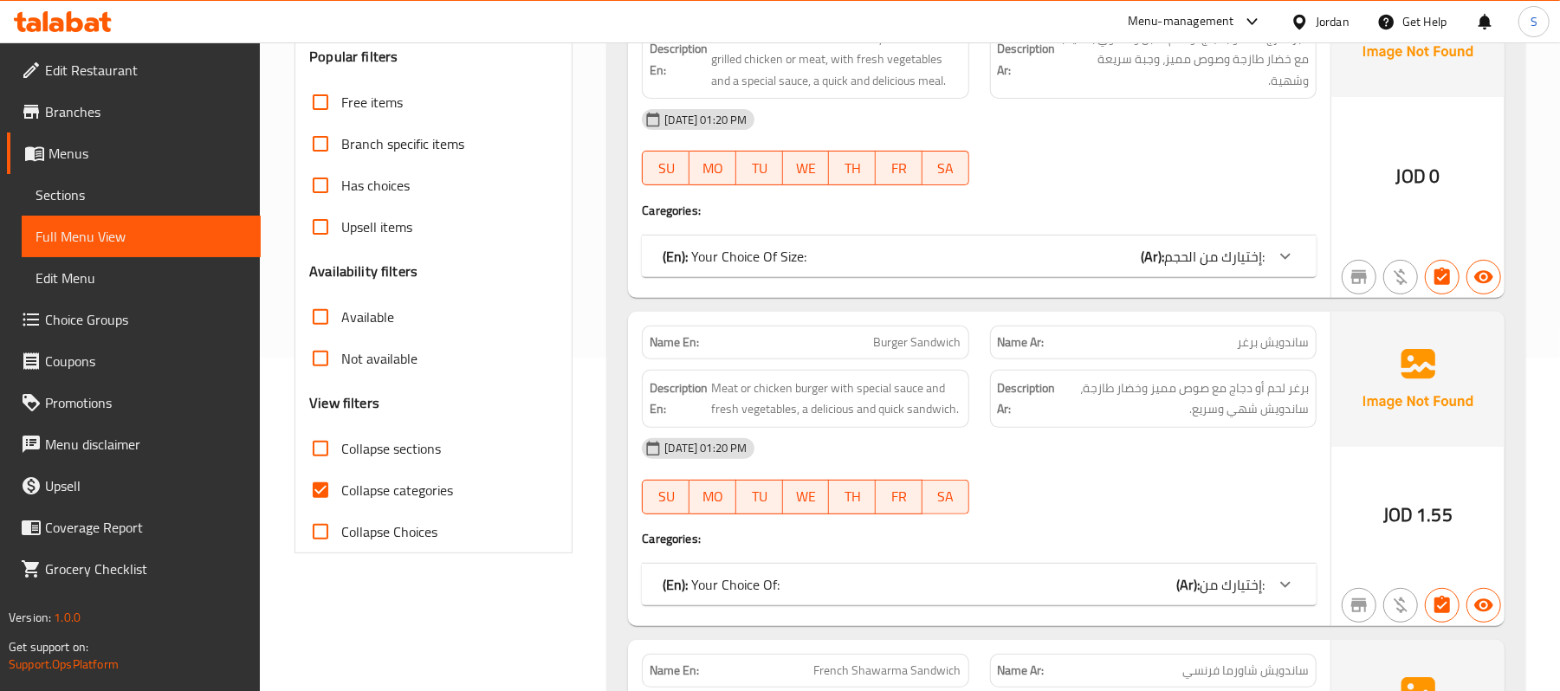
scroll to position [347, 0]
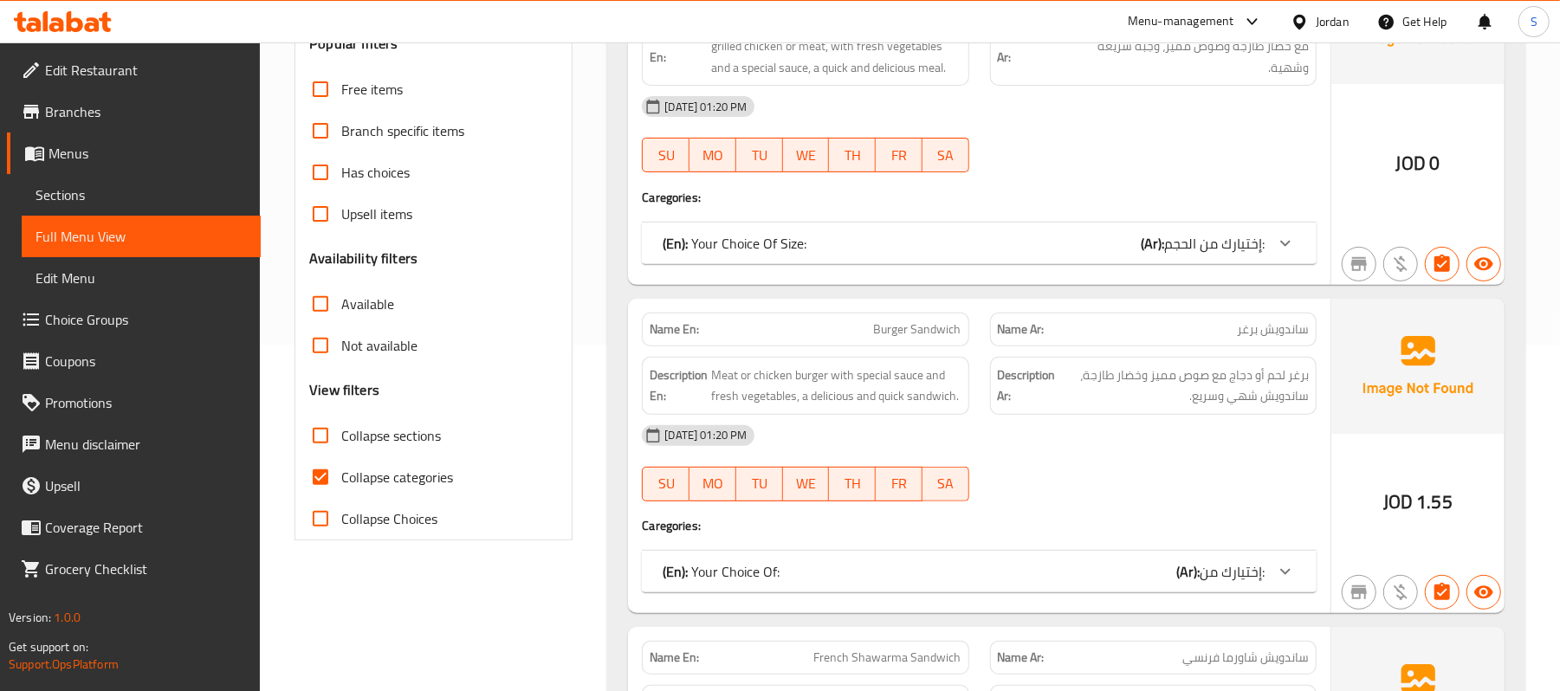
click at [354, 478] on span "Collapse categories" at bounding box center [397, 477] width 112 height 21
click at [341, 478] on input "Collapse categories" at bounding box center [321, 478] width 42 height 42
checkbox input "false"
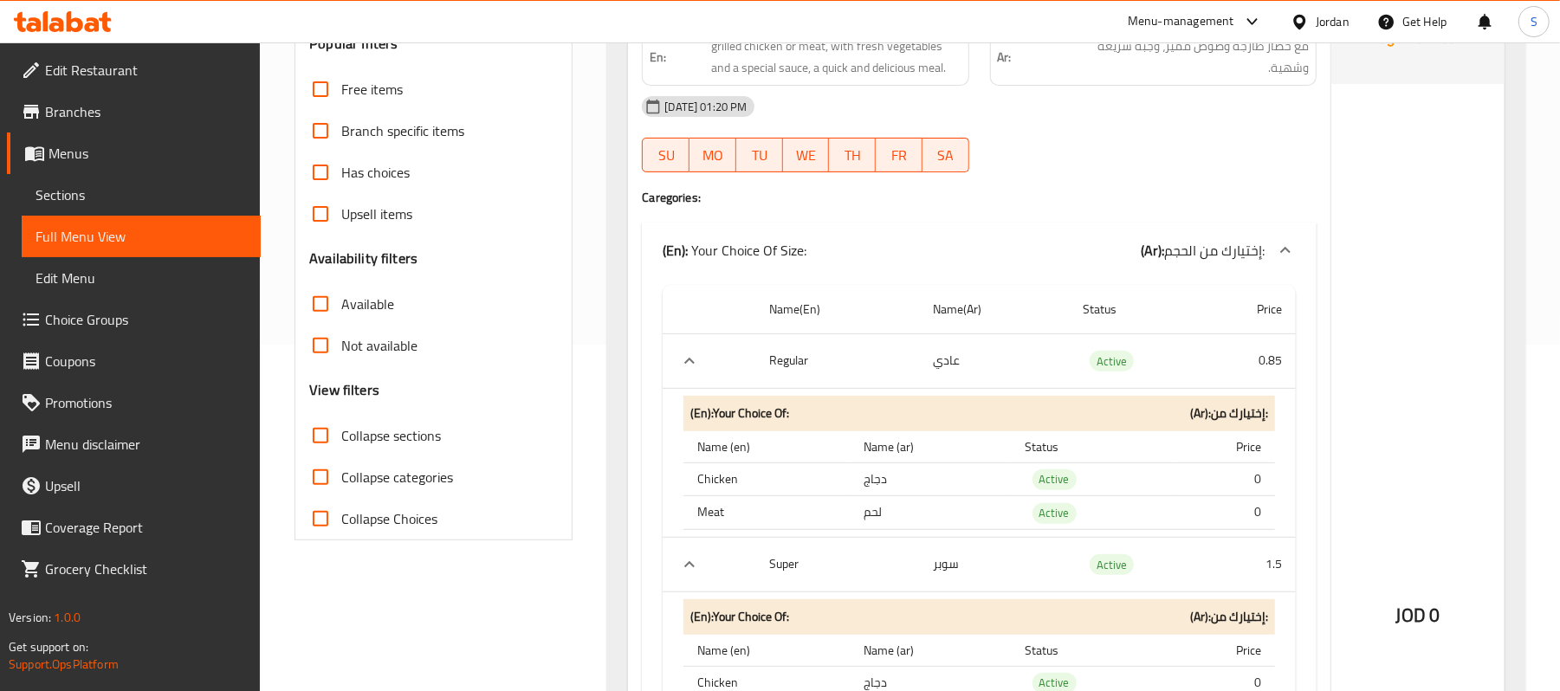
click at [1405, 246] on div "JOD 0" at bounding box center [1418, 570] width 173 height 1242
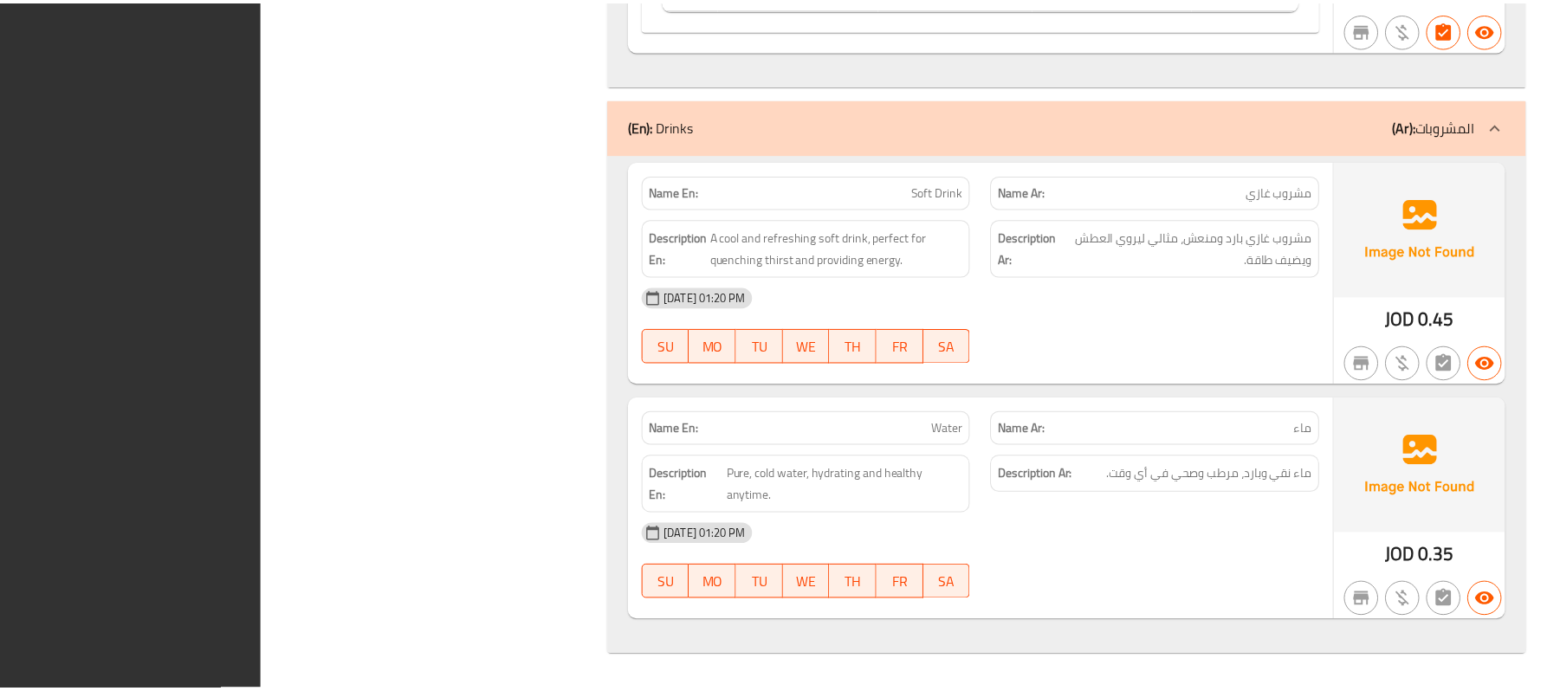
scroll to position [12933, 0]
